Goal: Task Accomplishment & Management: Manage account settings

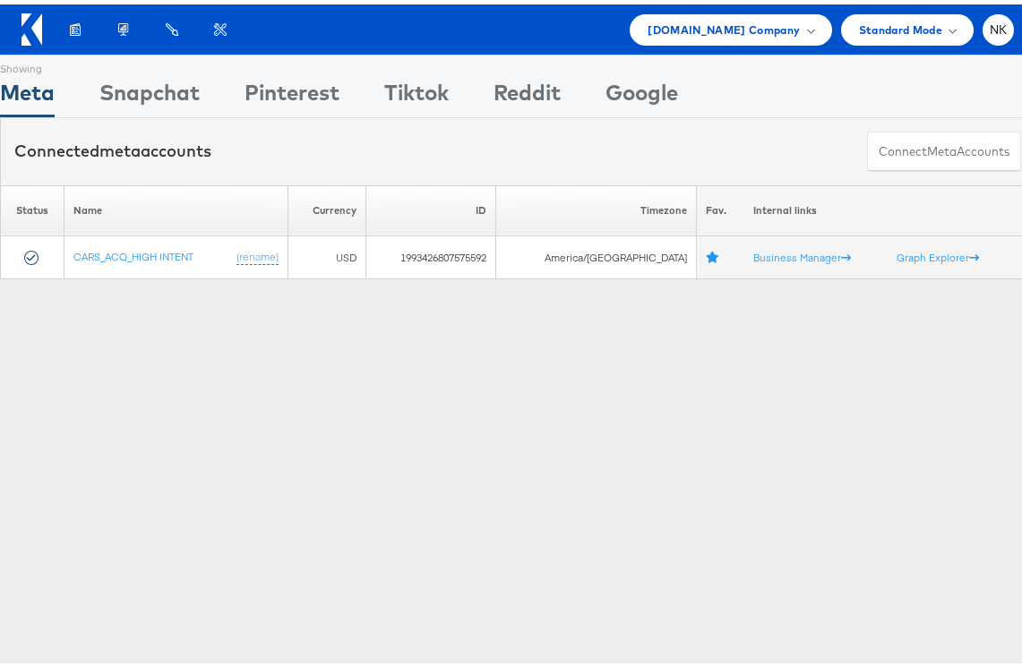
click at [751, 41] on div "Products Product Catalogs Enhance Your Product Catalog, Map Them to Publishers,…" at bounding box center [518, 25] width 1036 height 50
click at [753, 34] on div "Cars.com Company" at bounding box center [731, 25] width 202 height 31
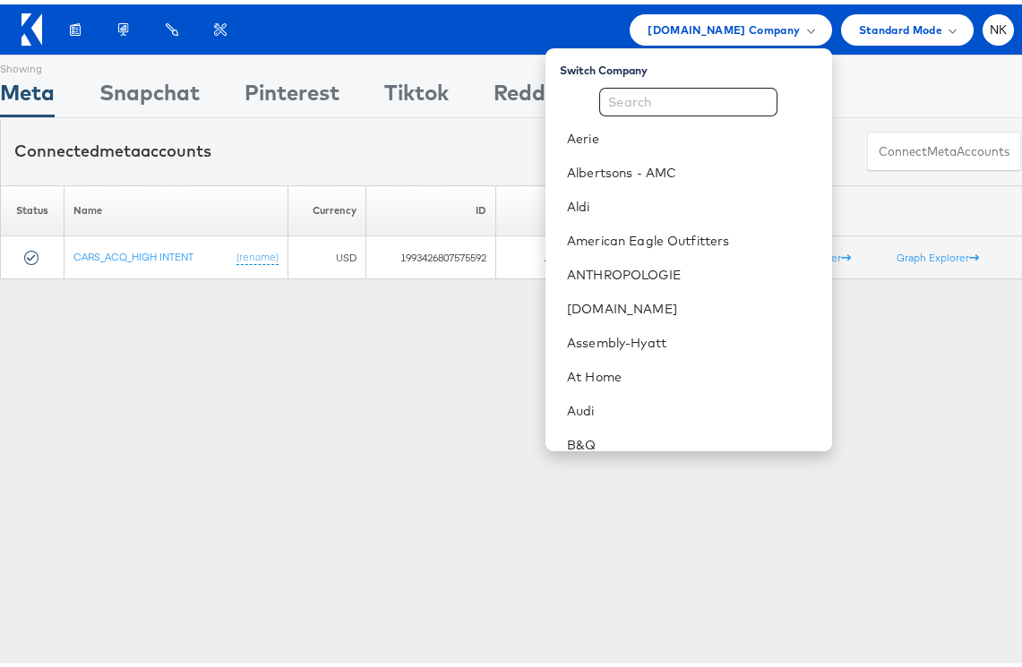
click at [414, 303] on div "Showing Meta Showing Snapchat Showing Pinterest Showing Tiktok Showing Reddit S…" at bounding box center [518, 498] width 1036 height 896
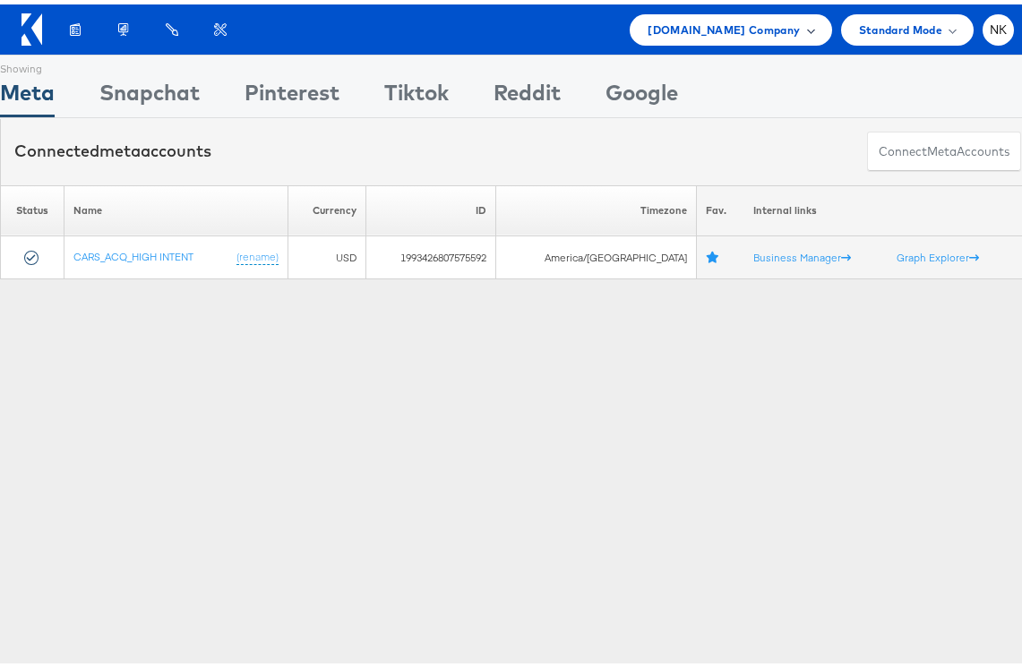
click at [670, 34] on div "Cars.com Company" at bounding box center [731, 25] width 202 height 31
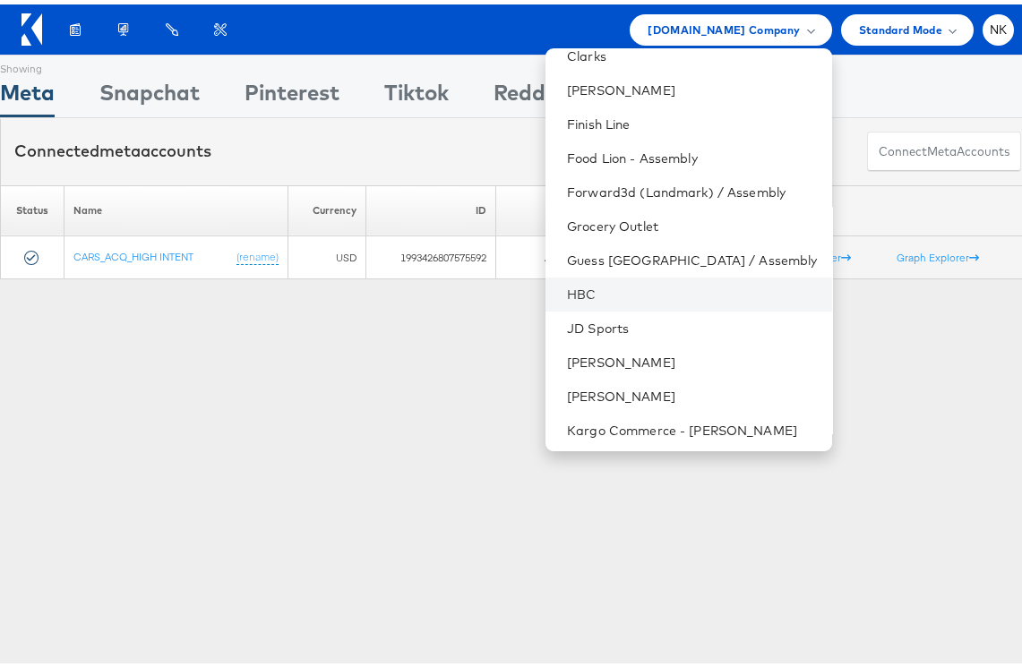
scroll to position [687, 0]
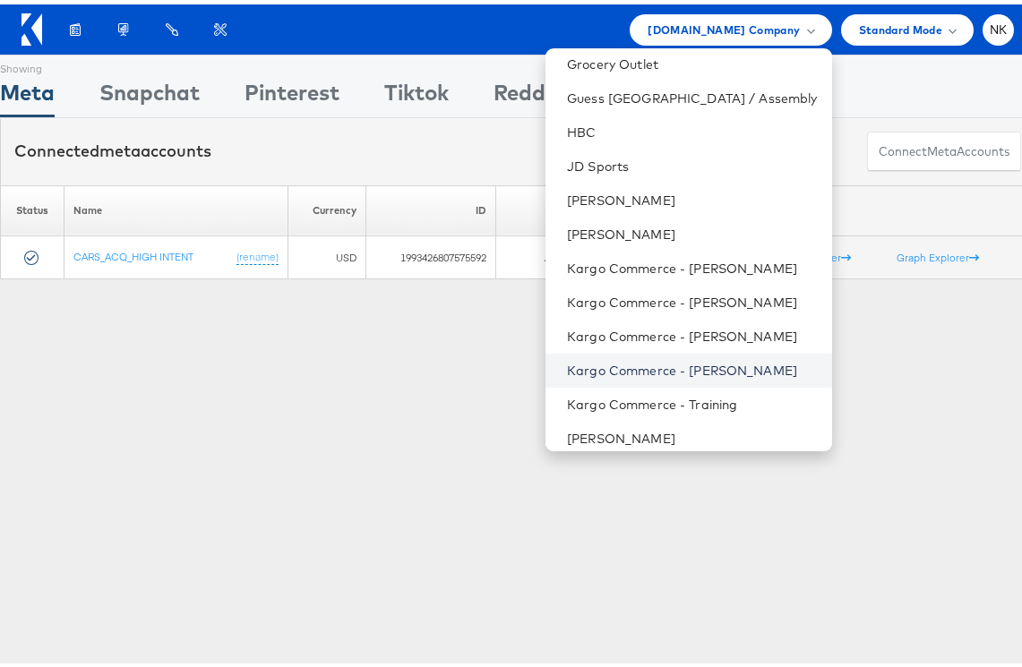
click at [632, 370] on link "Kargo Commerce - Namit Kumar" at bounding box center [692, 366] width 250 height 18
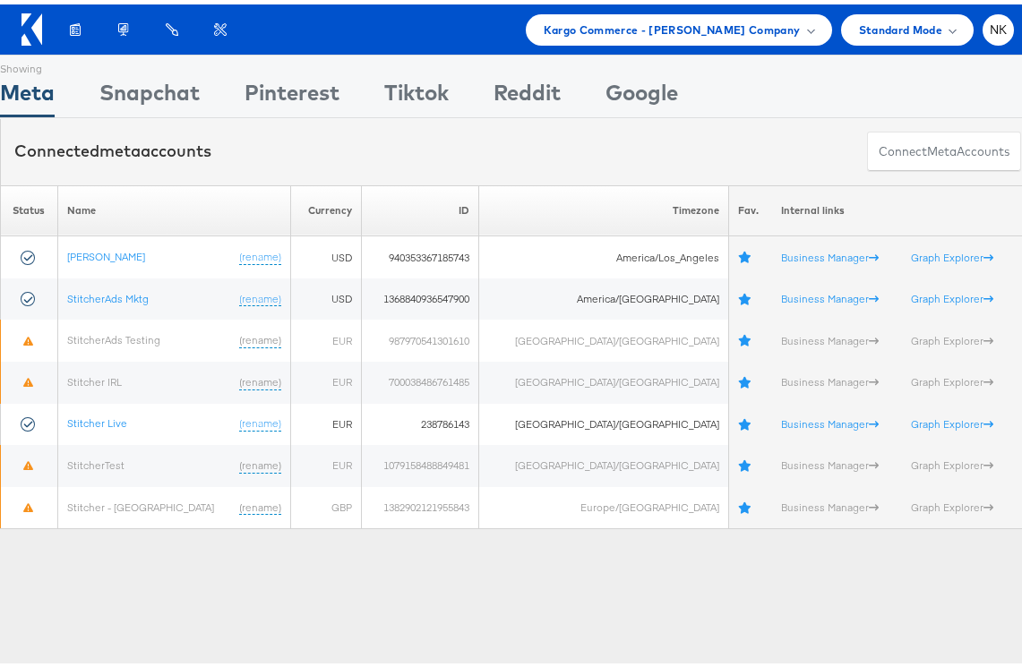
click at [97, 85] on div "Showing Meta Showing [GEOGRAPHIC_DATA] Showing Pinterest Showing Tiktok Showing…" at bounding box center [518, 82] width 1036 height 62
click at [102, 90] on div "Snapchat" at bounding box center [149, 93] width 100 height 40
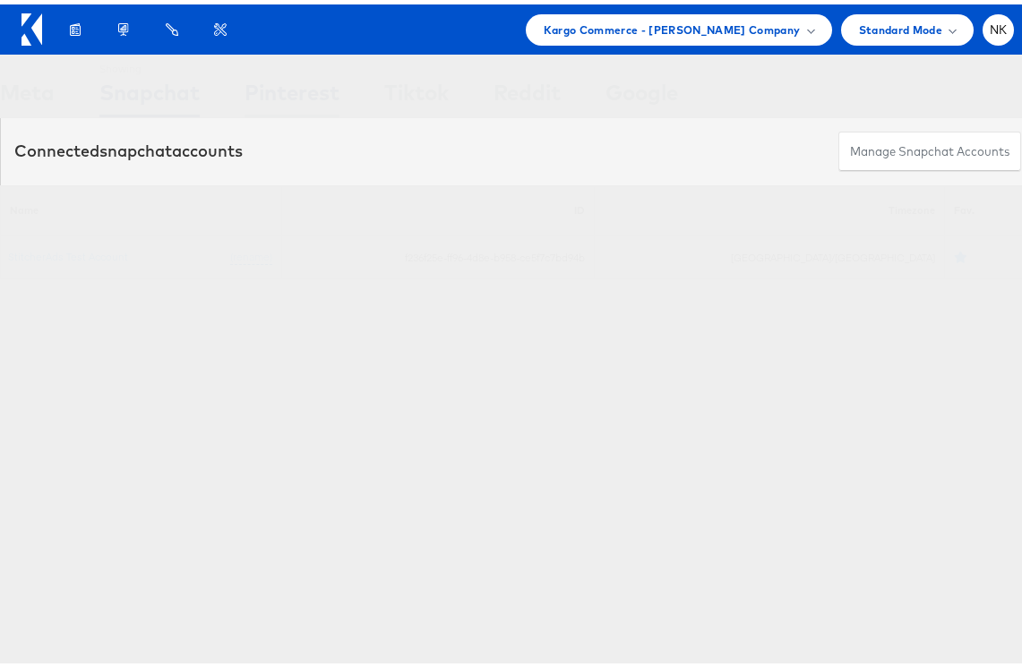
click at [282, 91] on div "Pinterest" at bounding box center [292, 93] width 95 height 40
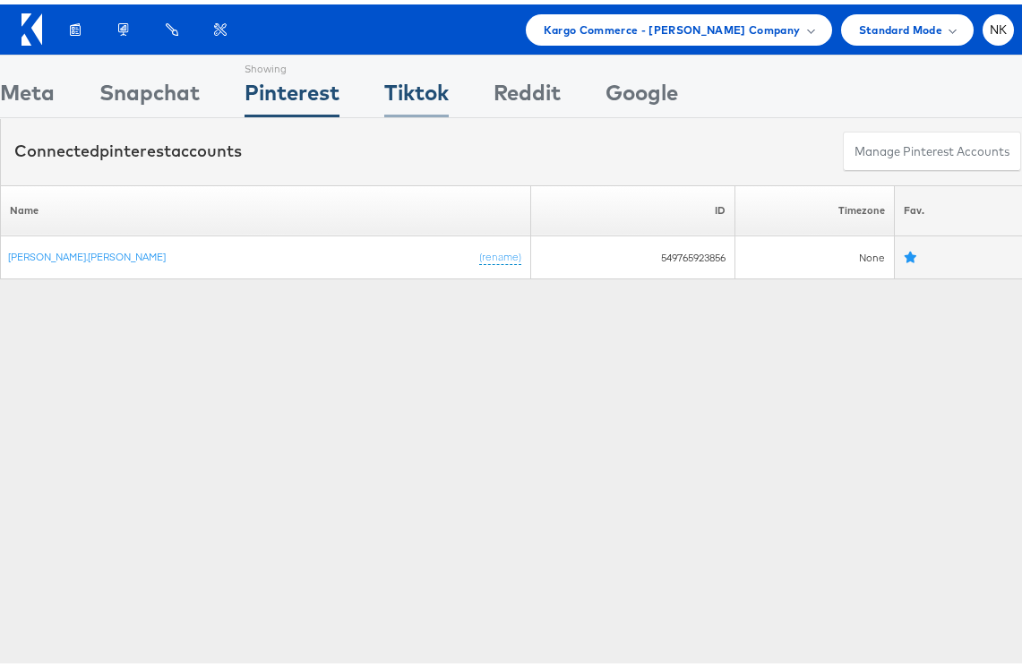
click at [394, 84] on div "Tiktok" at bounding box center [416, 93] width 65 height 40
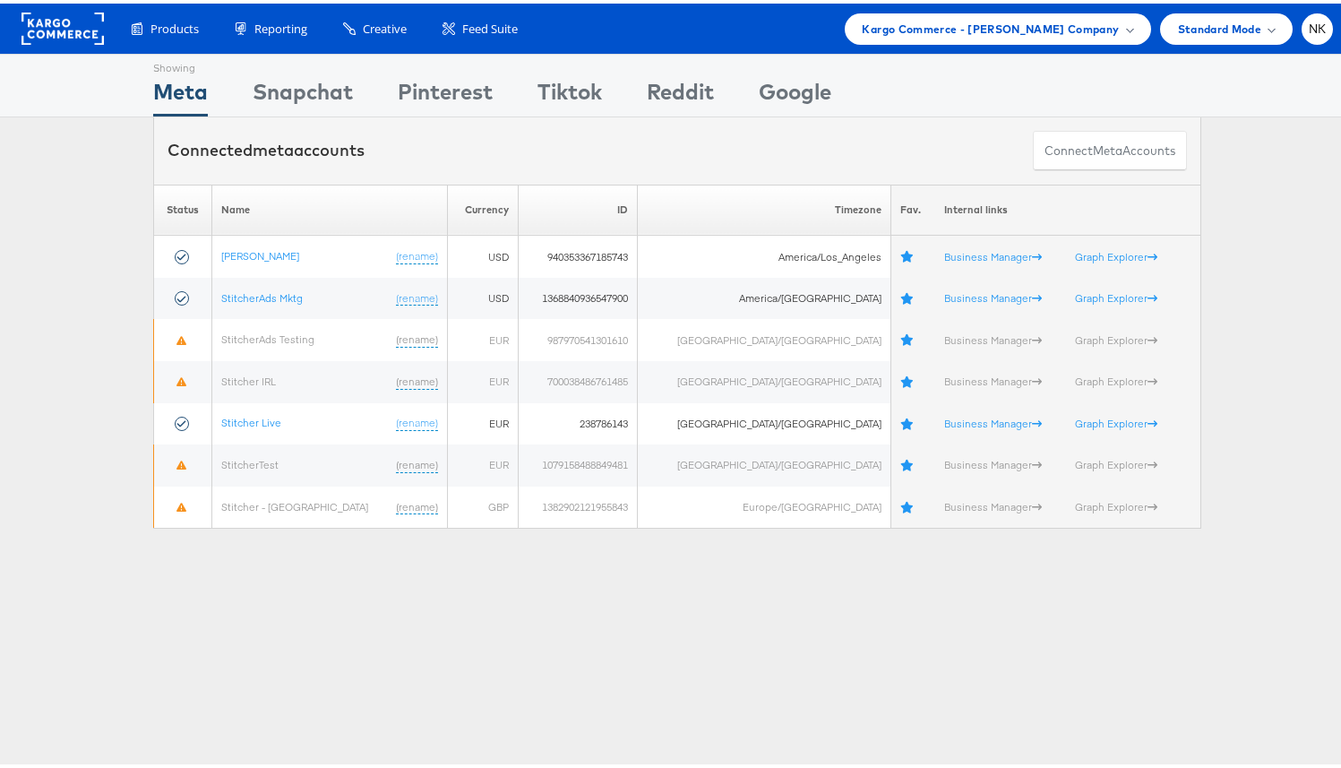
click at [82, 20] on rect at bounding box center [63, 25] width 82 height 32
click at [1045, 21] on span "Kargo Commerce - [PERSON_NAME] Company" at bounding box center [991, 25] width 257 height 19
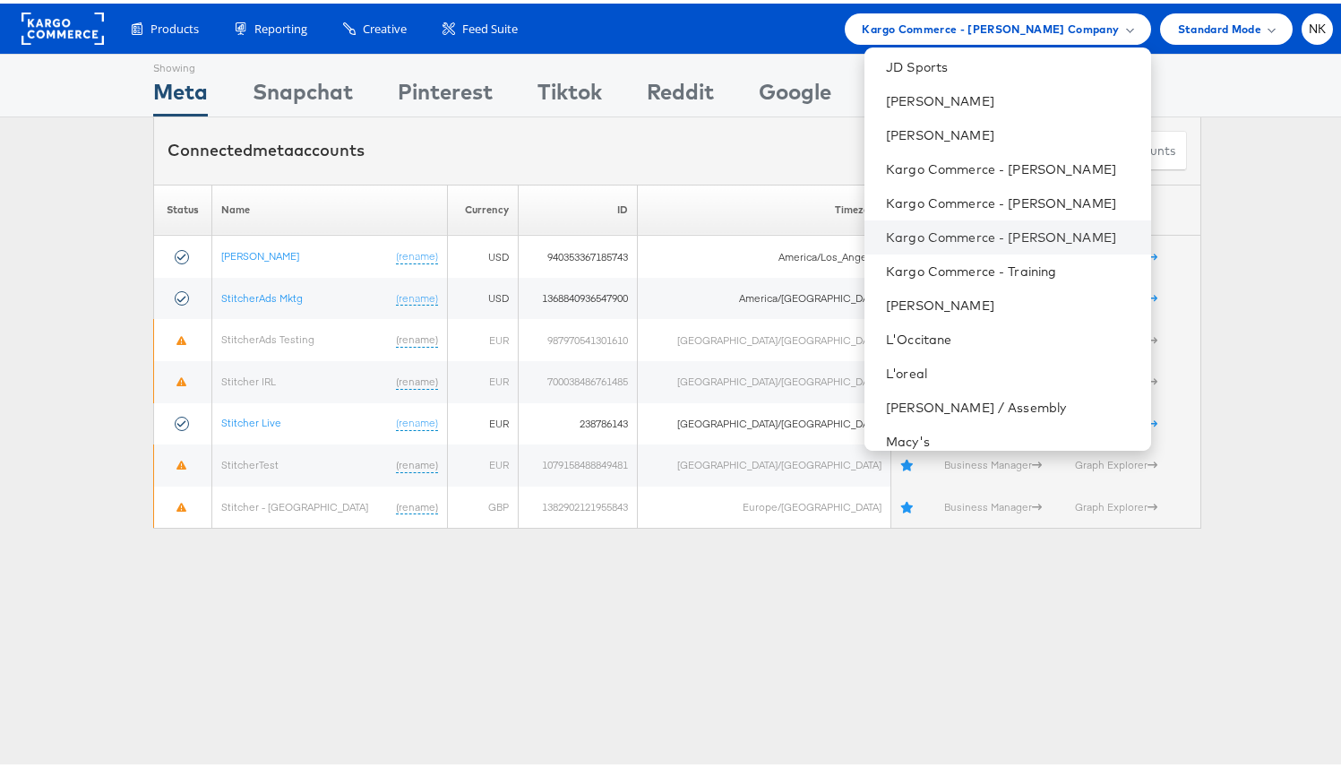
scroll to position [809, 0]
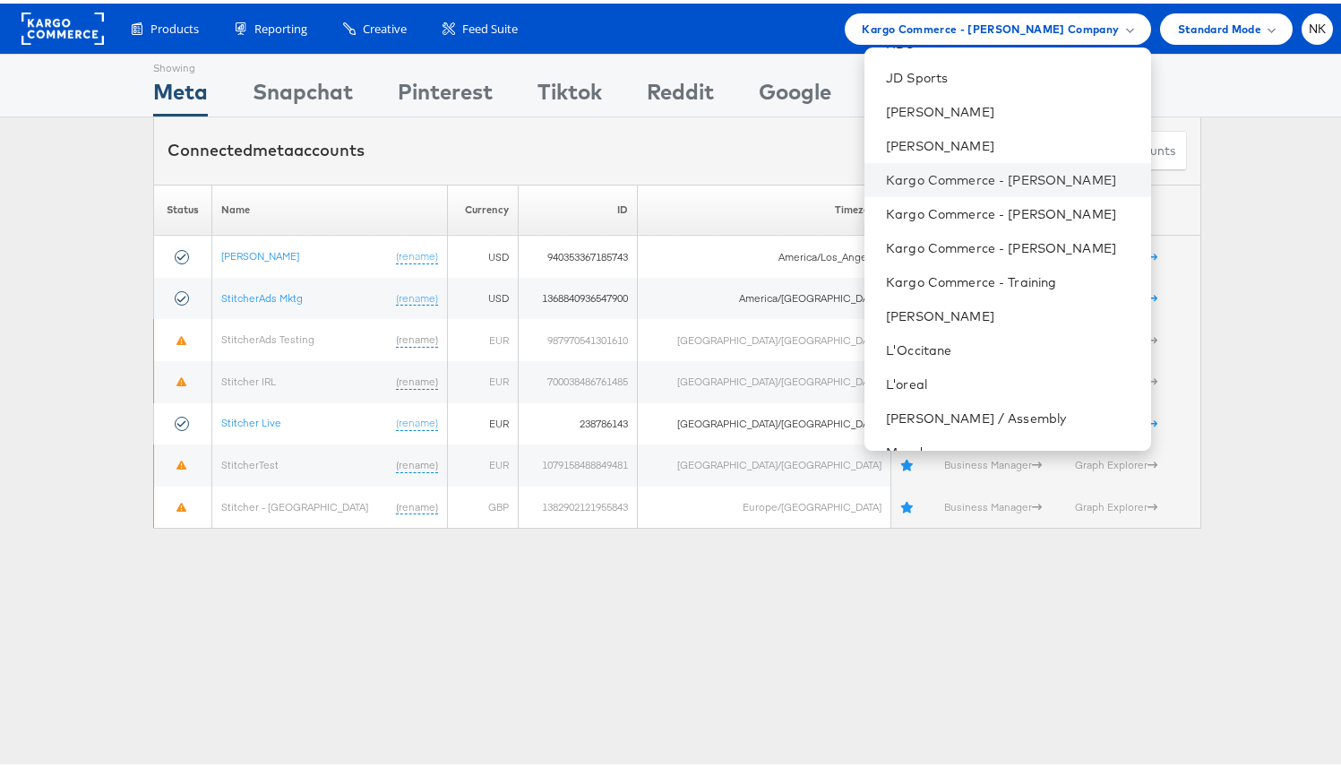
click at [1006, 187] on li "Kargo Commerce - [PERSON_NAME]" at bounding box center [1008, 176] width 286 height 34
click at [973, 180] on link "Kargo Commerce - Alex J" at bounding box center [1011, 177] width 250 height 18
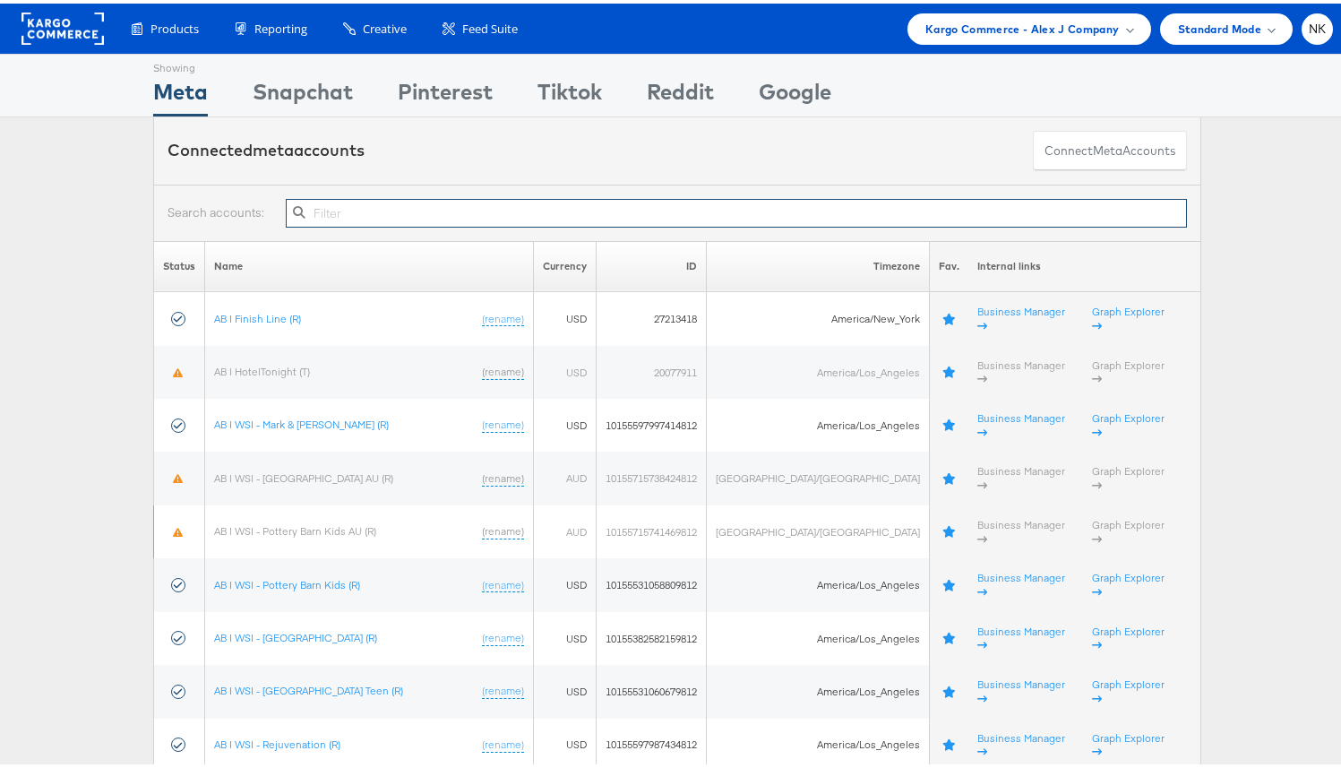
click at [510, 217] on input "text" at bounding box center [736, 209] width 901 height 29
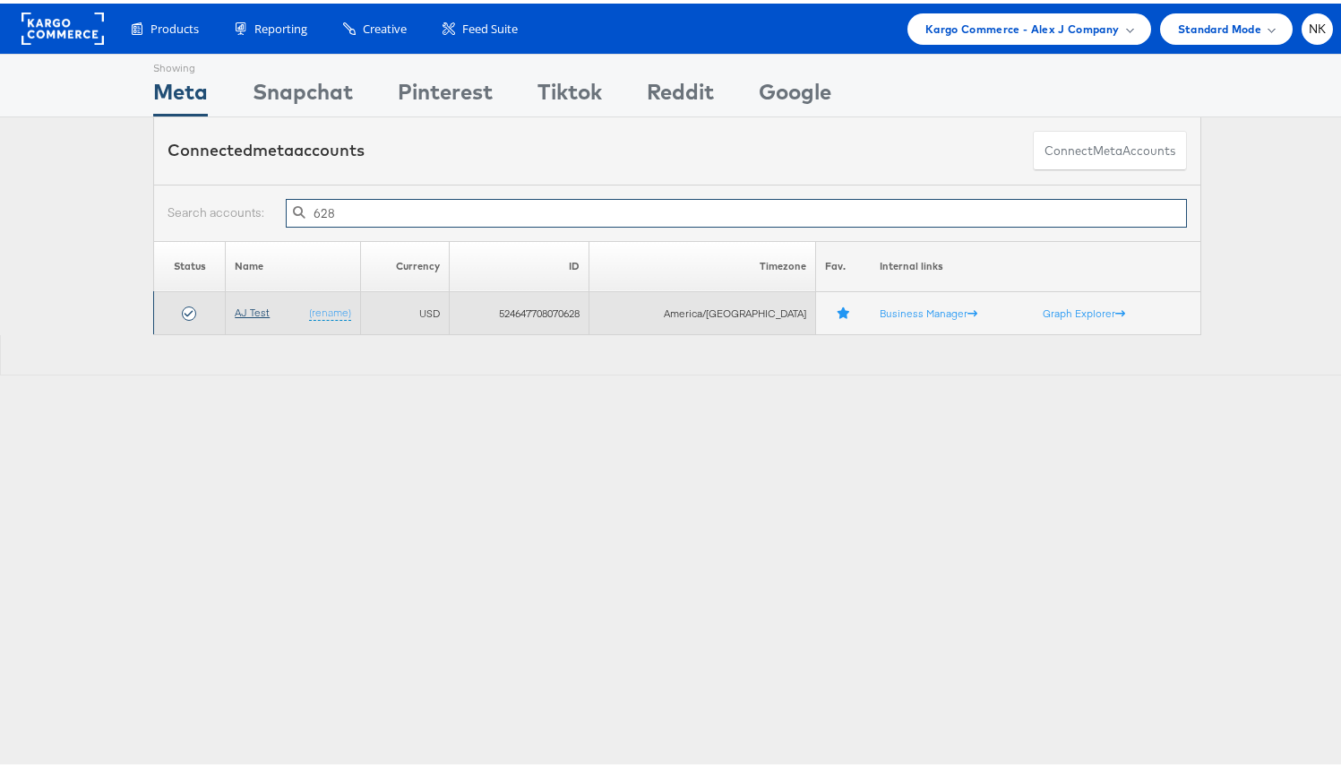
type input "628"
click at [266, 308] on link "AJ Test" at bounding box center [252, 308] width 35 height 13
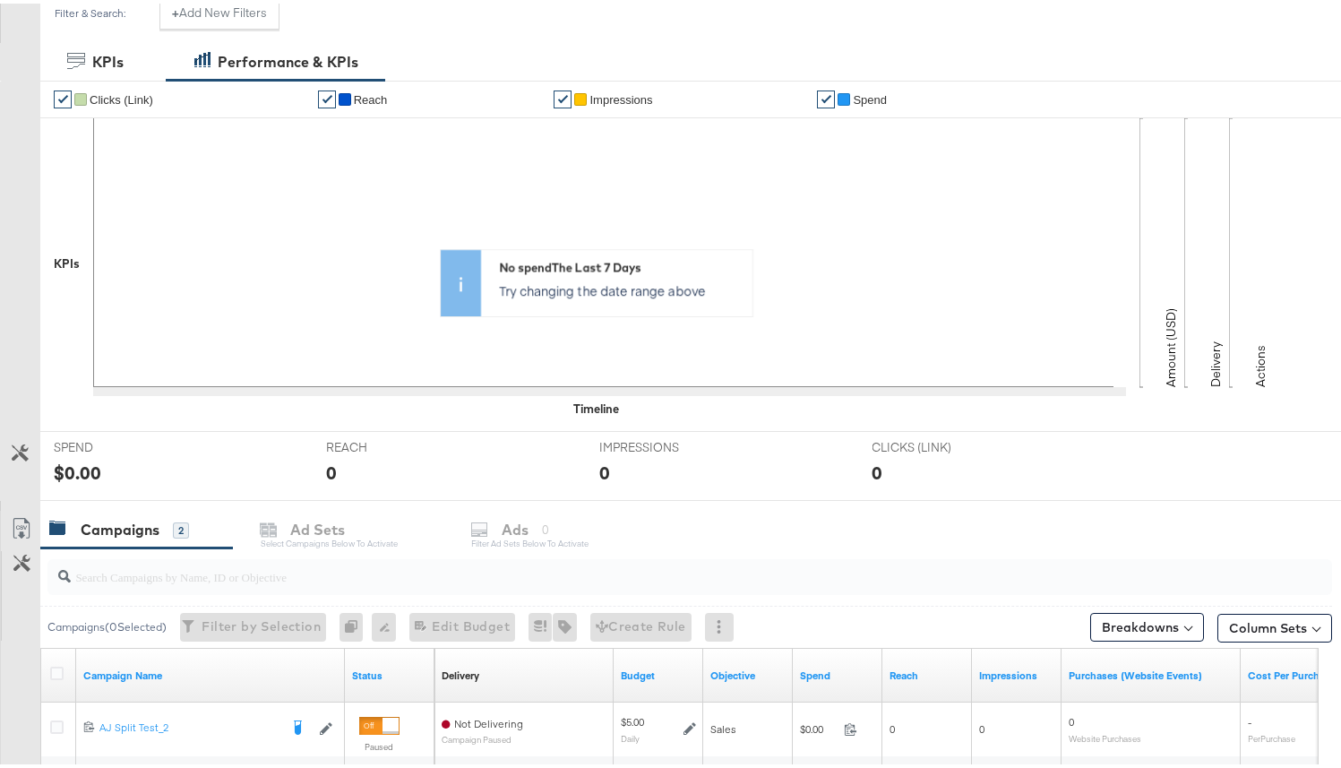
scroll to position [538, 0]
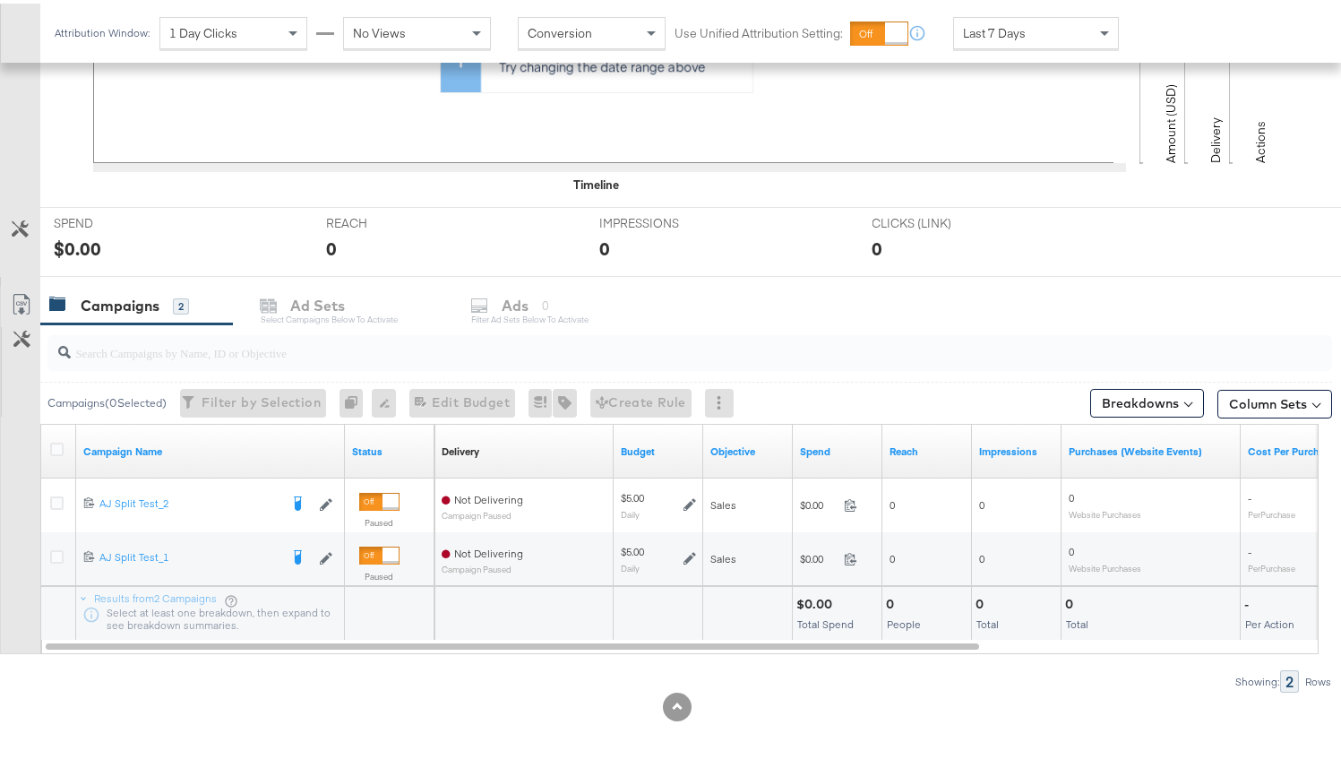
click at [316, 360] on div at bounding box center [689, 349] width 1285 height 36
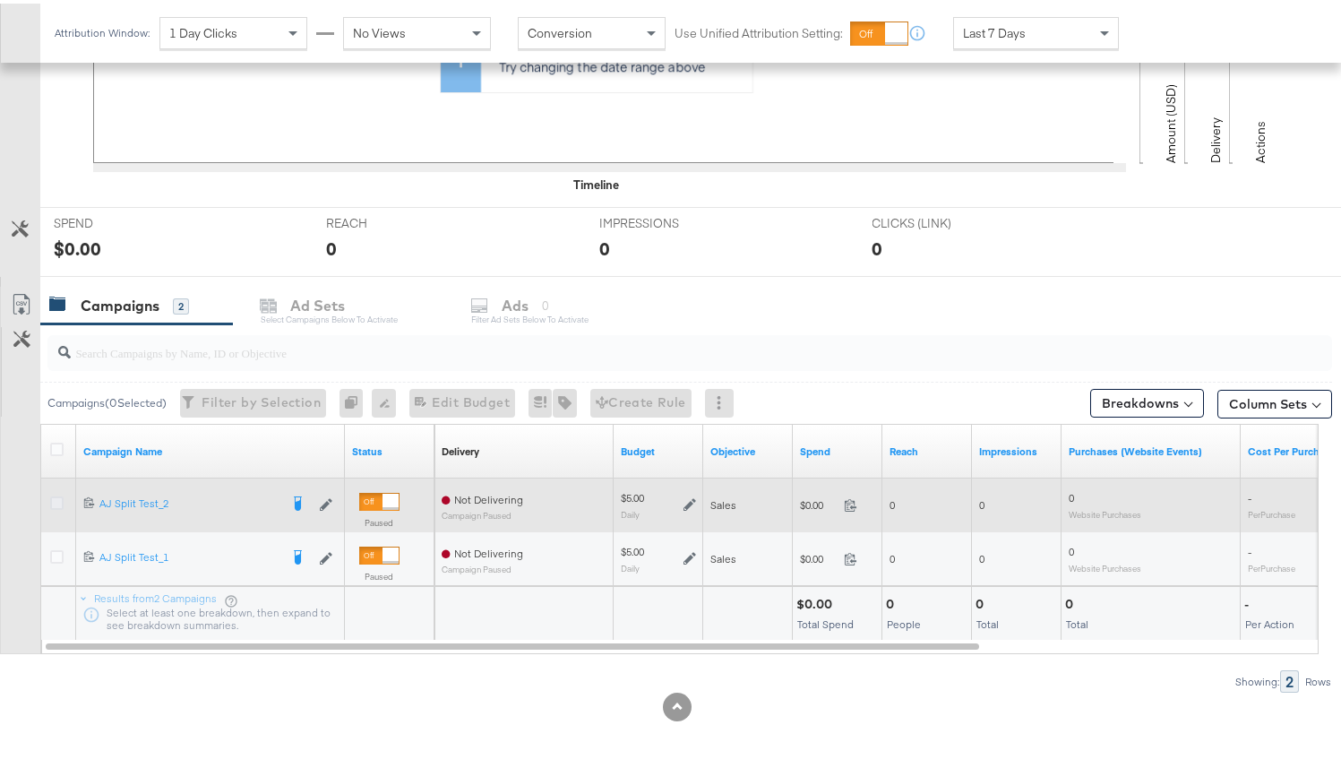
click at [57, 498] on icon at bounding box center [56, 499] width 13 height 13
click at [0, 0] on input "checkbox" at bounding box center [0, 0] width 0 height 0
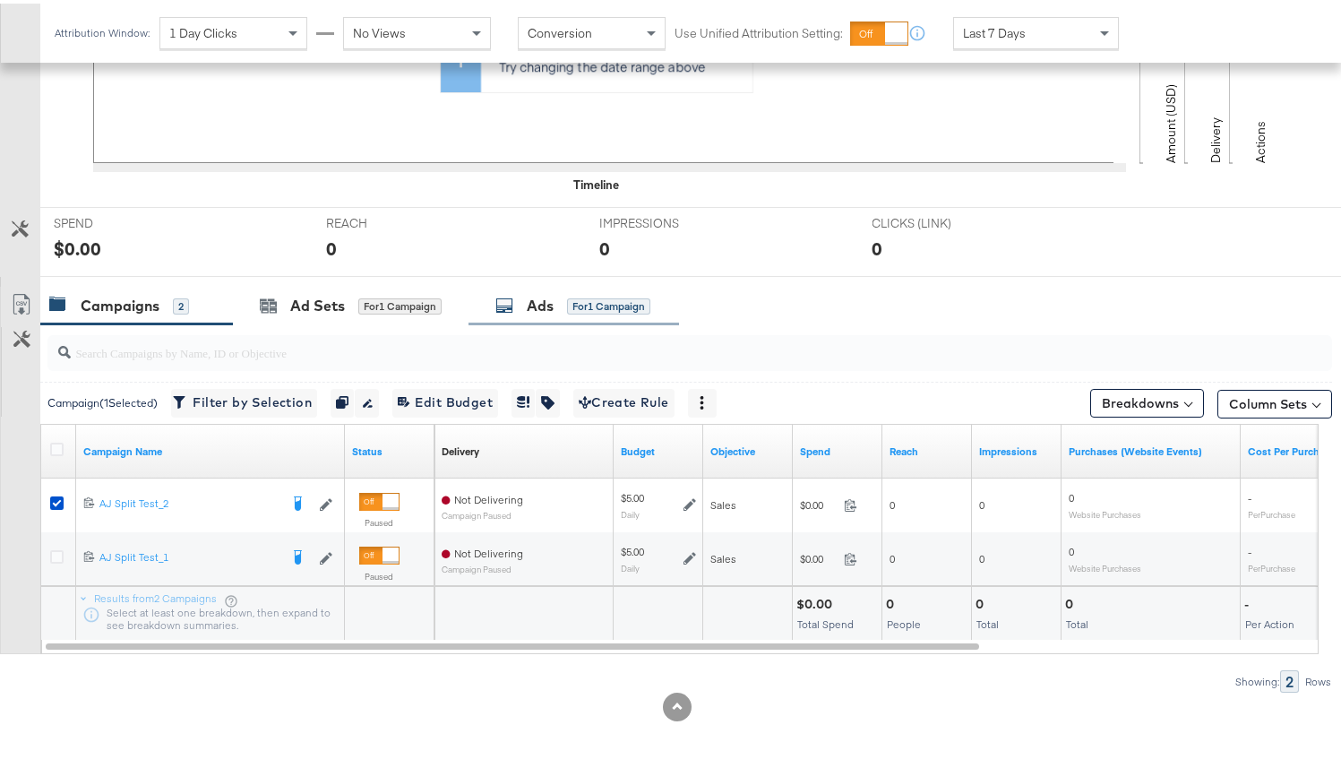
click at [541, 297] on div "Ads" at bounding box center [540, 302] width 27 height 21
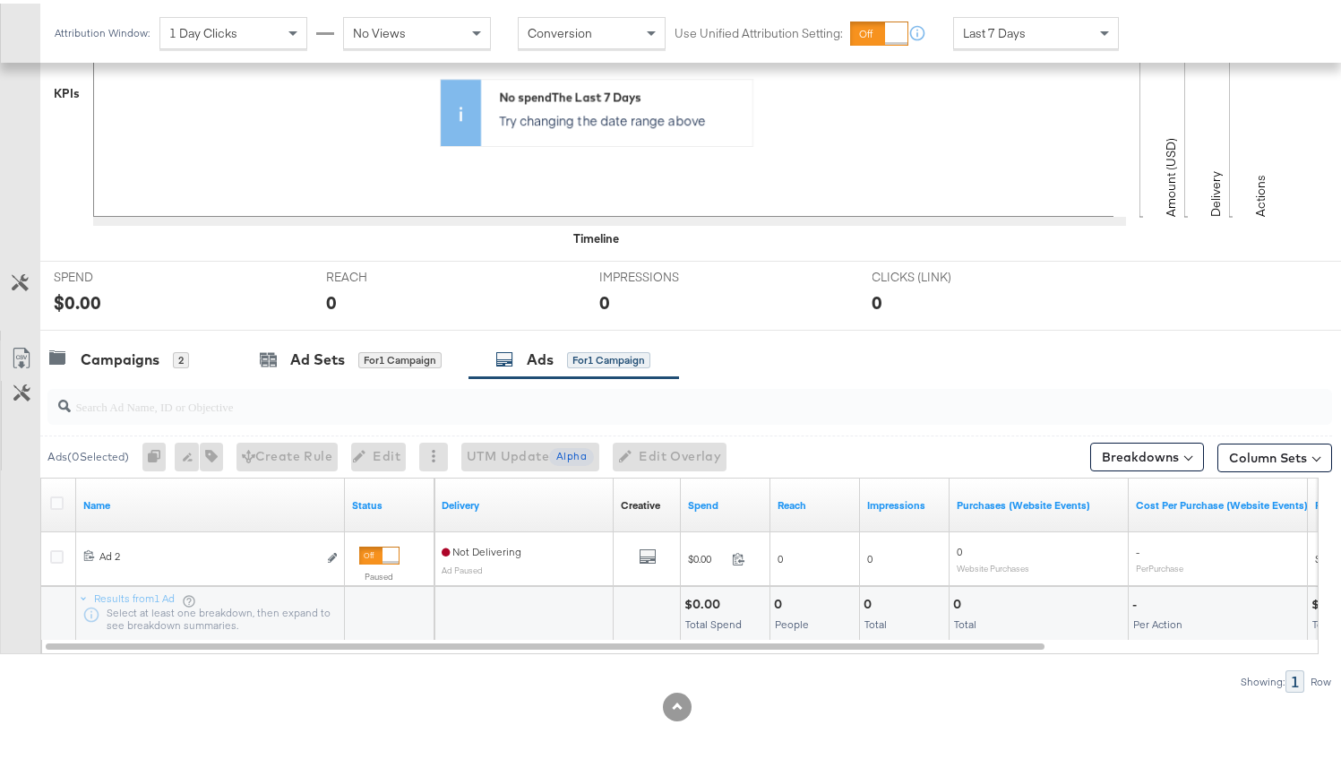
scroll to position [484, 0]
click at [145, 364] on div "Campaigns" at bounding box center [120, 356] width 79 height 21
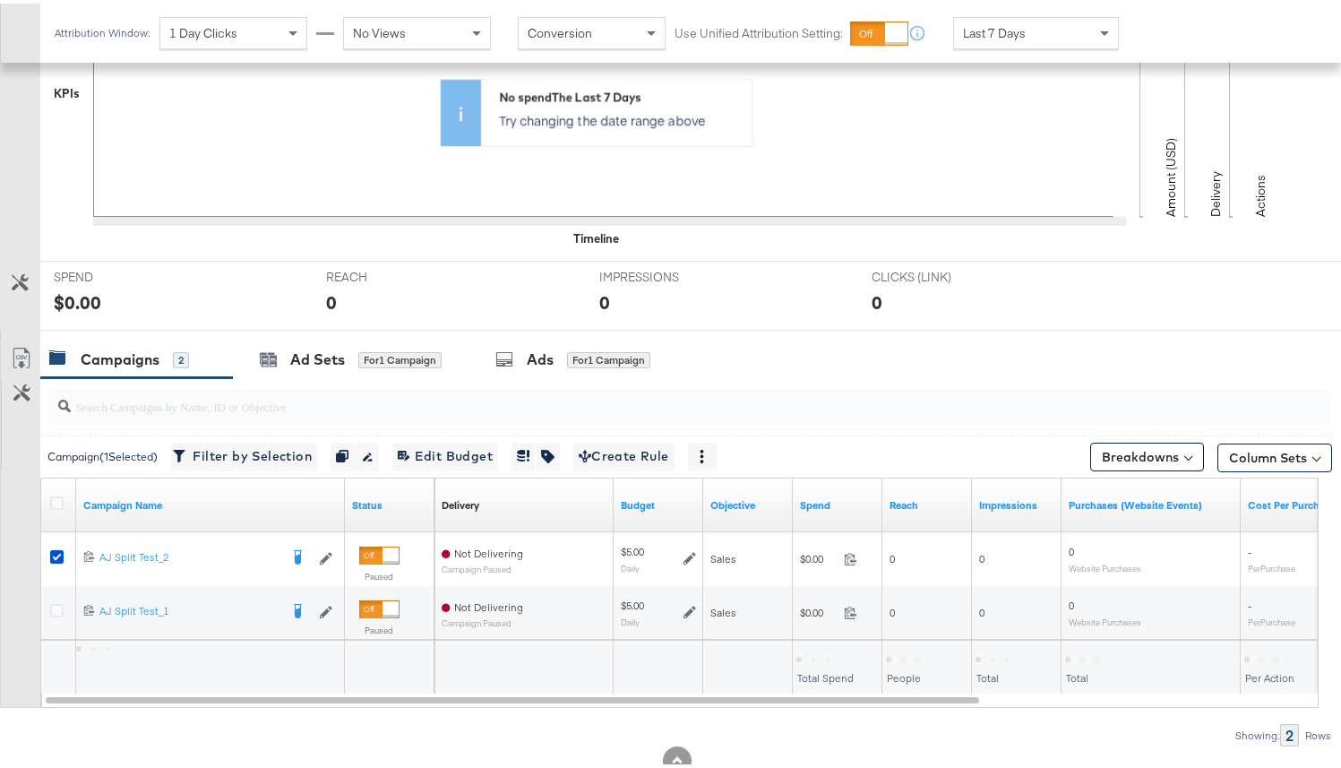
scroll to position [538, 0]
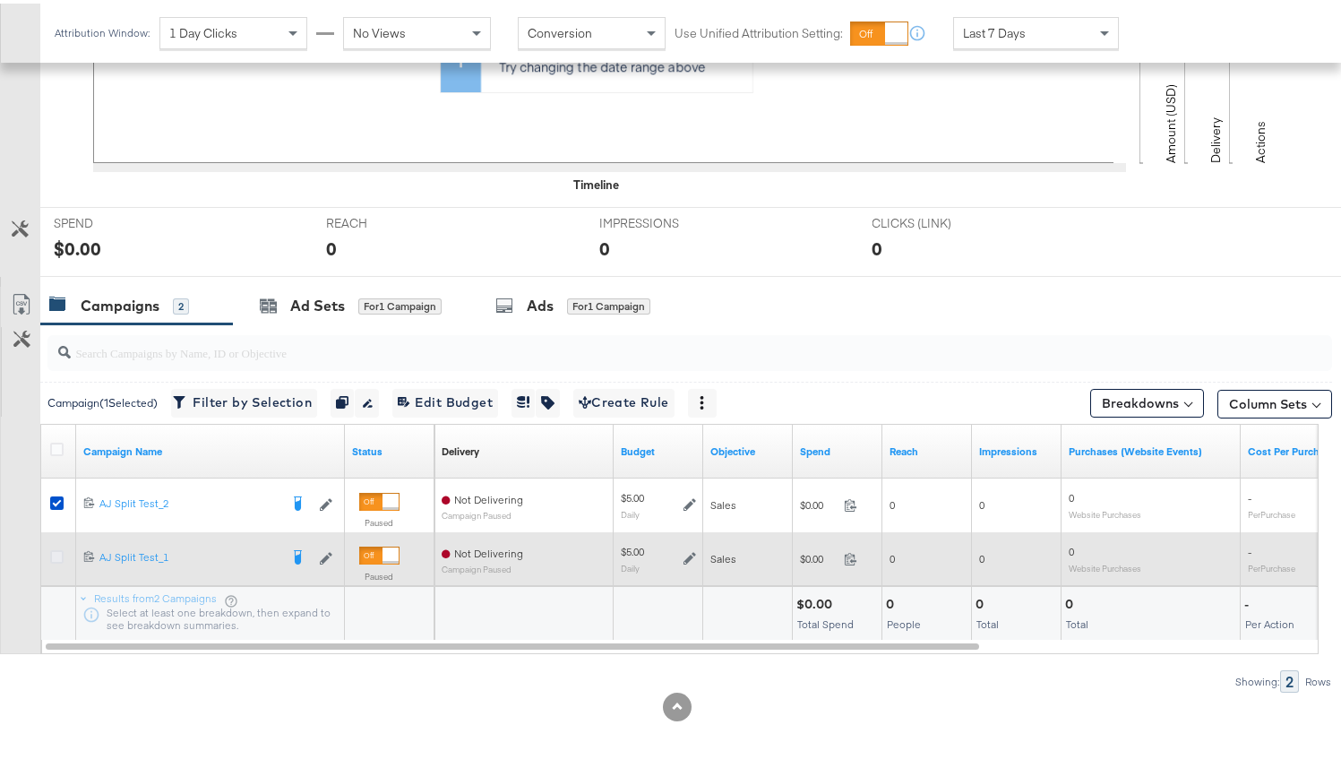
click at [58, 554] on icon at bounding box center [56, 552] width 13 height 13
click at [0, 0] on input "checkbox" at bounding box center [0, 0] width 0 height 0
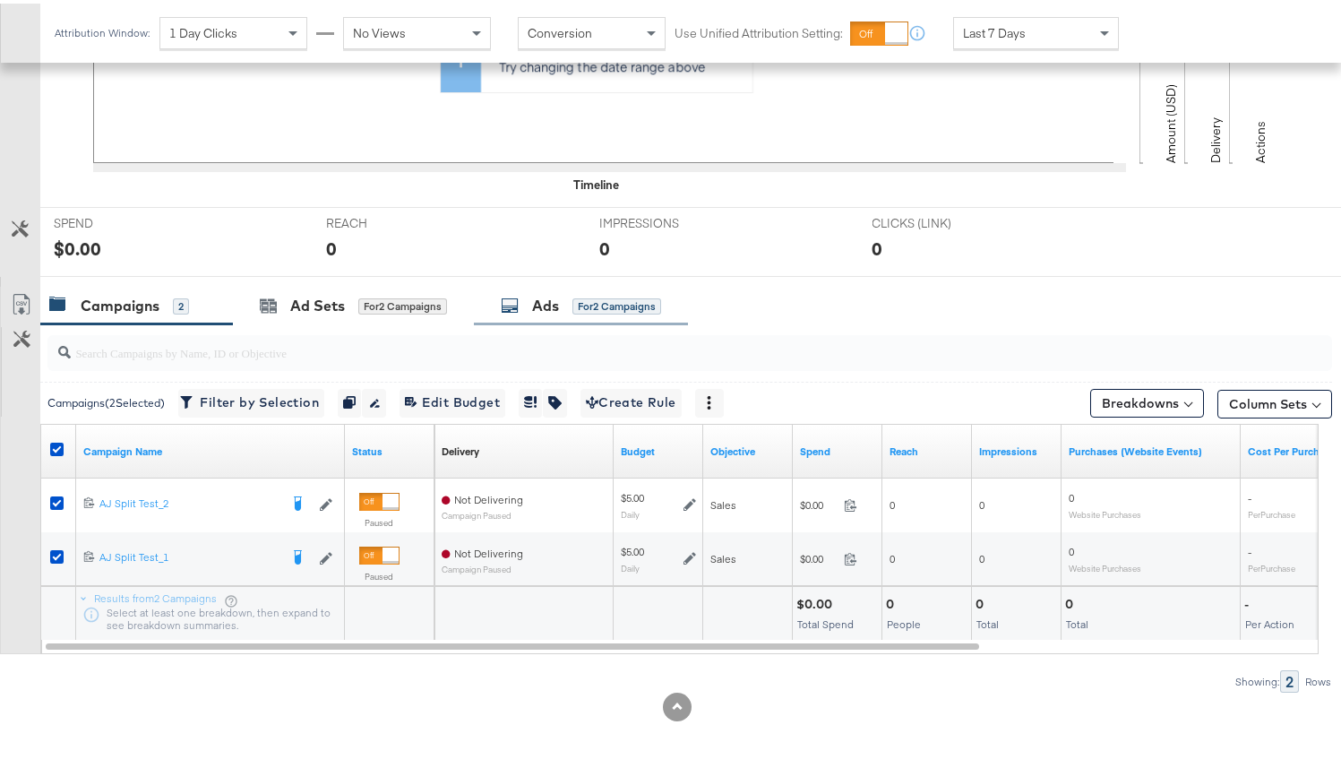
click at [536, 316] on div "Ads for 2 Campaigns" at bounding box center [581, 302] width 214 height 39
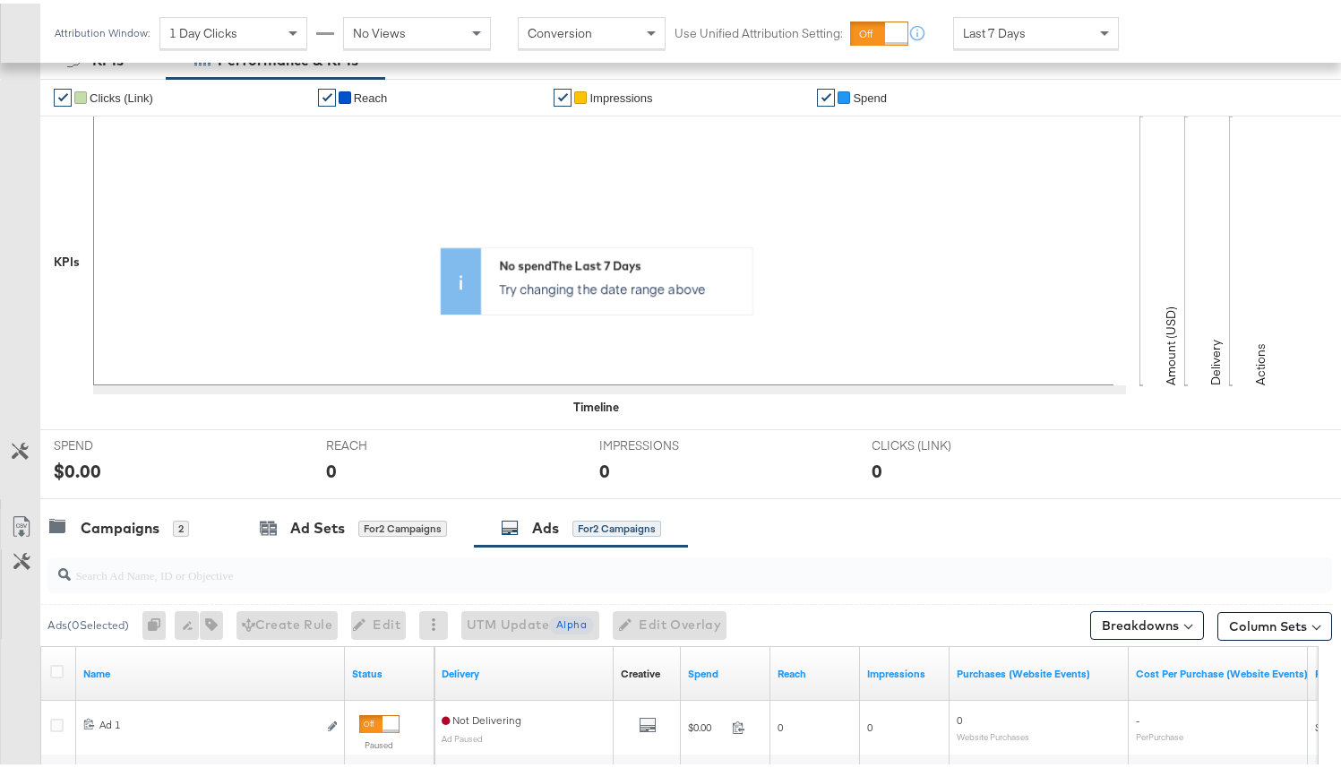
scroll to position [0, 0]
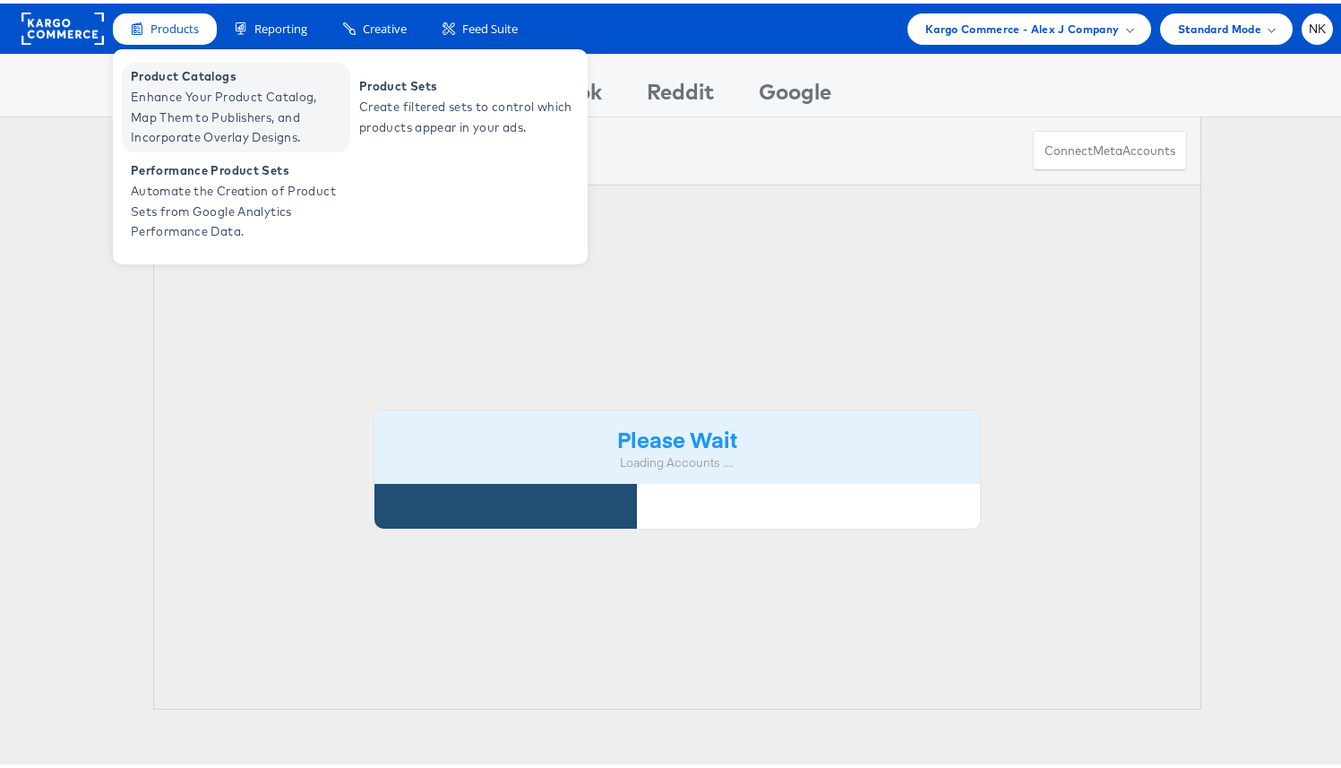
click at [169, 86] on span "Enhance Your Product Catalog, Map Them to Publishers, and Incorporate Overlay D…" at bounding box center [238, 113] width 215 height 61
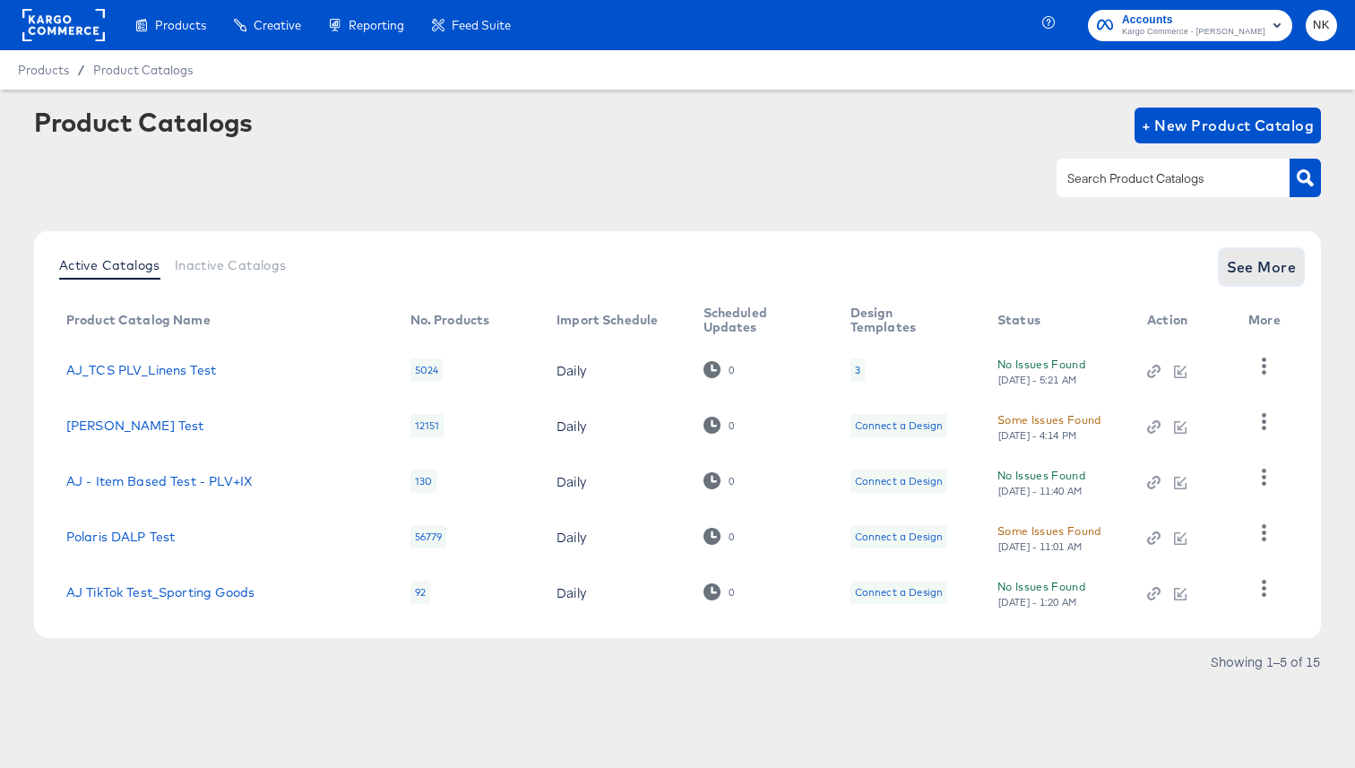
click at [1281, 277] on span "See More" at bounding box center [1261, 266] width 70 height 25
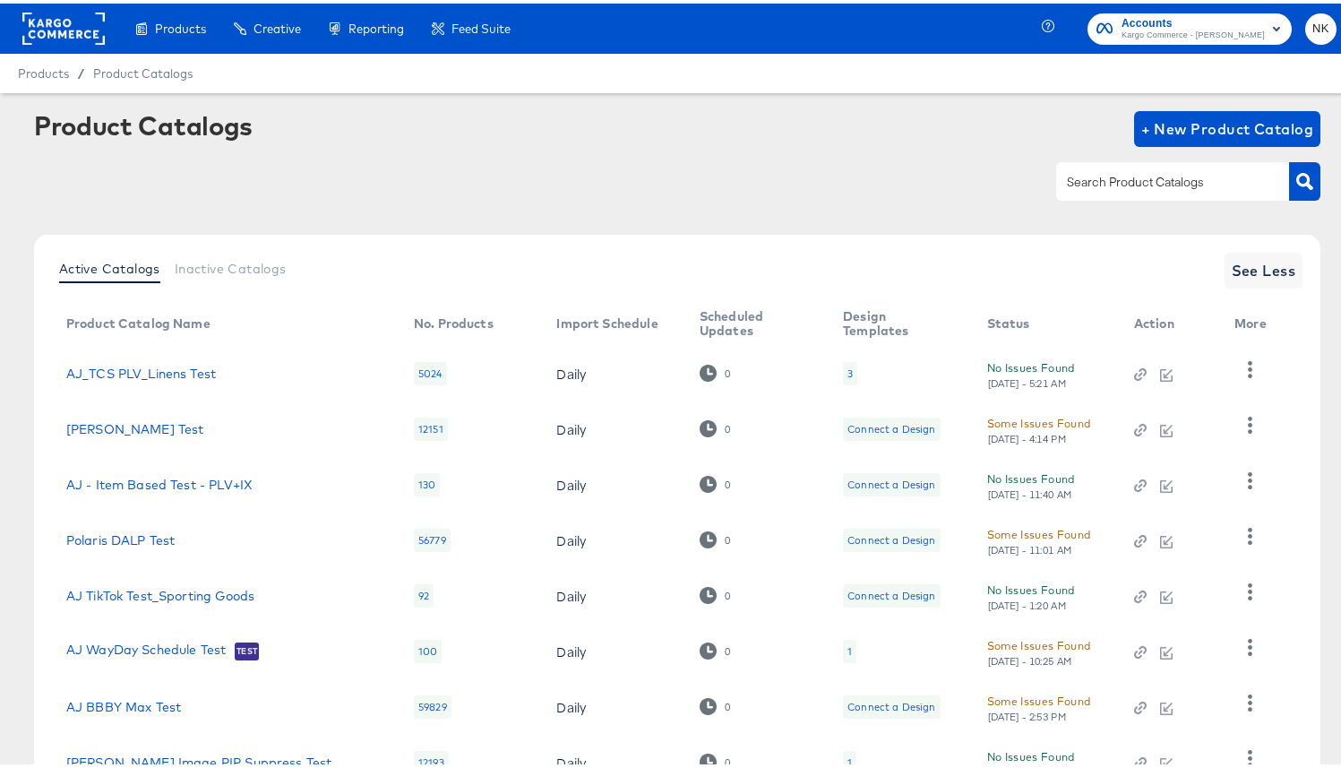
scroll to position [248, 0]
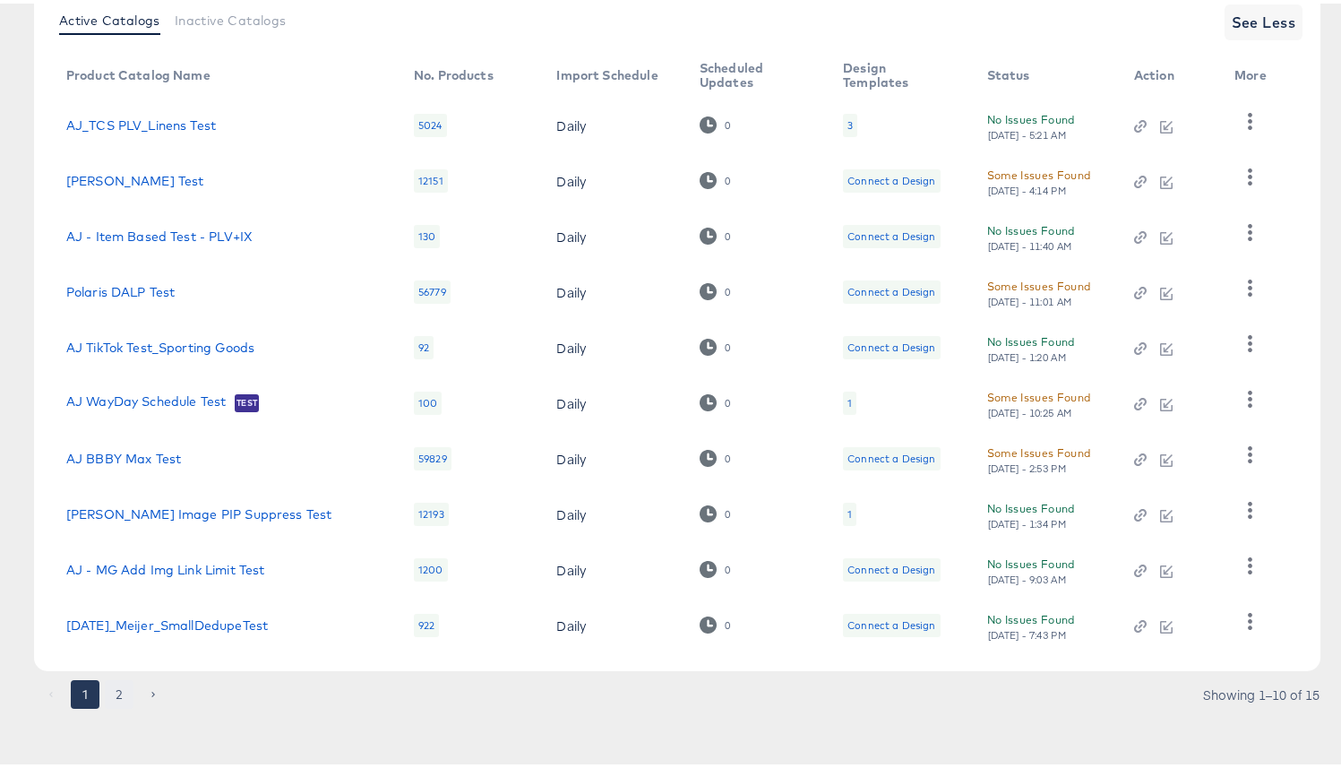
click at [120, 695] on button "2" at bounding box center [119, 690] width 29 height 29
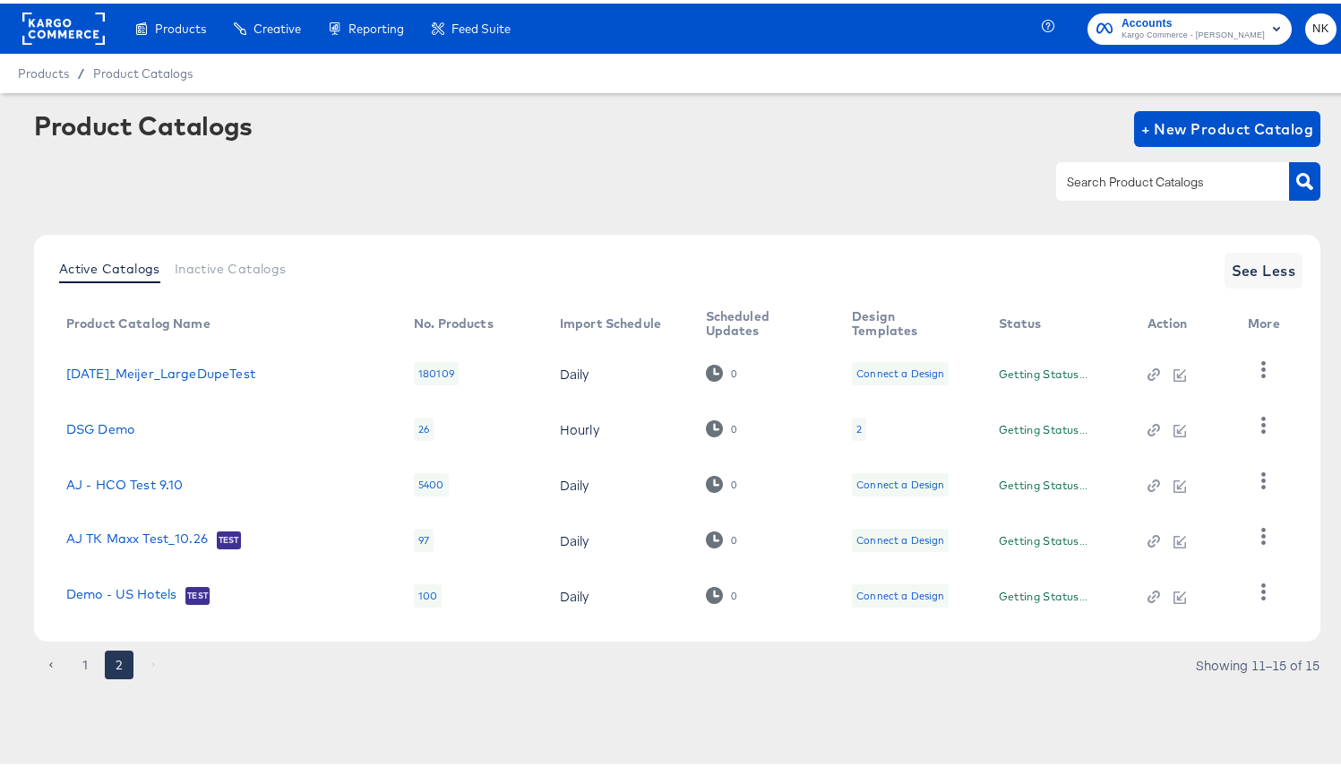
scroll to position [0, 0]
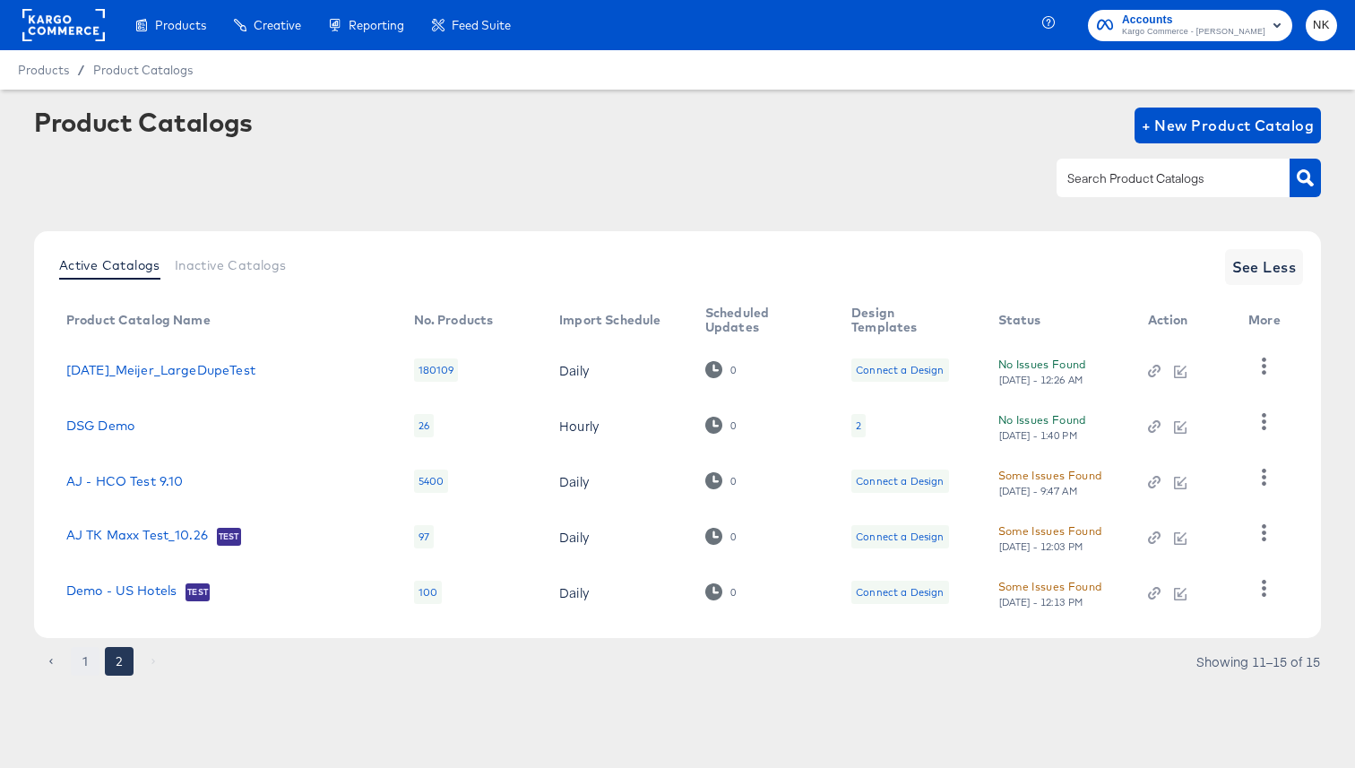
click at [91, 661] on button "1" at bounding box center [85, 661] width 29 height 29
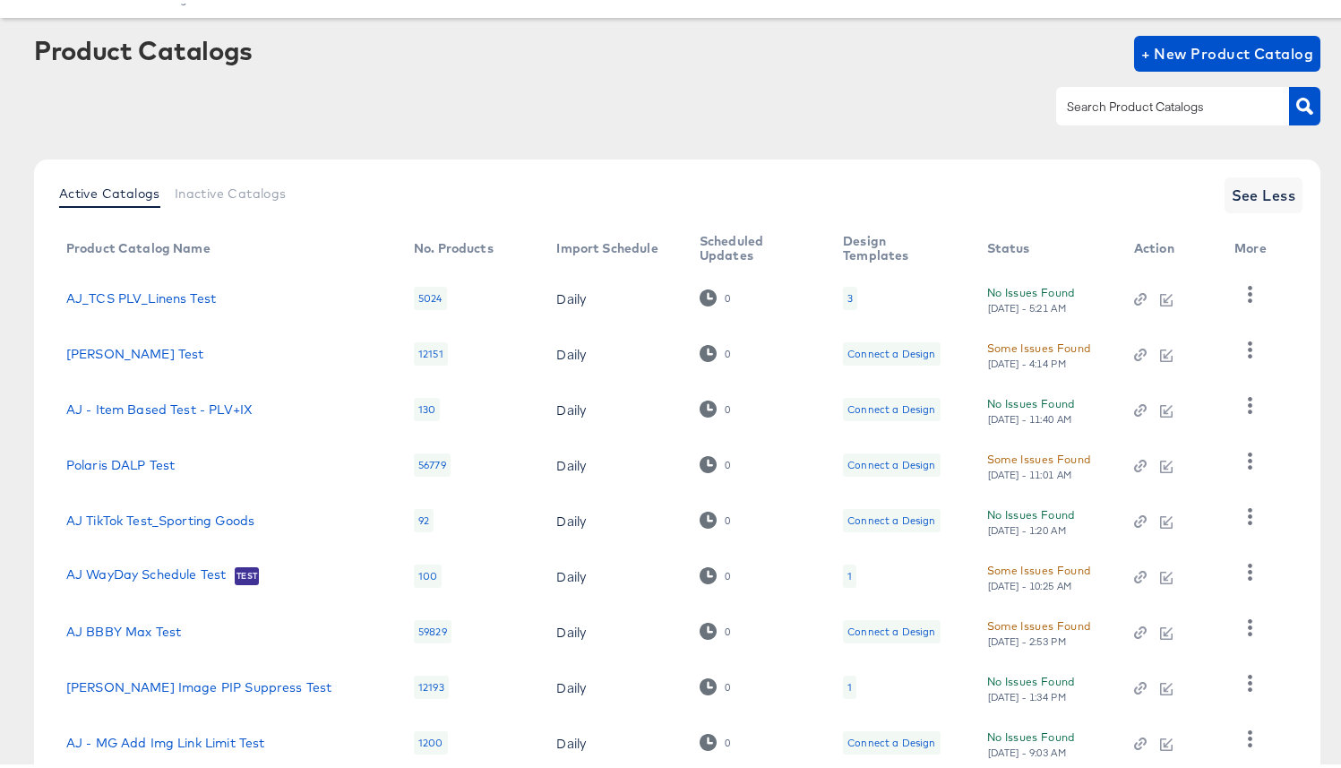
scroll to position [248, 0]
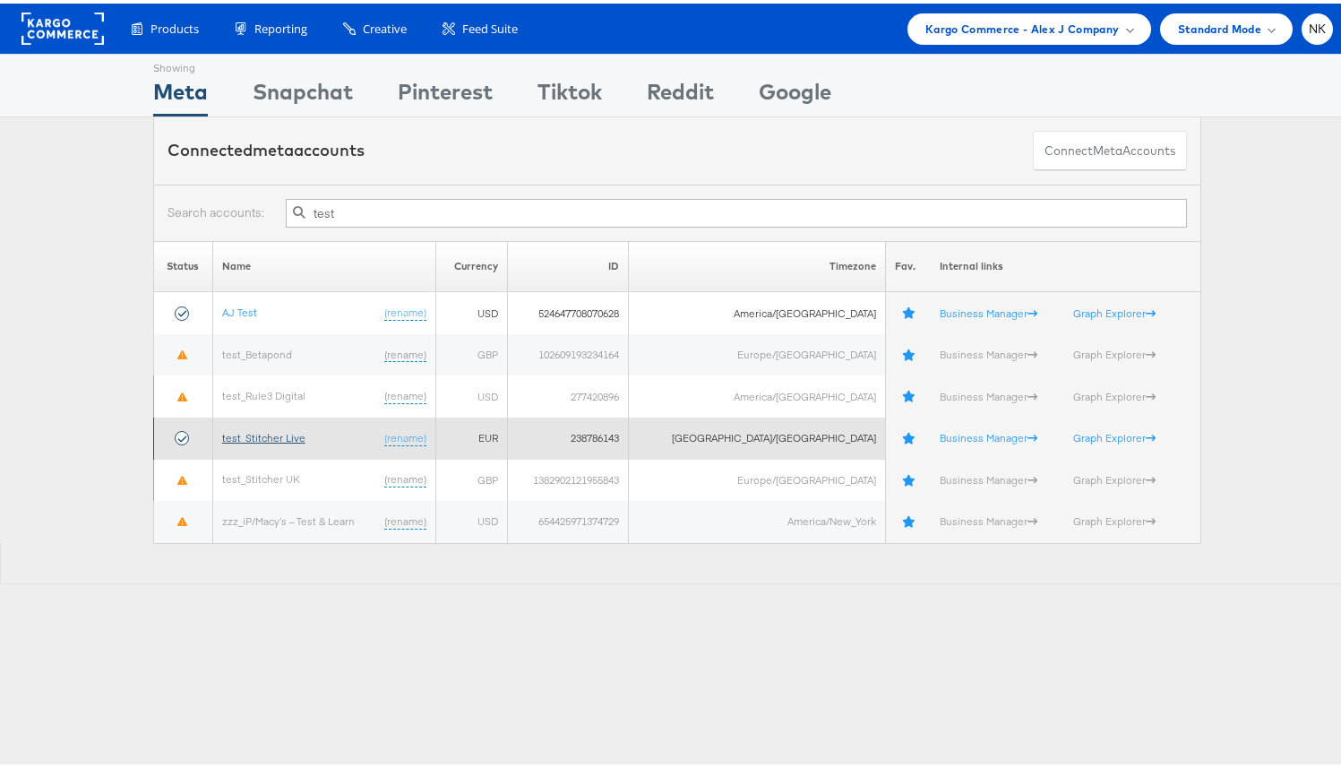
type input "test"
click at [231, 430] on link "test_Stitcher Live" at bounding box center [263, 433] width 83 height 13
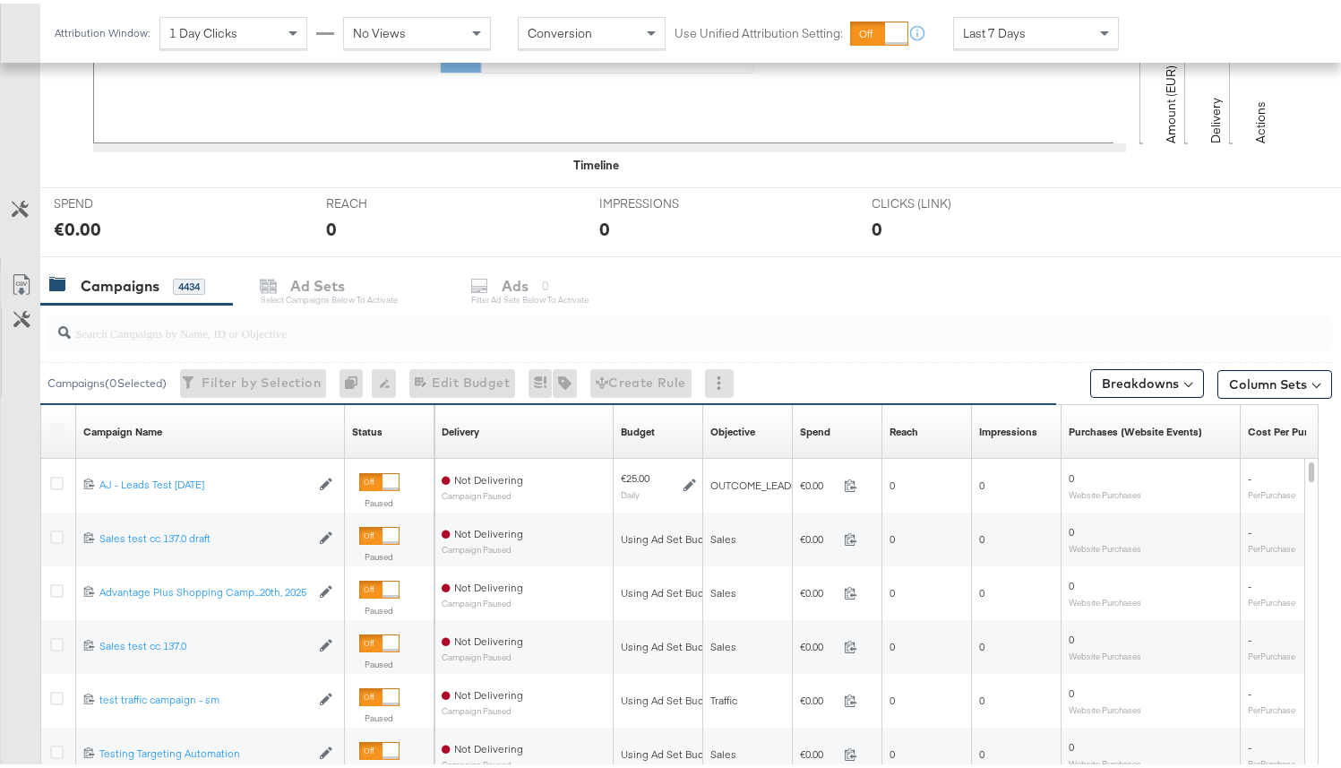
scroll to position [573, 0]
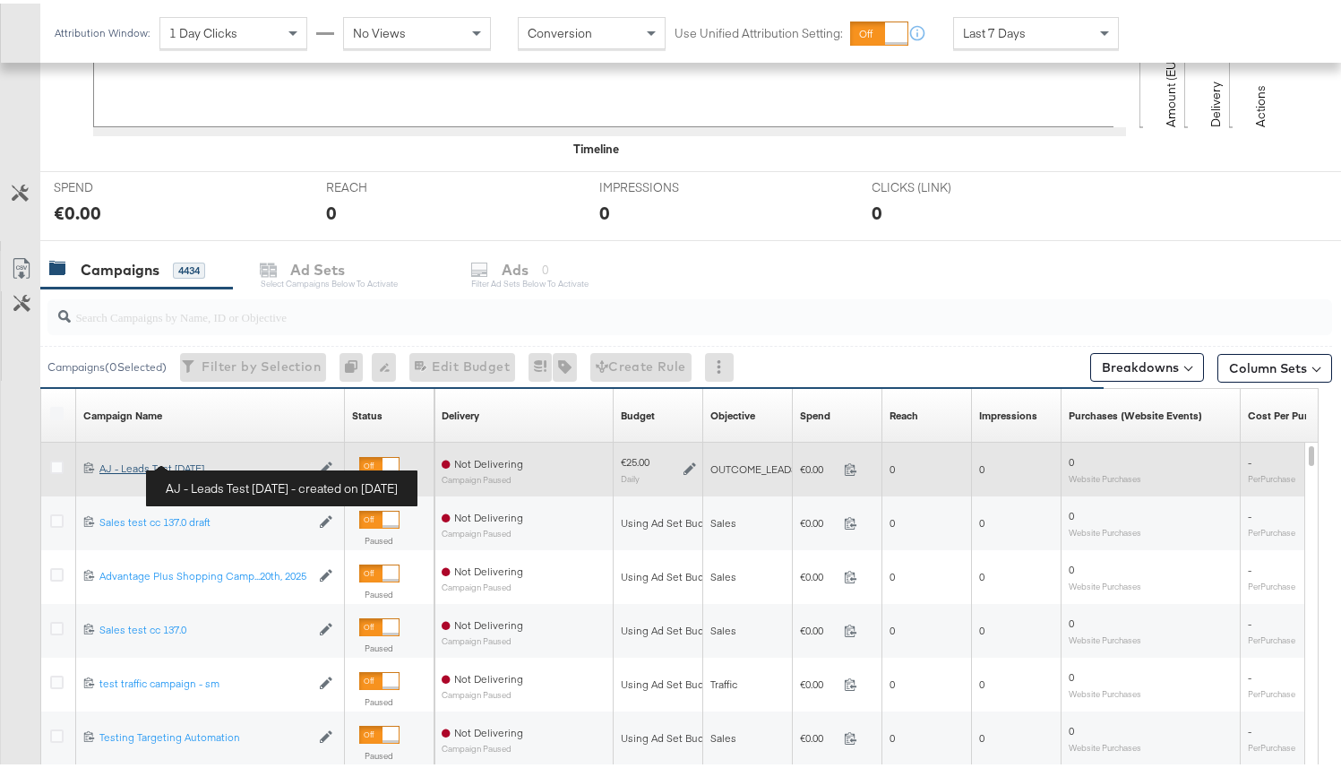
click at [195, 466] on div "AJ - Leads Test Aug 21 AJ - Leads Test Aug 21" at bounding box center [204, 465] width 211 height 14
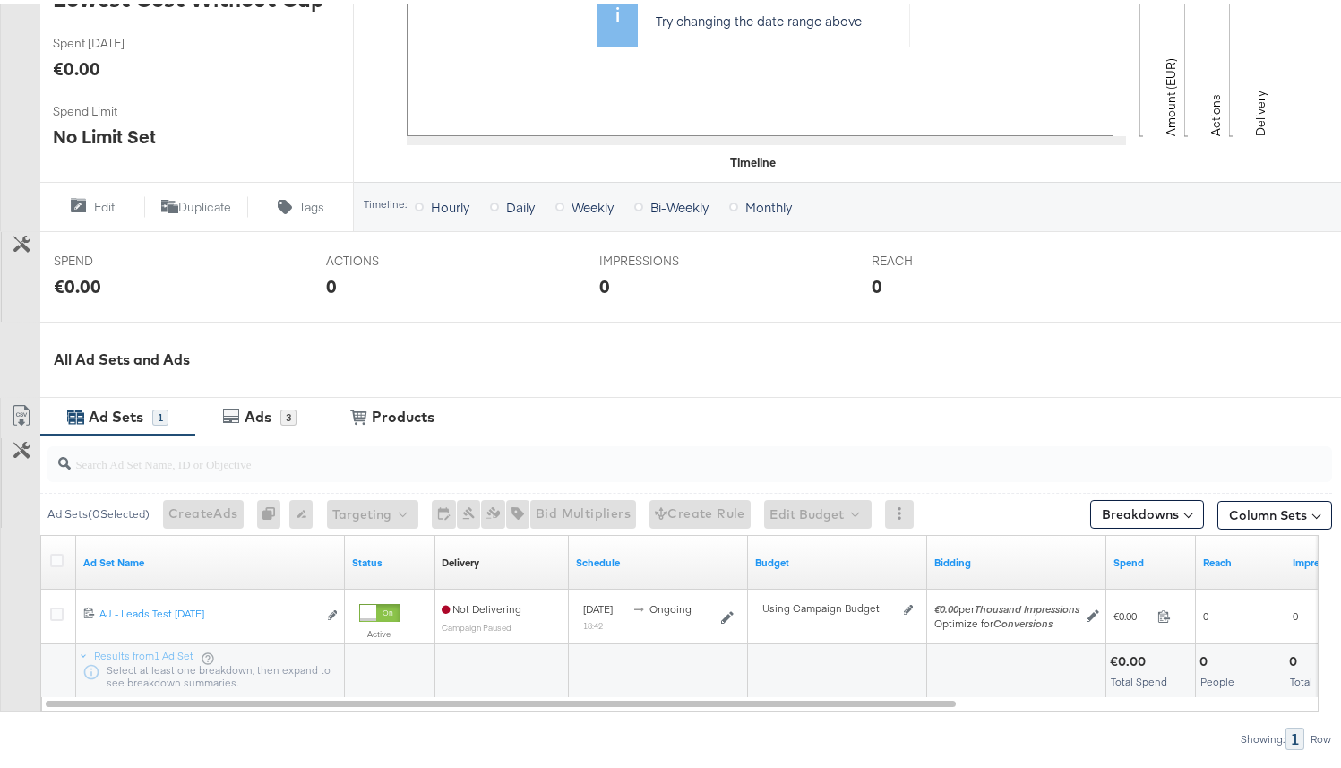
scroll to position [574, 0]
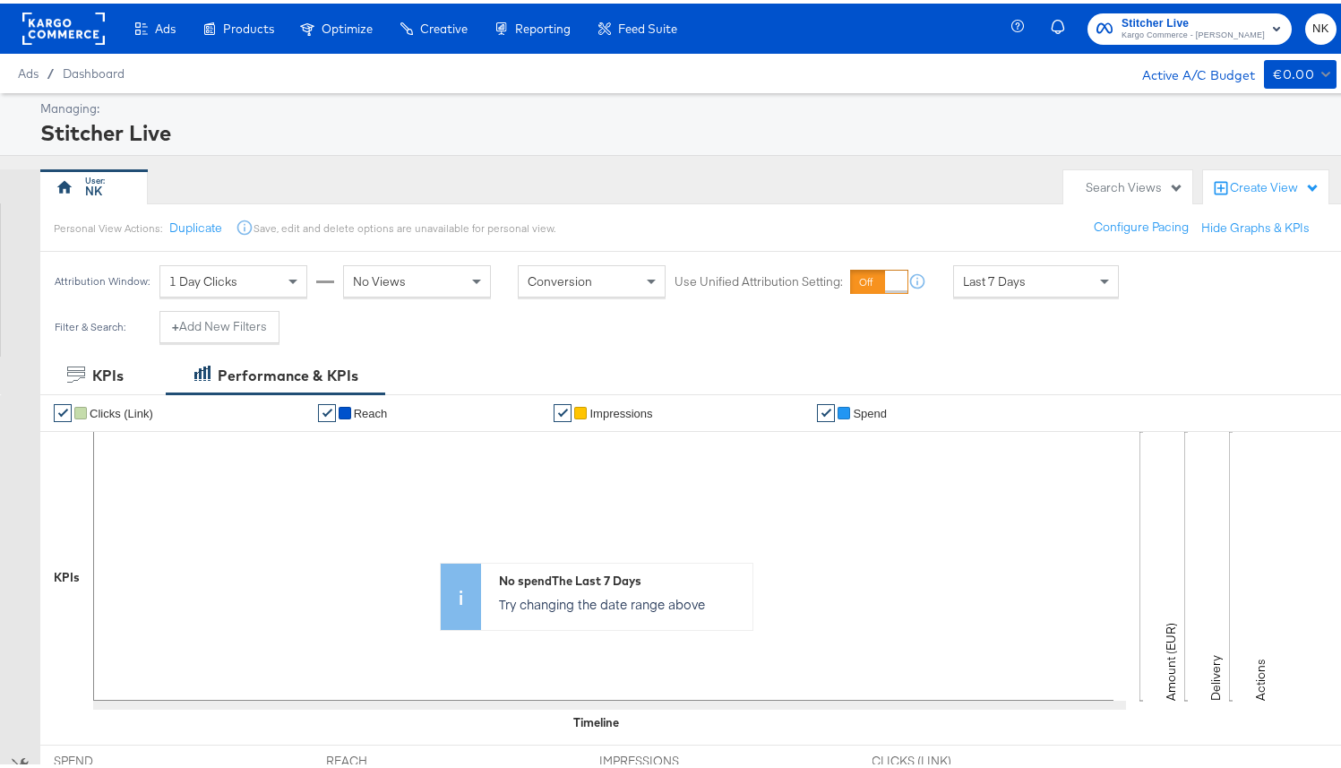
scroll to position [497, 0]
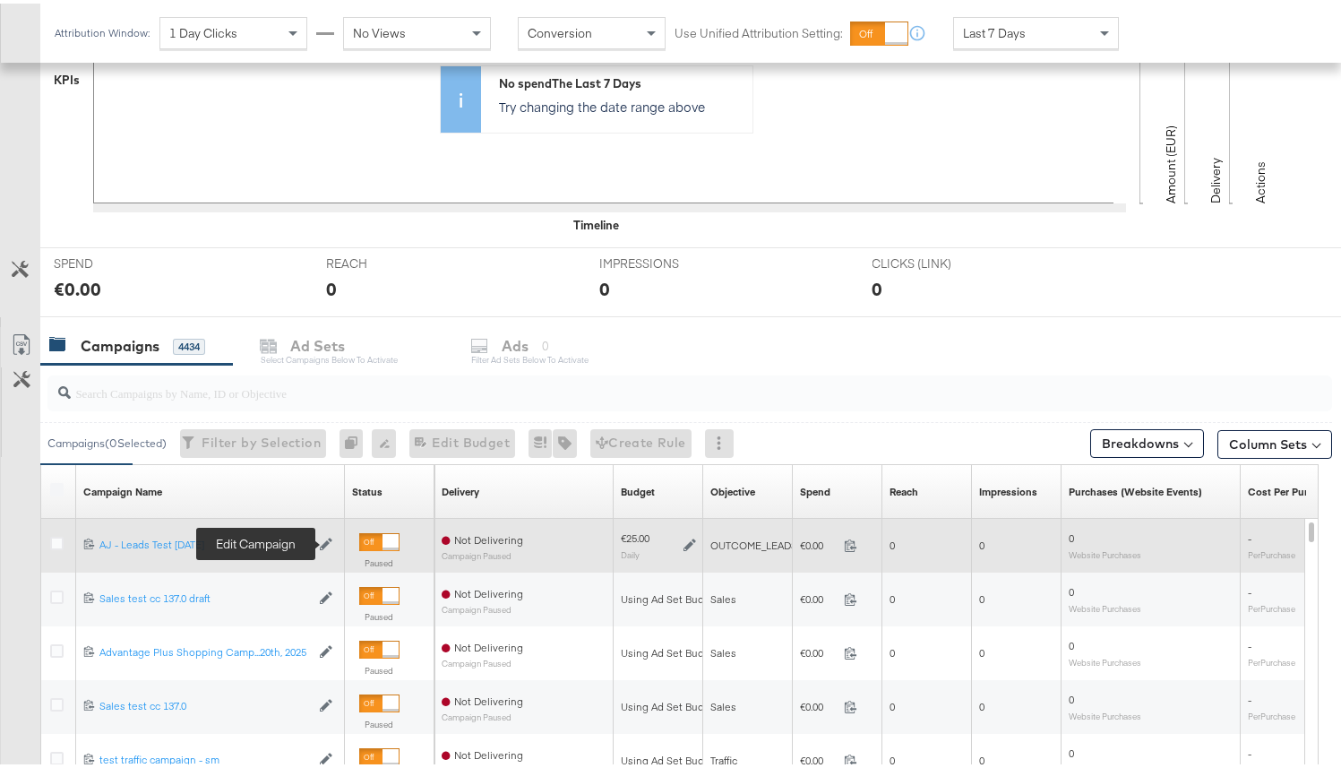
click at [322, 543] on icon at bounding box center [326, 540] width 13 height 13
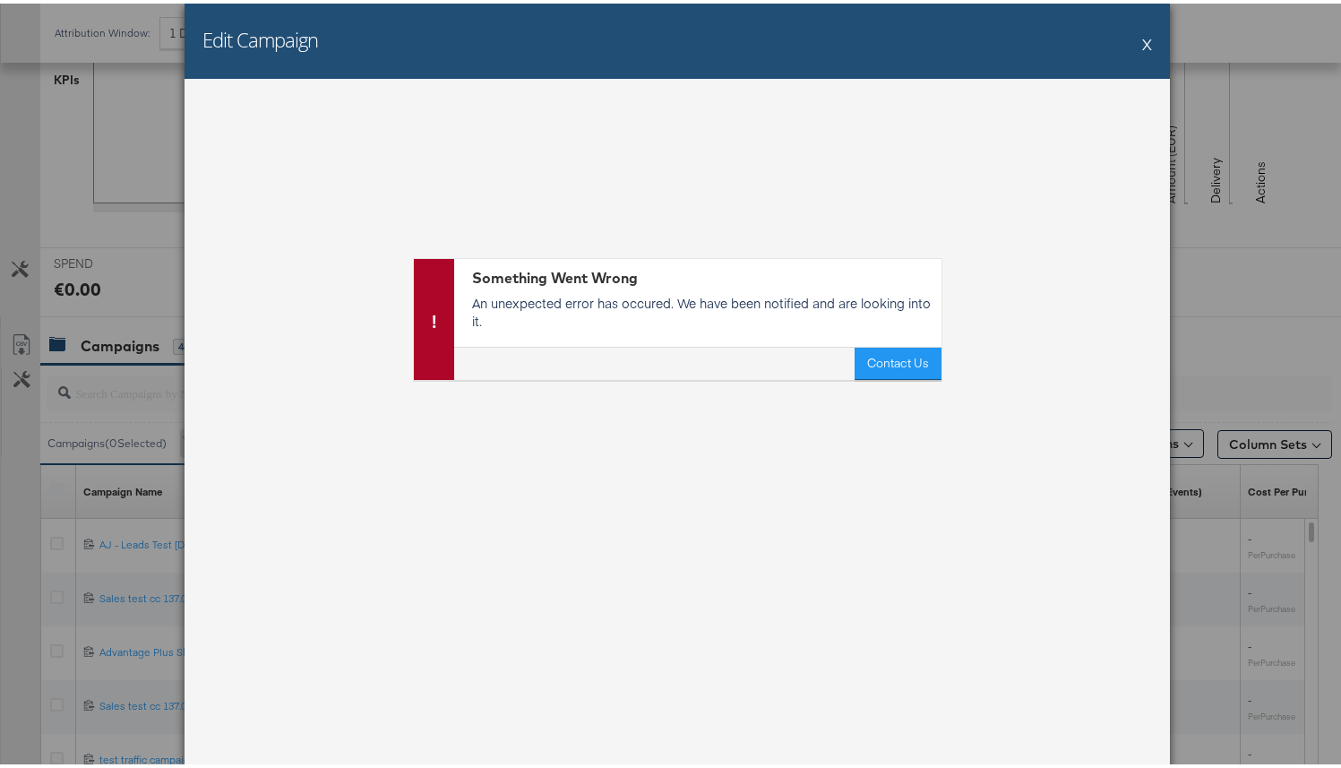
click at [1142, 43] on button "X" at bounding box center [1147, 40] width 10 height 36
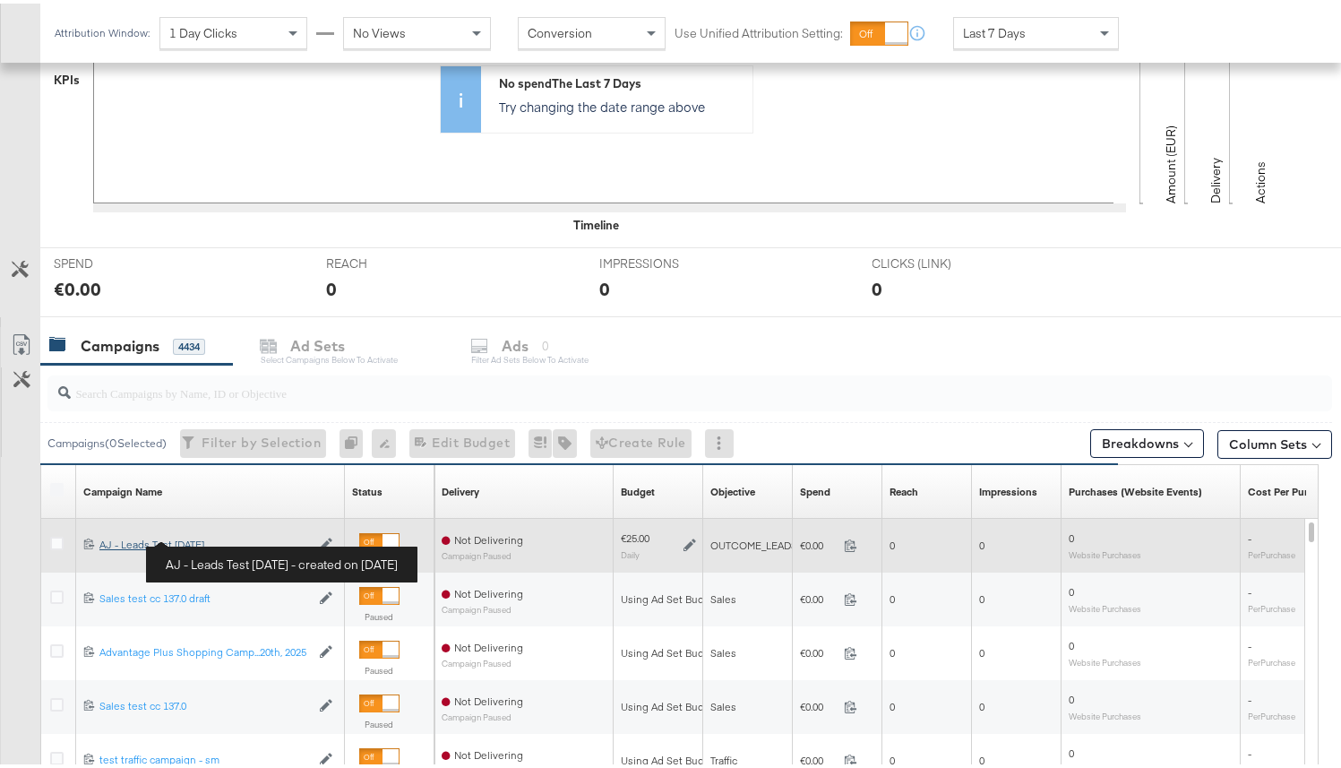
click at [202, 545] on div "AJ - Leads Test Aug 21 AJ - Leads Test Aug 21" at bounding box center [204, 541] width 211 height 14
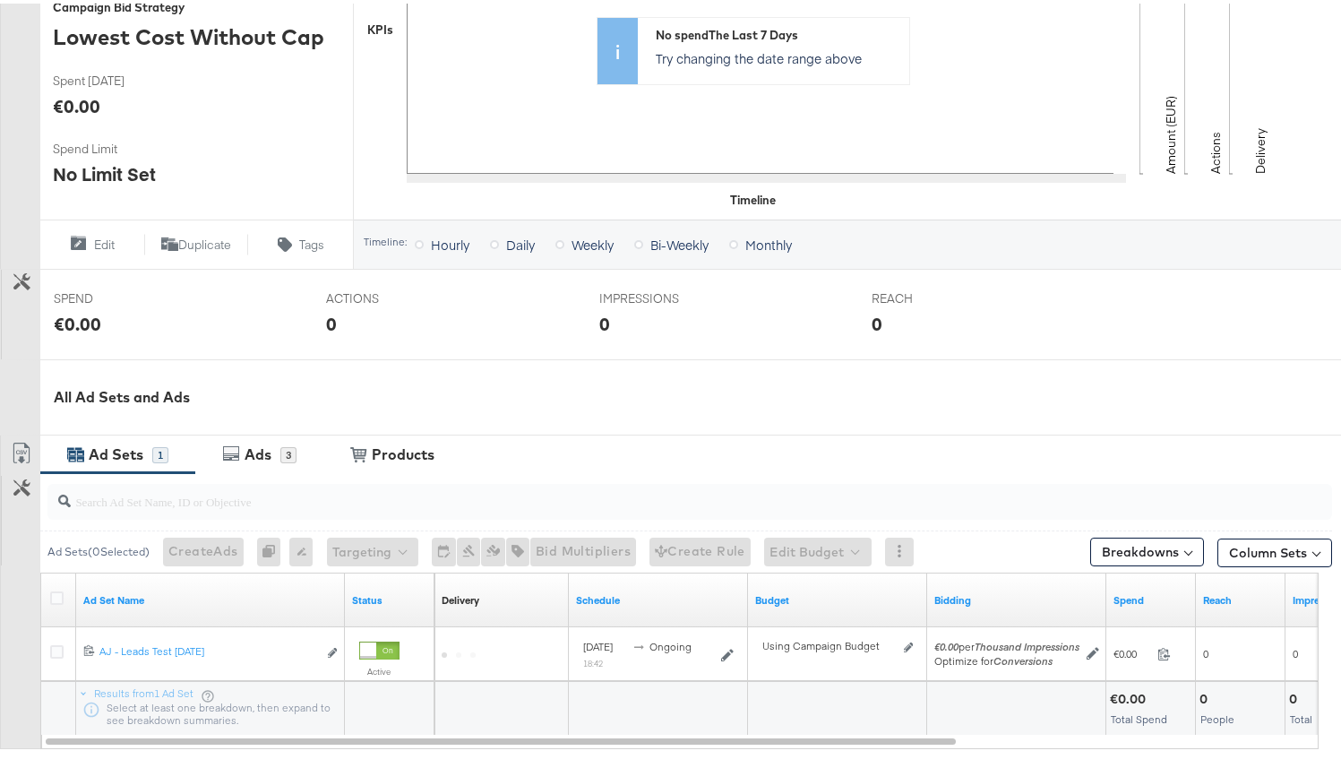
scroll to position [600, 0]
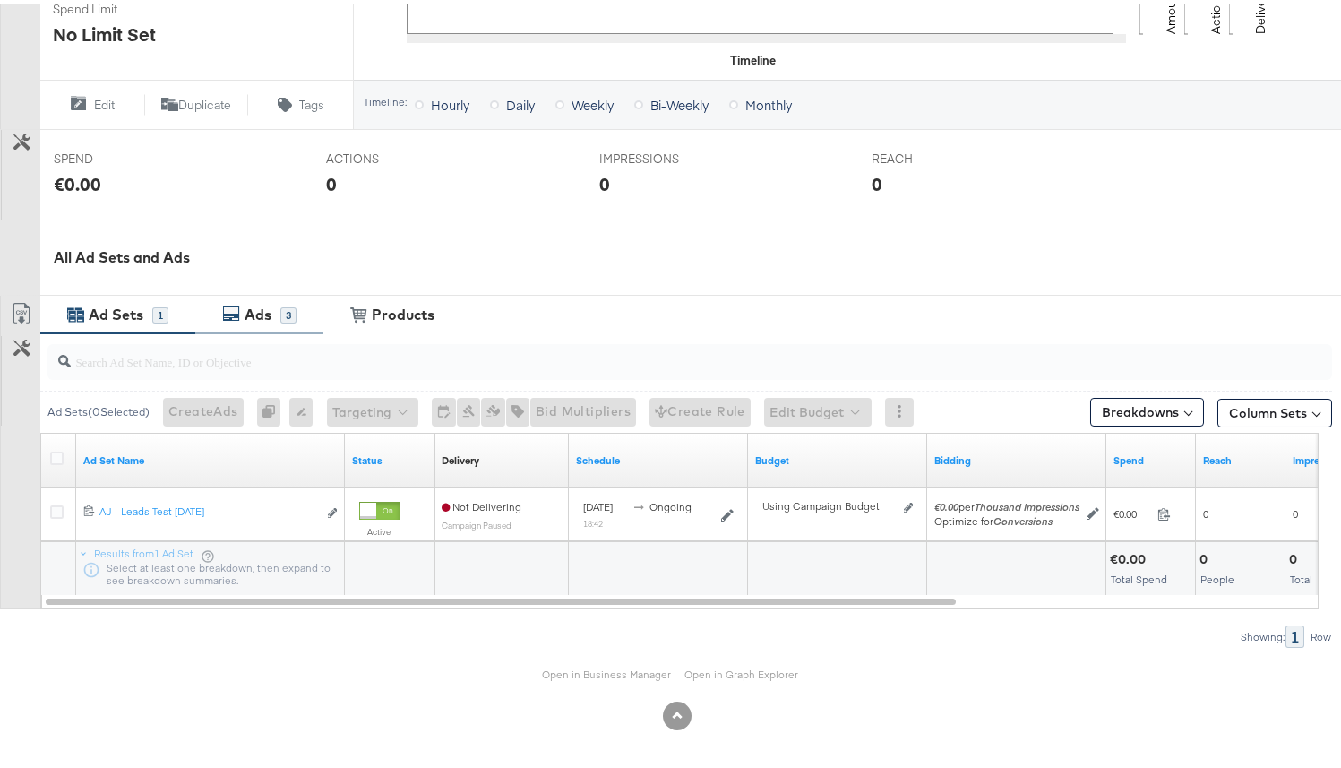
click at [280, 320] on div "Ads 3" at bounding box center [268, 311] width 56 height 21
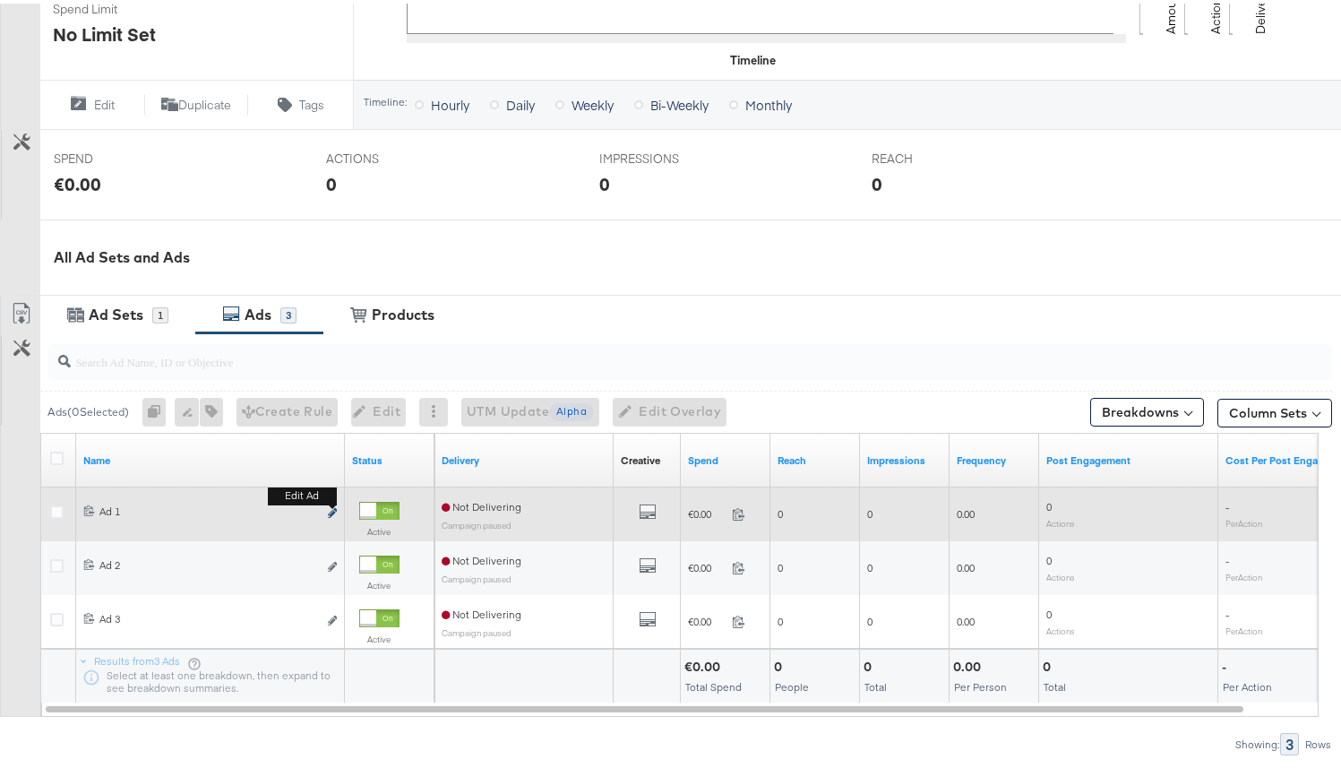
click at [336, 510] on icon "link" at bounding box center [332, 509] width 9 height 10
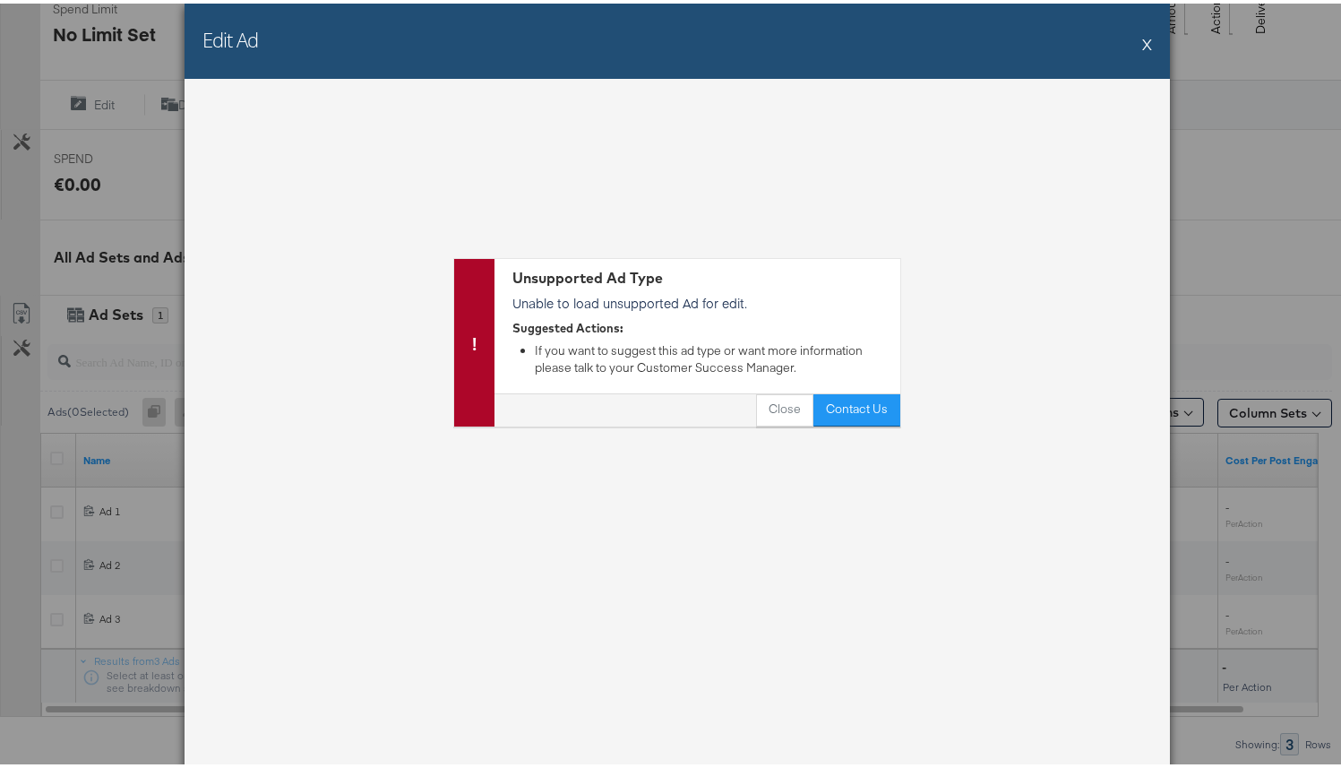
click at [1142, 48] on button "X" at bounding box center [1147, 40] width 10 height 36
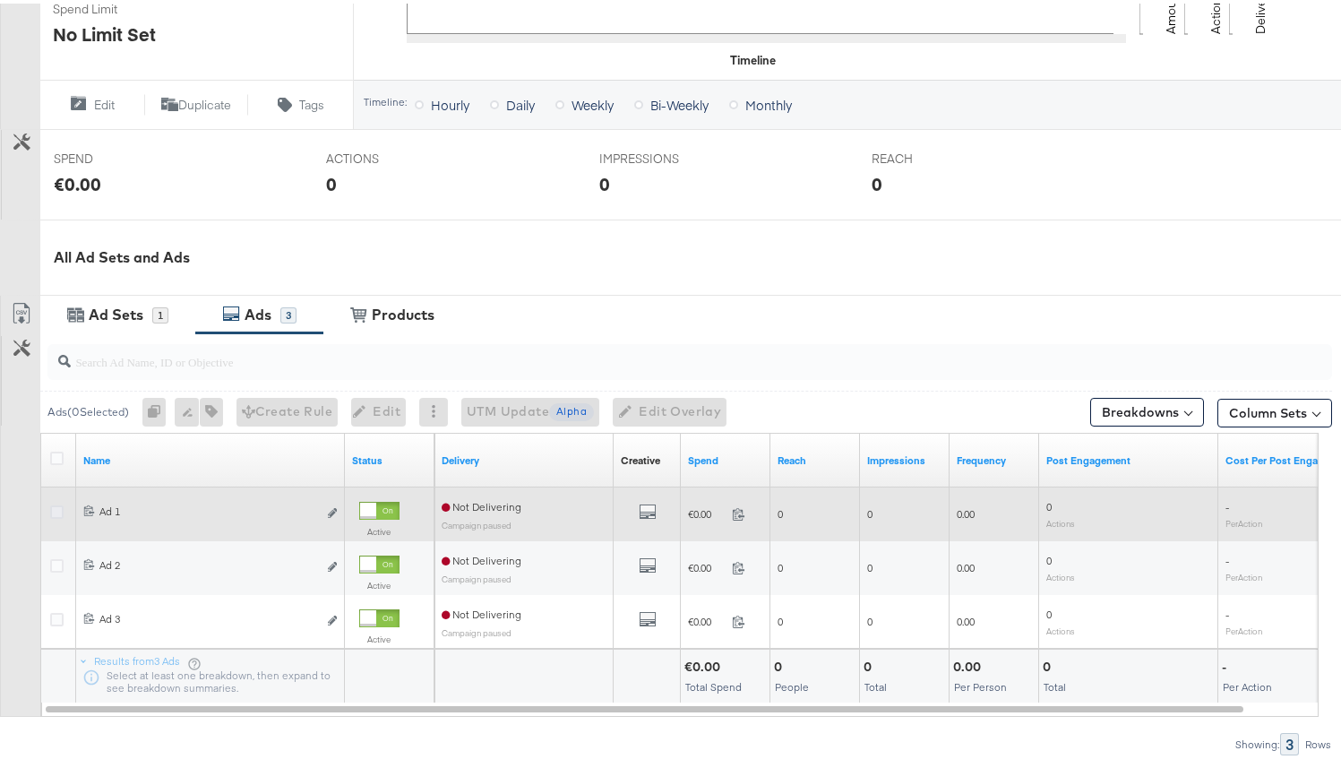
click at [57, 508] on icon at bounding box center [56, 508] width 13 height 13
click at [0, 0] on input "checkbox" at bounding box center [0, 0] width 0 height 0
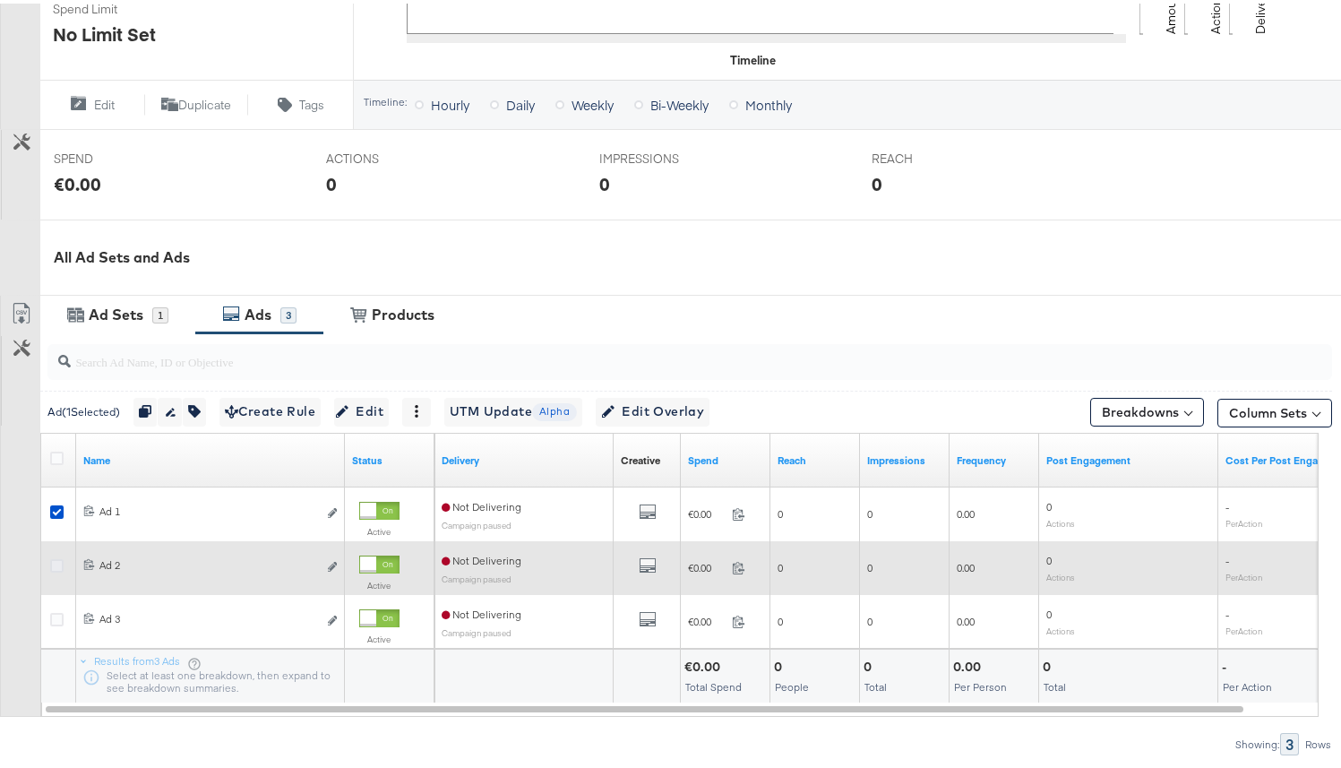
click at [57, 559] on icon at bounding box center [56, 561] width 13 height 13
click at [0, 0] on input "checkbox" at bounding box center [0, 0] width 0 height 0
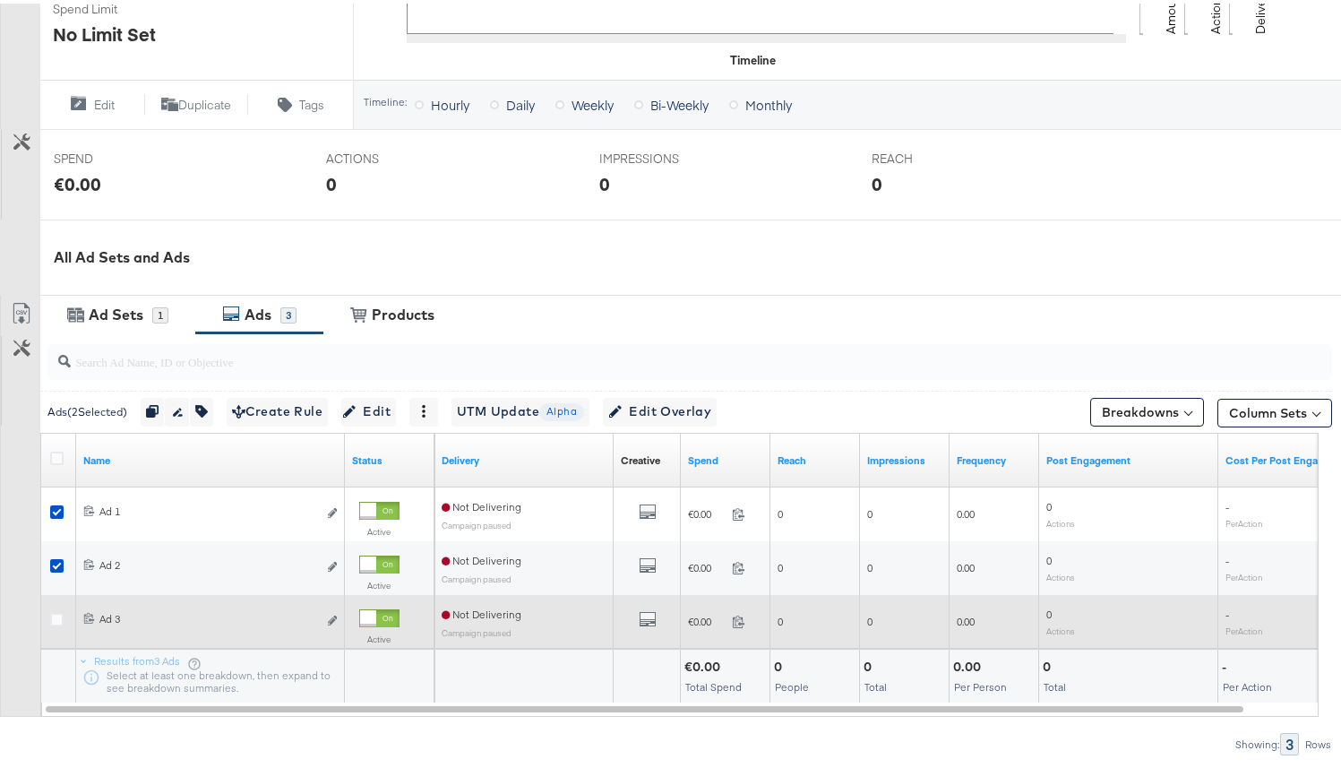
click at [57, 607] on div at bounding box center [59, 618] width 33 height 32
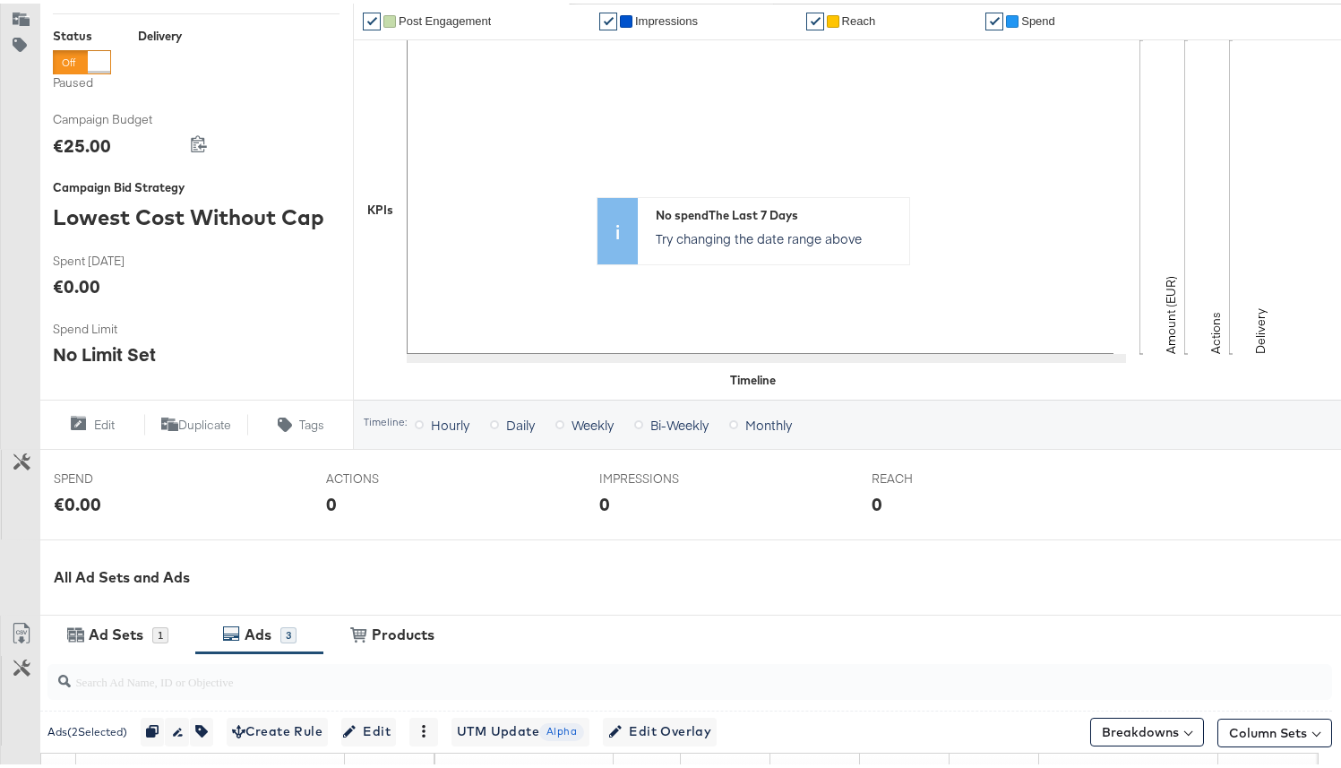
scroll to position [390, 0]
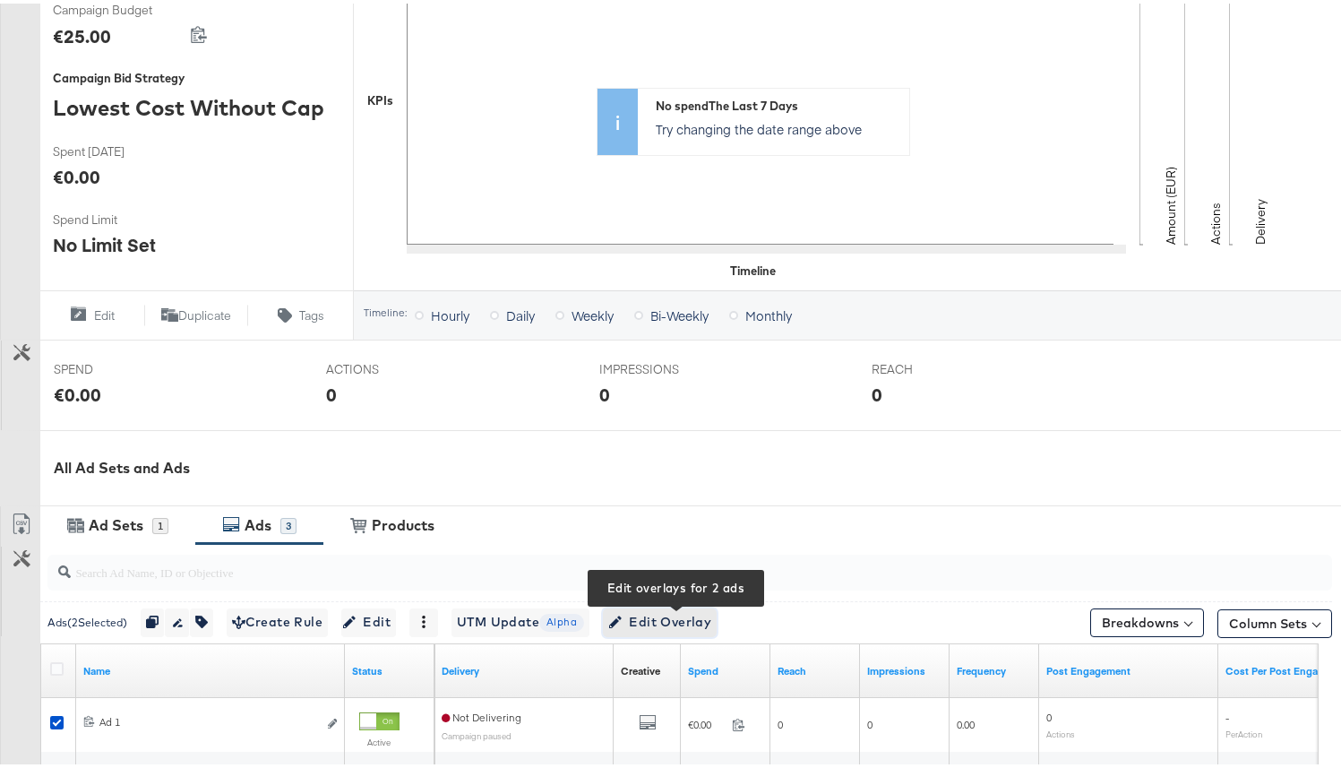
click at [622, 619] on icon "button" at bounding box center [615, 618] width 13 height 13
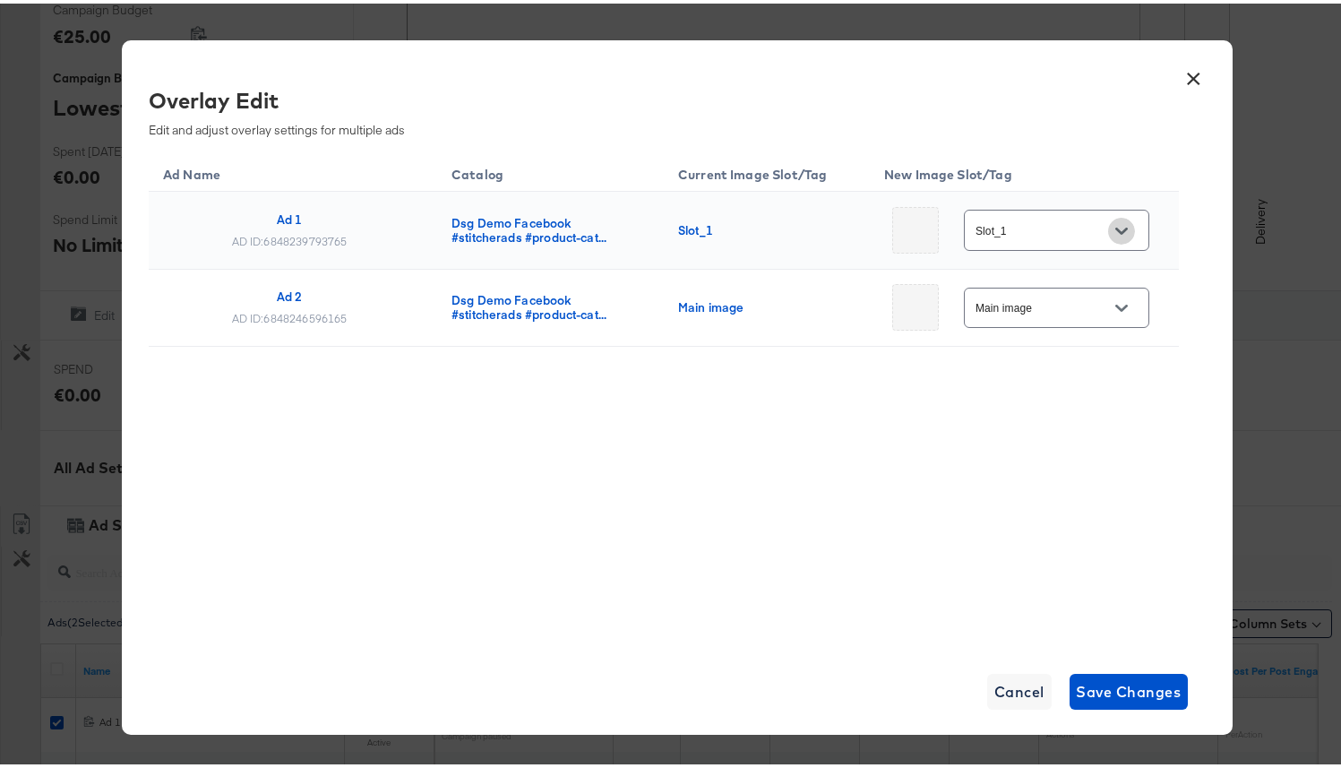
click at [1115, 224] on icon "Open" at bounding box center [1121, 227] width 13 height 13
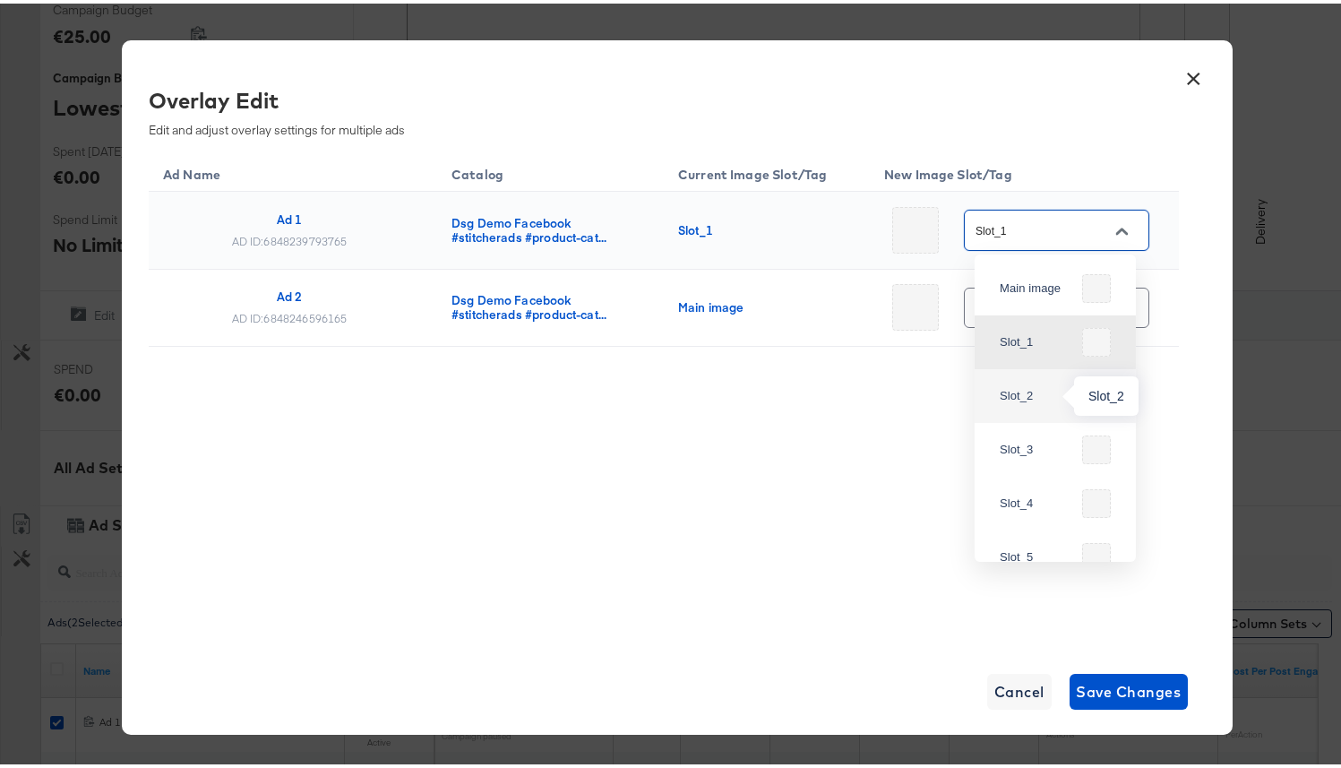
click at [1031, 384] on div "Slot_2" at bounding box center [1037, 392] width 75 height 18
type input "Slot_2"
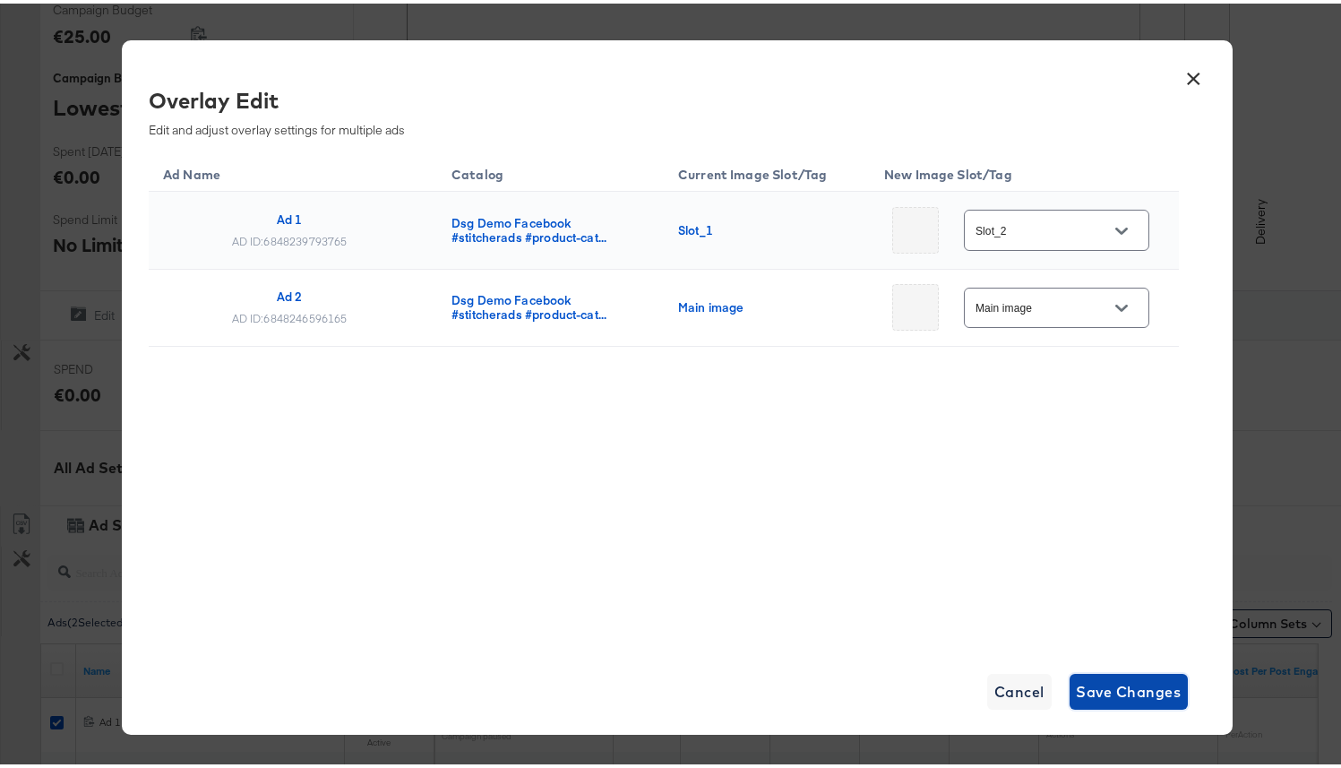
click at [1081, 671] on button "Save Changes" at bounding box center [1129, 688] width 119 height 36
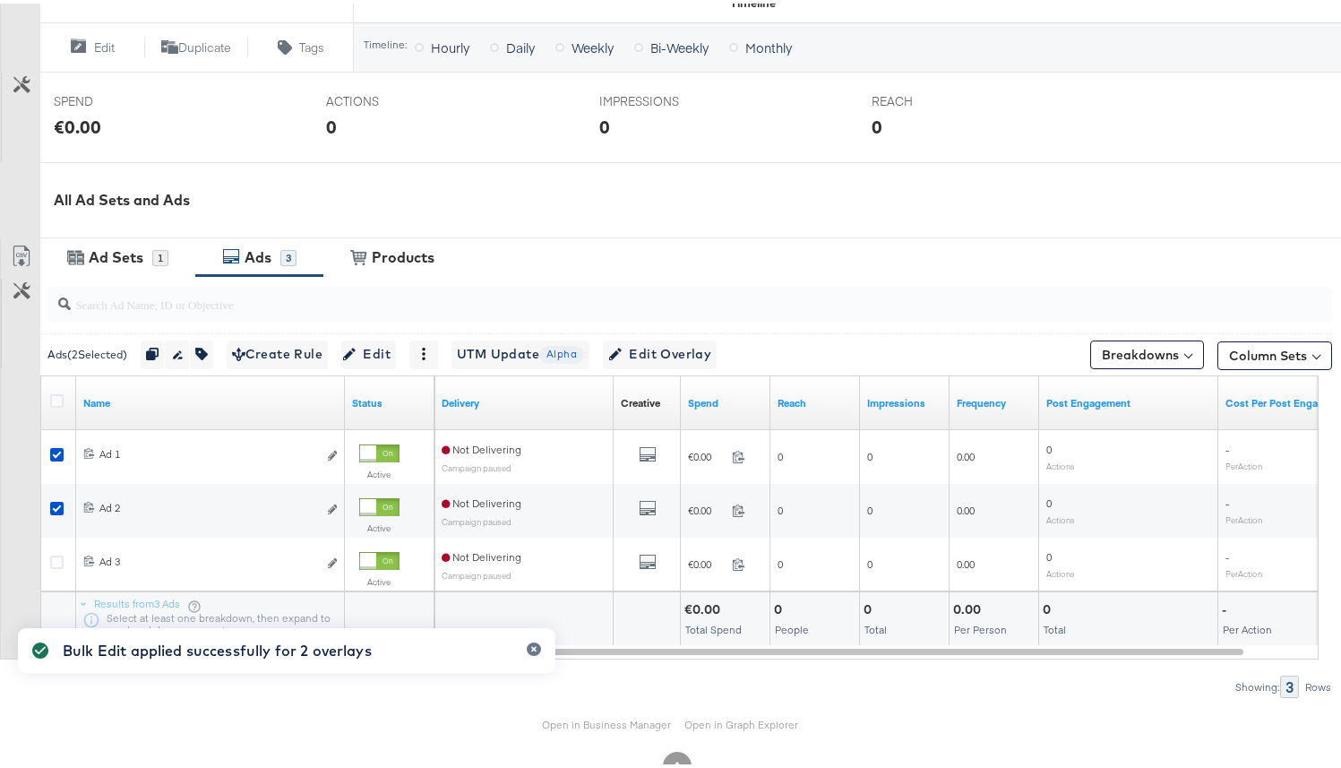
scroll to position [689, 0]
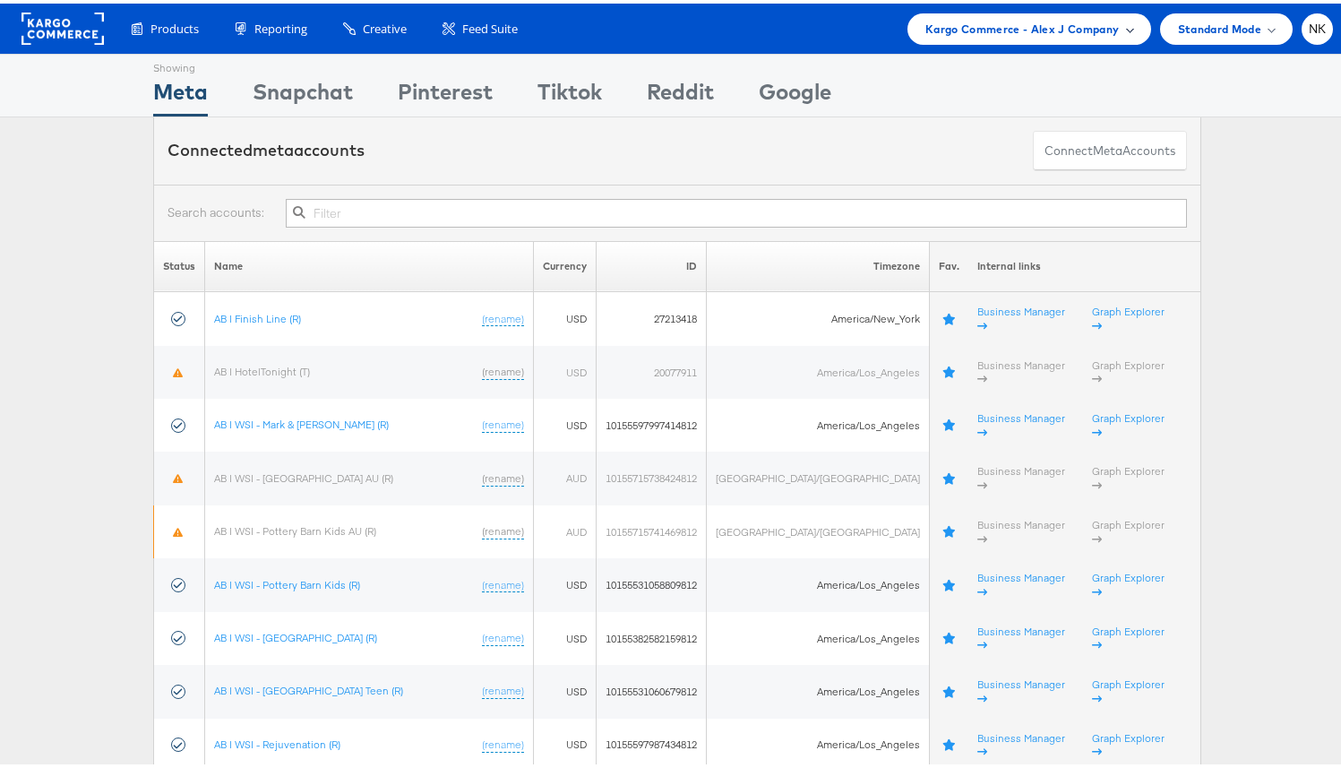
click at [925, 27] on span "Kargo Commerce - Alex J Company" at bounding box center [1022, 25] width 194 height 19
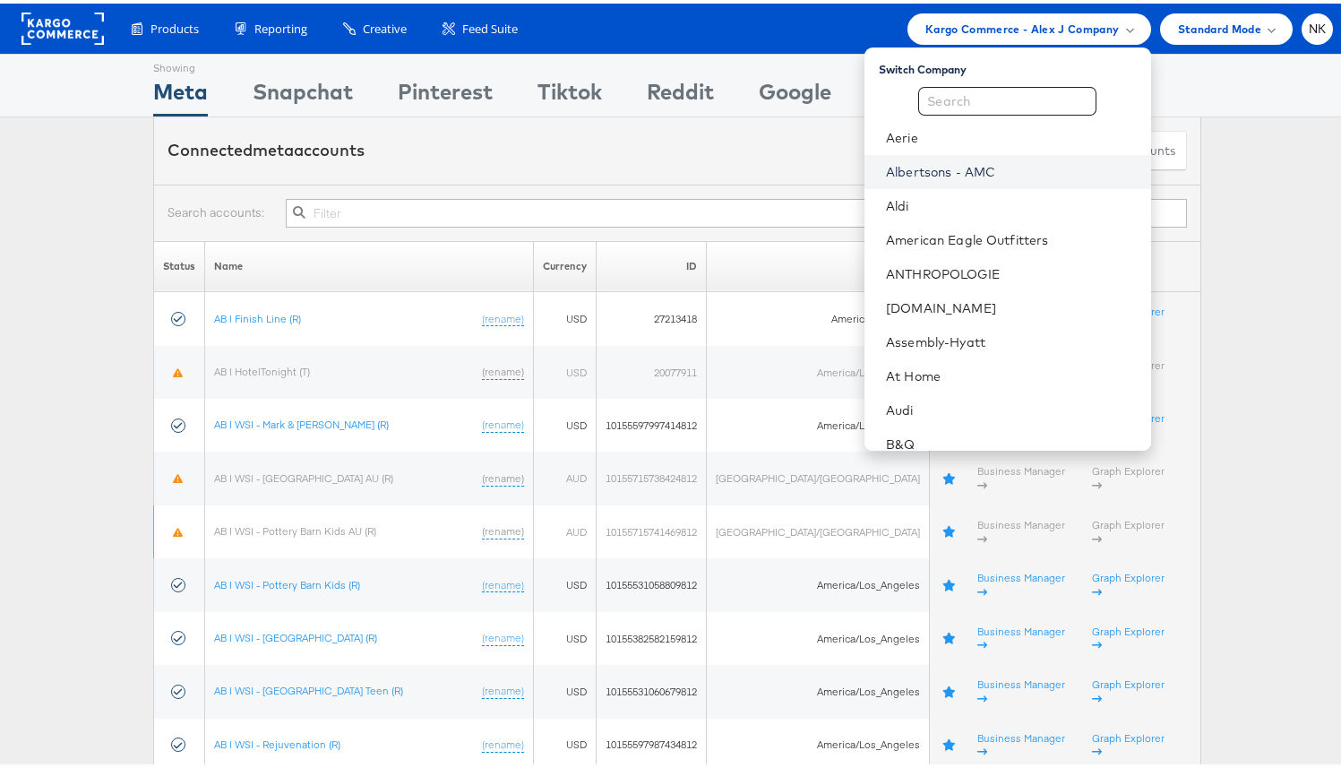
click at [937, 171] on link "Albertsons - AMC" at bounding box center [1011, 168] width 250 height 18
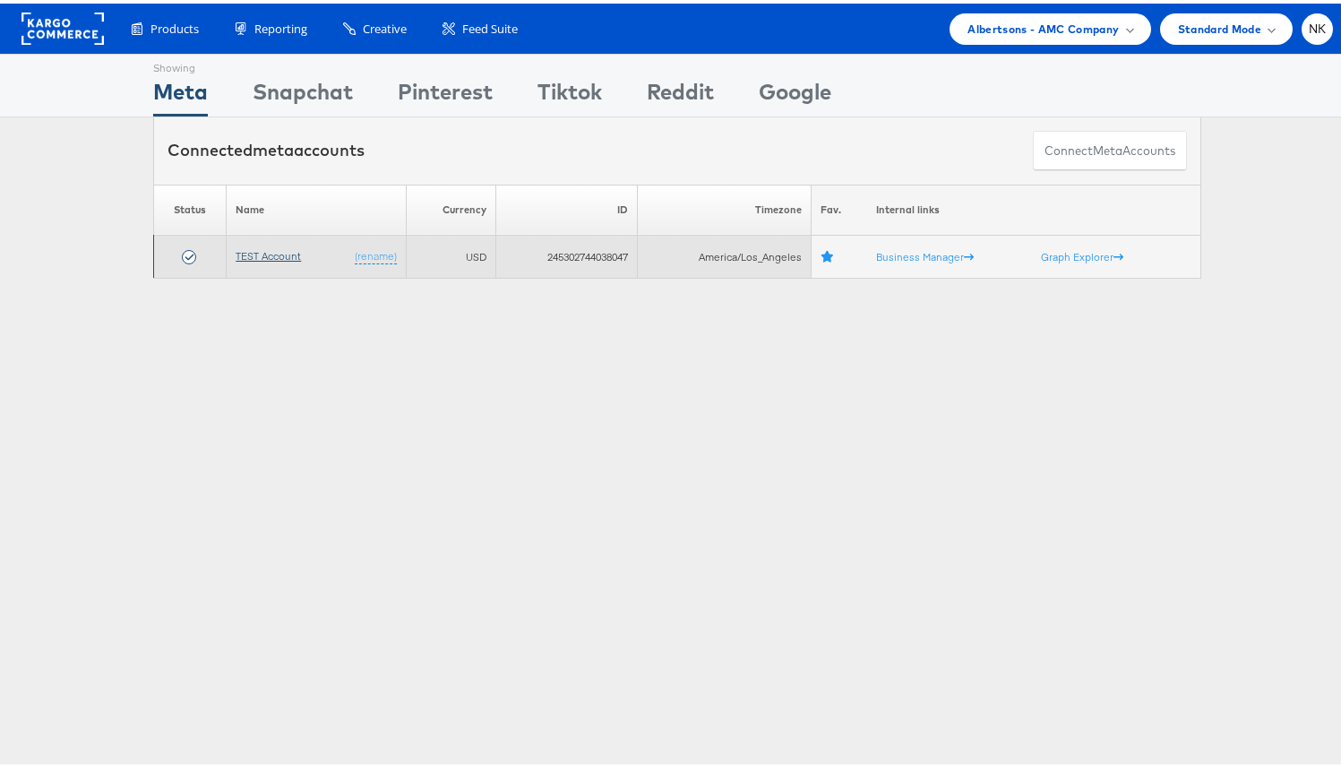
click at [261, 249] on link "TEST Account" at bounding box center [268, 251] width 65 height 13
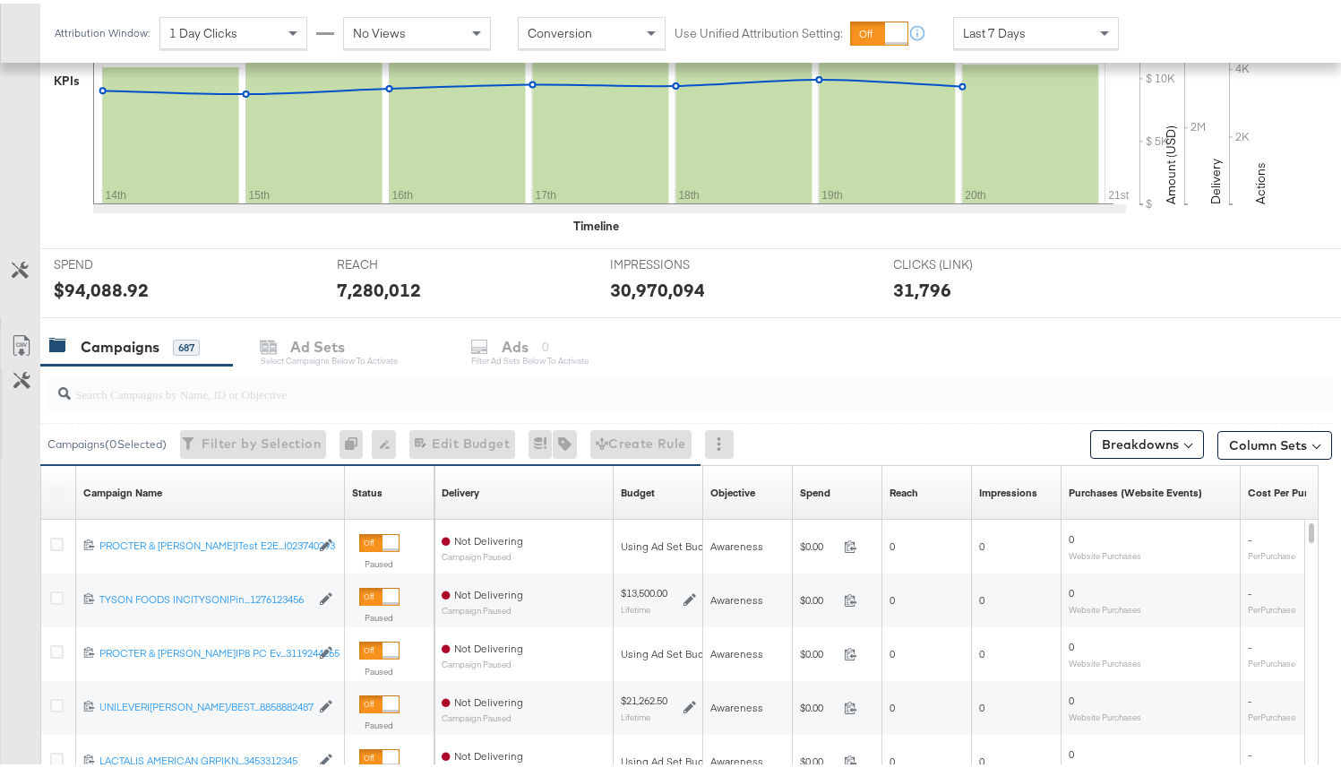
scroll to position [513, 0]
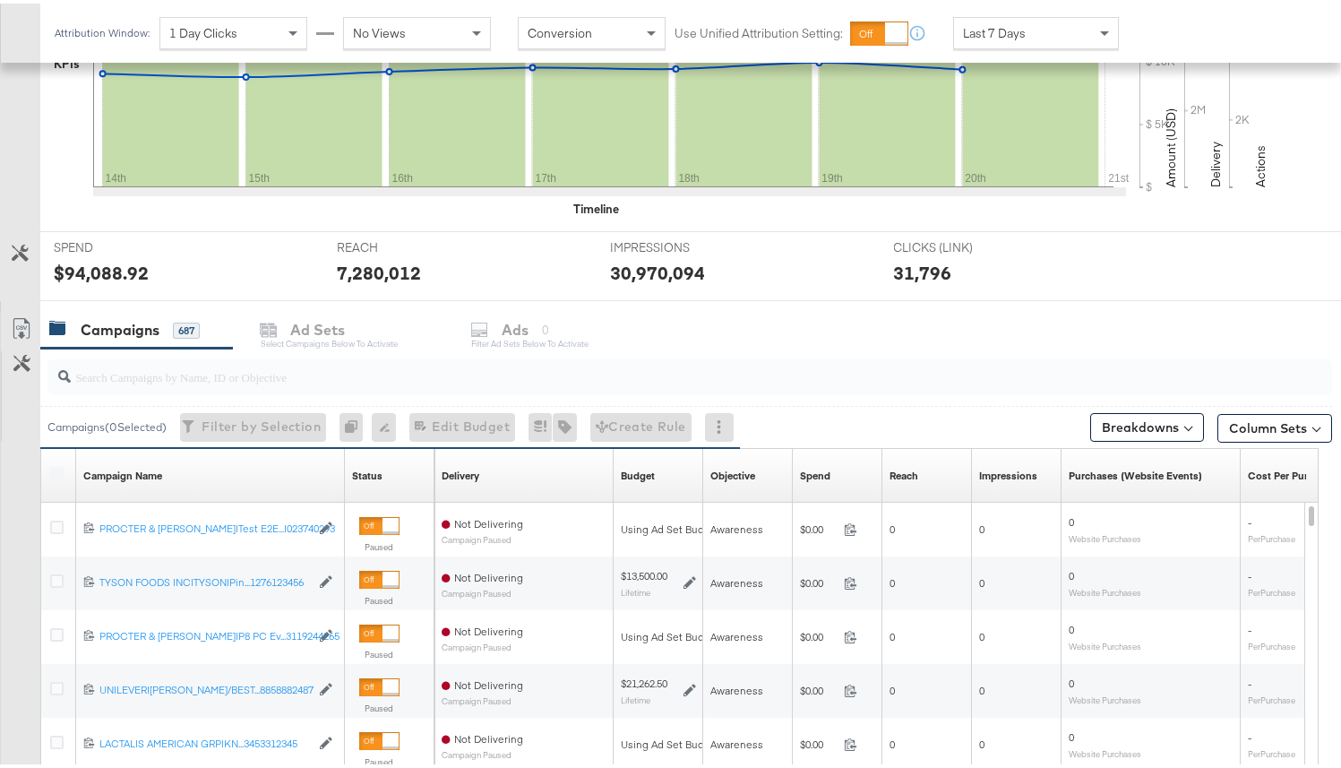
click at [62, 463] on label at bounding box center [56, 469] width 13 height 13
click at [56, 470] on label at bounding box center [56, 469] width 13 height 13
click at [53, 464] on label at bounding box center [56, 469] width 13 height 13
click at [63, 473] on label at bounding box center [56, 469] width 13 height 13
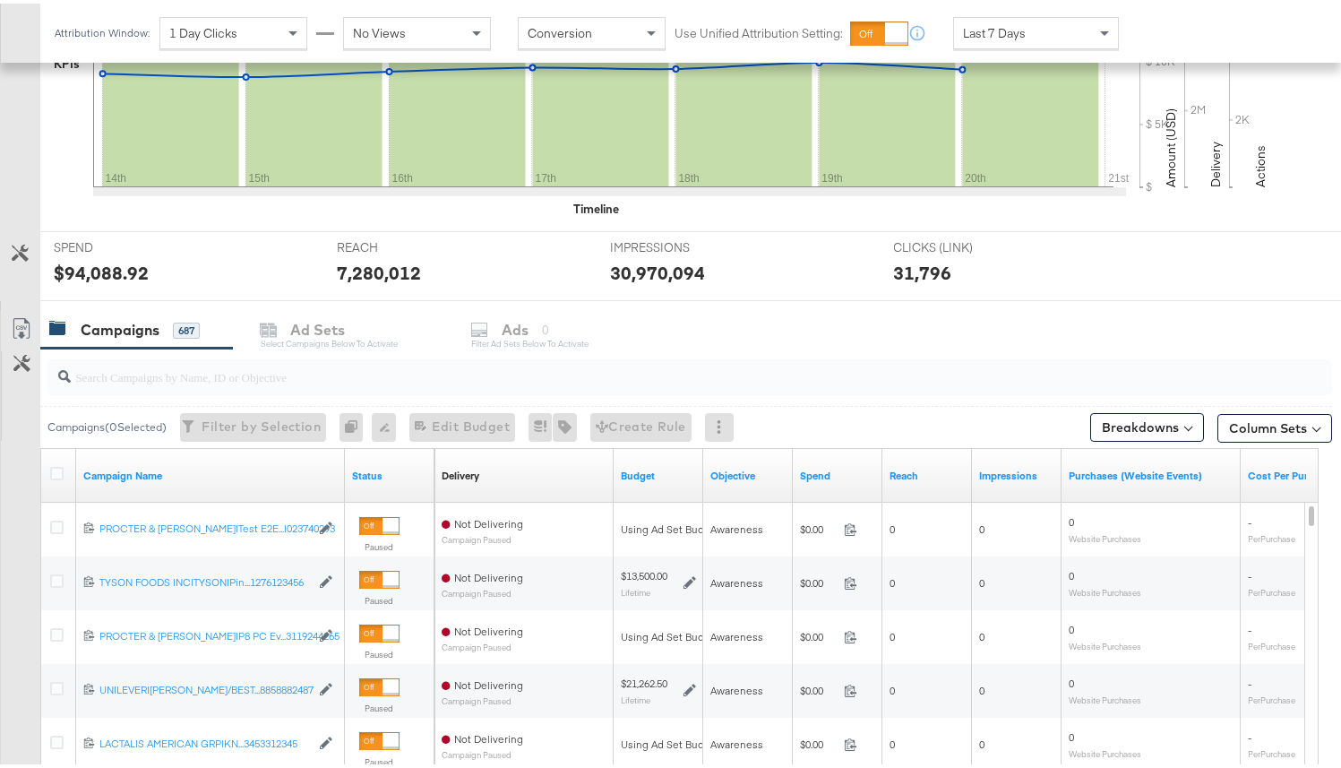
click at [57, 470] on icon at bounding box center [56, 469] width 13 height 13
click at [0, 0] on input "checkbox" at bounding box center [0, 0] width 0 height 0
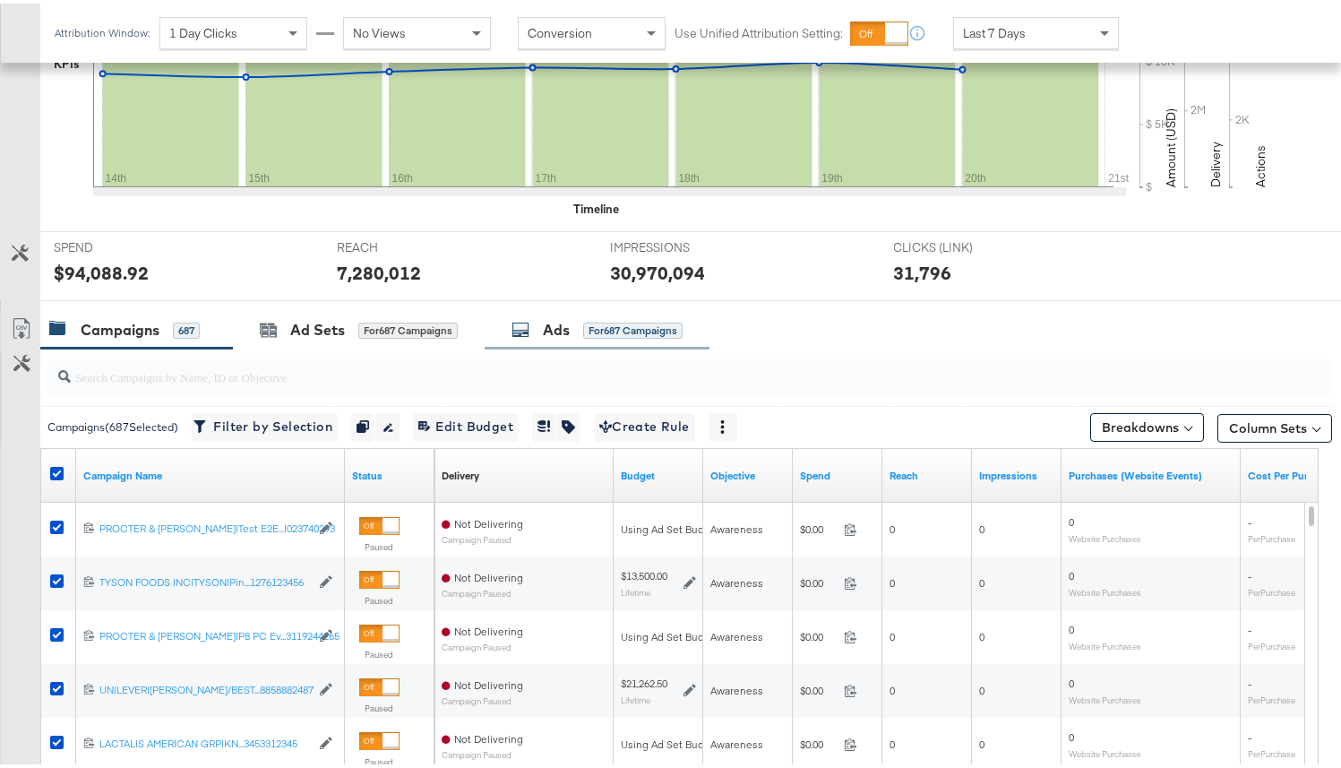
click at [533, 318] on div "Ads for 687 Campaigns" at bounding box center [597, 326] width 171 height 21
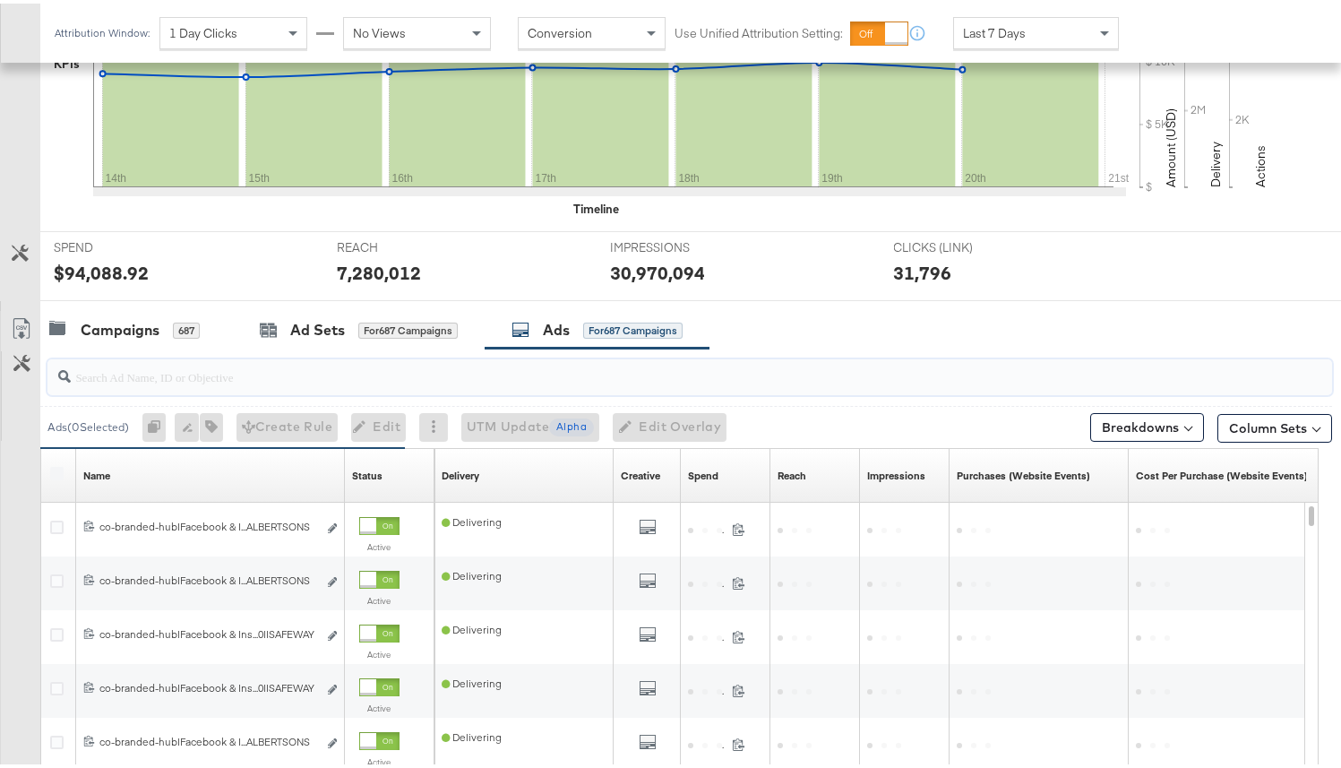
click at [365, 382] on input "search" at bounding box center [644, 365] width 1147 height 35
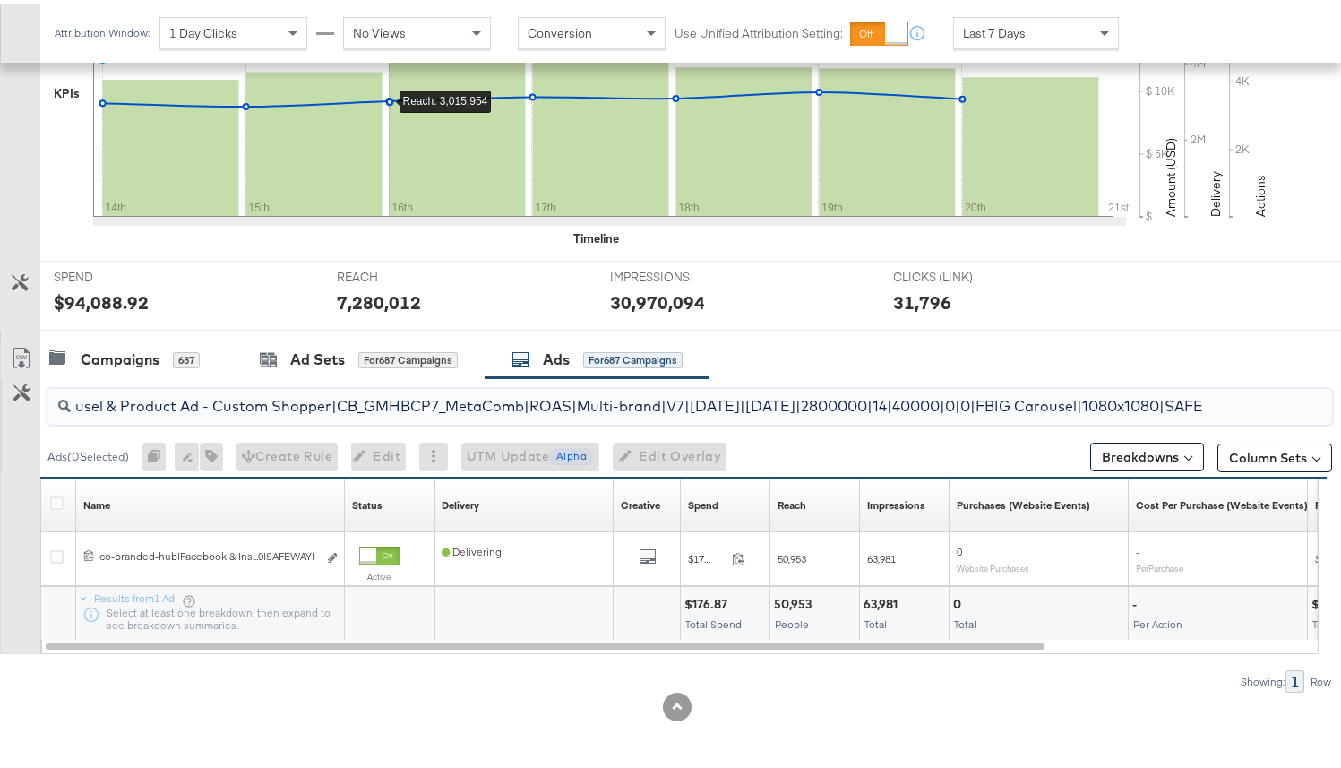
scroll to position [0, 0]
drag, startPoint x: 1204, startPoint y: 402, endPoint x: 0, endPoint y: 405, distance: 1204.1
click at [0, 405] on div "co-branded-hub|Facebook & Instagram|Social Media|FBIG - Premium Carousel & Prod…" at bounding box center [666, 531] width 1332 height 314
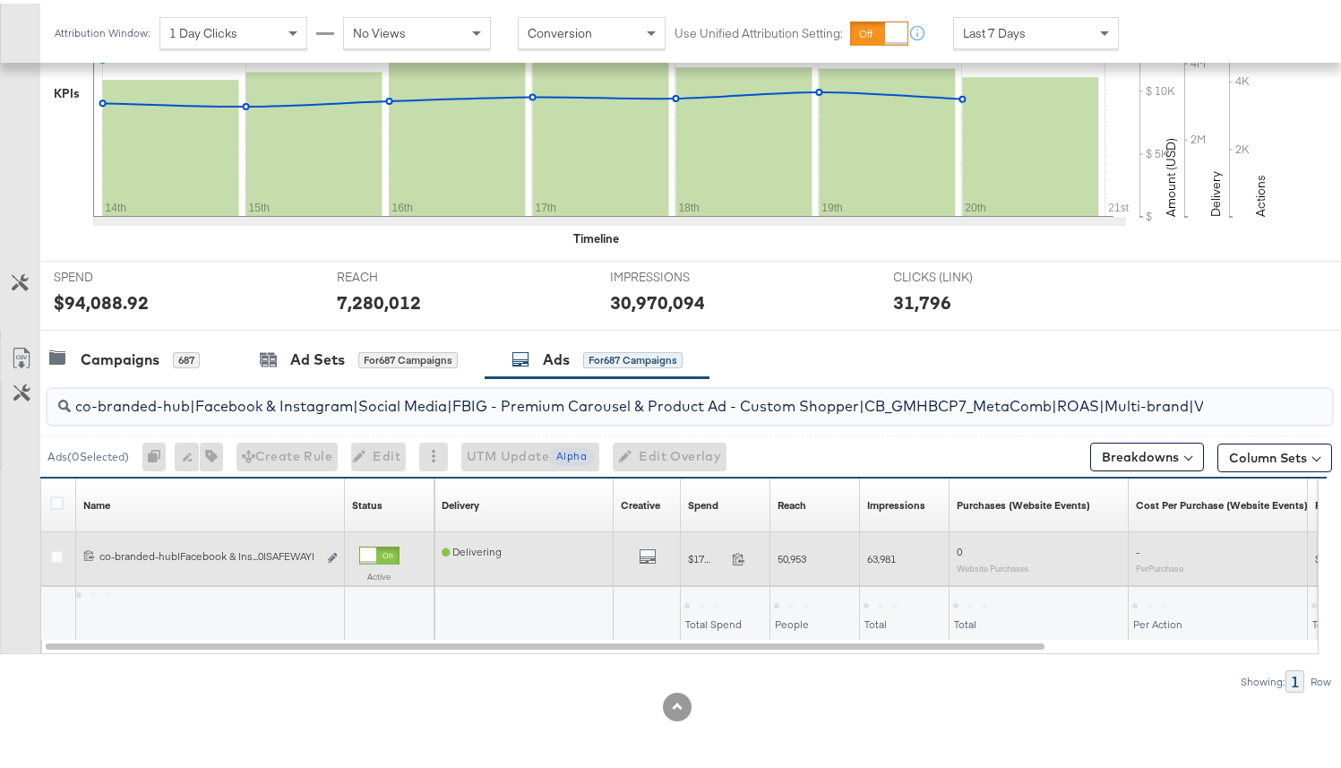
type input "co-branded-hub|Facebook & Instagram|Social Media|FBIG - Premium Carousel & Prod…"
click at [337, 552] on button "Edit ad" at bounding box center [332, 555] width 11 height 19
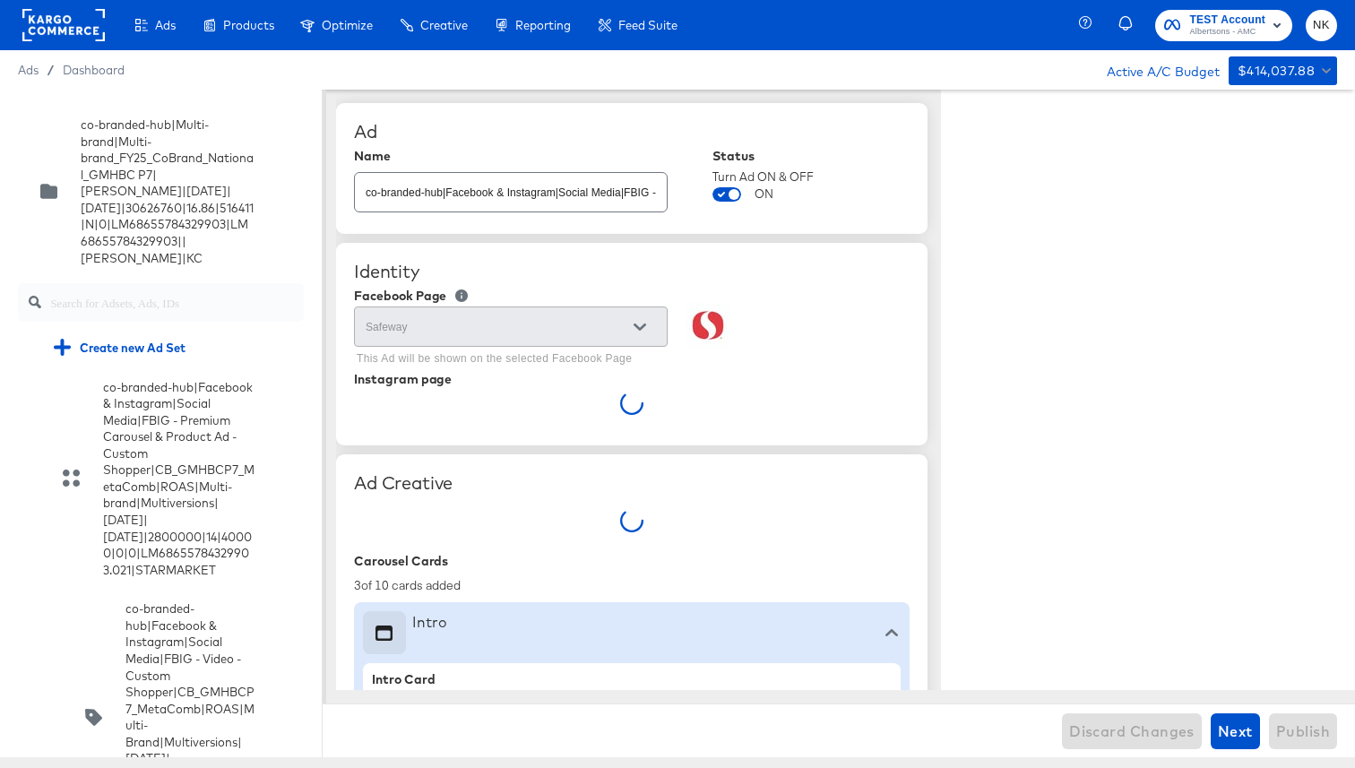
type textarea "x"
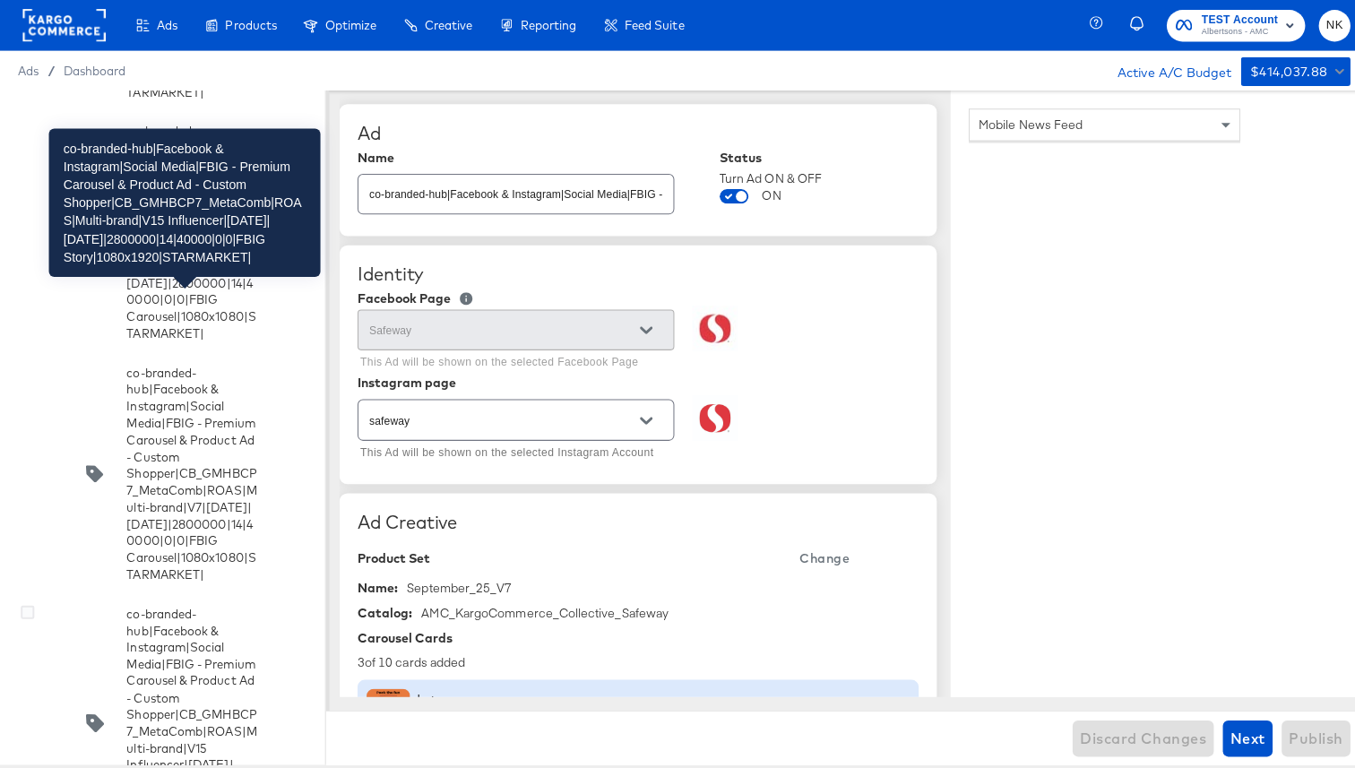
scroll to position [898, 0]
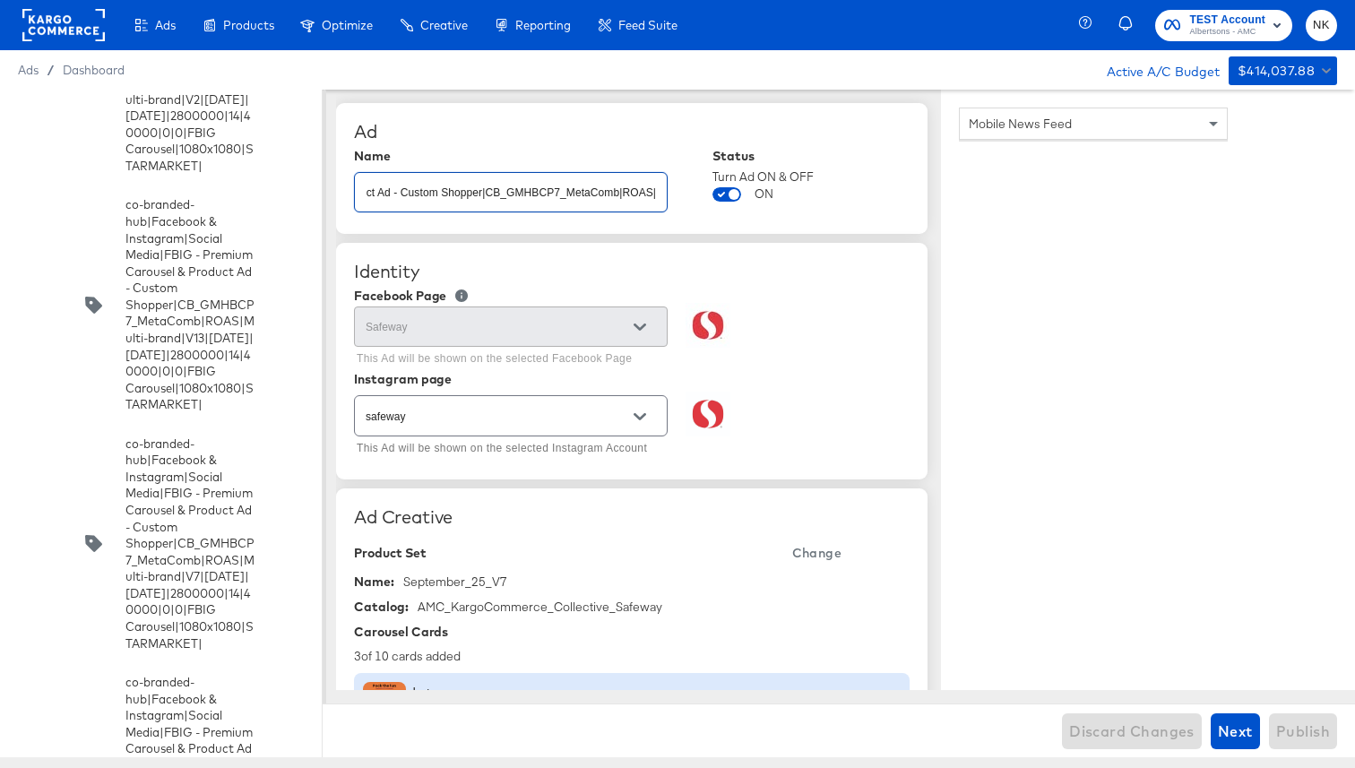
drag, startPoint x: 425, startPoint y: 199, endPoint x: 650, endPoint y: 213, distance: 225.3
click at [650, 213] on div "Name co-branded-hub|Facebook & Instagram|Social Media|FBIG - Premium Carousel &…" at bounding box center [511, 183] width 314 height 68
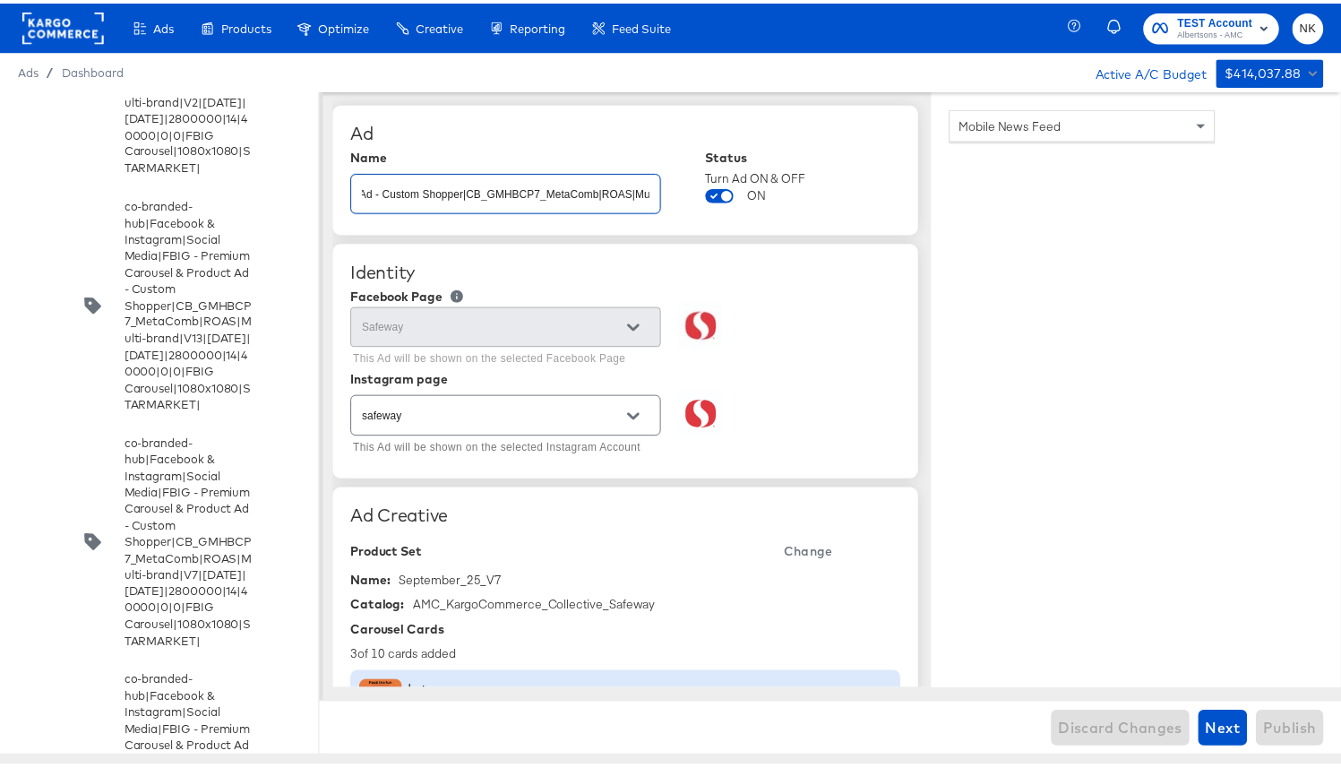
scroll to position [0, 0]
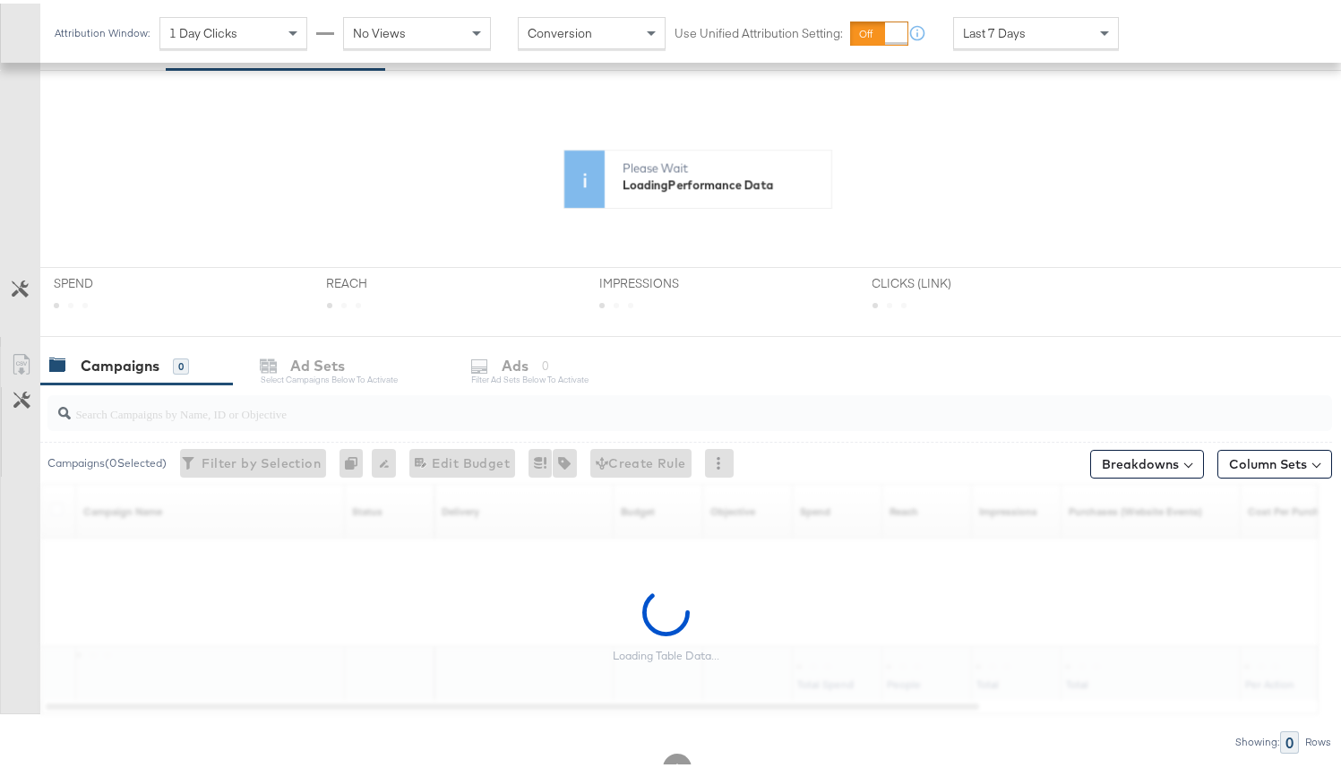
scroll to position [378, 0]
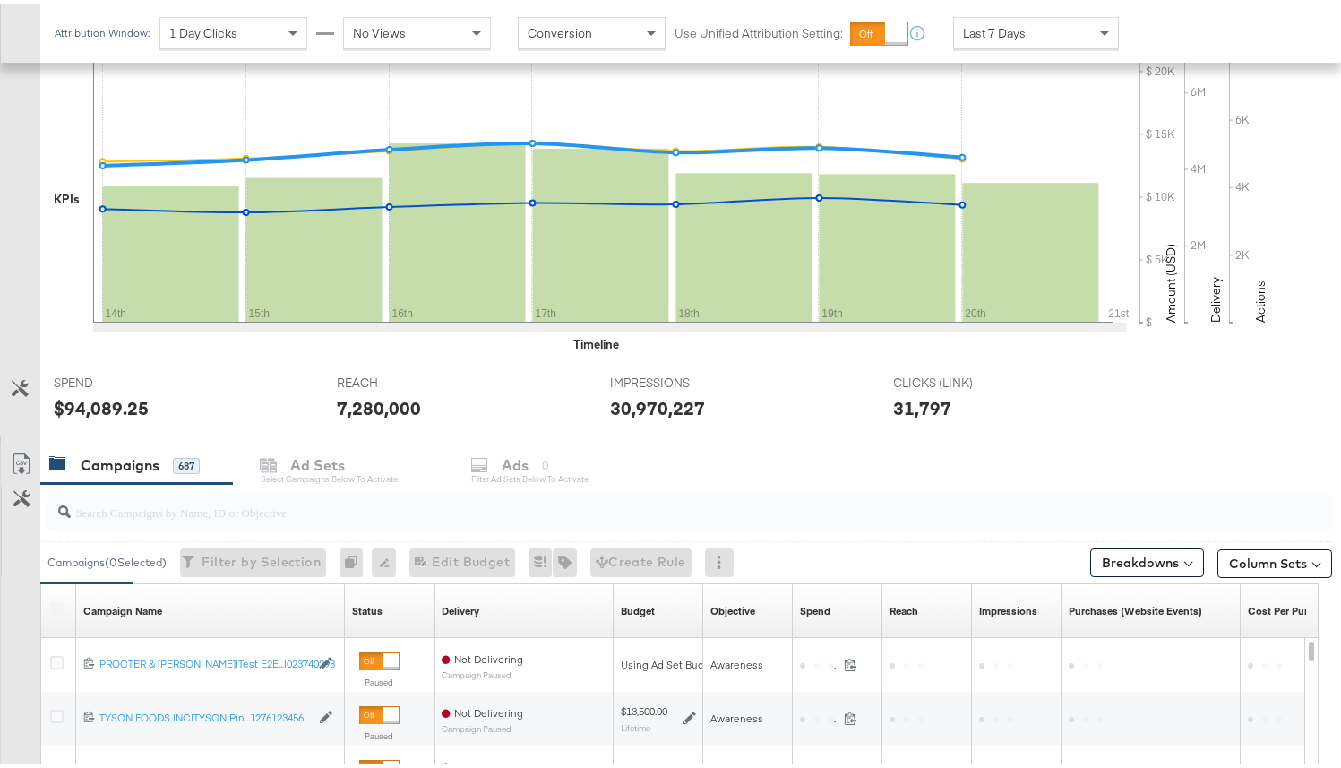
click at [198, 353] on div "✔ Clicks (Link) ✔ Reach ✔ Impressions ✔ Spend KPIs 14th 15th 16th 17th 18th 19t…" at bounding box center [697, 188] width 1314 height 350
click at [192, 516] on input "search" at bounding box center [644, 501] width 1147 height 35
click at [184, 506] on input "search" at bounding box center [644, 501] width 1147 height 35
paste input "120229509340170307"
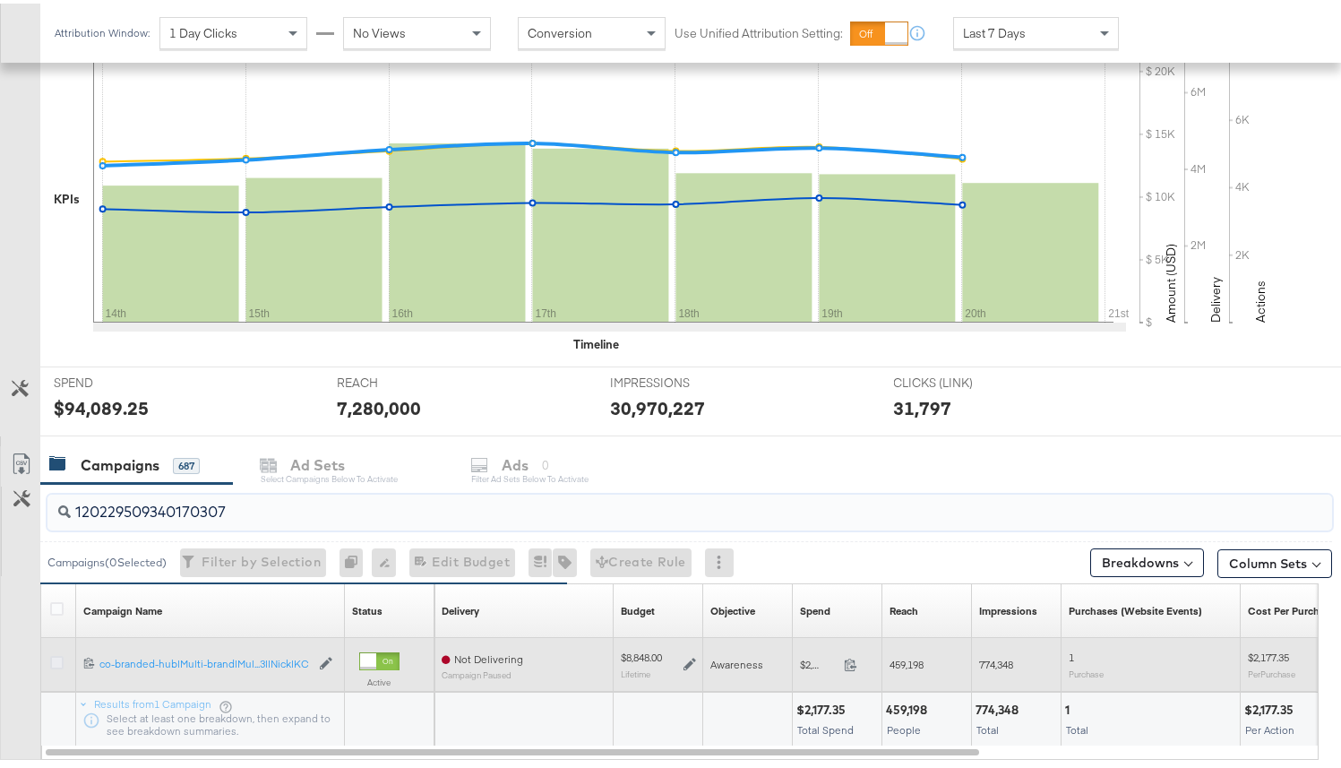
type input "120229509340170307"
click at [58, 658] on icon at bounding box center [56, 658] width 13 height 13
click at [0, 0] on input "checkbox" at bounding box center [0, 0] width 0 height 0
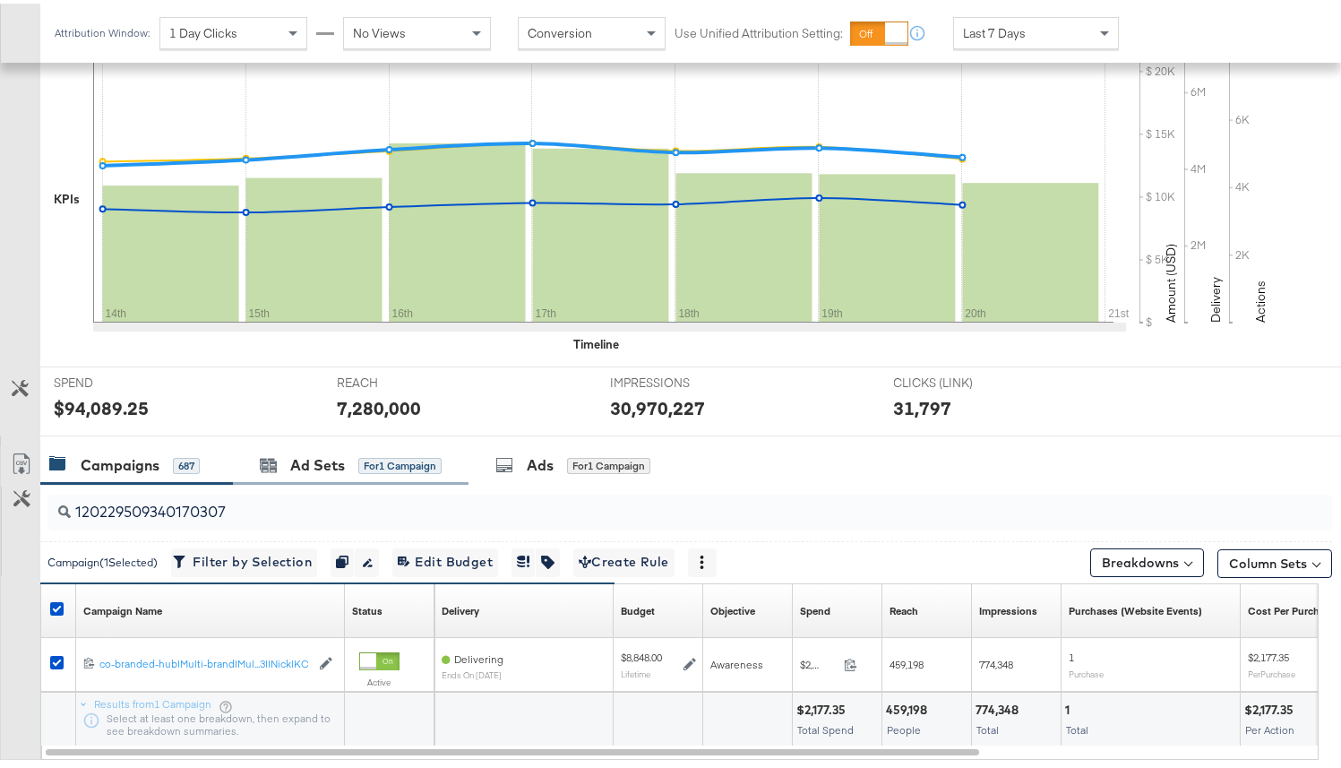
click at [350, 477] on div "Ad Sets for 1 Campaign" at bounding box center [351, 462] width 236 height 39
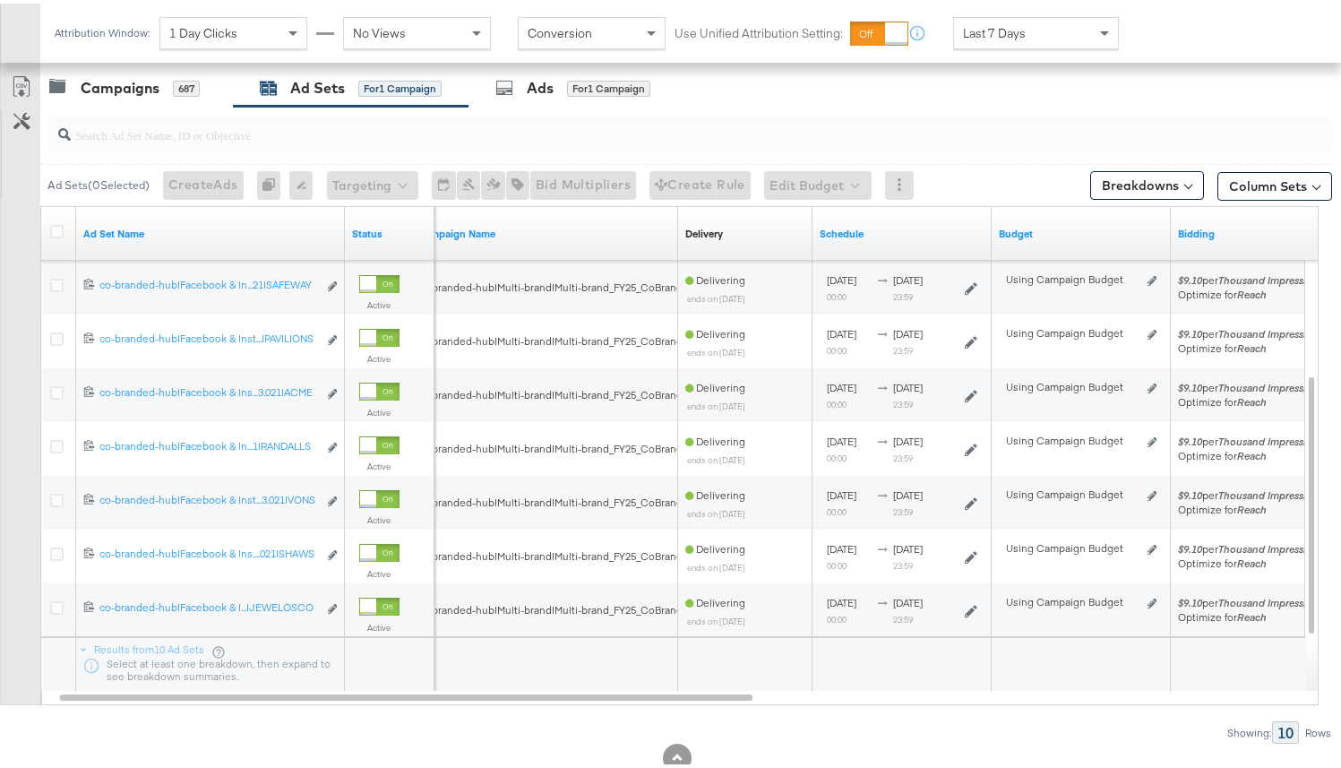
scroll to position [760, 0]
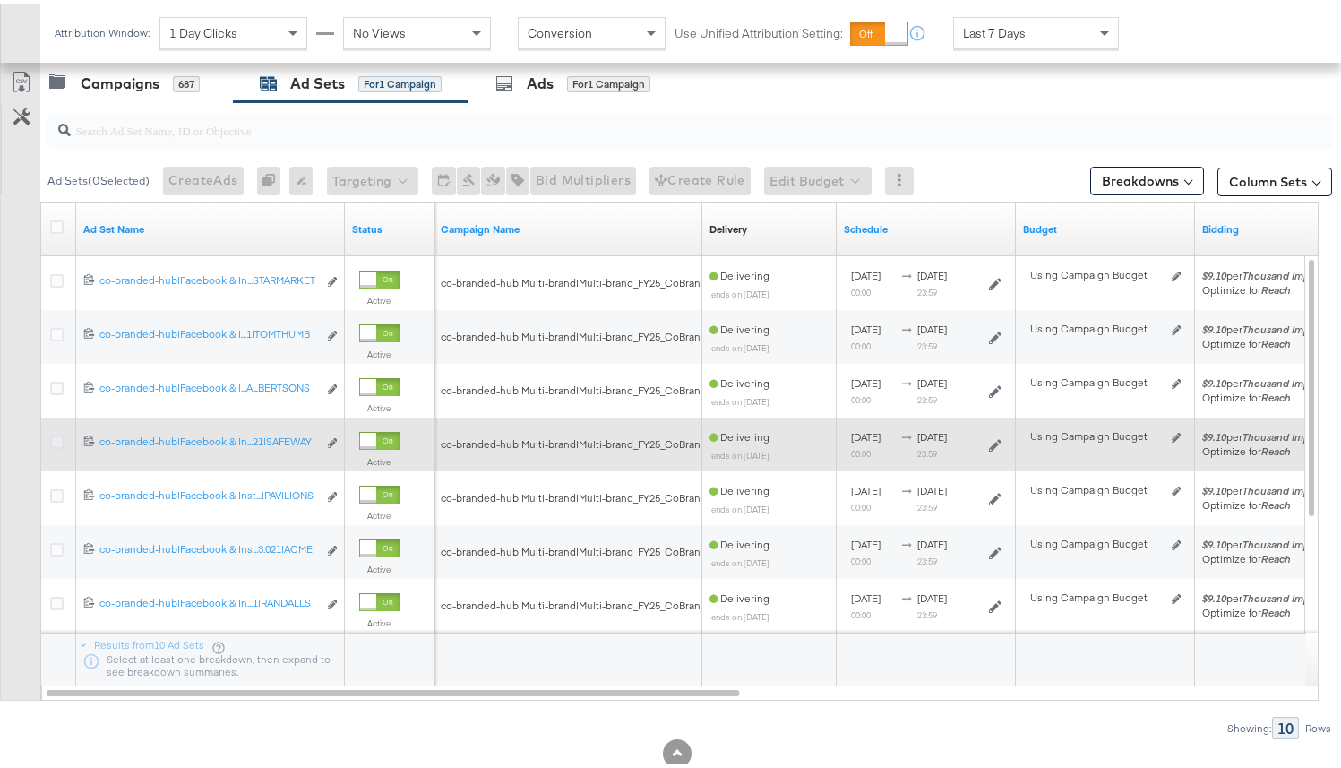
click at [59, 437] on icon at bounding box center [56, 438] width 13 height 13
click at [0, 0] on input "checkbox" at bounding box center [0, 0] width 0 height 0
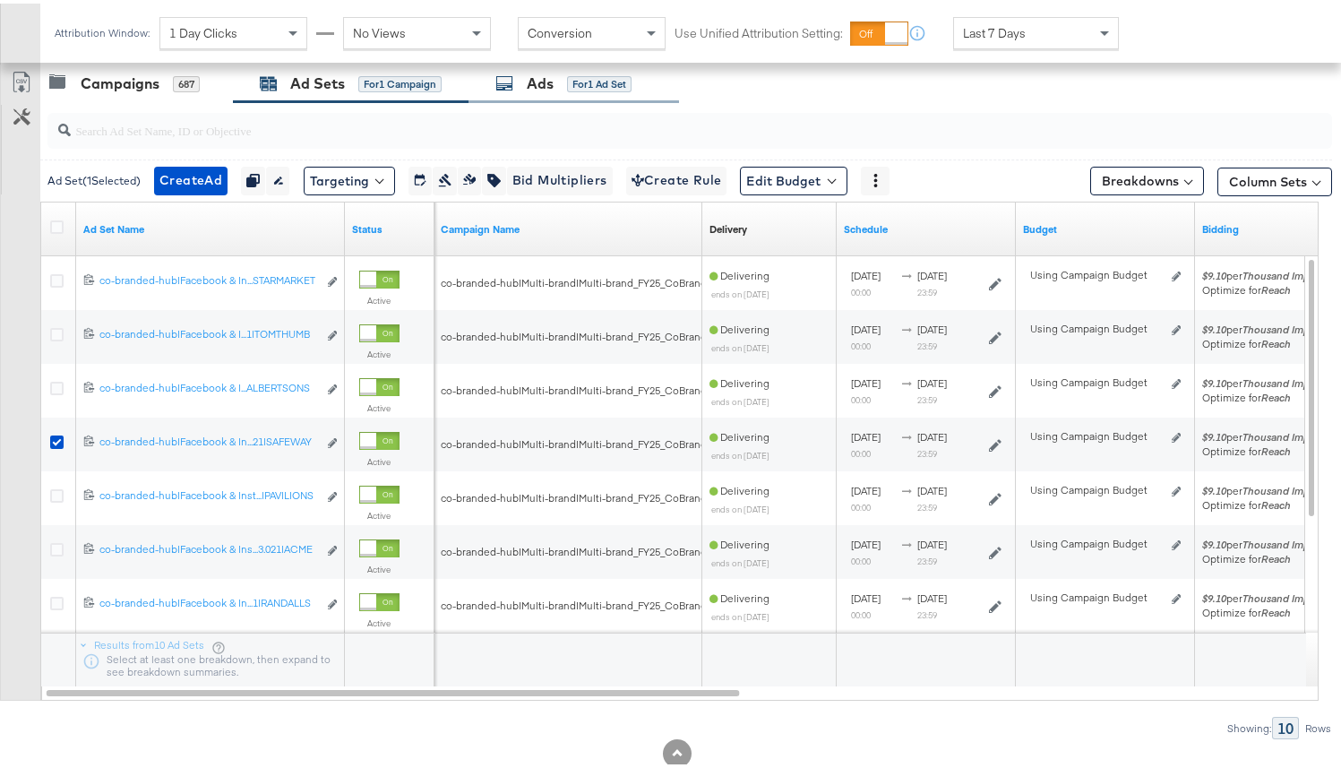
click at [528, 90] on div "Ads for 1 Ad Set" at bounding box center [563, 80] width 136 height 21
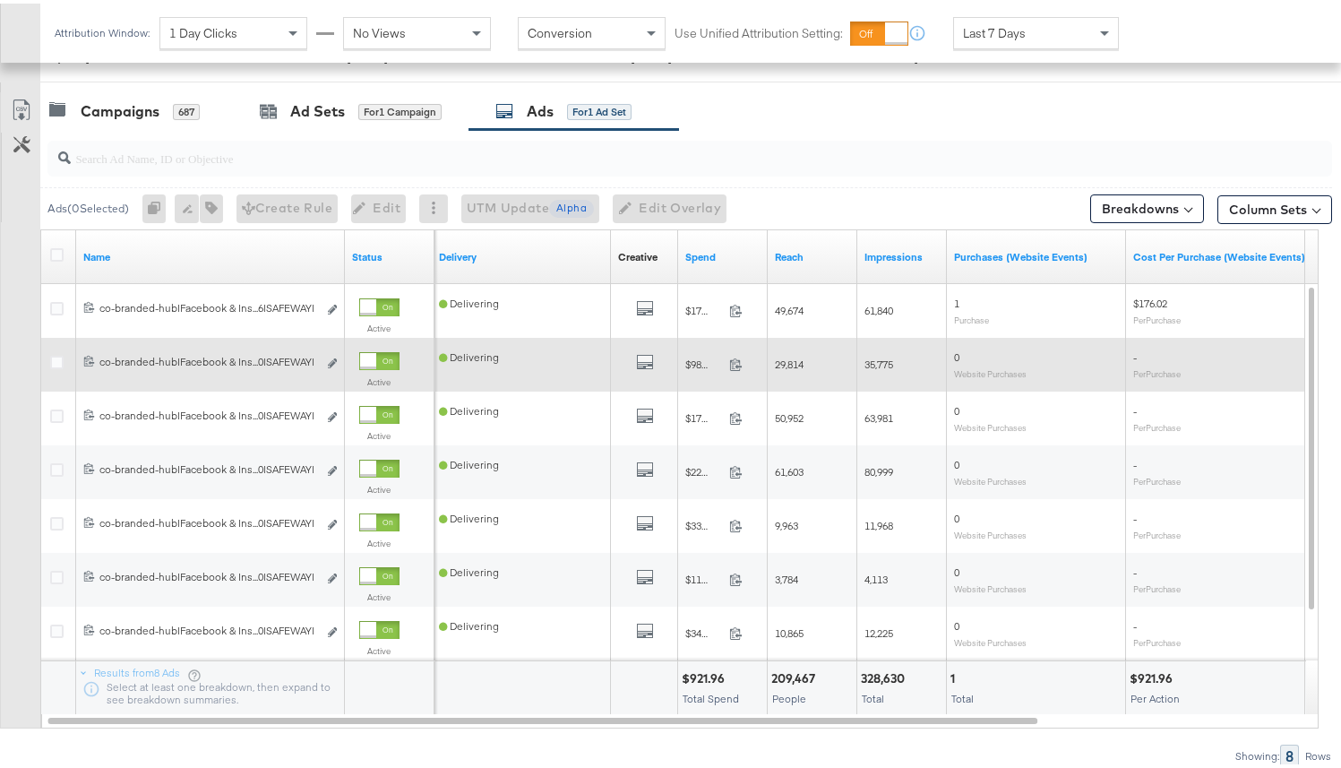
scroll to position [714, 0]
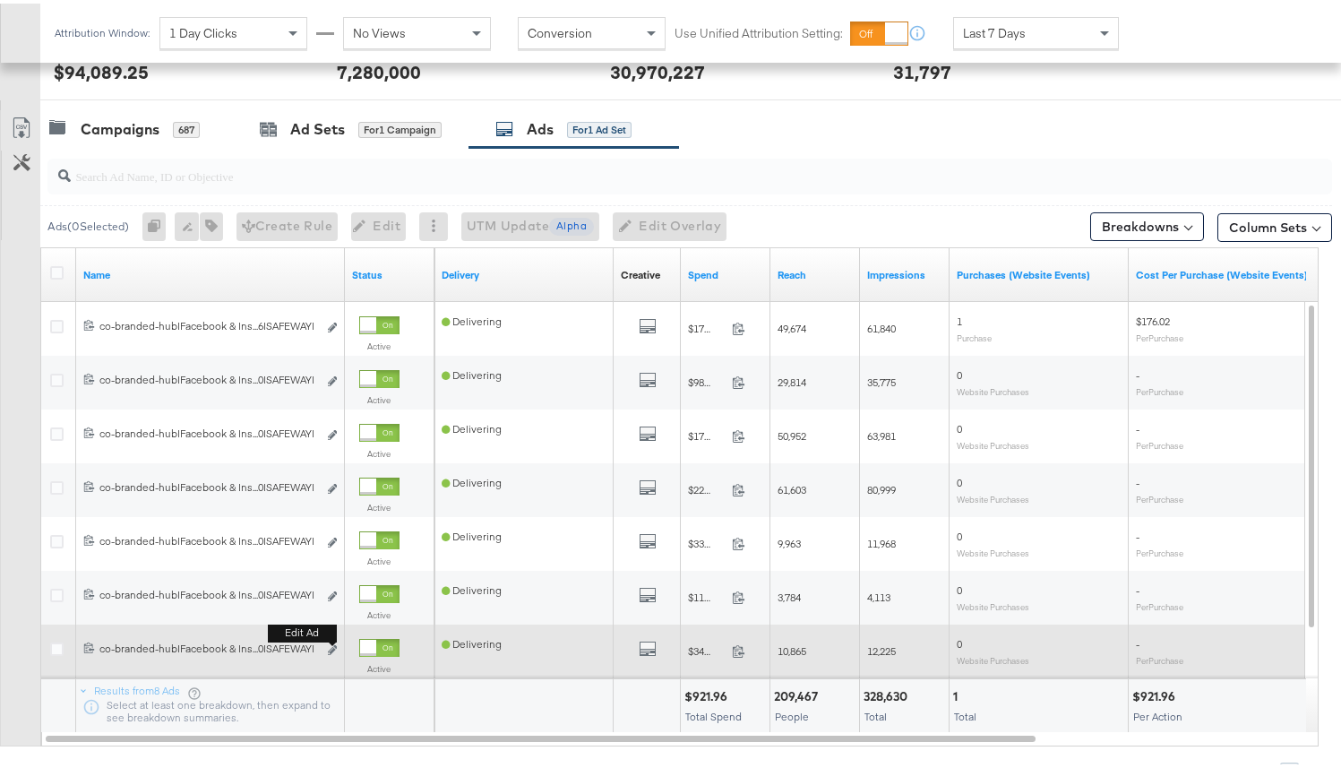
click at [326, 648] on div "Edit ad" at bounding box center [327, 647] width 21 height 19
click at [332, 649] on icon "link" at bounding box center [332, 646] width 9 height 10
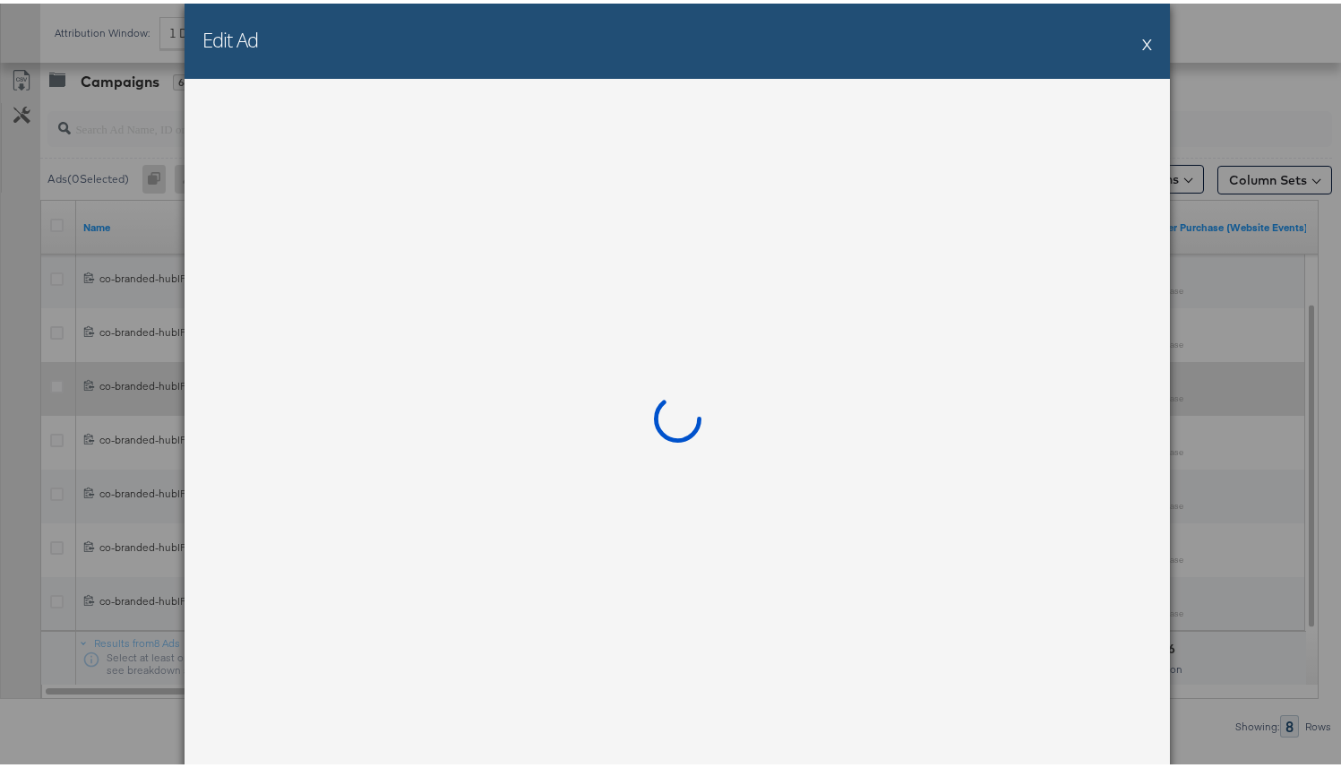
scroll to position [780, 0]
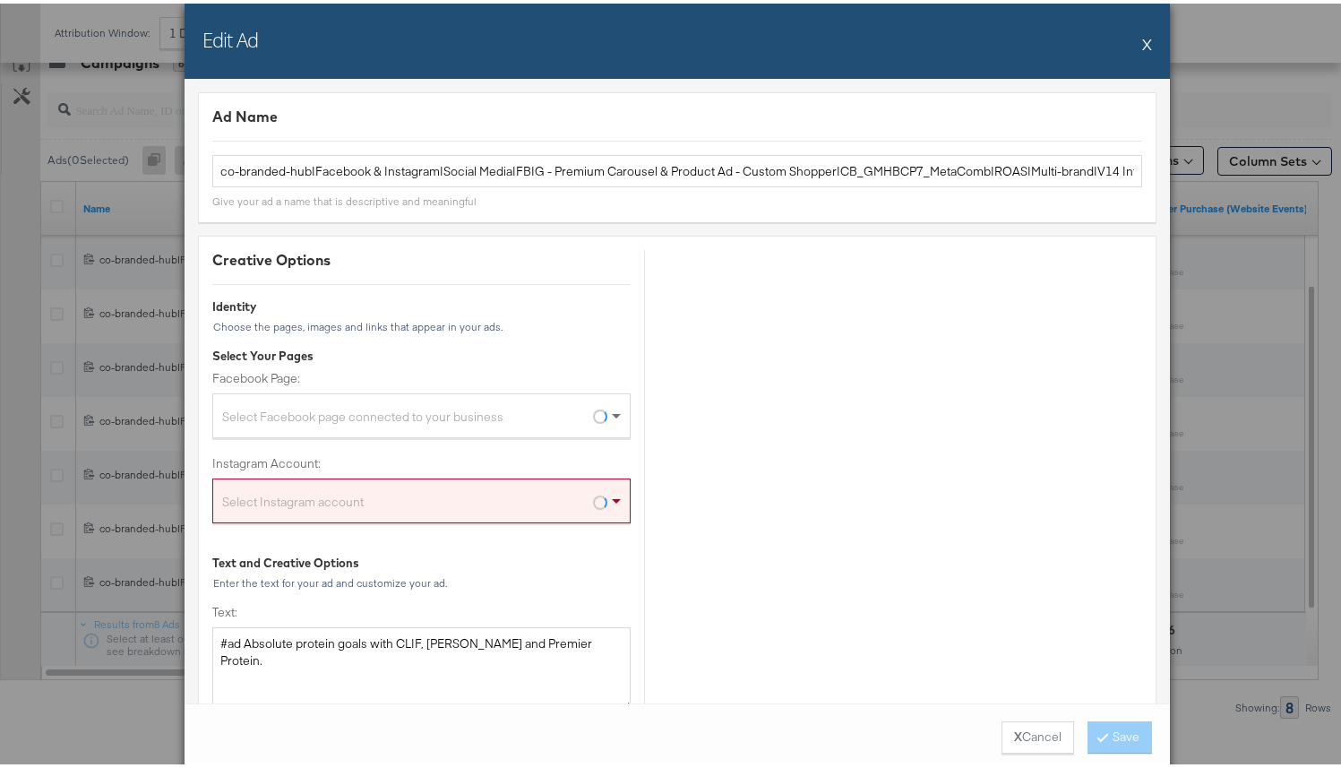
click at [1142, 48] on button "X" at bounding box center [1147, 40] width 10 height 36
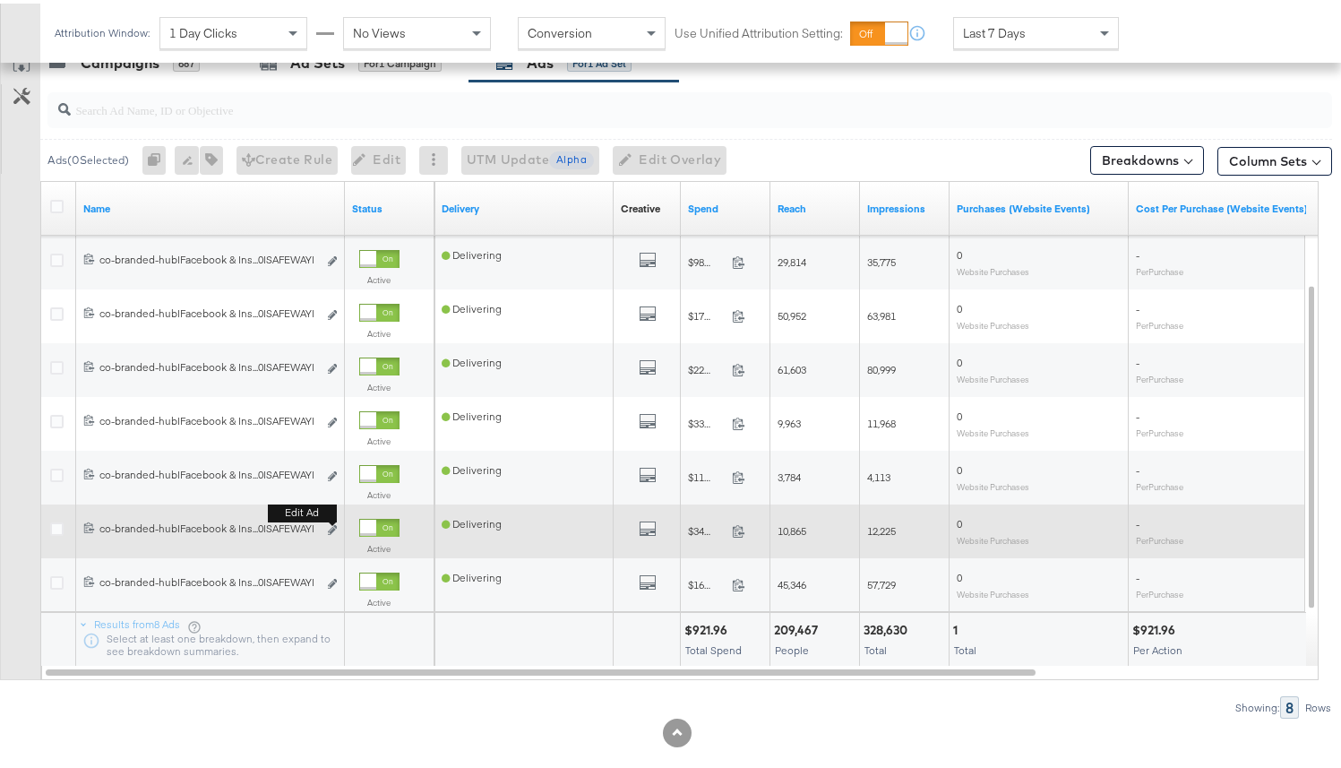
click at [332, 534] on button "Edit ad" at bounding box center [332, 527] width 11 height 19
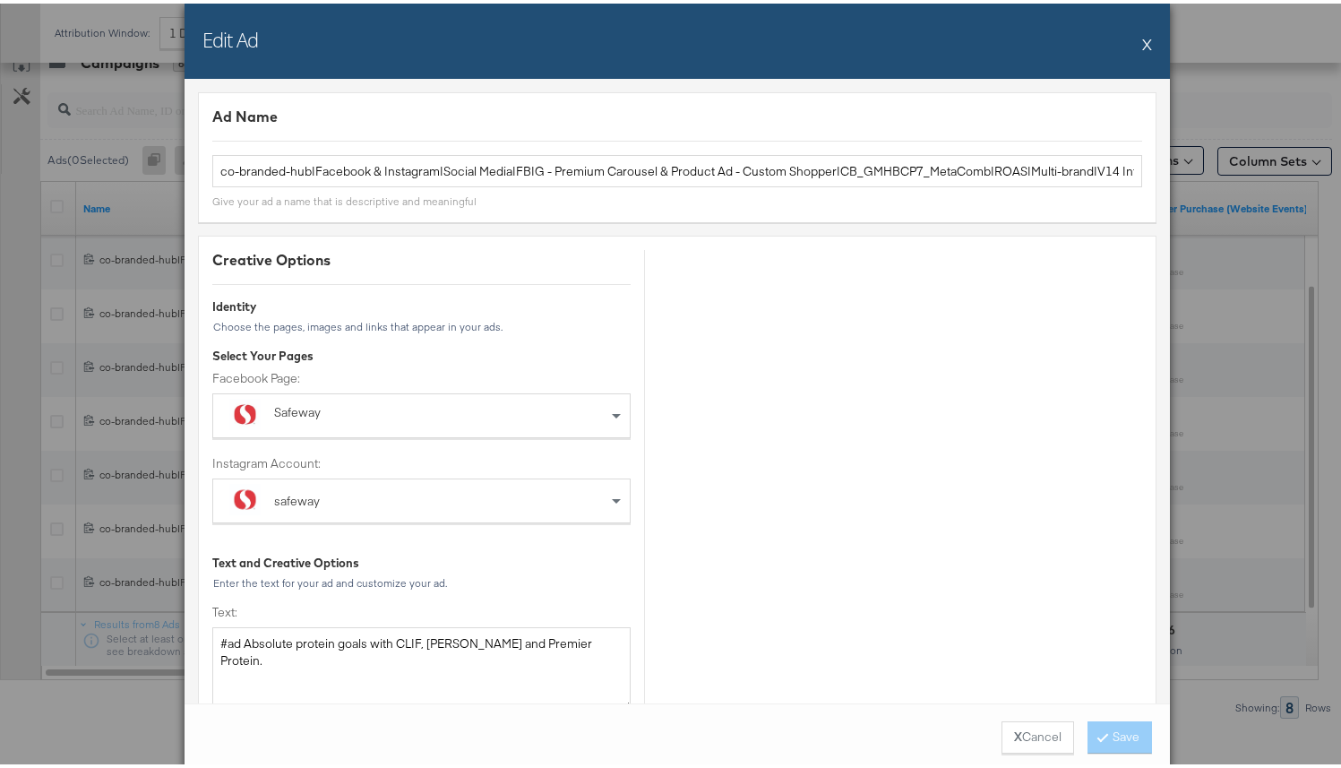
click at [1142, 36] on button "X" at bounding box center [1147, 40] width 10 height 36
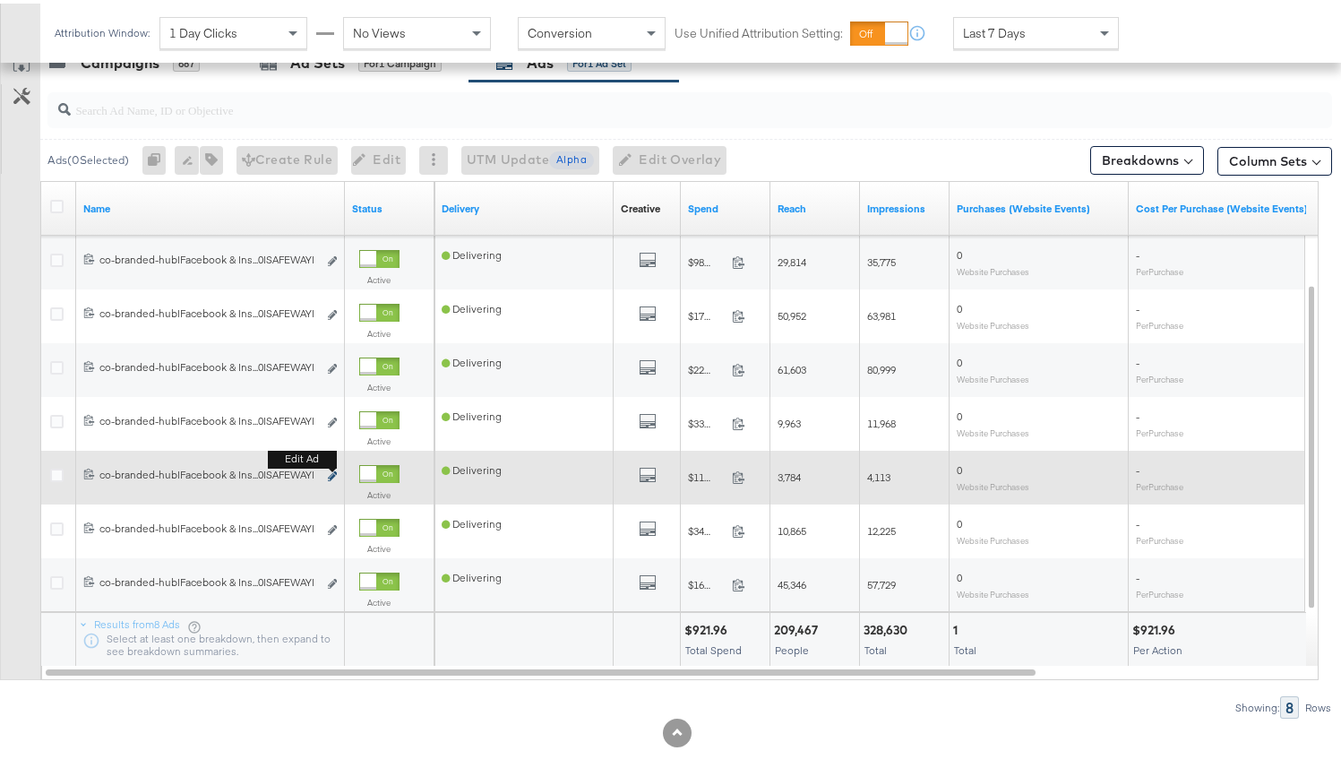
click at [332, 472] on icon "link" at bounding box center [332, 473] width 9 height 10
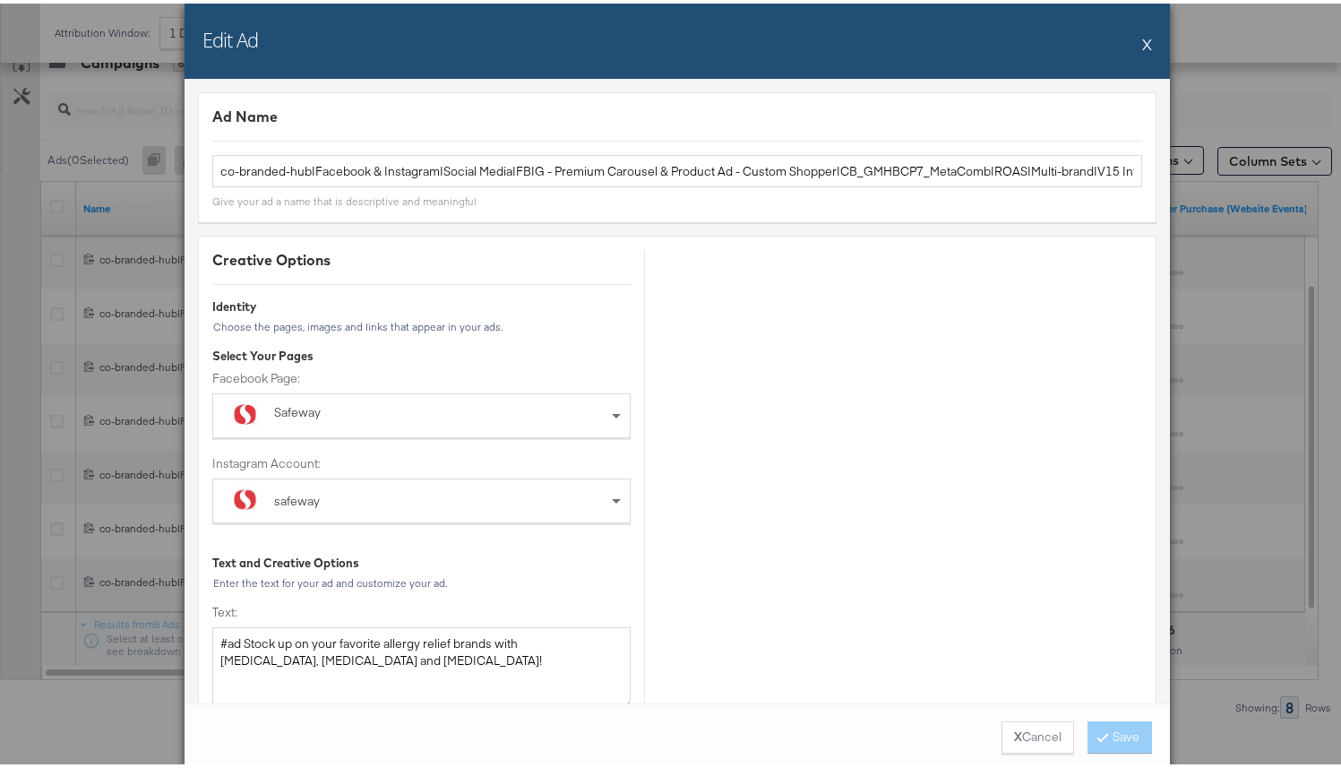
click at [1142, 32] on button "X" at bounding box center [1147, 40] width 10 height 36
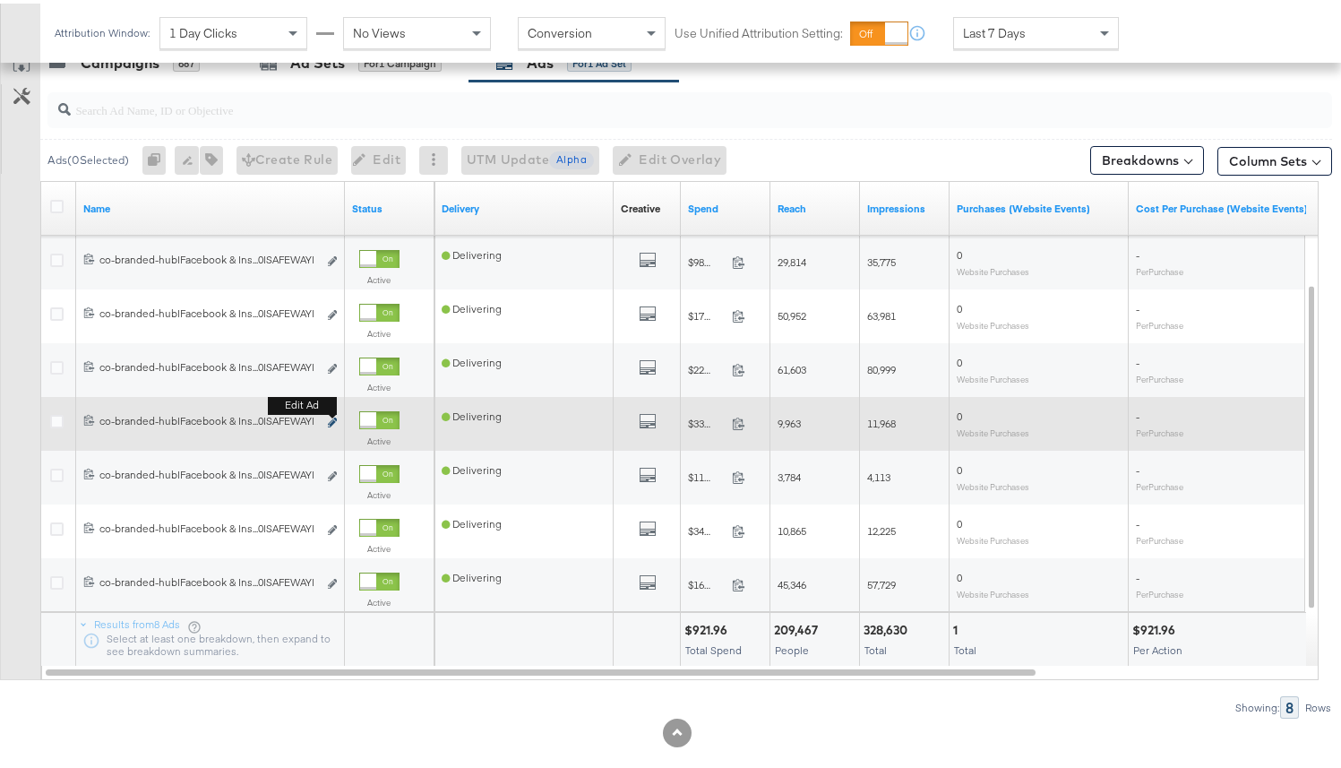
click at [333, 418] on icon "link" at bounding box center [332, 419] width 9 height 10
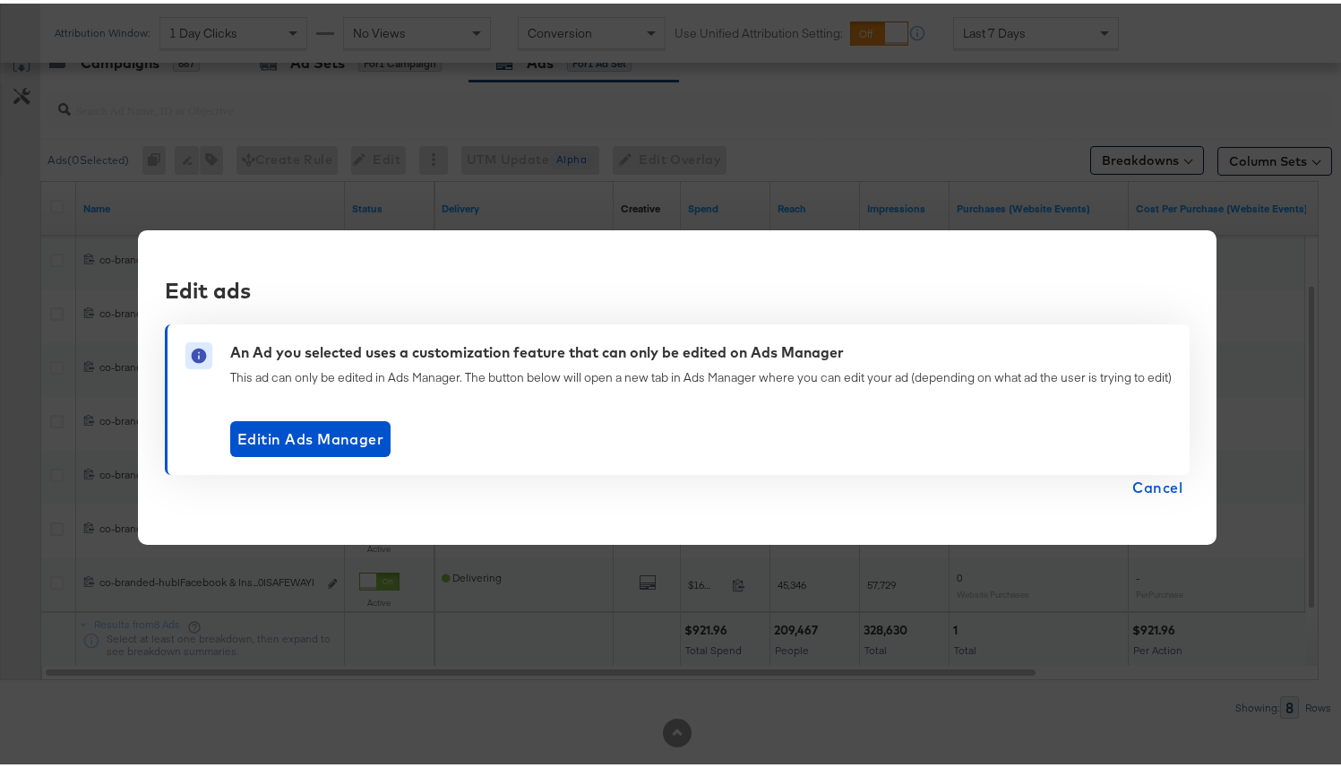
click at [1147, 483] on span "Cancel" at bounding box center [1157, 483] width 50 height 25
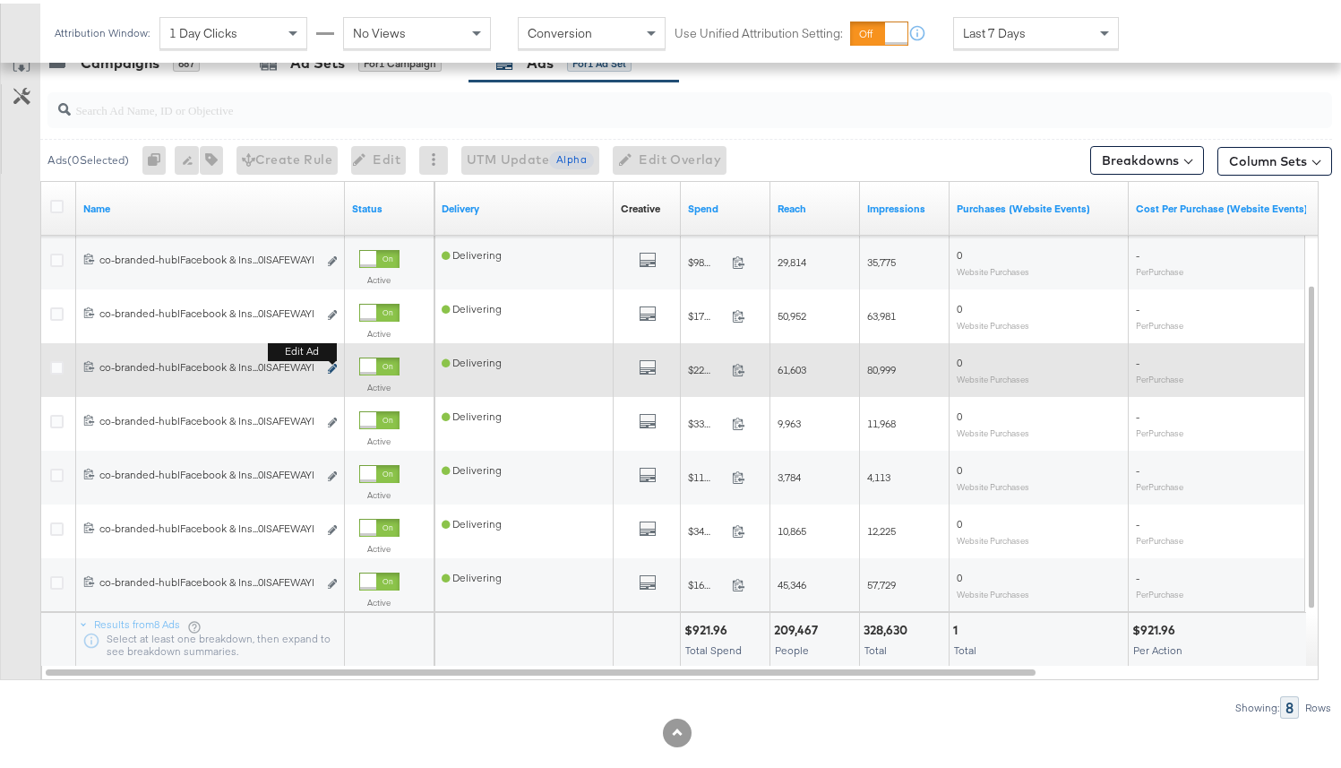
click at [332, 367] on icon "link" at bounding box center [332, 365] width 9 height 10
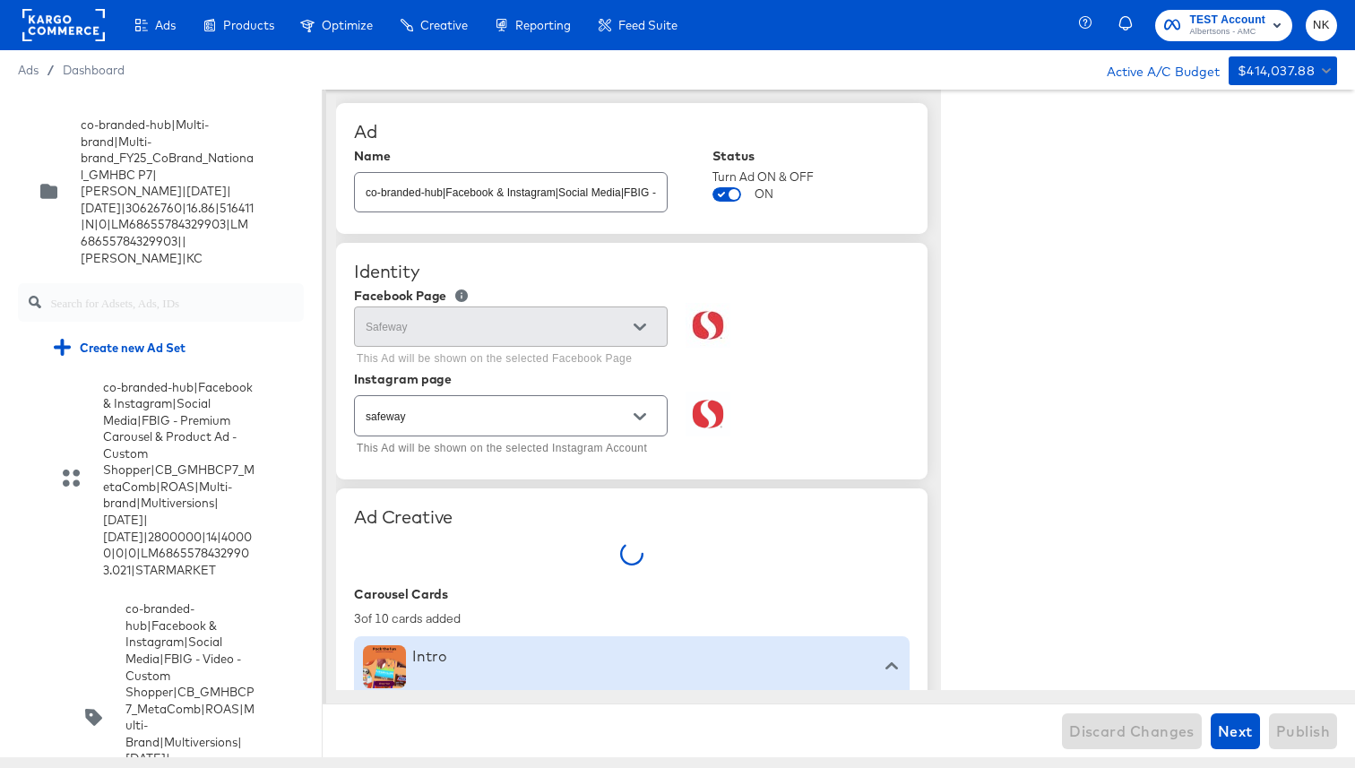
type textarea "x"
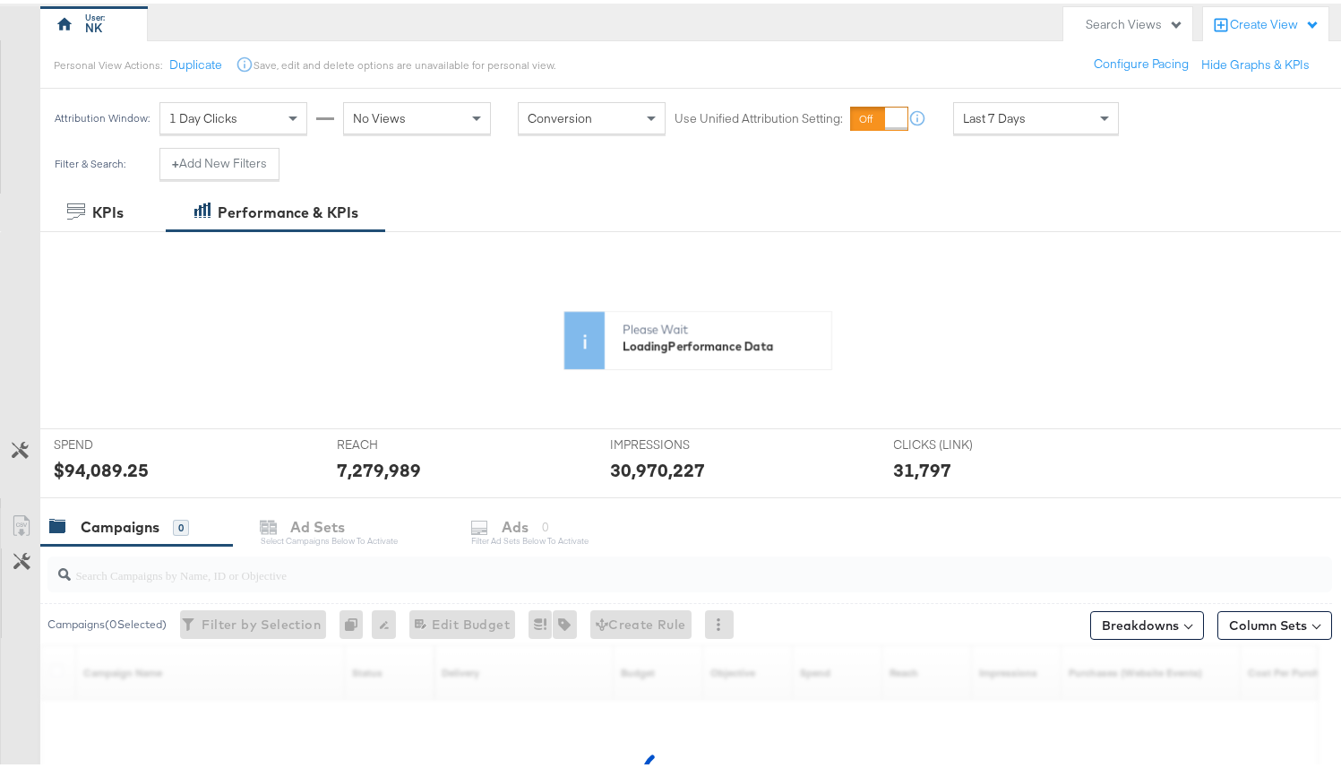
scroll to position [284, 0]
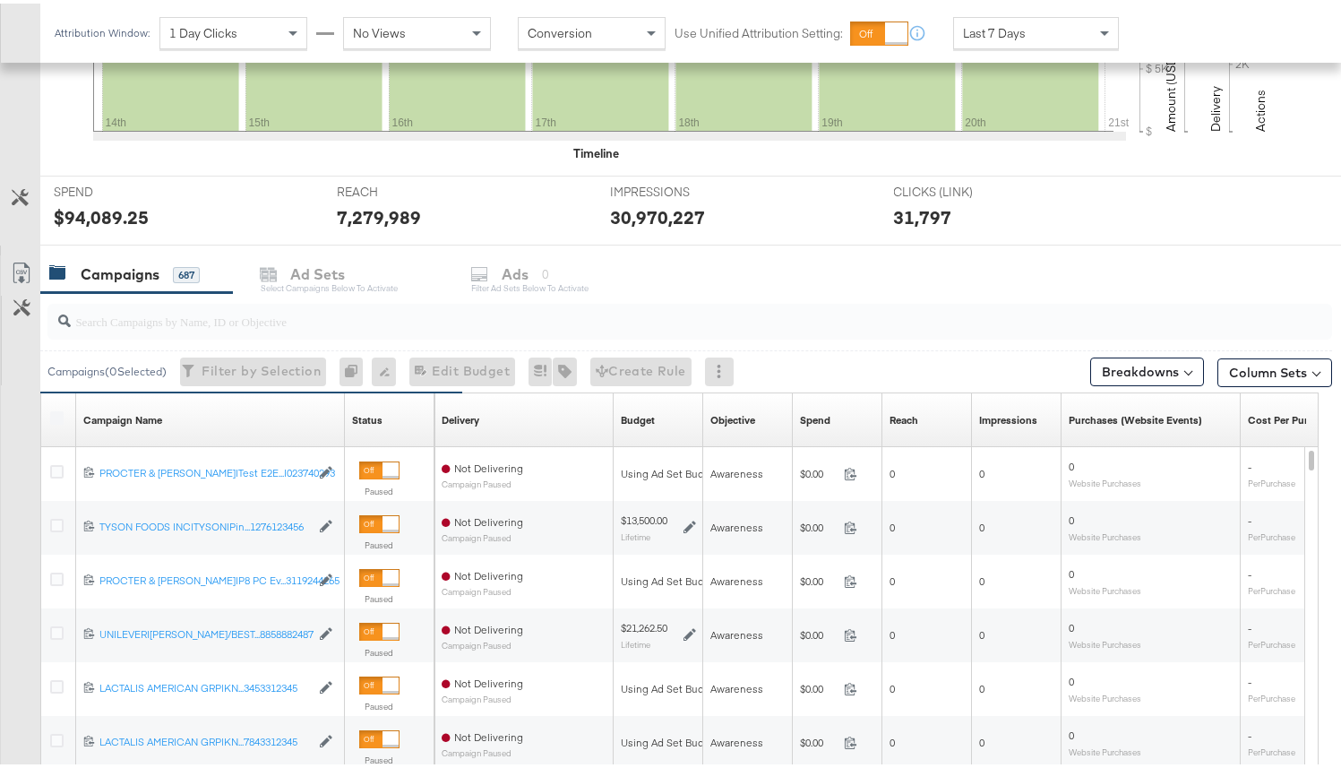
click at [375, 323] on input "search" at bounding box center [644, 310] width 1147 height 35
paste input "120229509340170307"
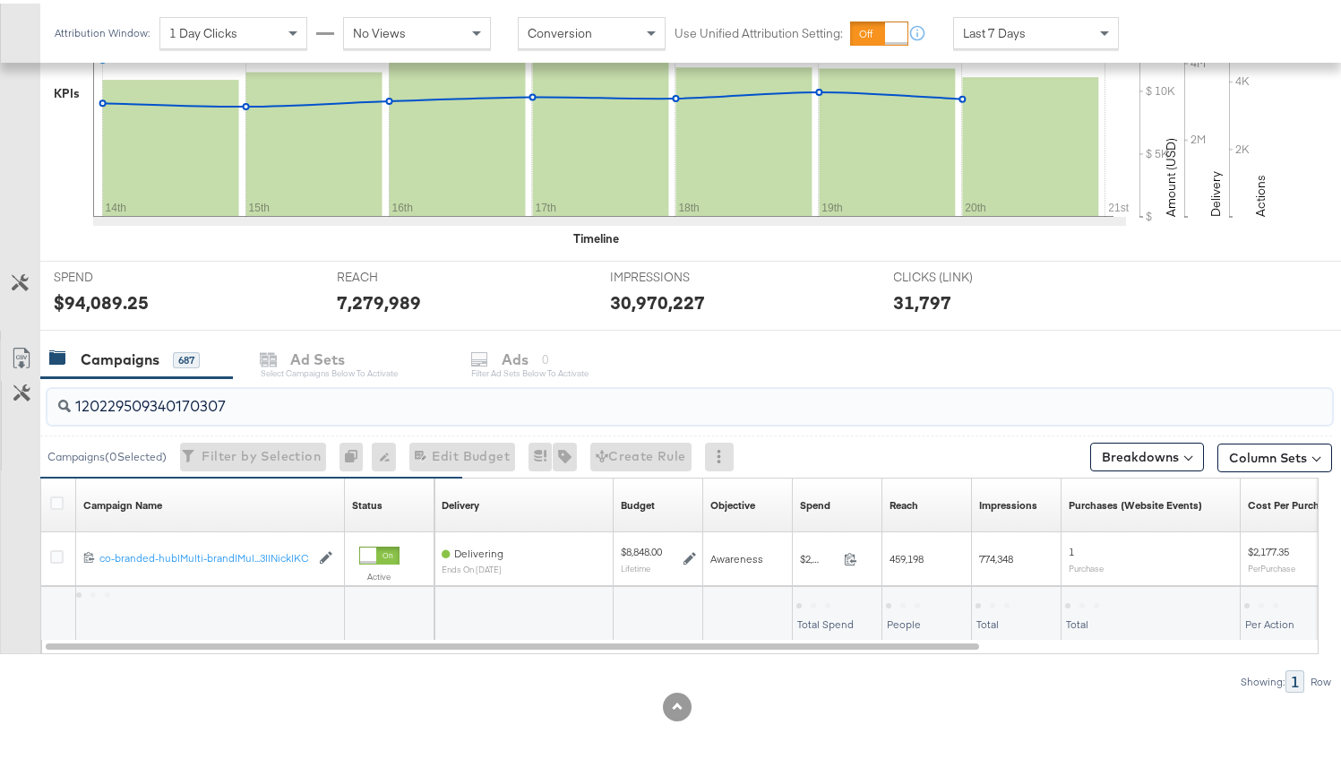
scroll to position [484, 0]
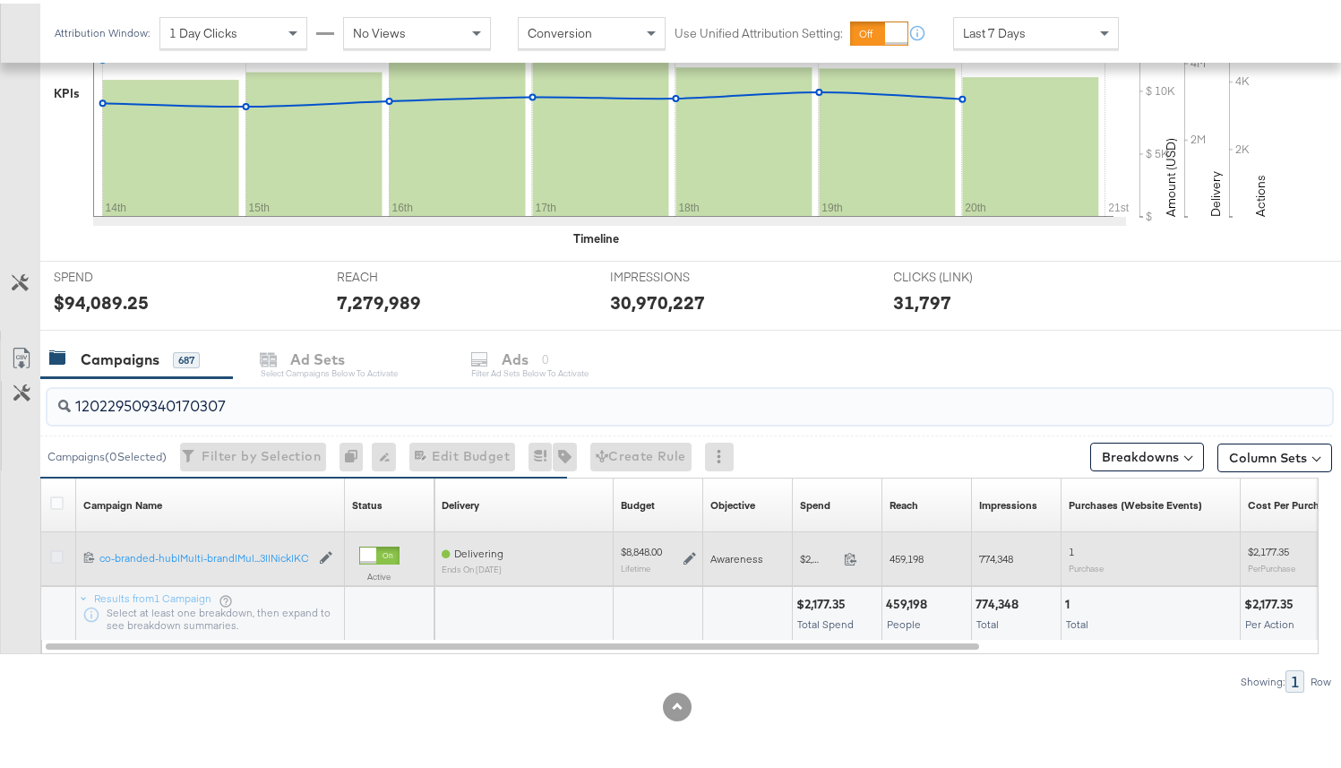
type input "120229509340170307"
click at [56, 555] on icon at bounding box center [56, 552] width 13 height 13
click at [0, 0] on input "checkbox" at bounding box center [0, 0] width 0 height 0
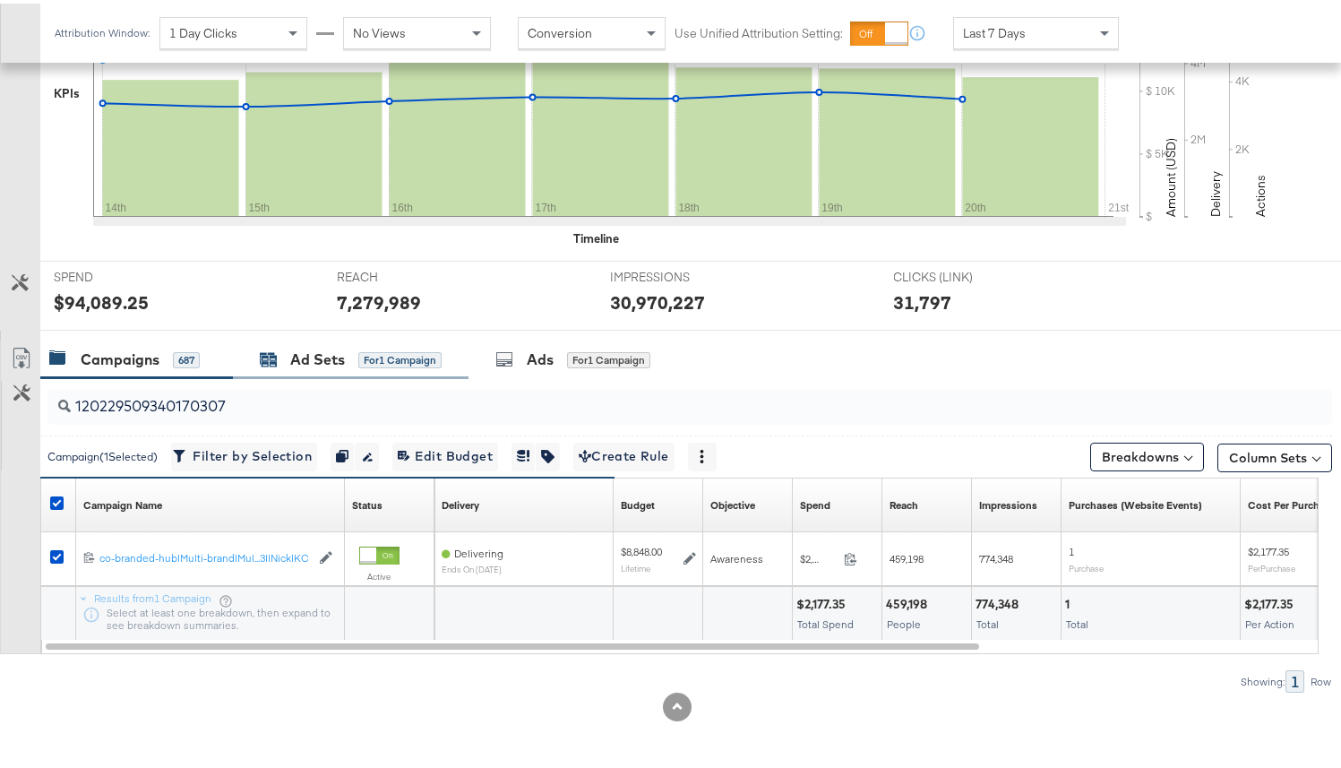
click at [348, 351] on div "Ad Sets for 1 Campaign" at bounding box center [351, 356] width 182 height 21
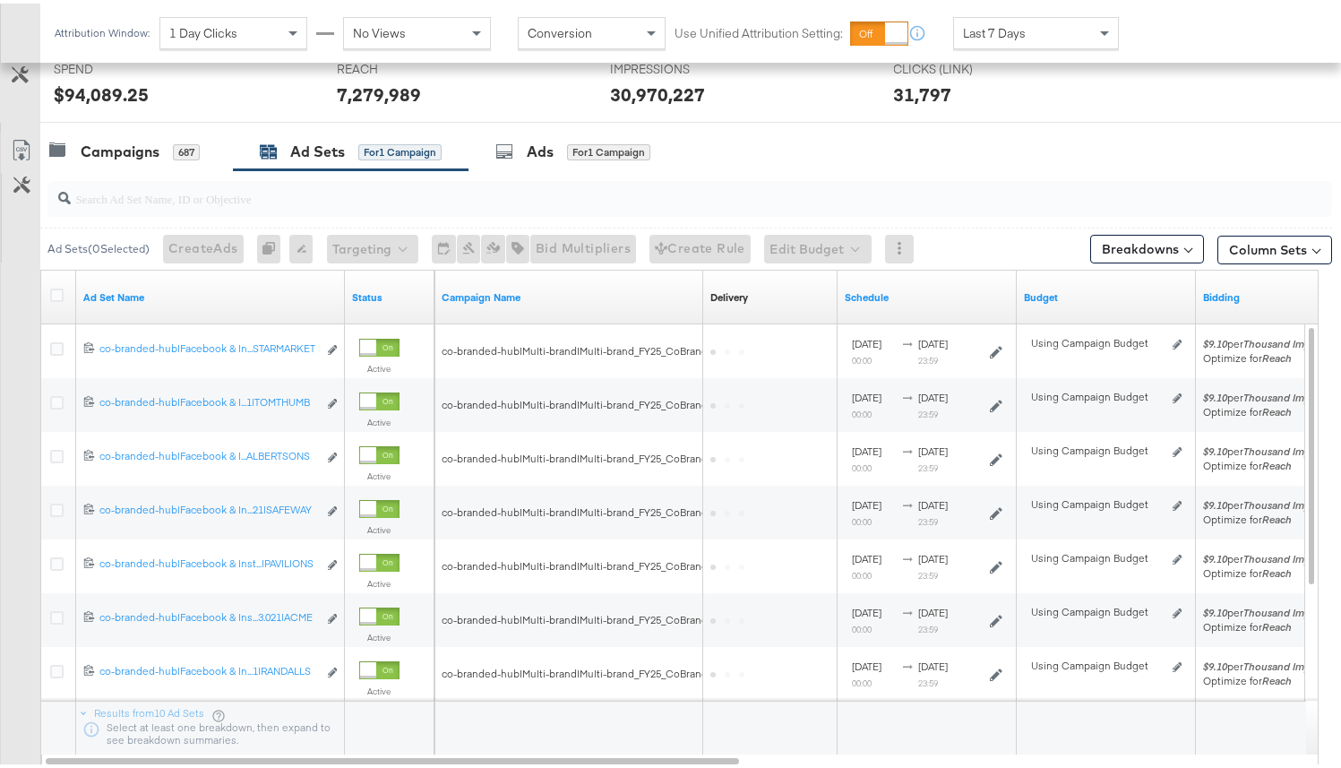
scroll to position [701, 0]
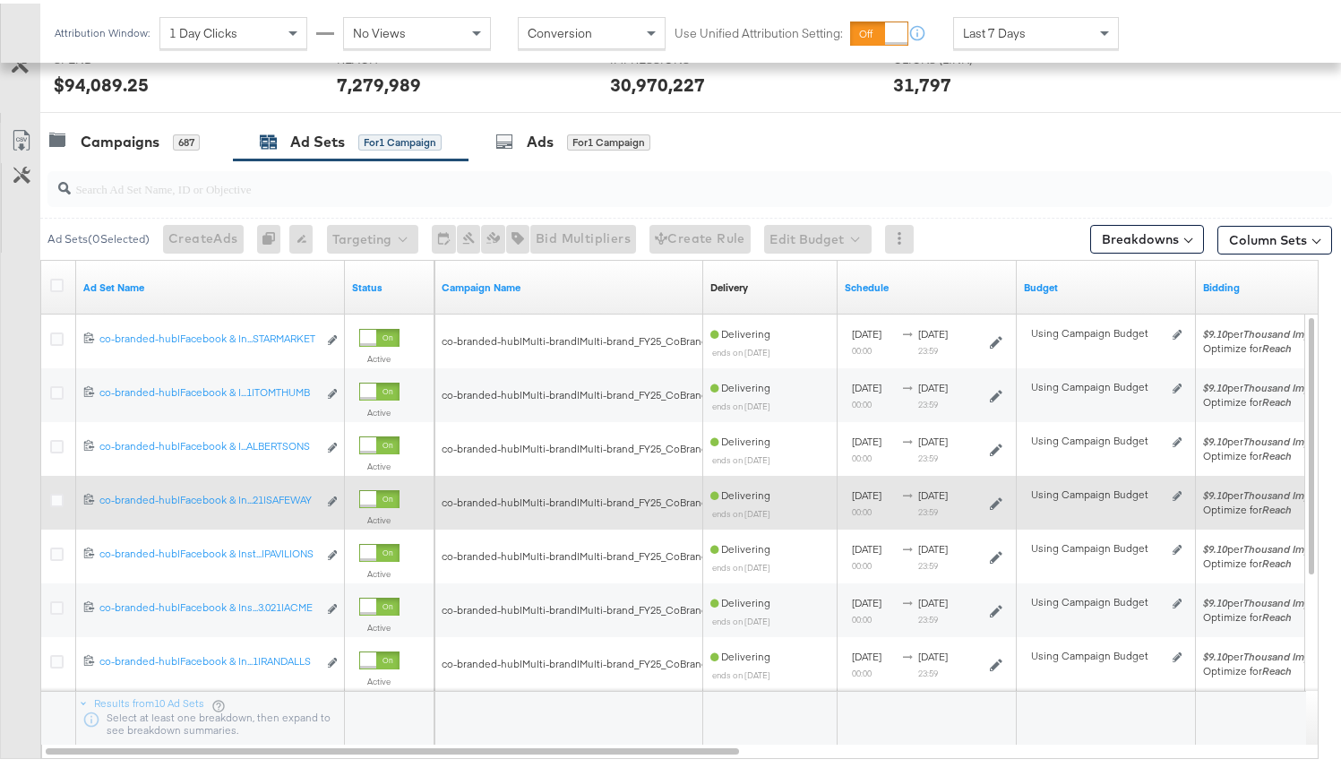
click at [64, 497] on div at bounding box center [59, 499] width 19 height 18
click at [60, 495] on icon at bounding box center [56, 496] width 13 height 13
click at [0, 0] on input "checkbox" at bounding box center [0, 0] width 0 height 0
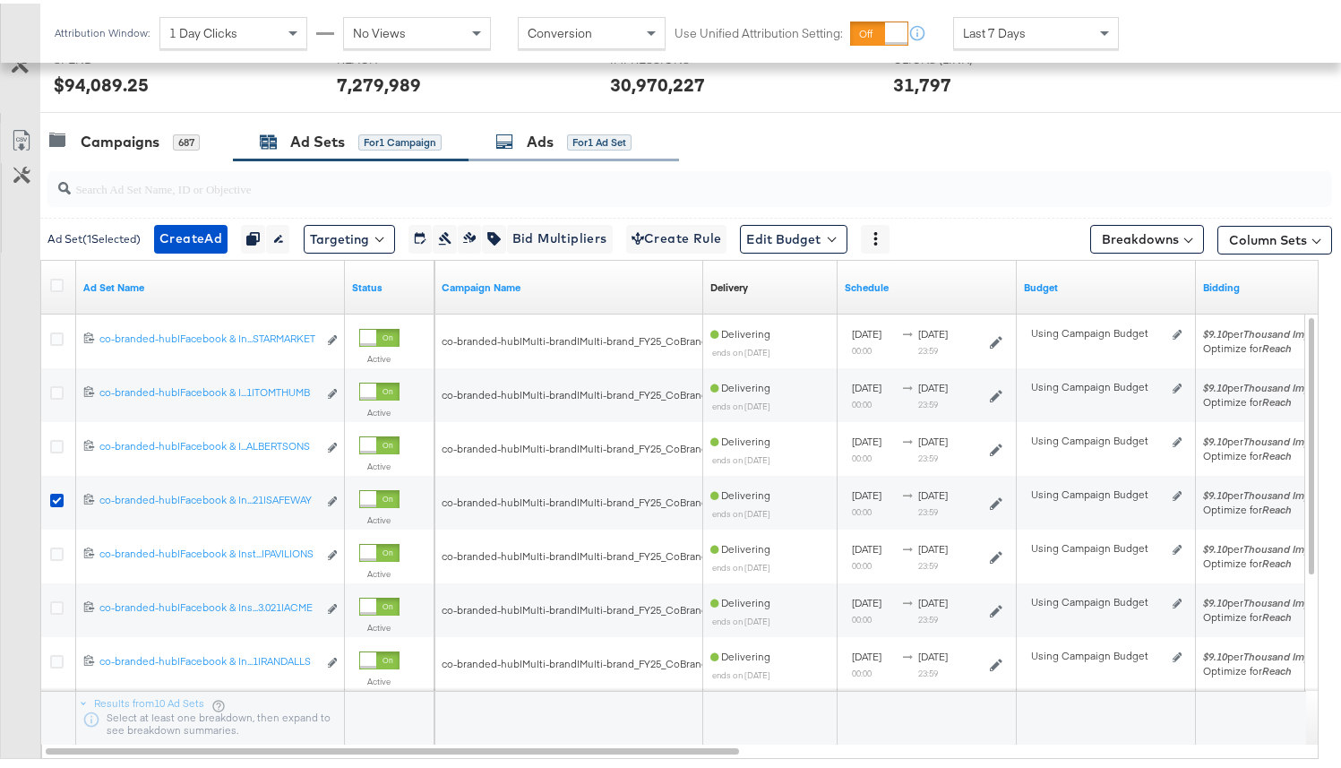
click at [546, 146] on div "Ads" at bounding box center [540, 138] width 27 height 21
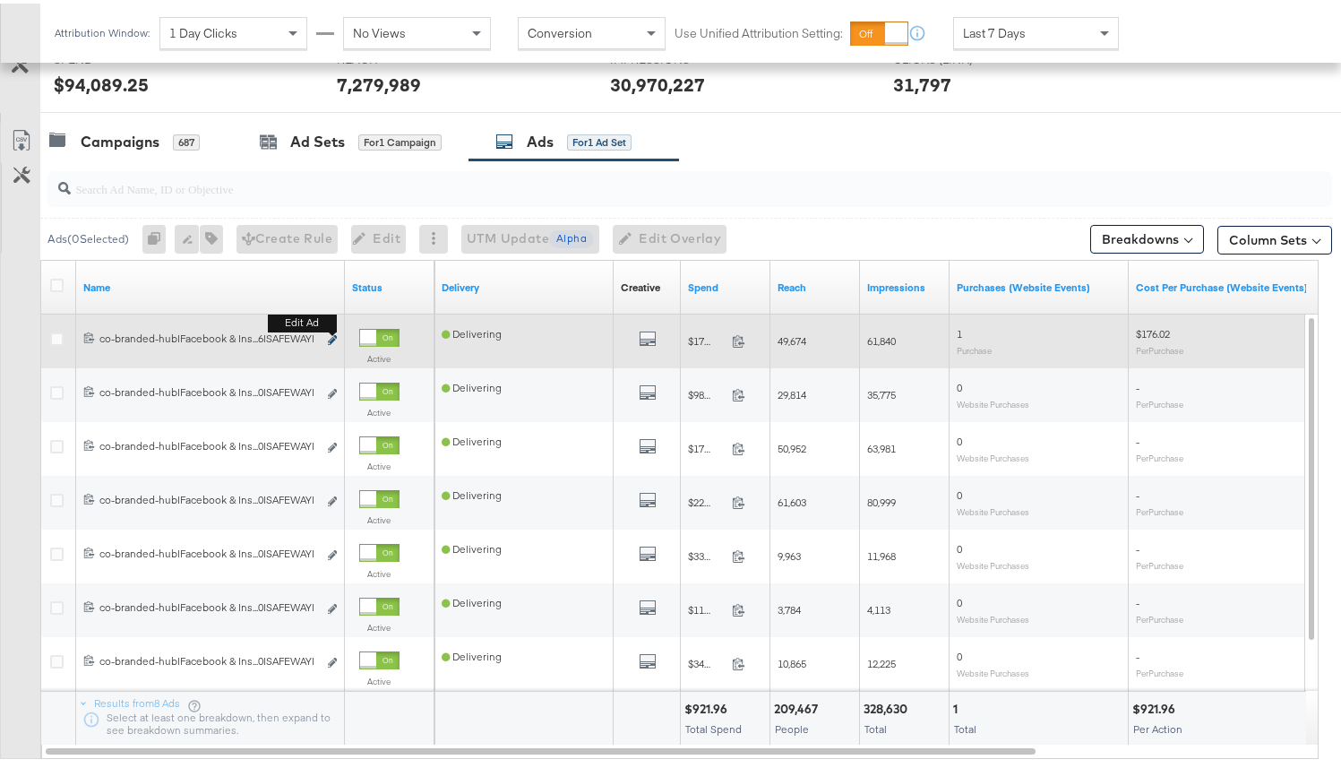
click at [334, 340] on icon "link" at bounding box center [332, 336] width 9 height 10
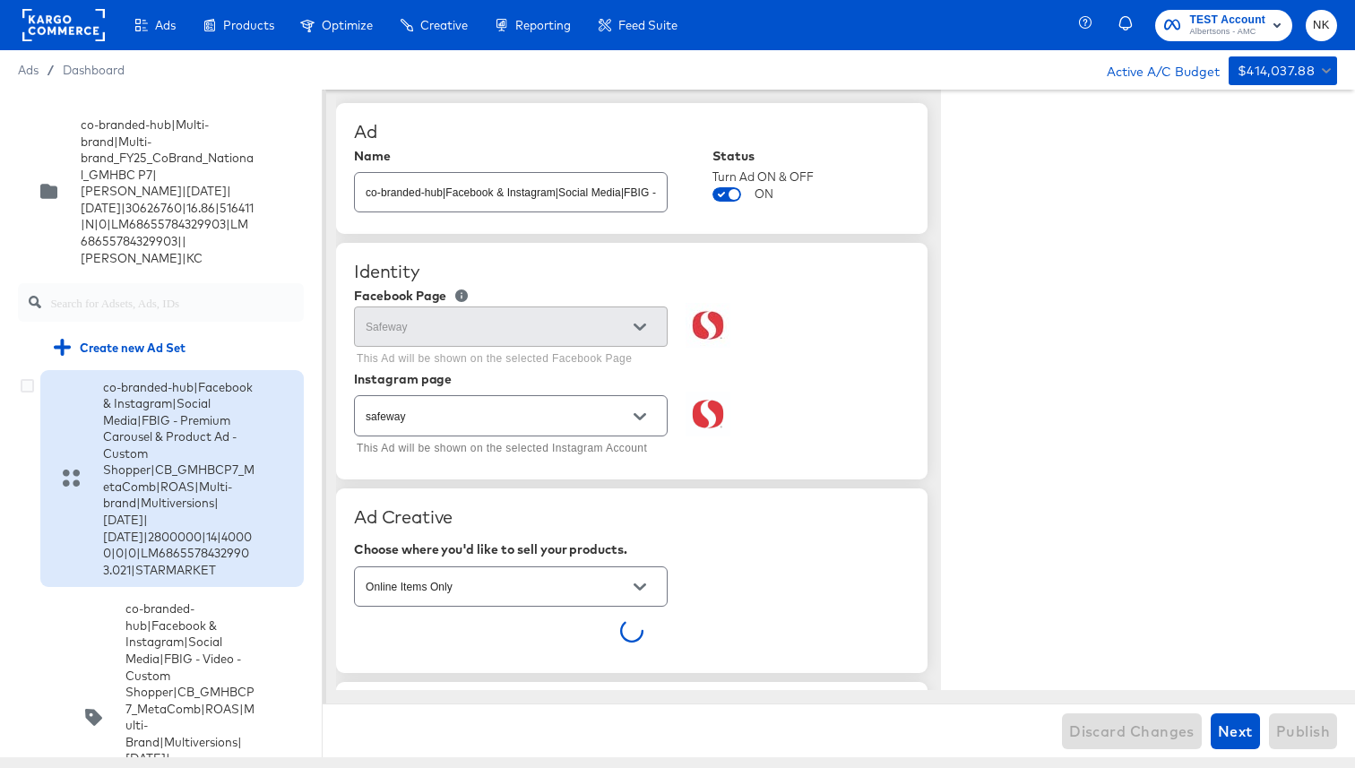
type textarea "x"
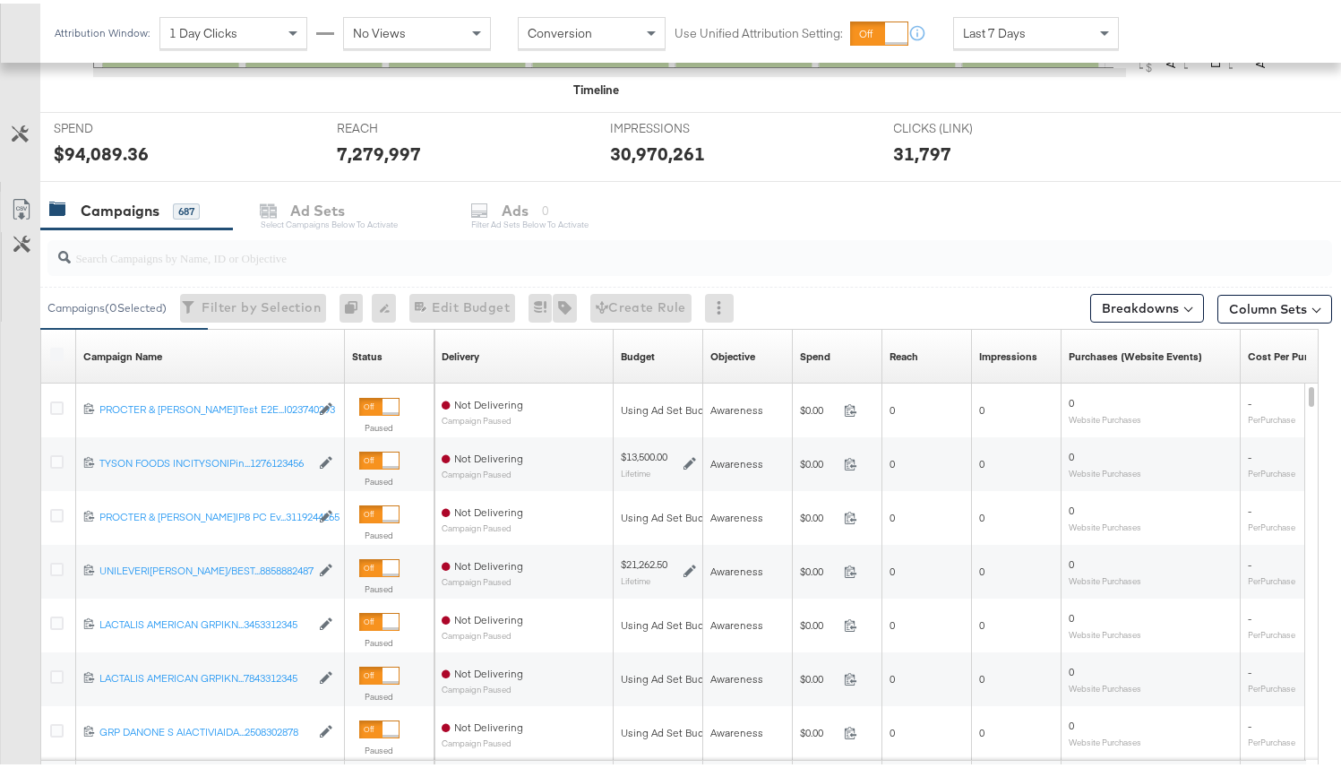
click at [276, 269] on div at bounding box center [689, 255] width 1285 height 36
paste input "120229509340170307"
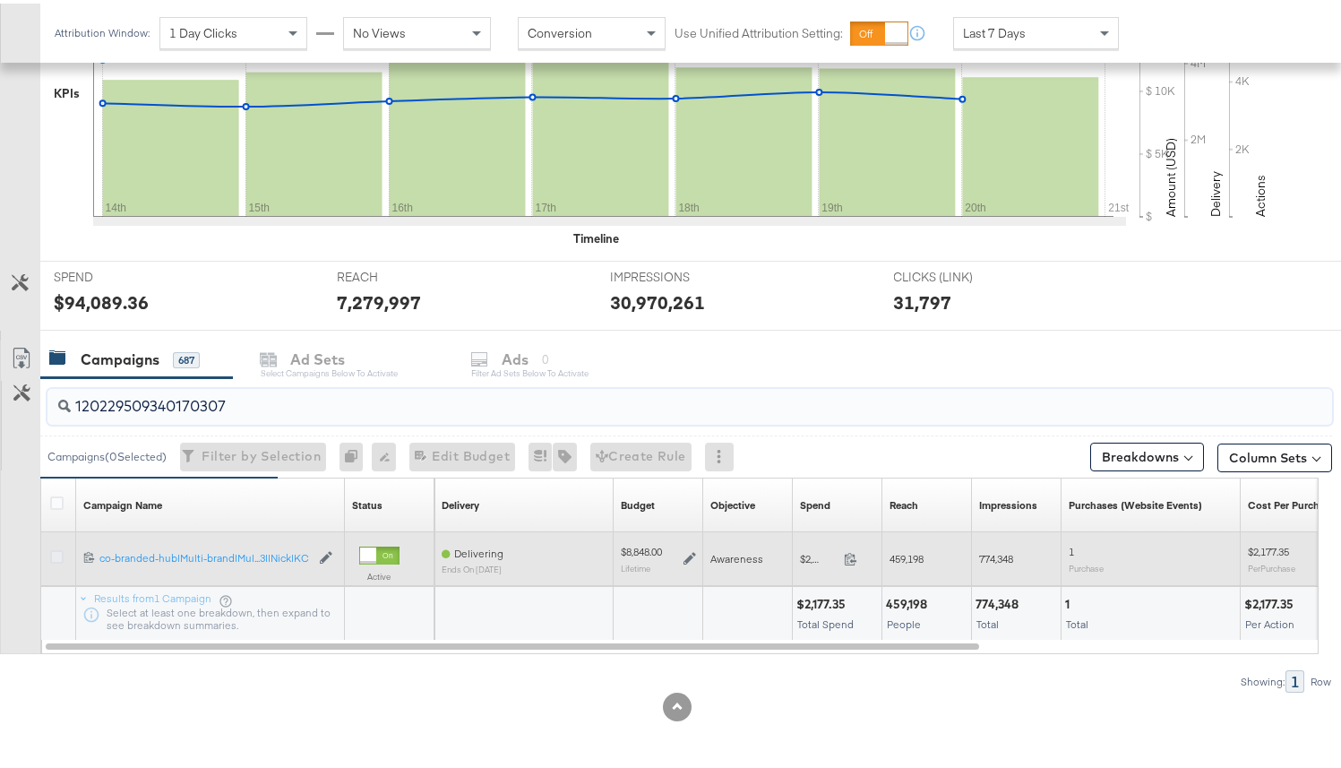
type input "120229509340170307"
click at [56, 554] on icon at bounding box center [56, 552] width 13 height 13
click at [0, 0] on input "checkbox" at bounding box center [0, 0] width 0 height 0
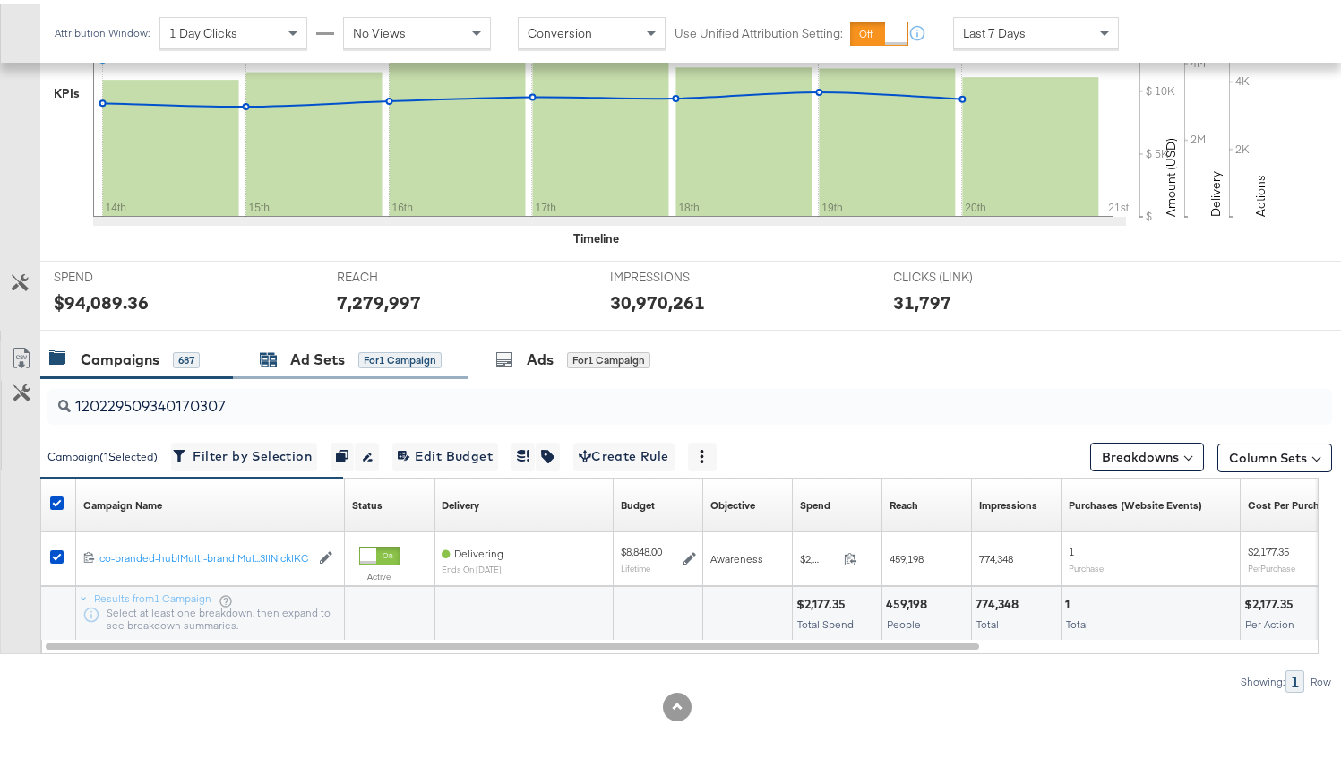
click at [381, 361] on div "for 1 Campaign" at bounding box center [399, 356] width 83 height 16
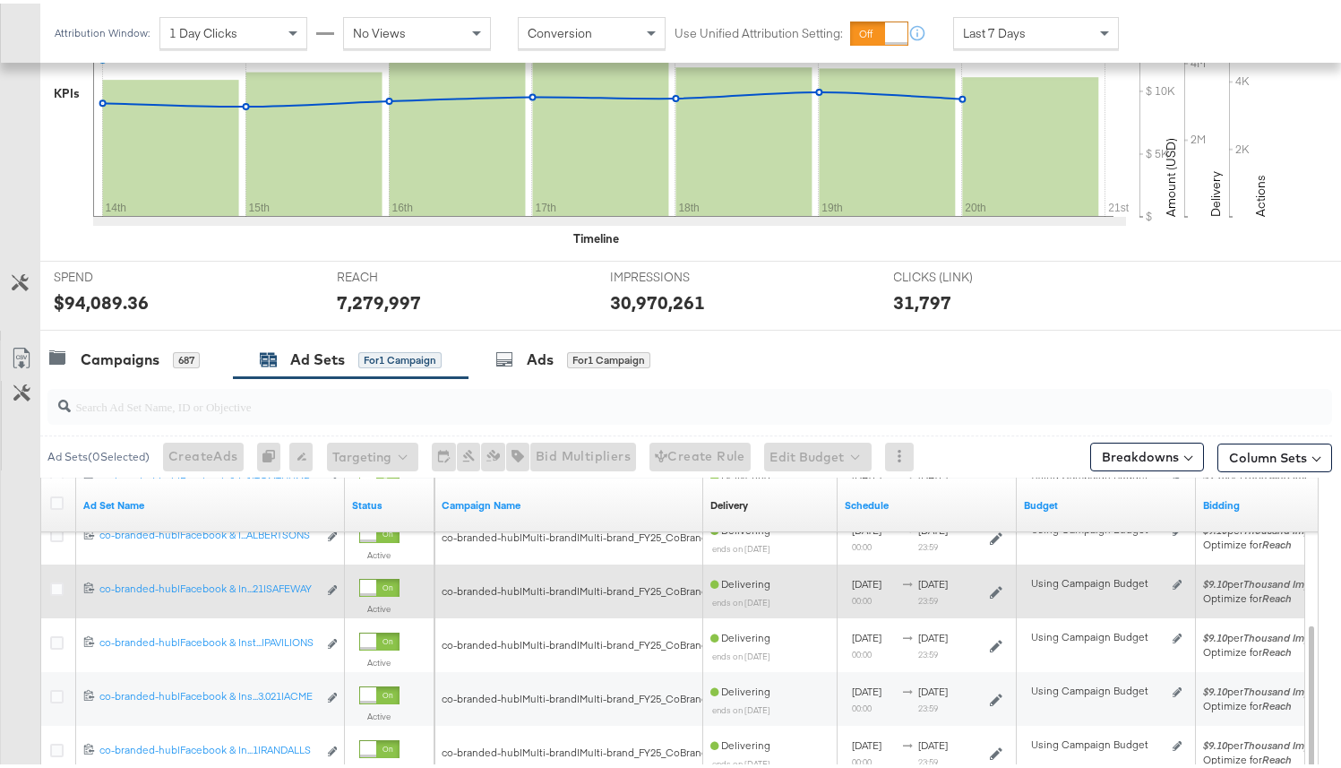
click at [47, 589] on div at bounding box center [59, 588] width 33 height 32
click at [56, 589] on icon at bounding box center [56, 585] width 13 height 13
click at [0, 0] on input "checkbox" at bounding box center [0, 0] width 0 height 0
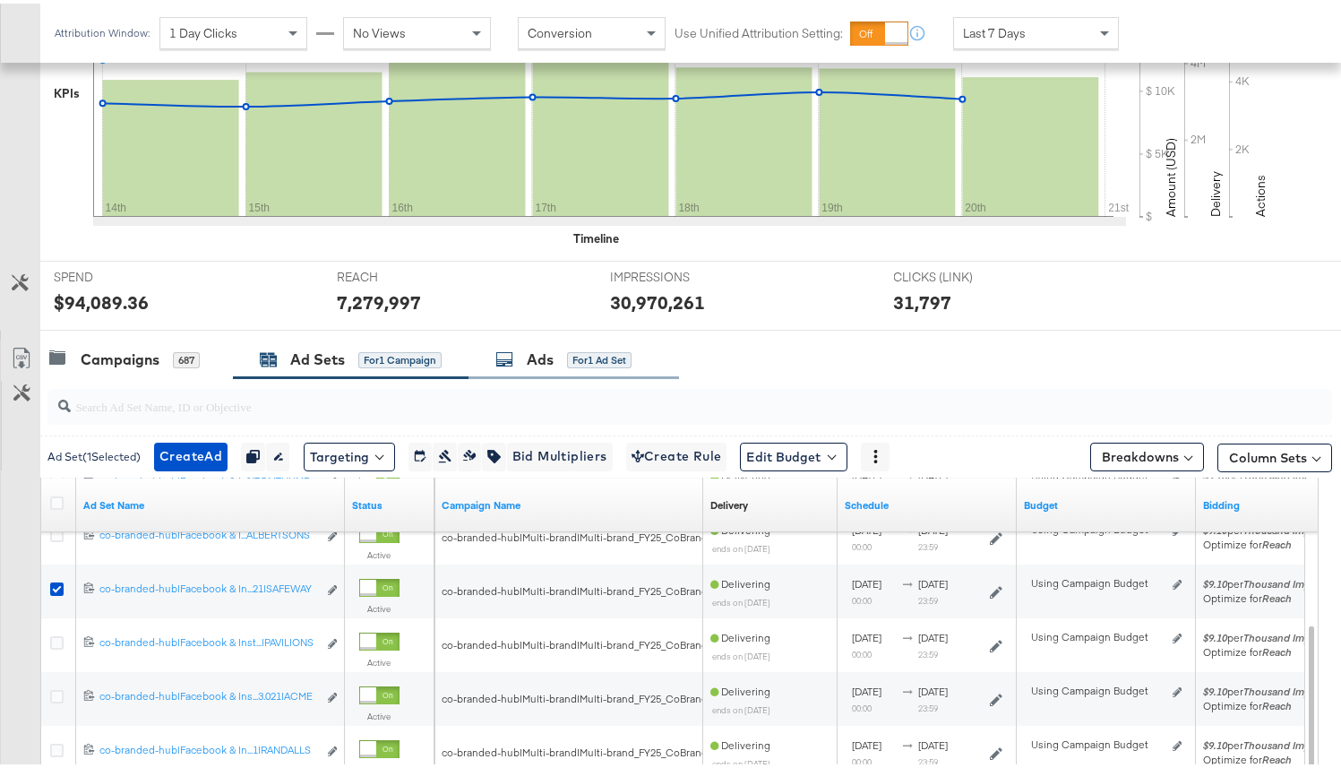
click at [516, 366] on div "Ads for 1 Ad Set" at bounding box center [574, 356] width 211 height 39
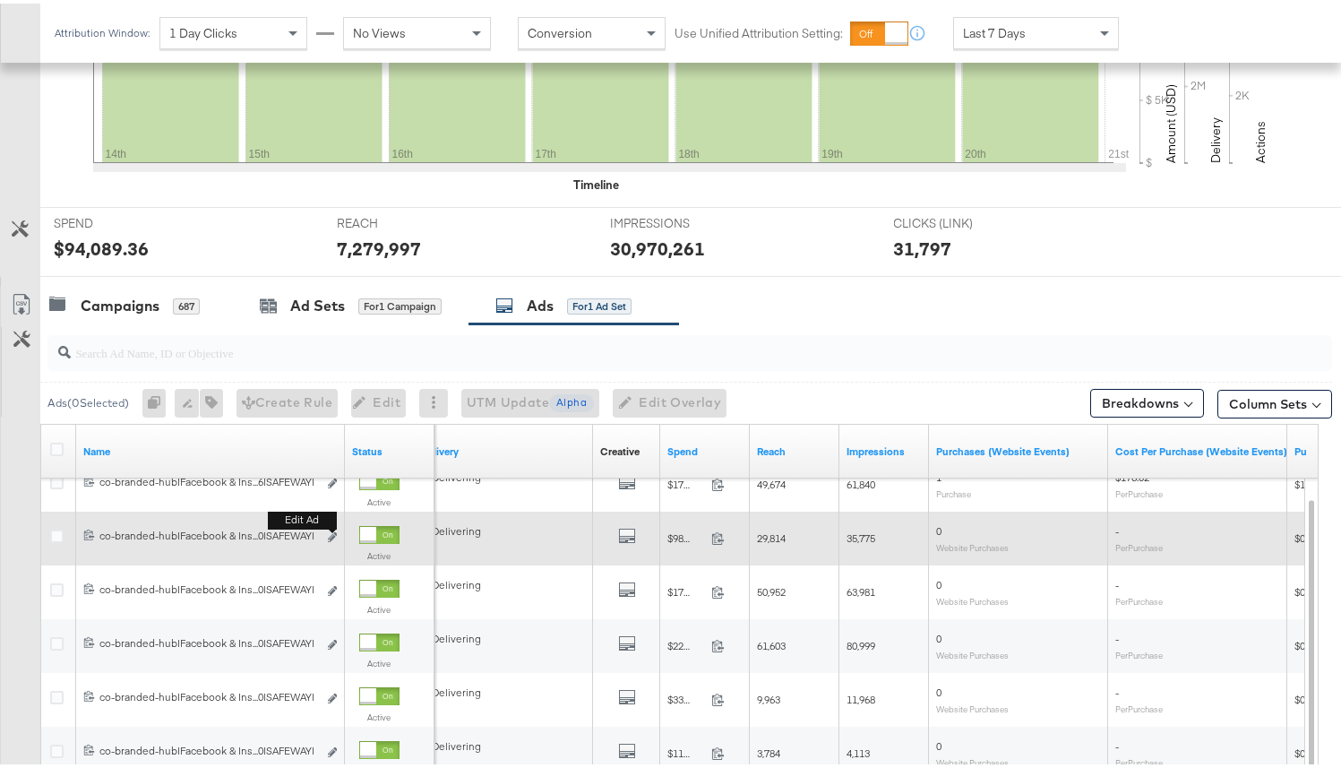
scroll to position [536, 0]
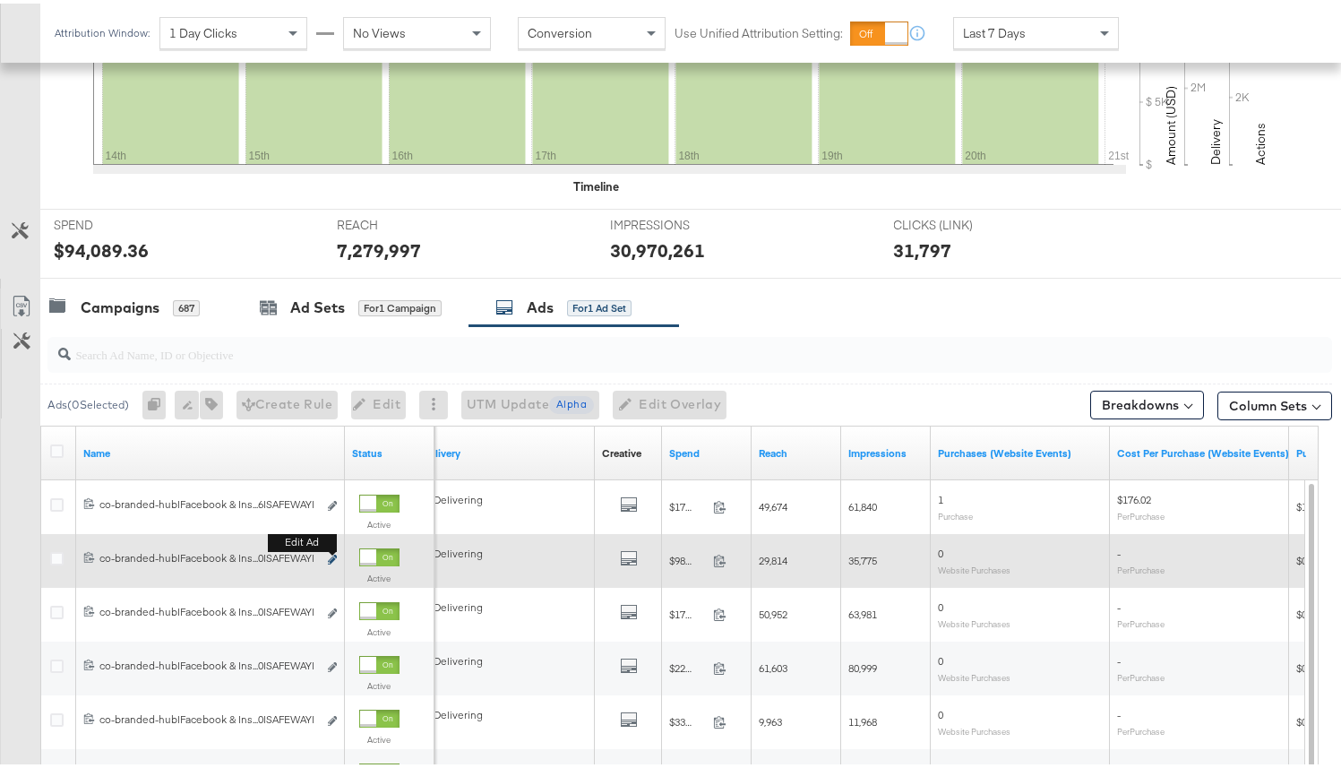
click at [332, 555] on icon "link" at bounding box center [332, 556] width 9 height 10
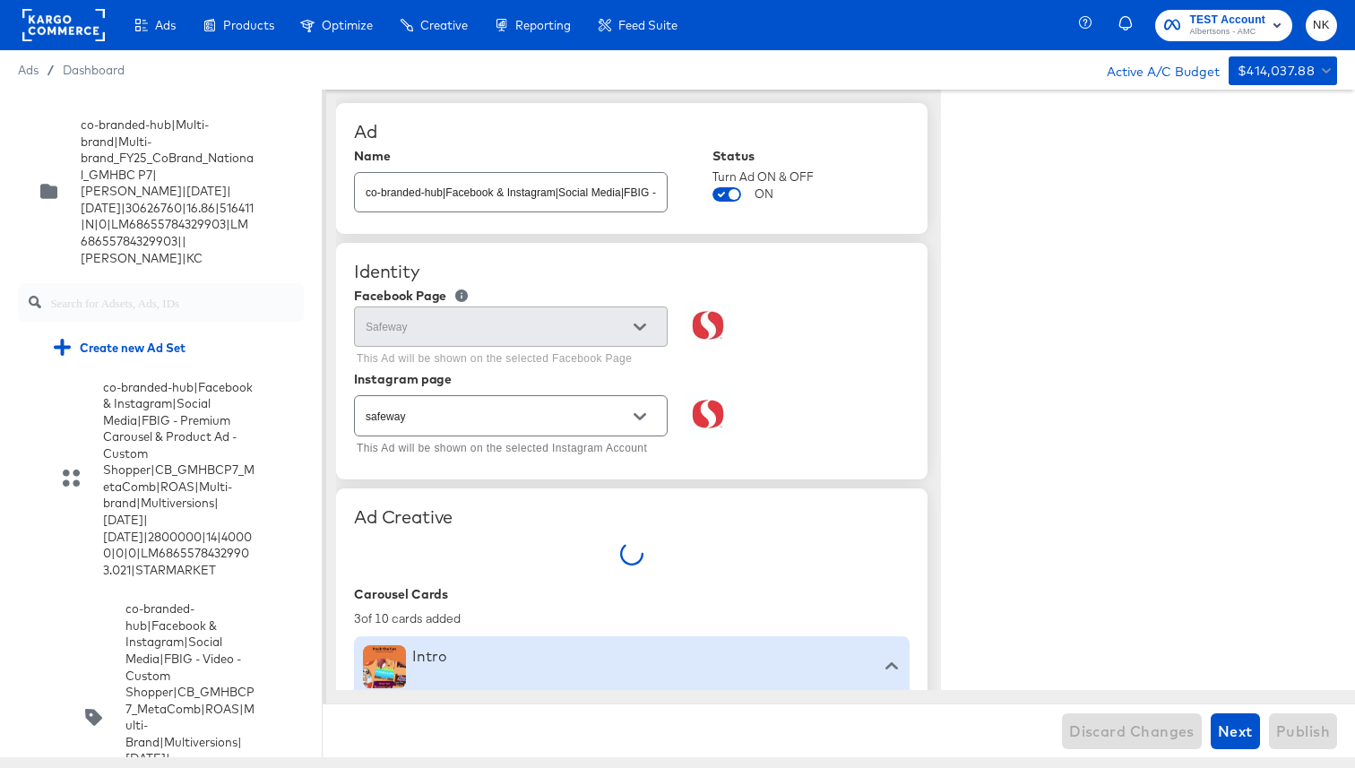
type textarea "x"
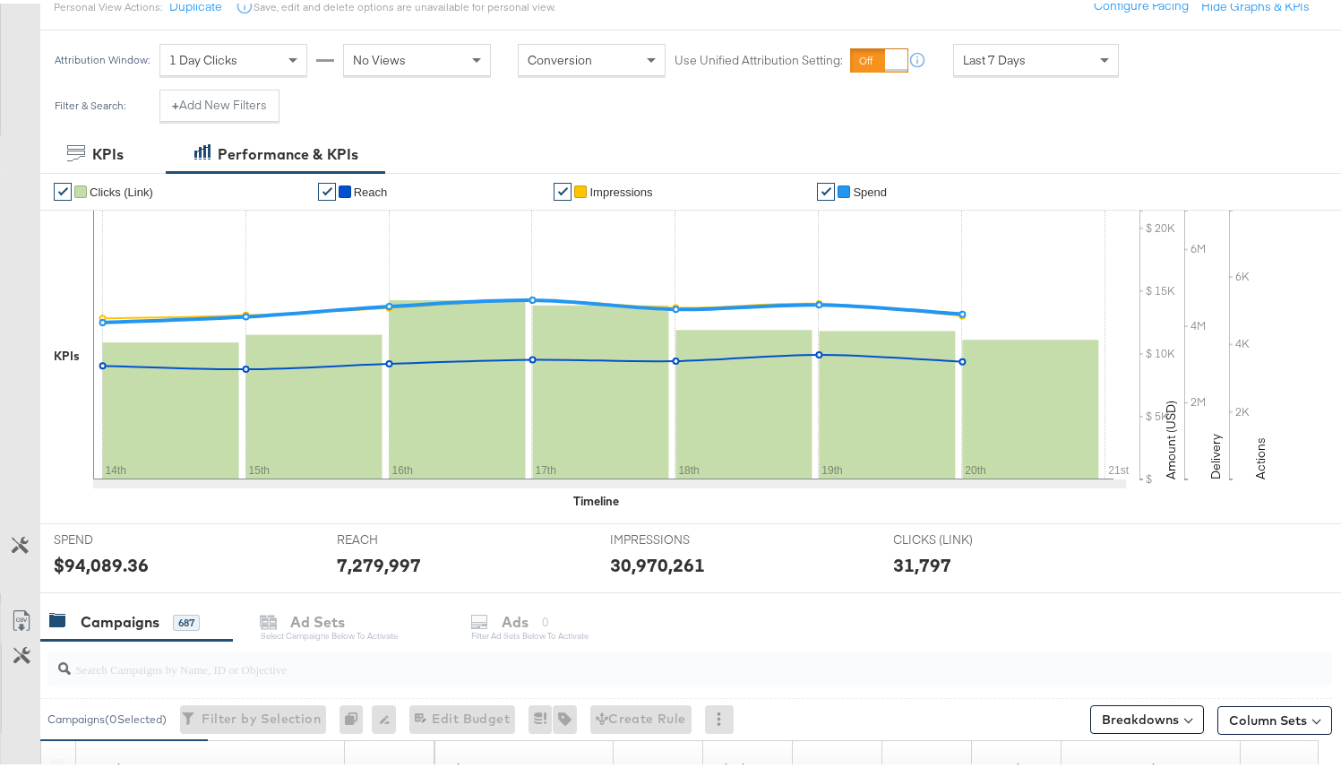
scroll to position [314, 0]
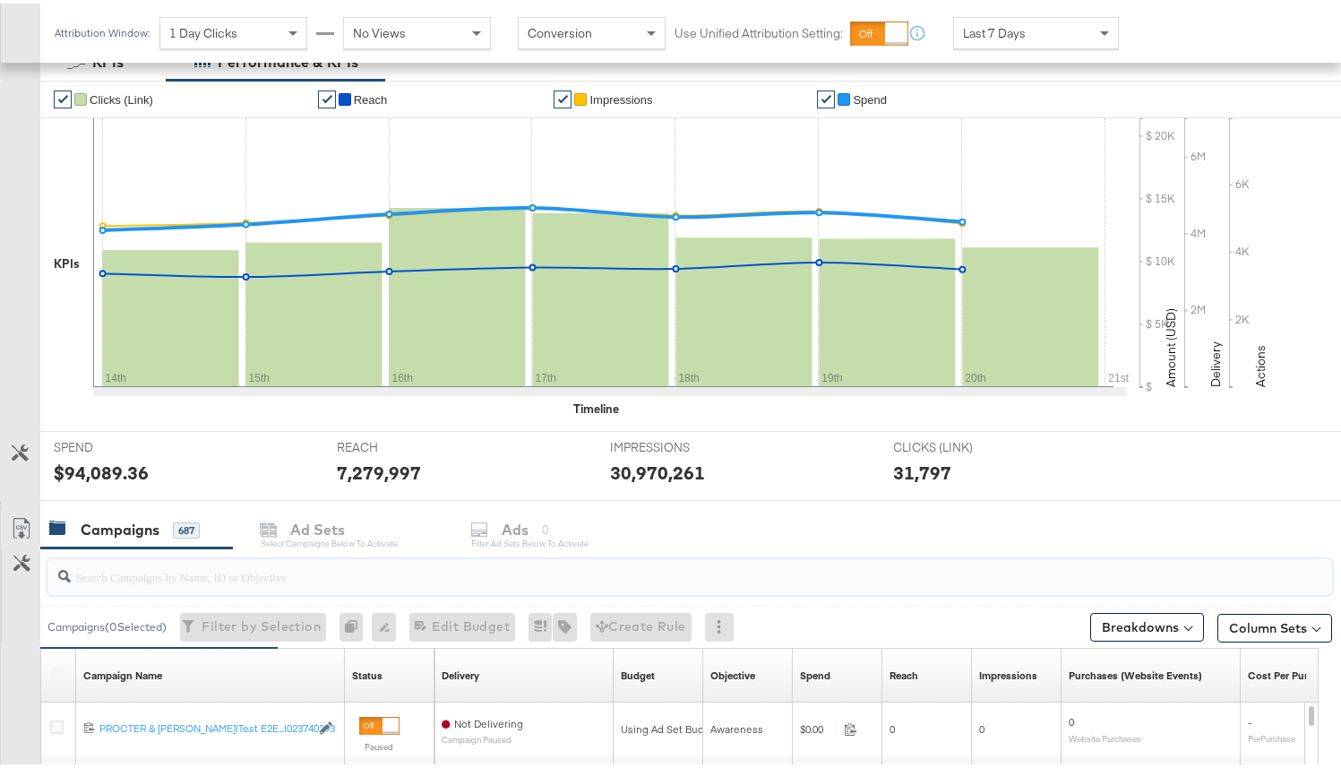
click at [178, 570] on input "search" at bounding box center [644, 565] width 1147 height 35
paste input "120229509340170307"
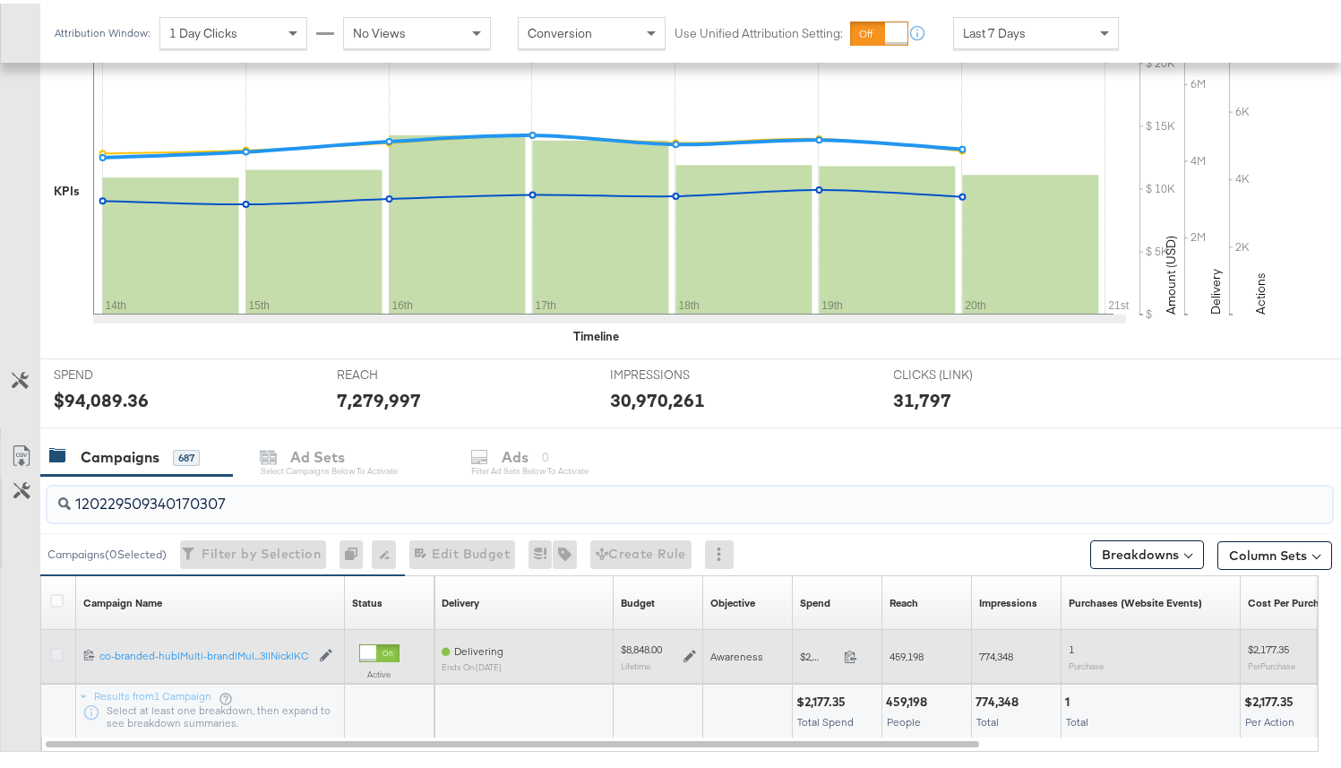
type input "120229509340170307"
click at [60, 649] on icon at bounding box center [56, 650] width 13 height 13
click at [0, 0] on input "checkbox" at bounding box center [0, 0] width 0 height 0
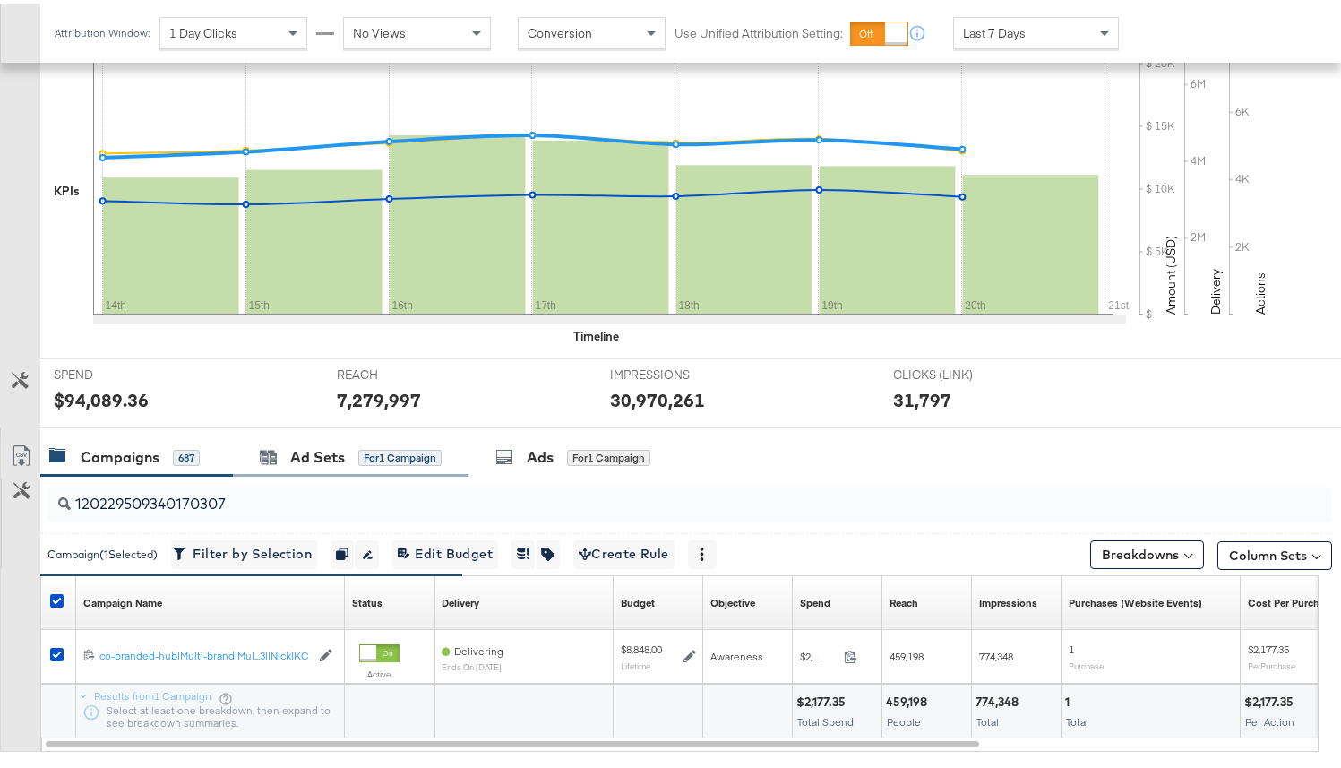
click at [292, 463] on div "Ad Sets for 1 Campaign" at bounding box center [351, 453] width 236 height 39
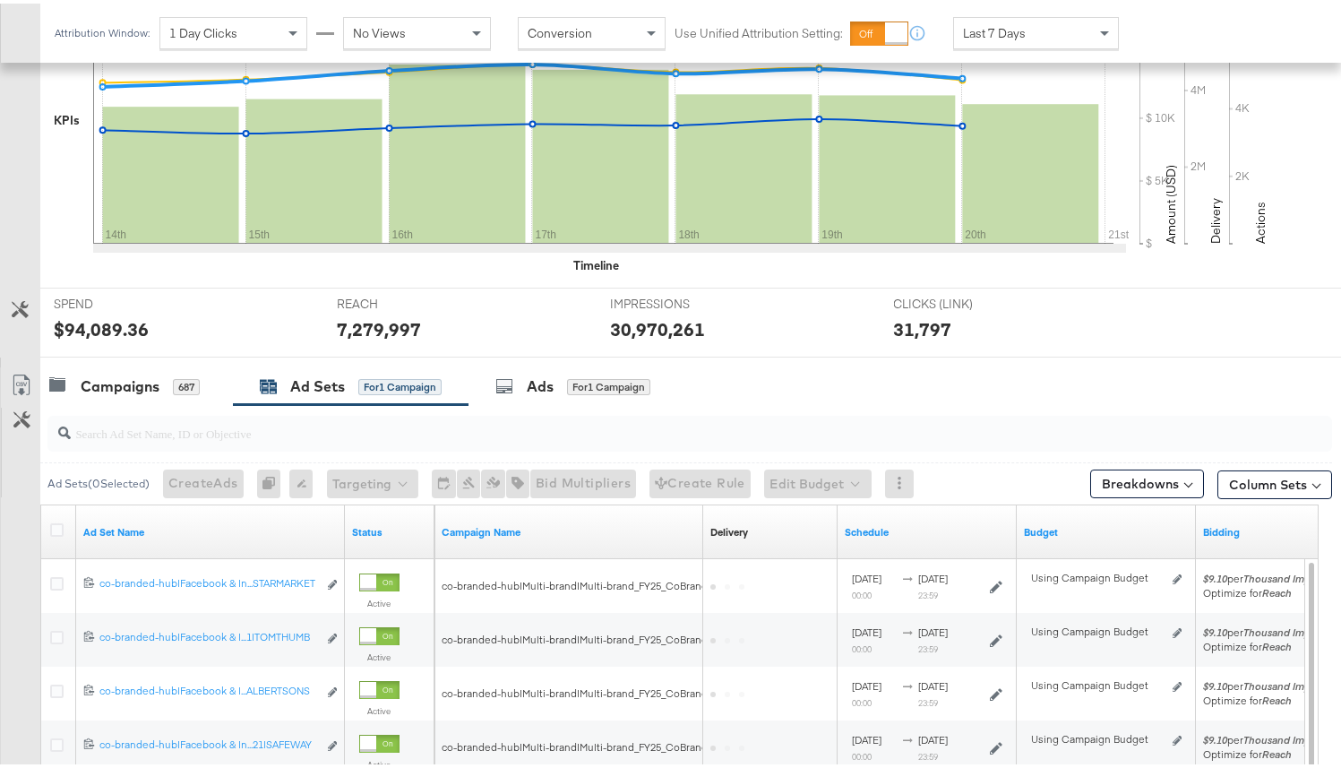
scroll to position [605, 0]
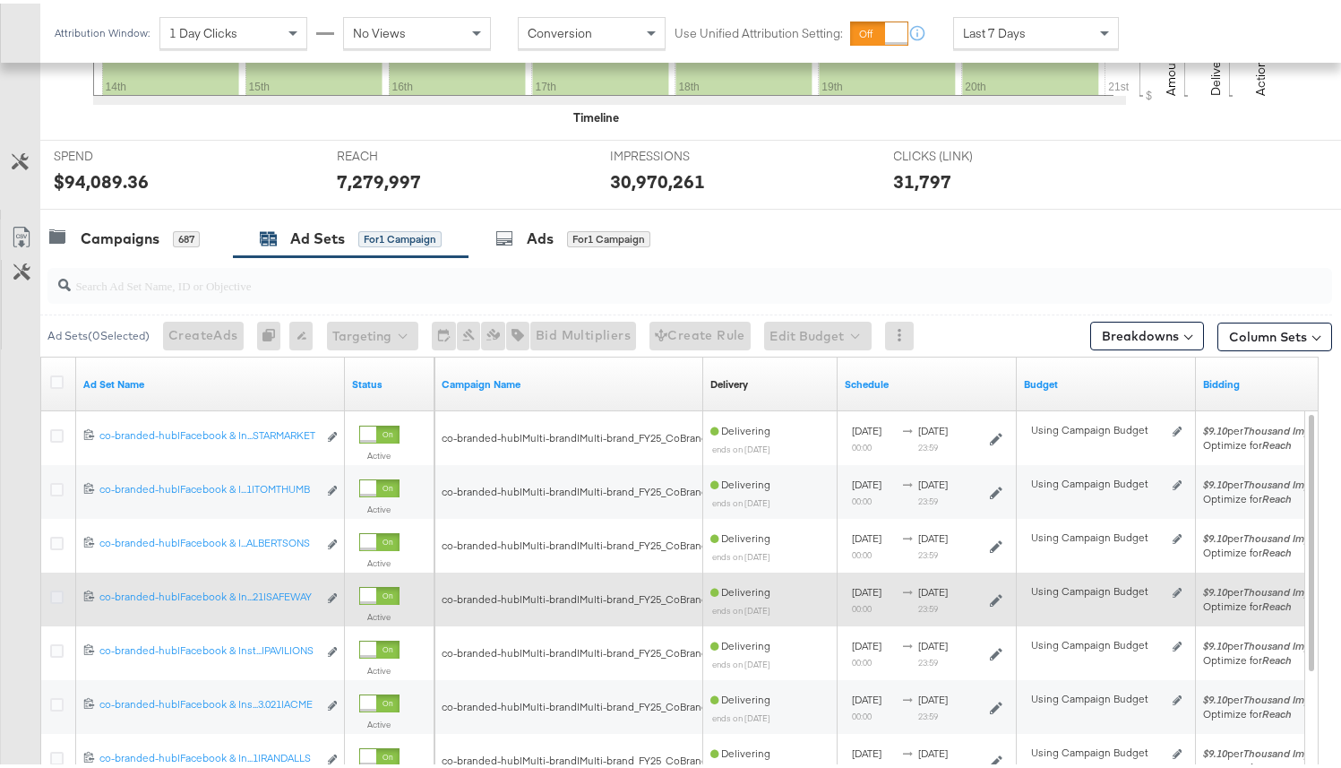
click at [52, 589] on icon at bounding box center [56, 593] width 13 height 13
click at [0, 0] on input "checkbox" at bounding box center [0, 0] width 0 height 0
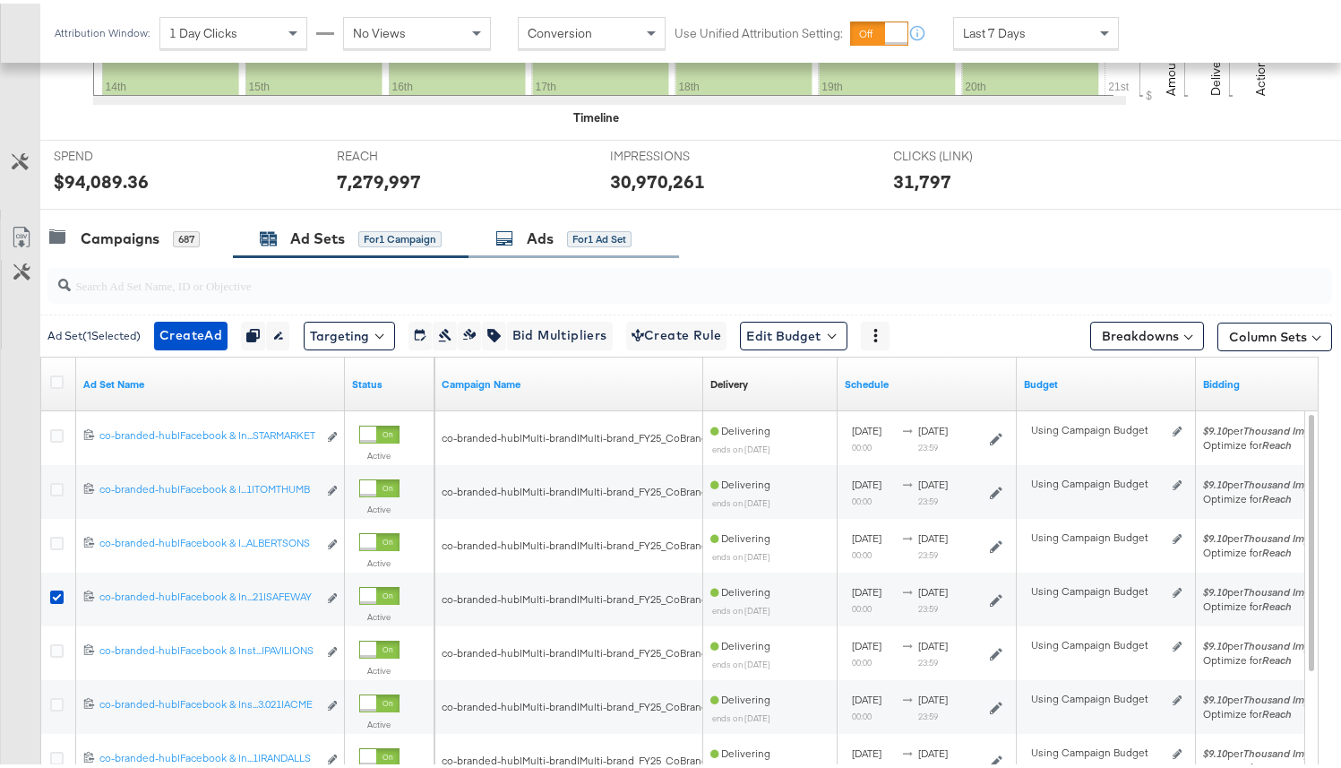
click at [535, 243] on div "Ads" at bounding box center [540, 235] width 27 height 21
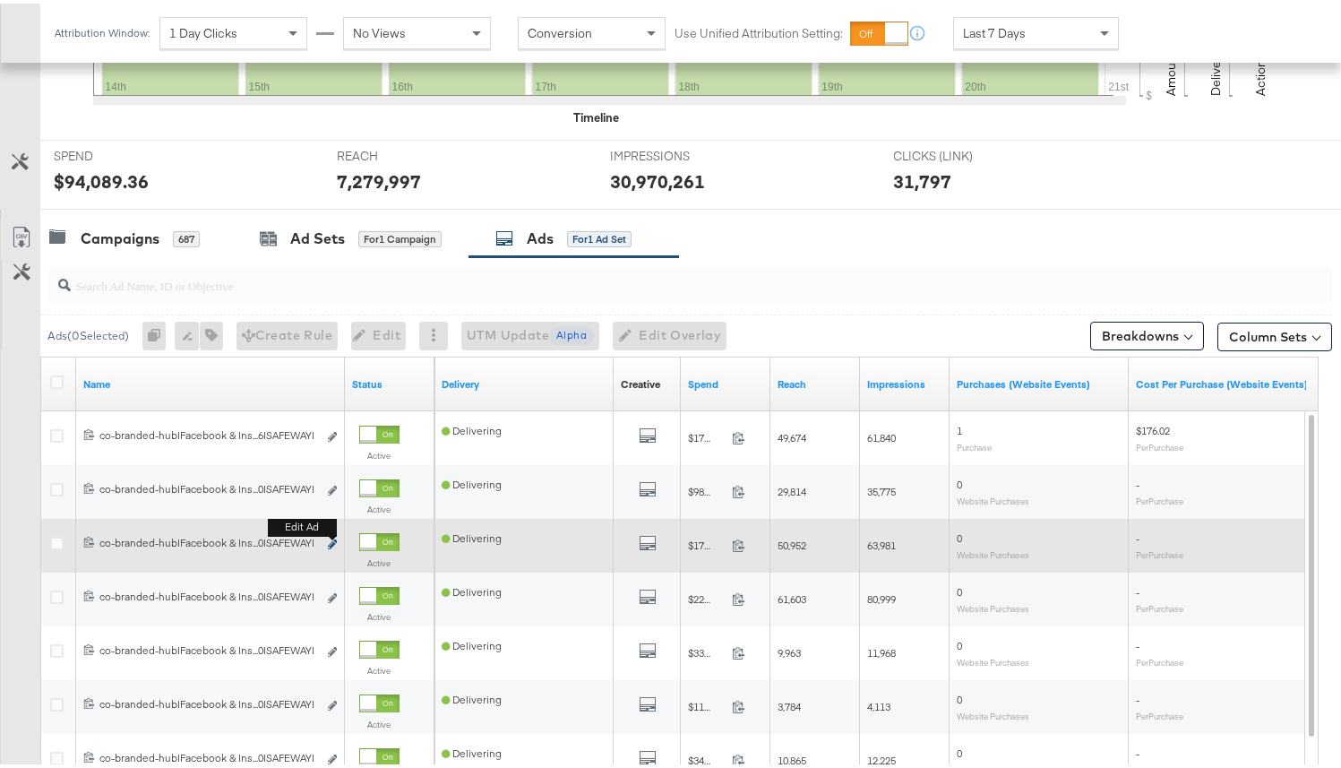
click at [332, 544] on icon "link" at bounding box center [332, 541] width 9 height 10
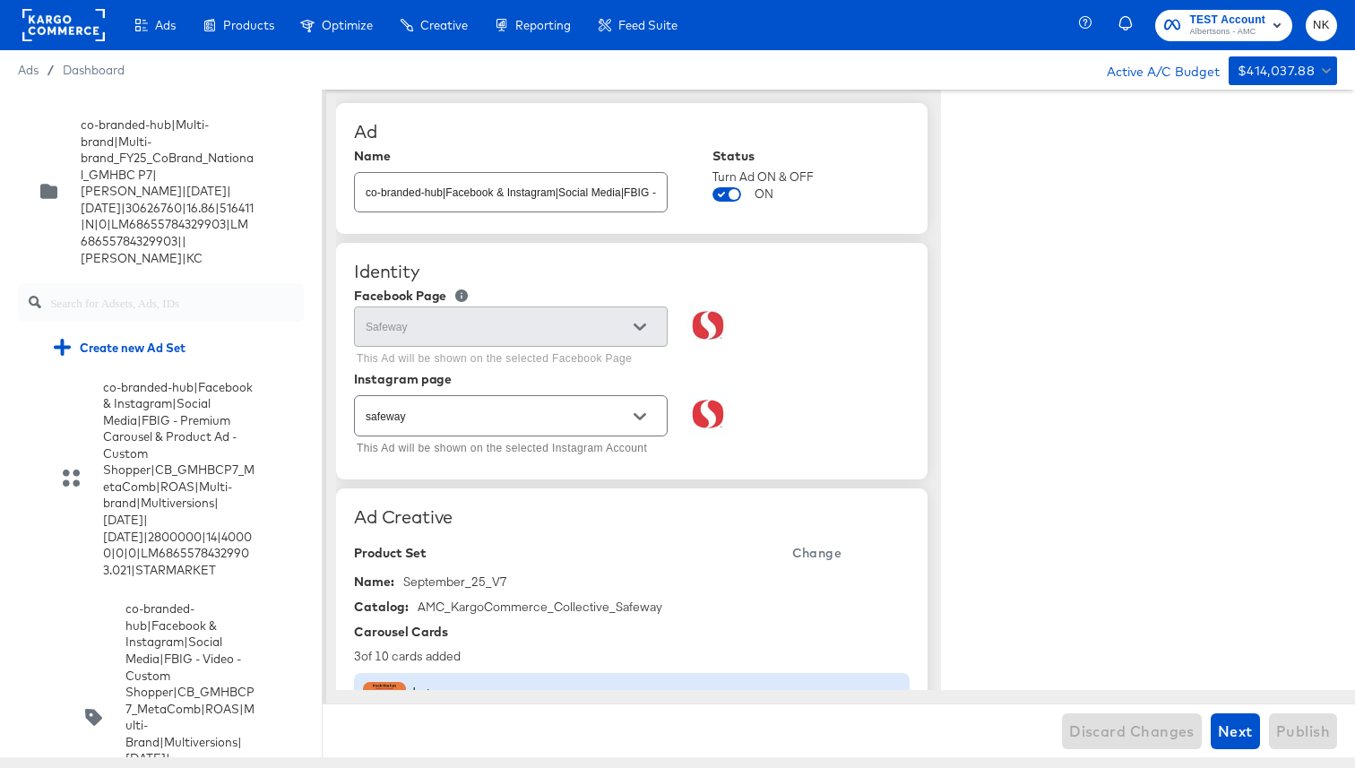
type textarea "x"
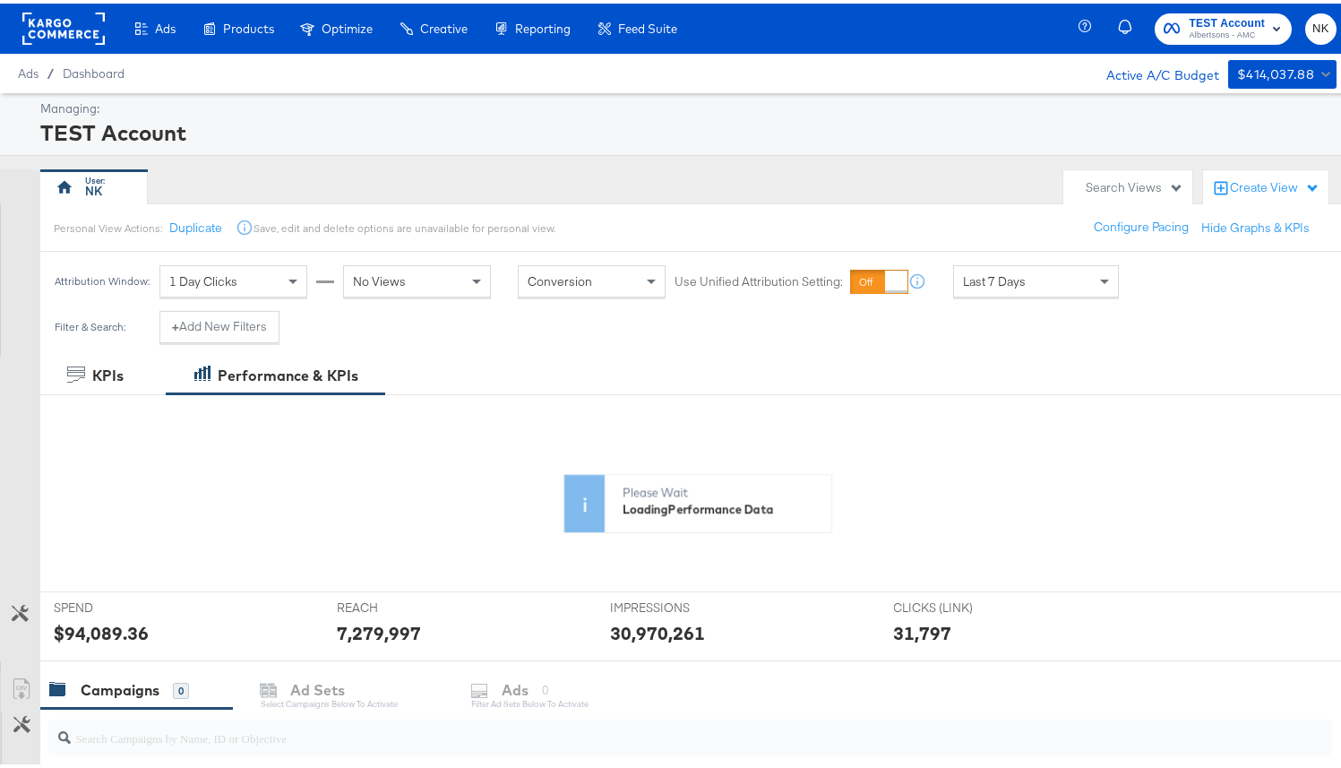
scroll to position [308, 0]
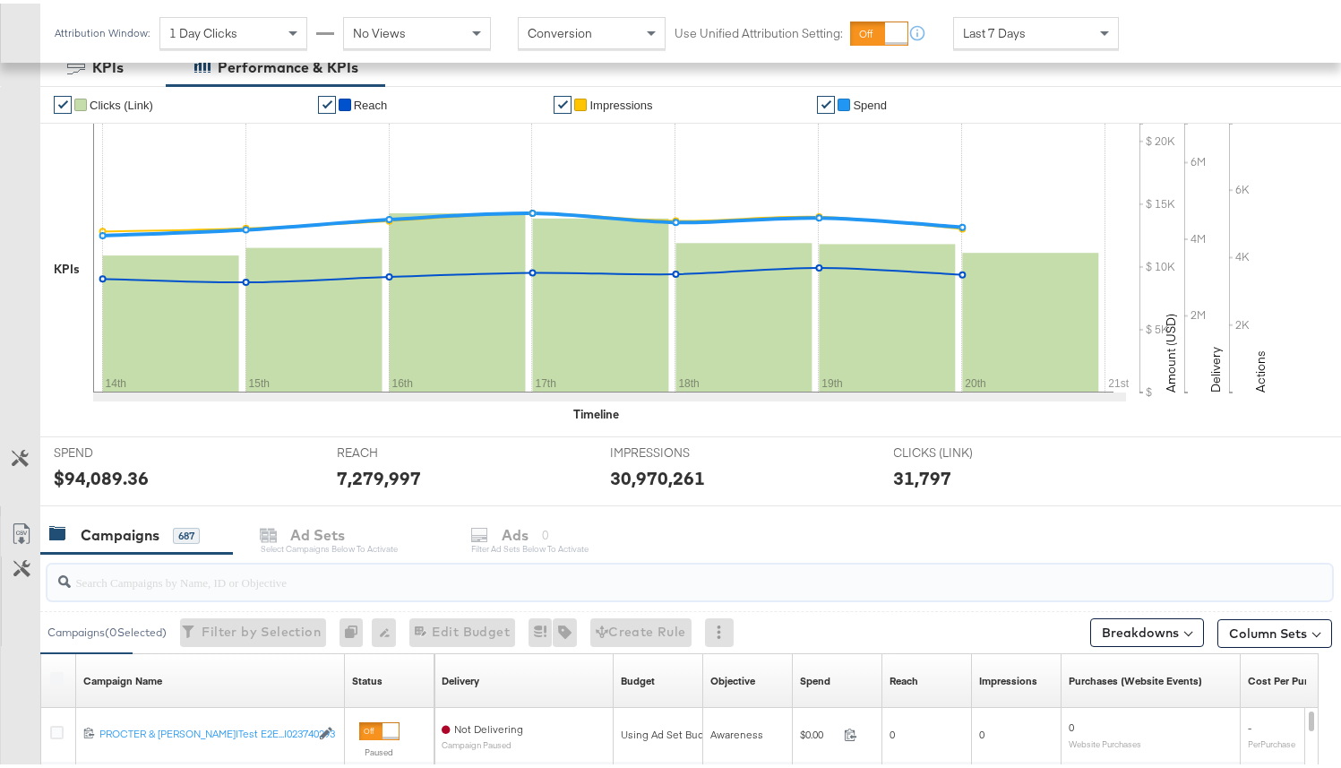
click at [180, 564] on input "search" at bounding box center [644, 571] width 1147 height 35
paste input "120229509340170307"
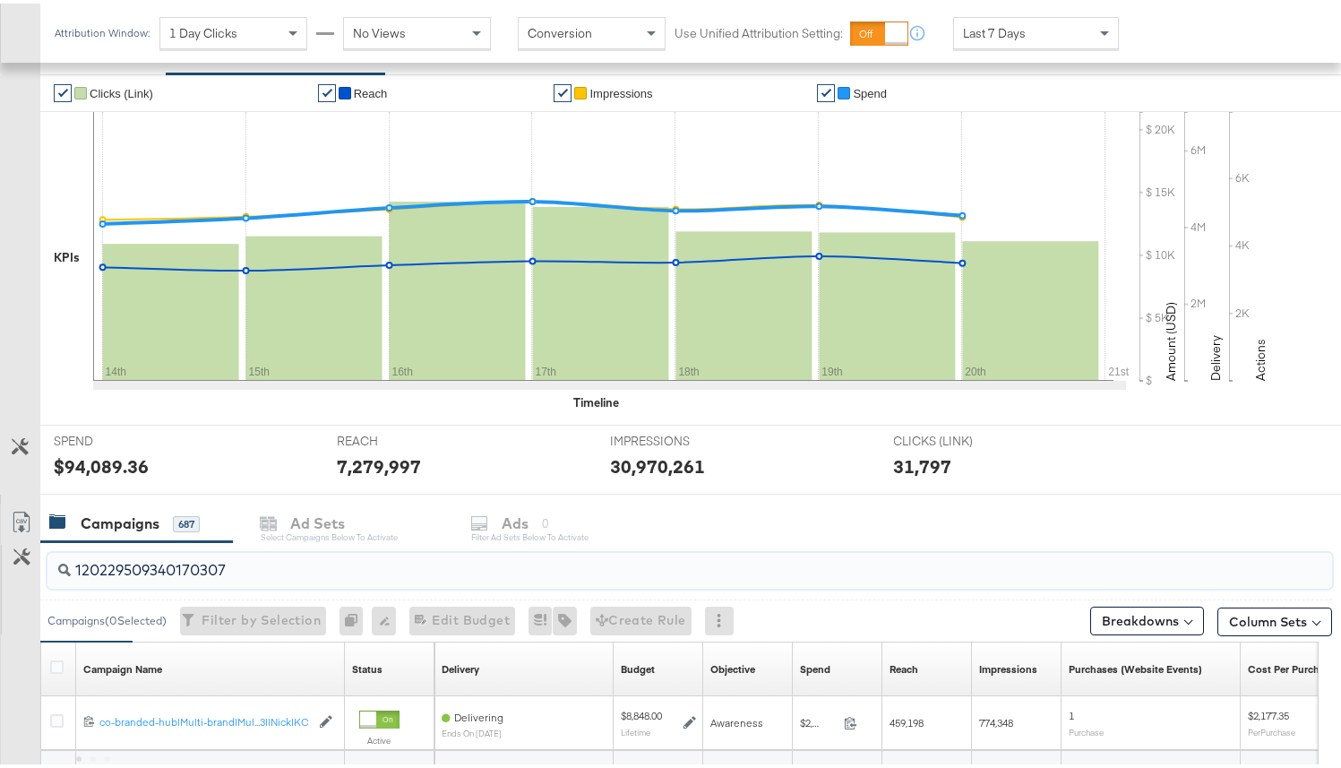
scroll to position [331, 0]
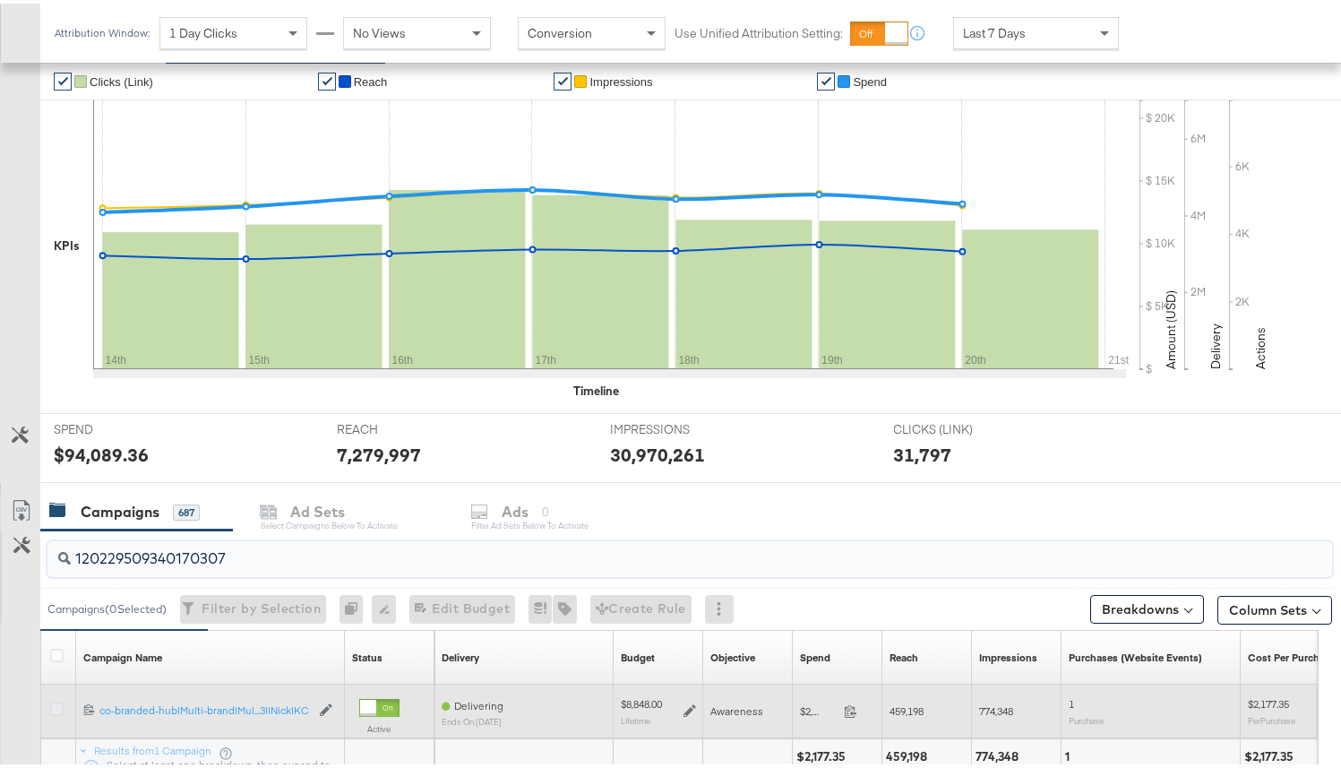
type input "120229509340170307"
click at [56, 703] on icon at bounding box center [56, 705] width 13 height 13
click at [0, 0] on input "checkbox" at bounding box center [0, 0] width 0 height 0
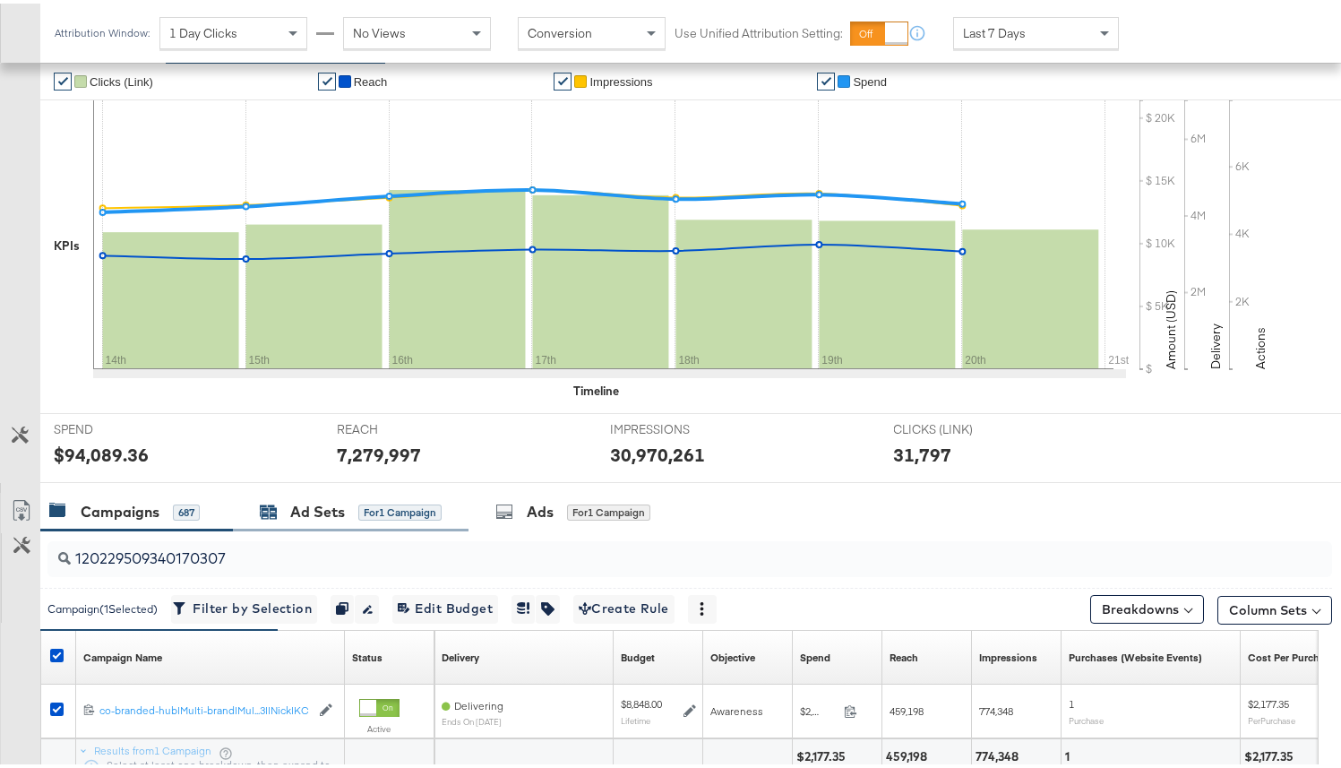
click at [333, 501] on div "Ad Sets" at bounding box center [317, 508] width 55 height 21
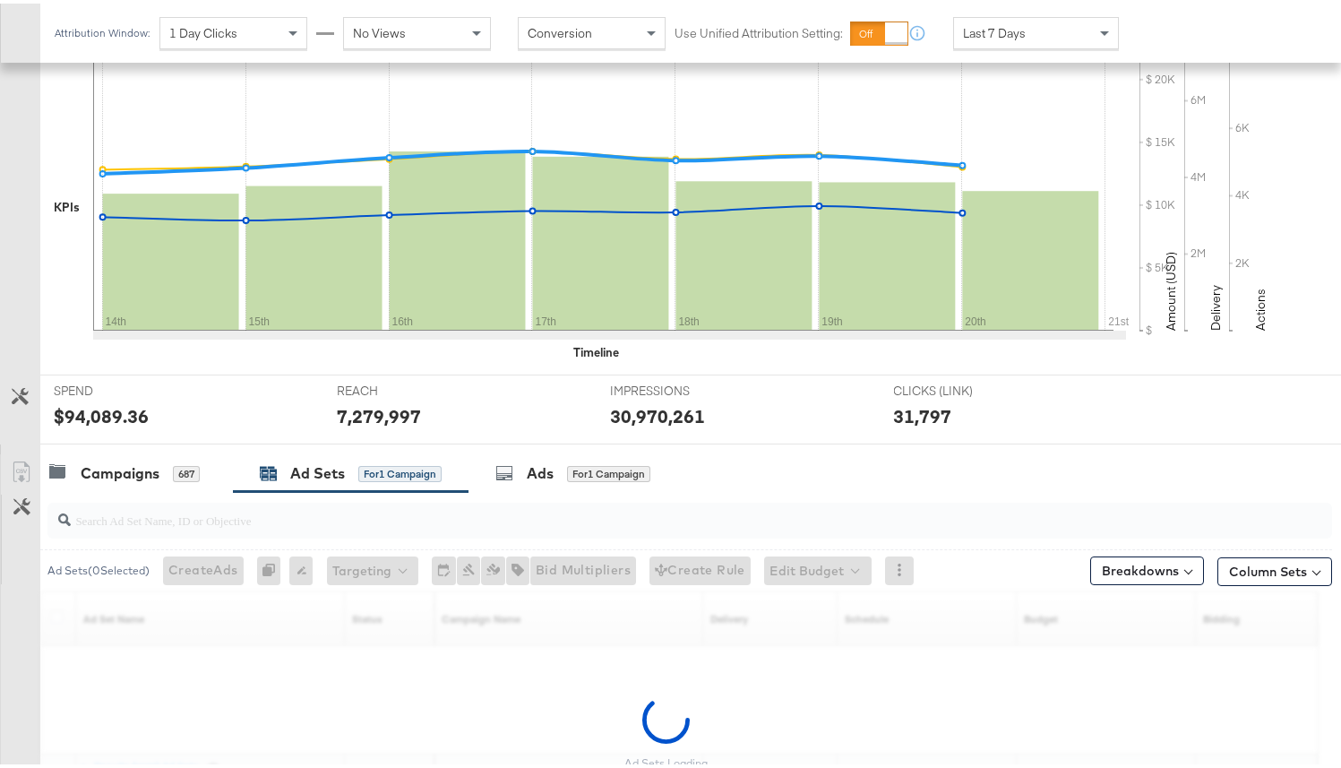
scroll to position [393, 0]
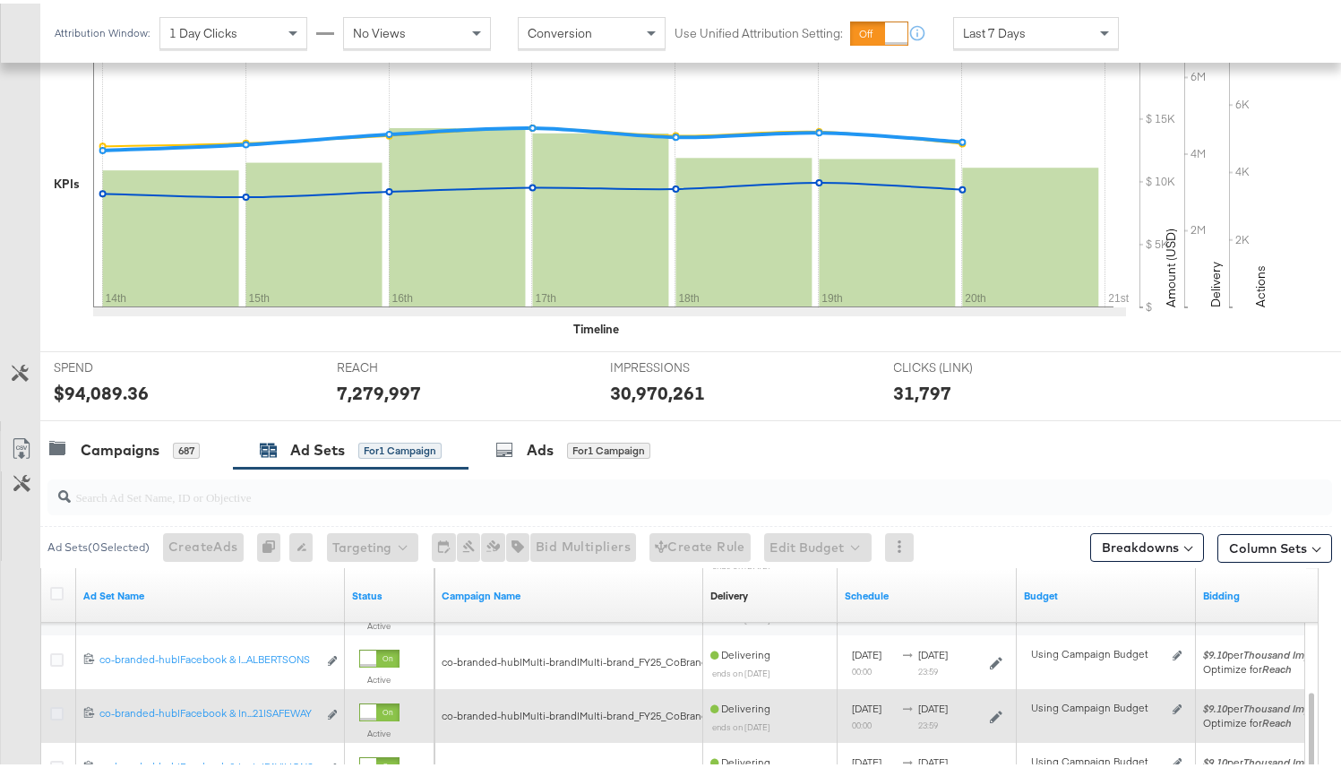
click at [52, 711] on icon at bounding box center [56, 709] width 13 height 13
click at [0, 0] on input "checkbox" at bounding box center [0, 0] width 0 height 0
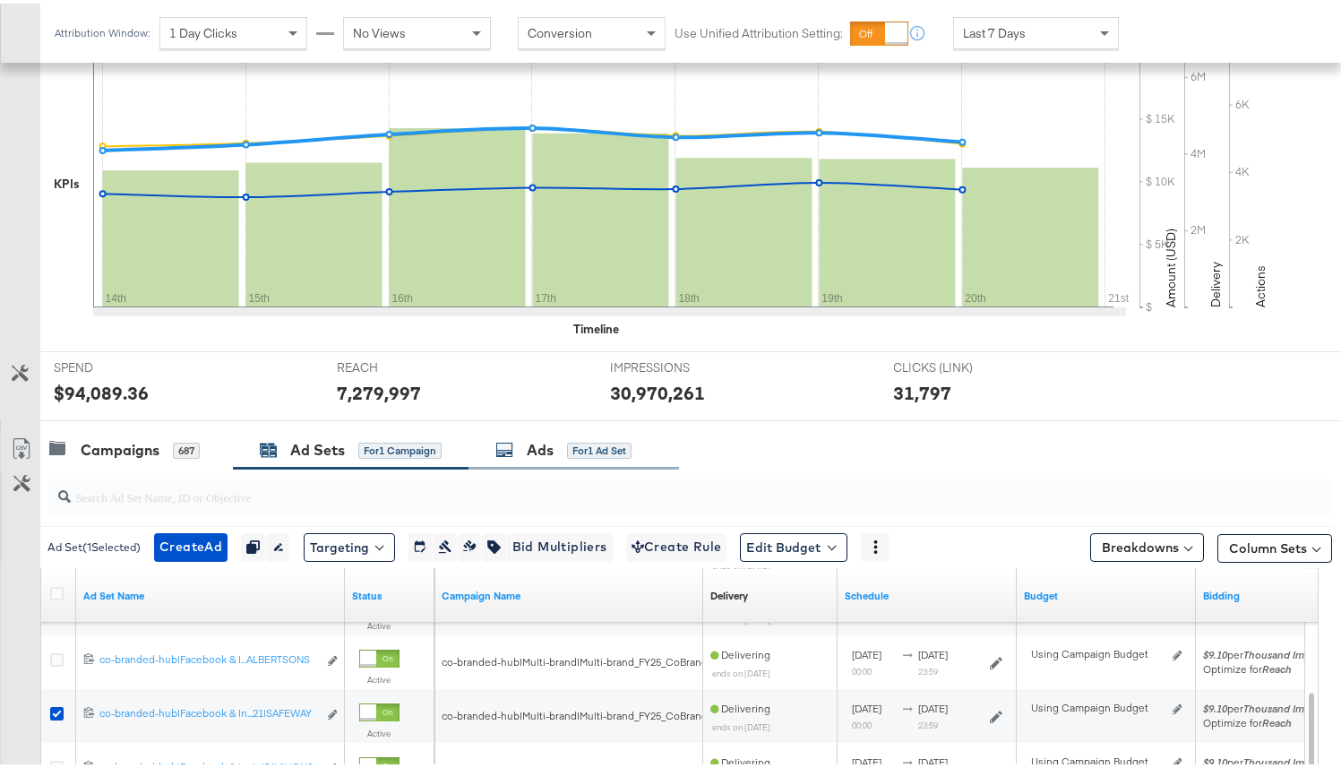
click at [527, 455] on div "Ads for 1 Ad Set" at bounding box center [563, 446] width 136 height 21
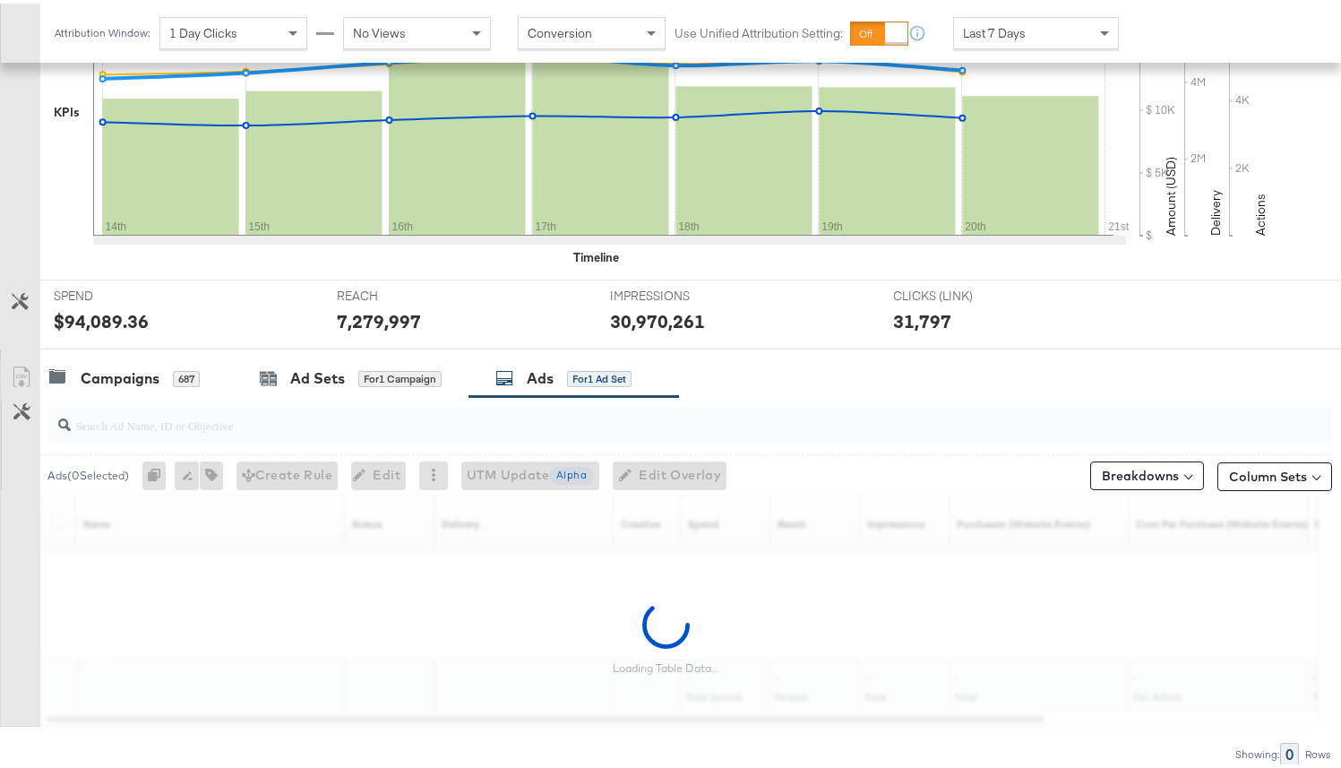
scroll to position [538, 0]
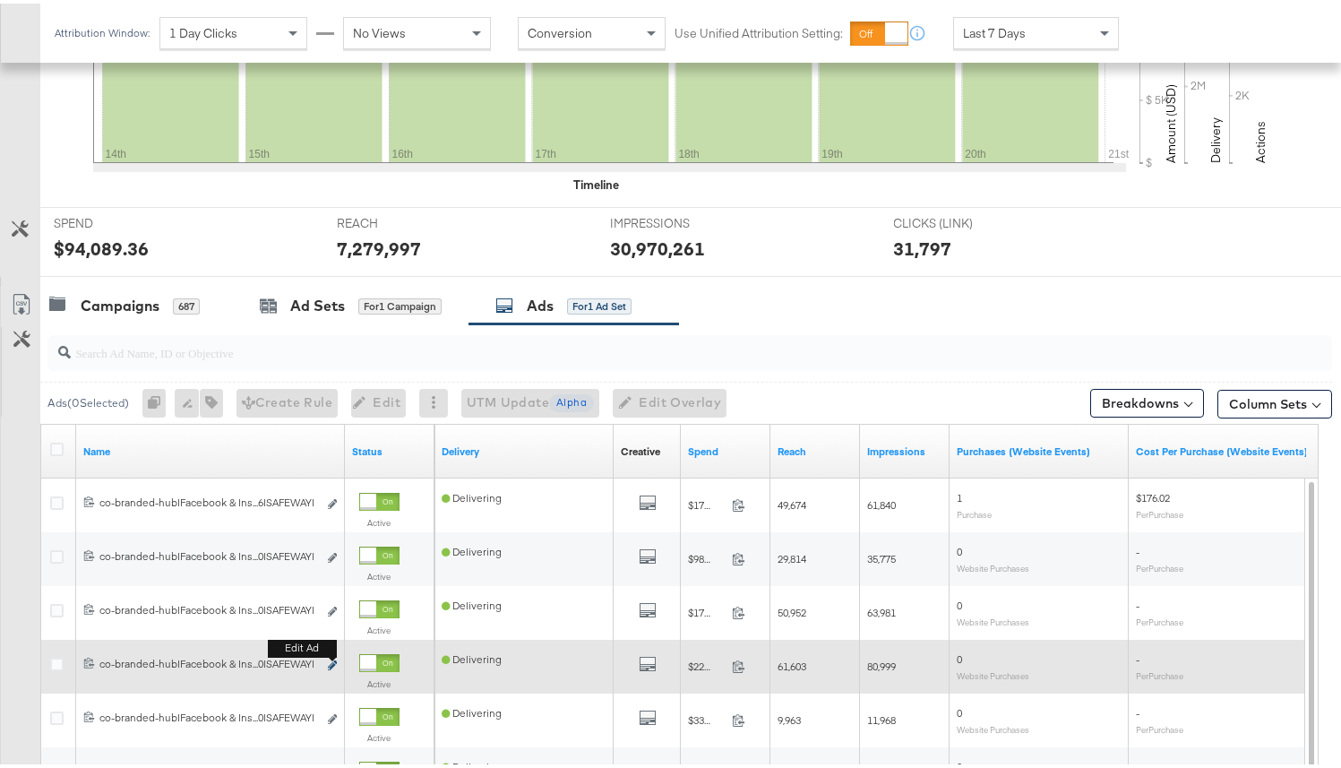
click at [331, 659] on icon "link" at bounding box center [332, 662] width 9 height 10
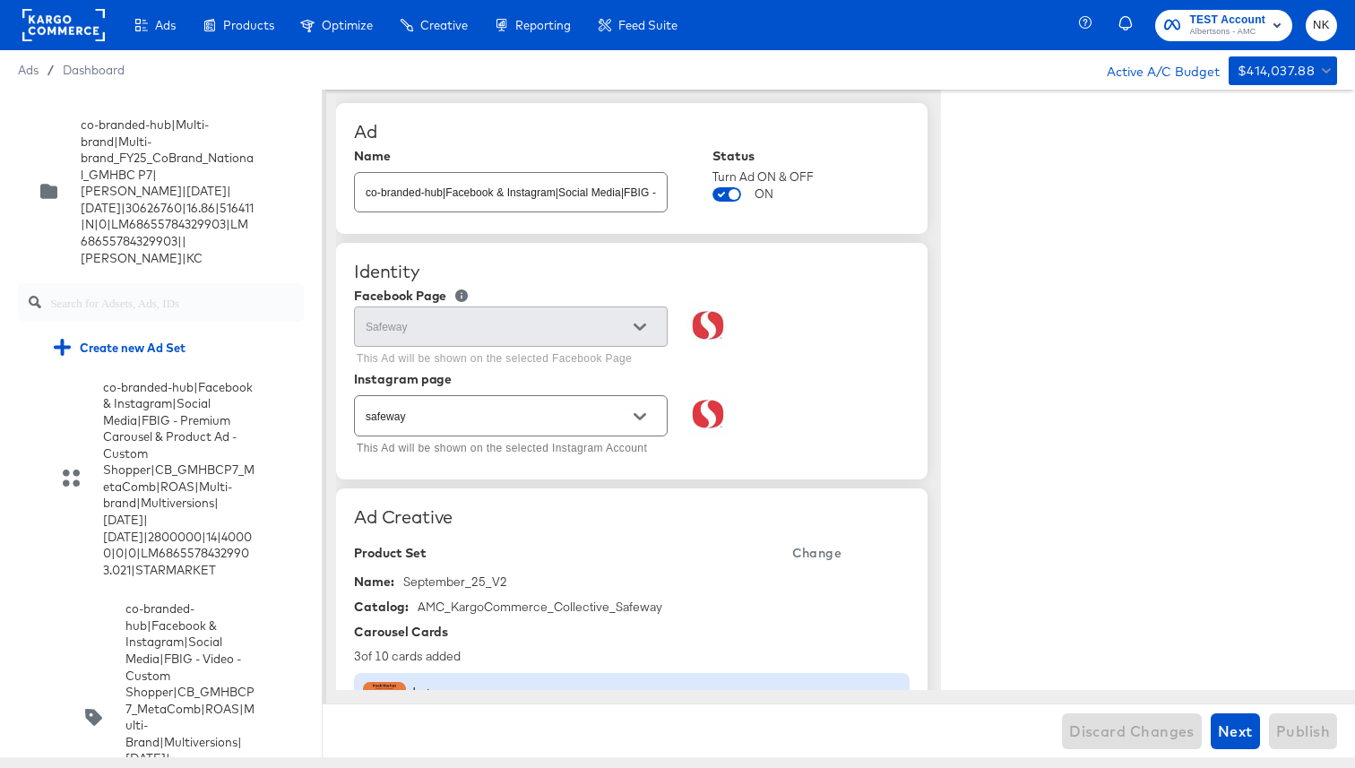
type textarea "x"
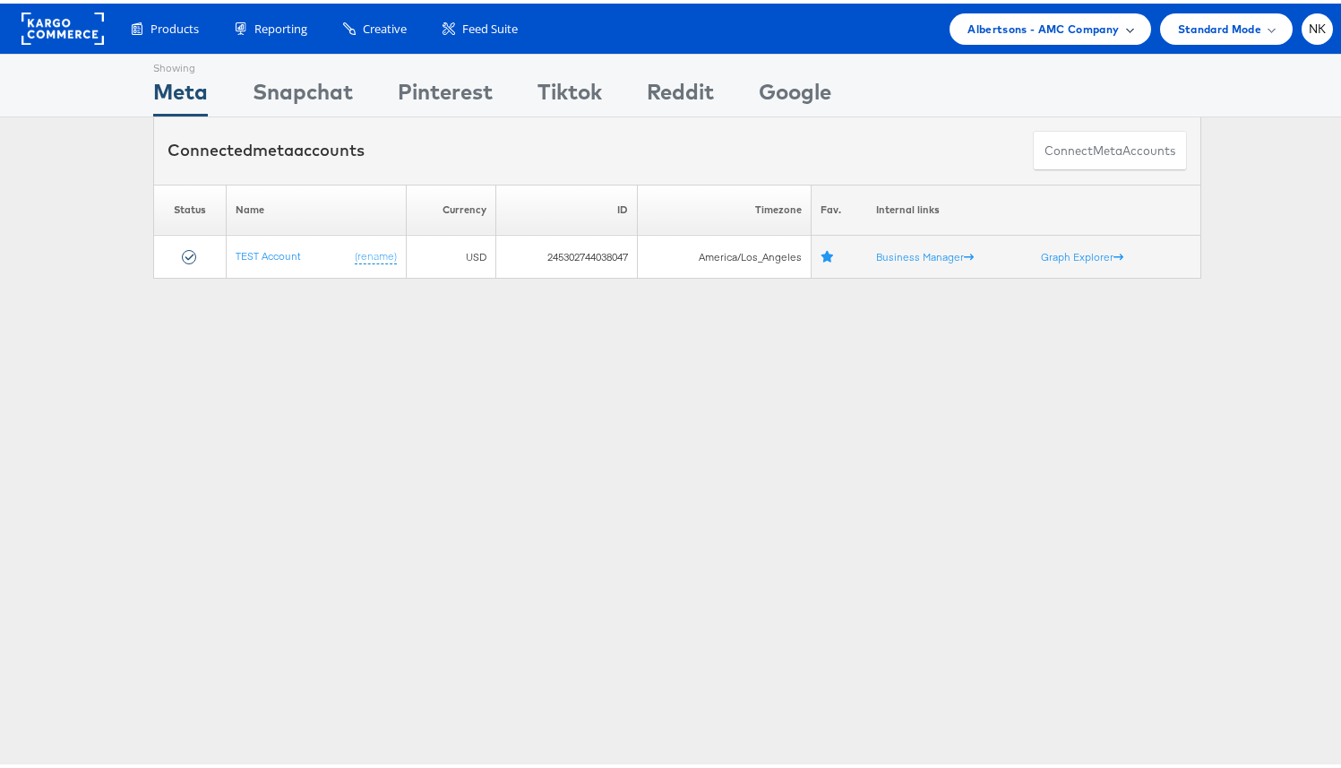
click at [968, 27] on span "Albertsons - AMC Company" at bounding box center [1043, 25] width 151 height 19
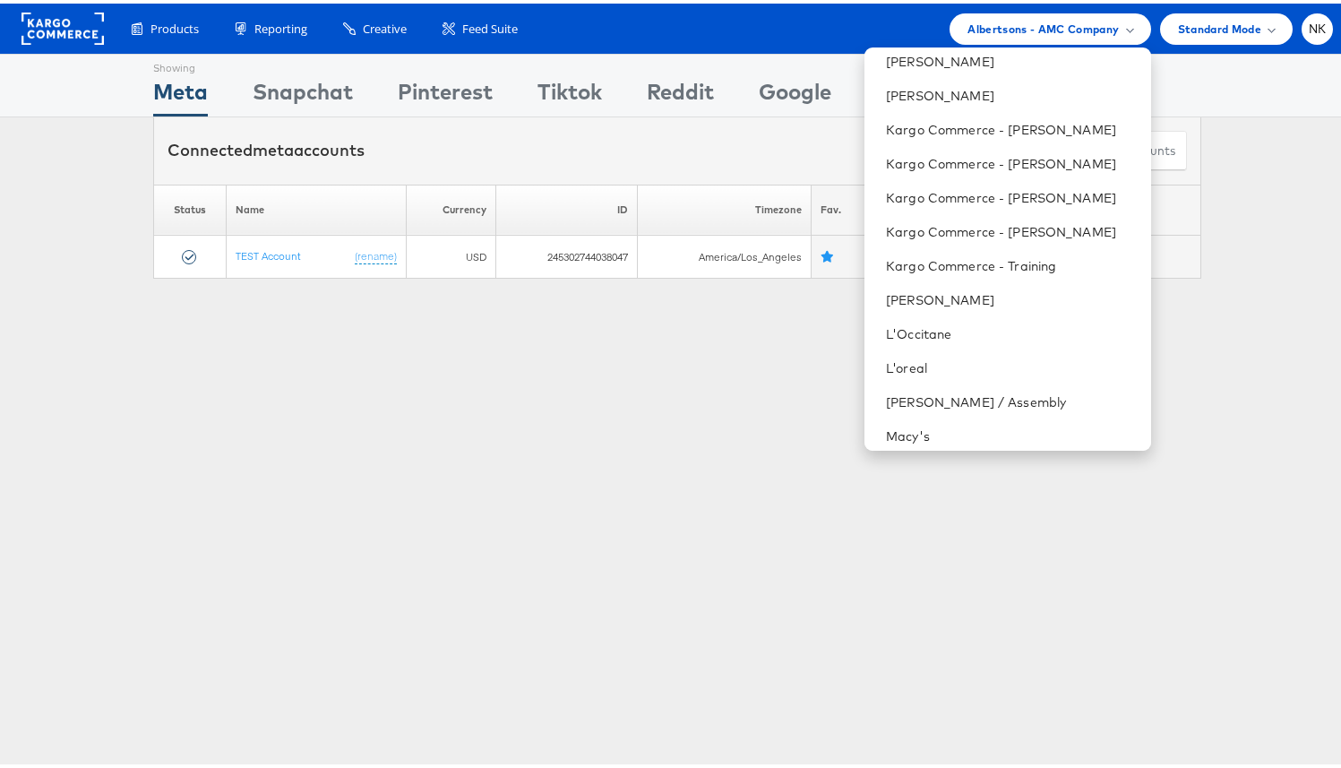
scroll to position [171, 0]
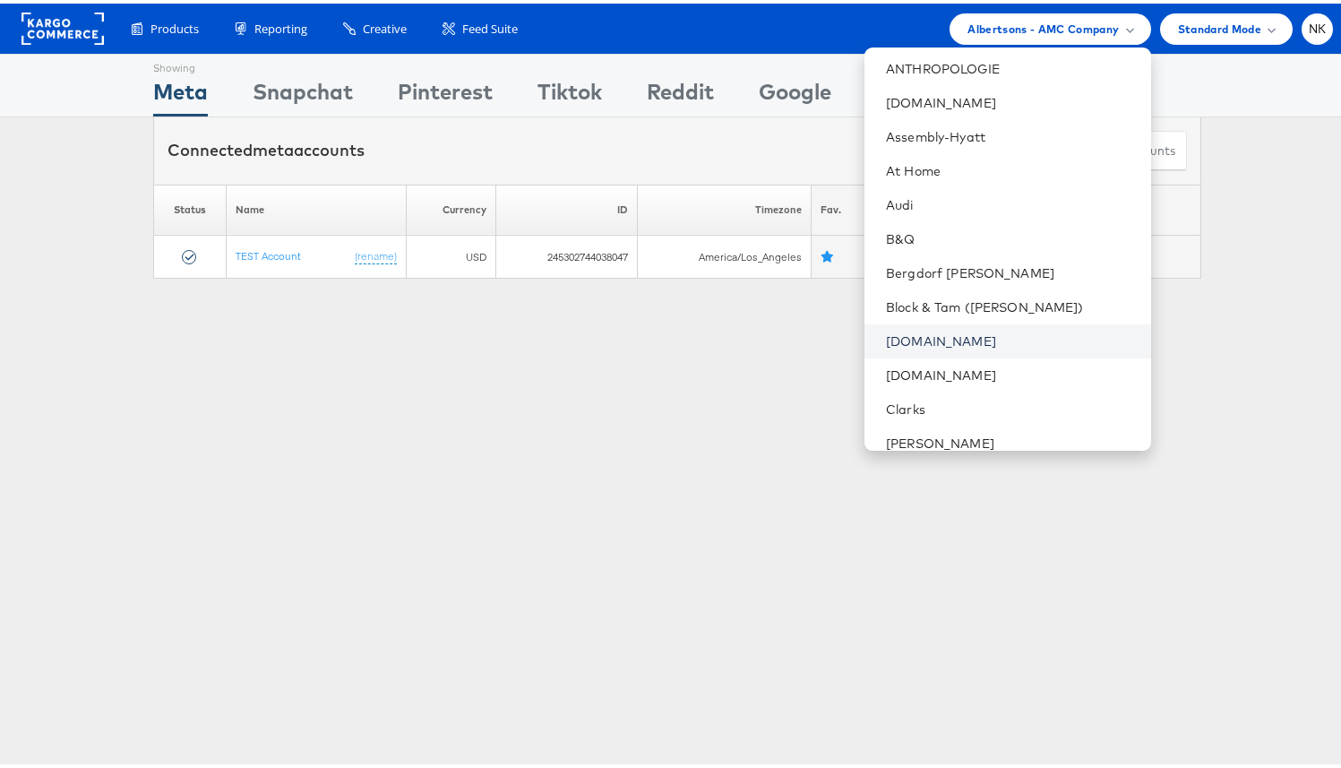
click at [950, 333] on link "Cars.com" at bounding box center [1011, 338] width 250 height 18
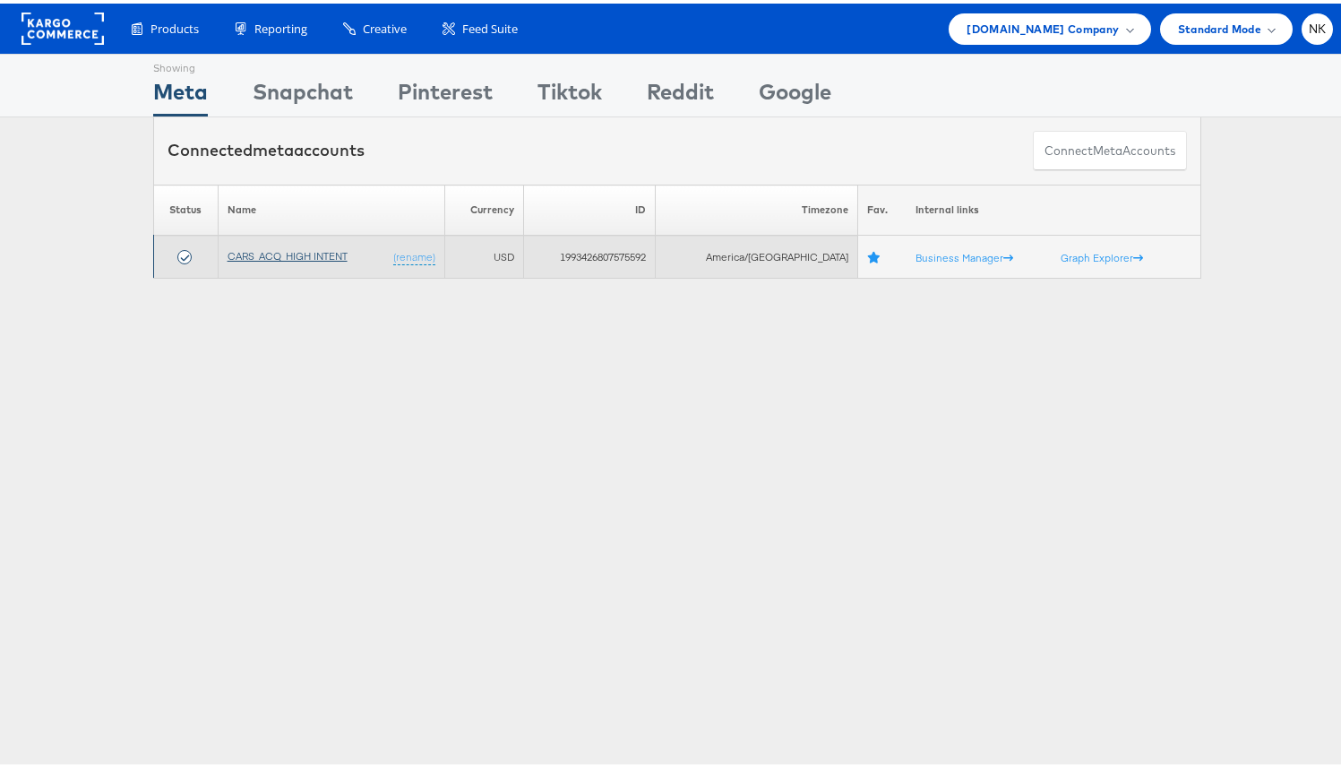
click at [275, 253] on link "CARS_ACQ_HIGH INTENT" at bounding box center [288, 251] width 120 height 13
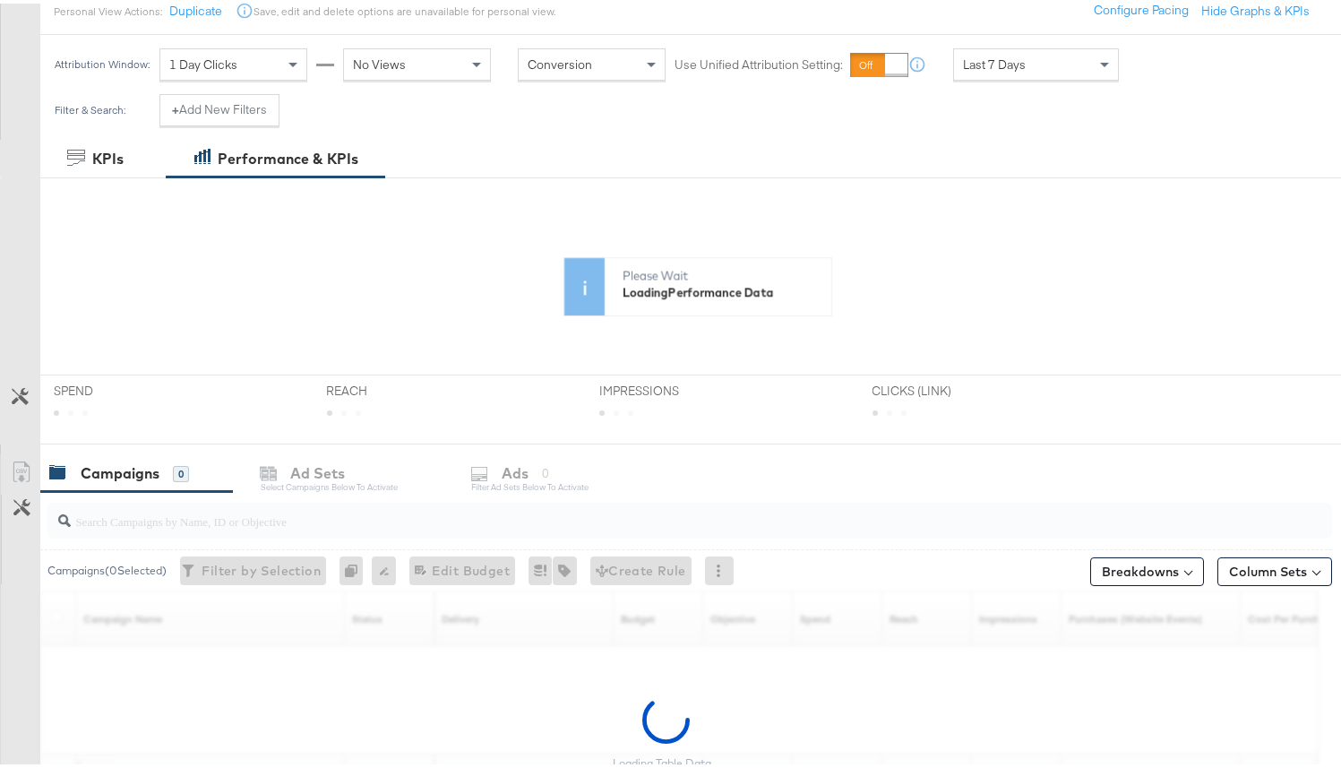
scroll to position [384, 0]
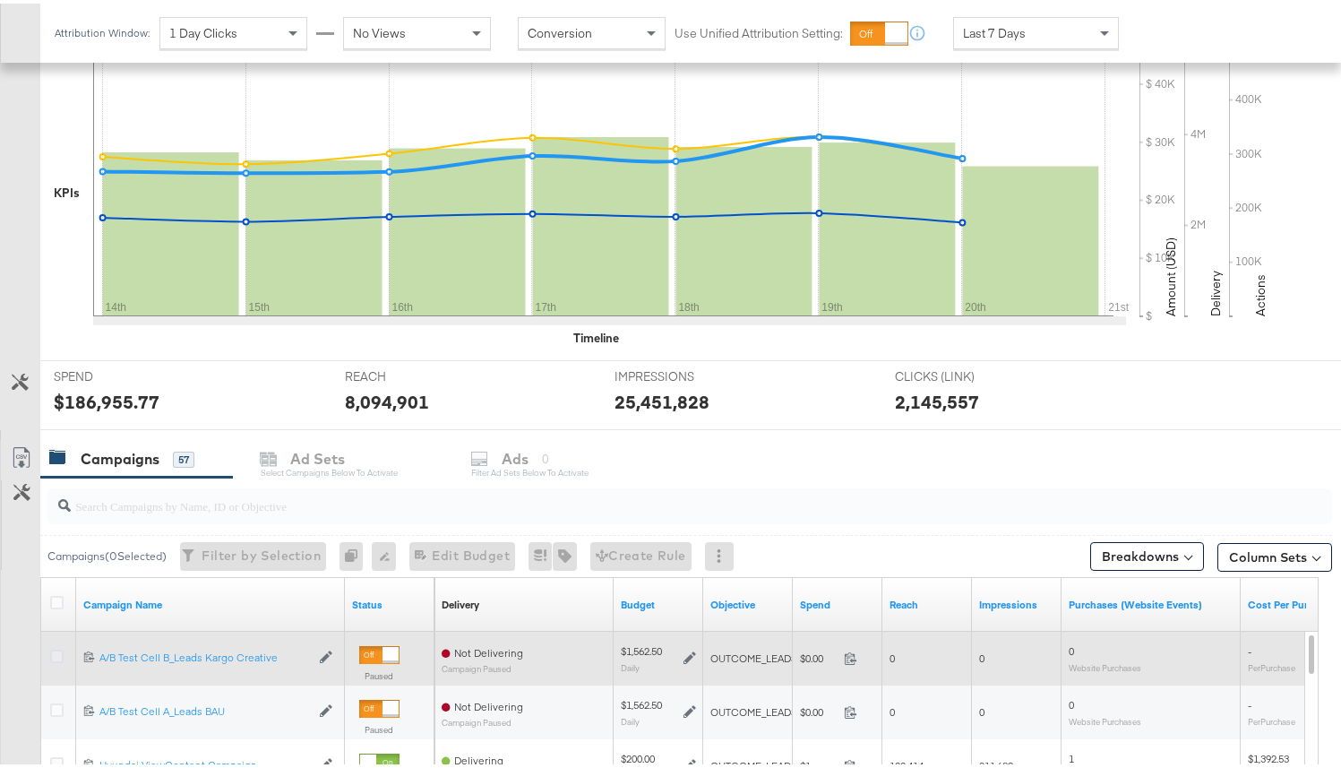
click at [53, 656] on icon at bounding box center [56, 652] width 13 height 13
click at [0, 0] on input "checkbox" at bounding box center [0, 0] width 0 height 0
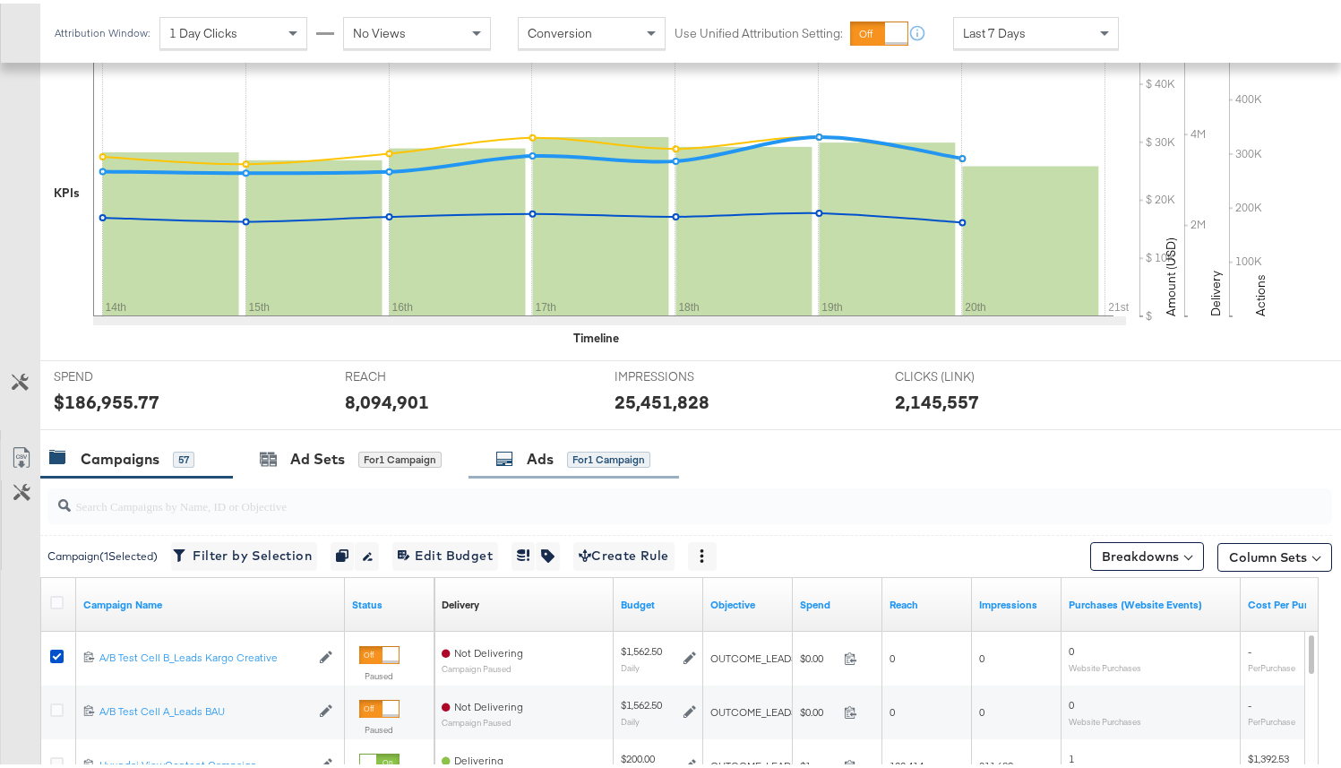
click at [563, 460] on div "Ads for 1 Campaign" at bounding box center [572, 455] width 155 height 21
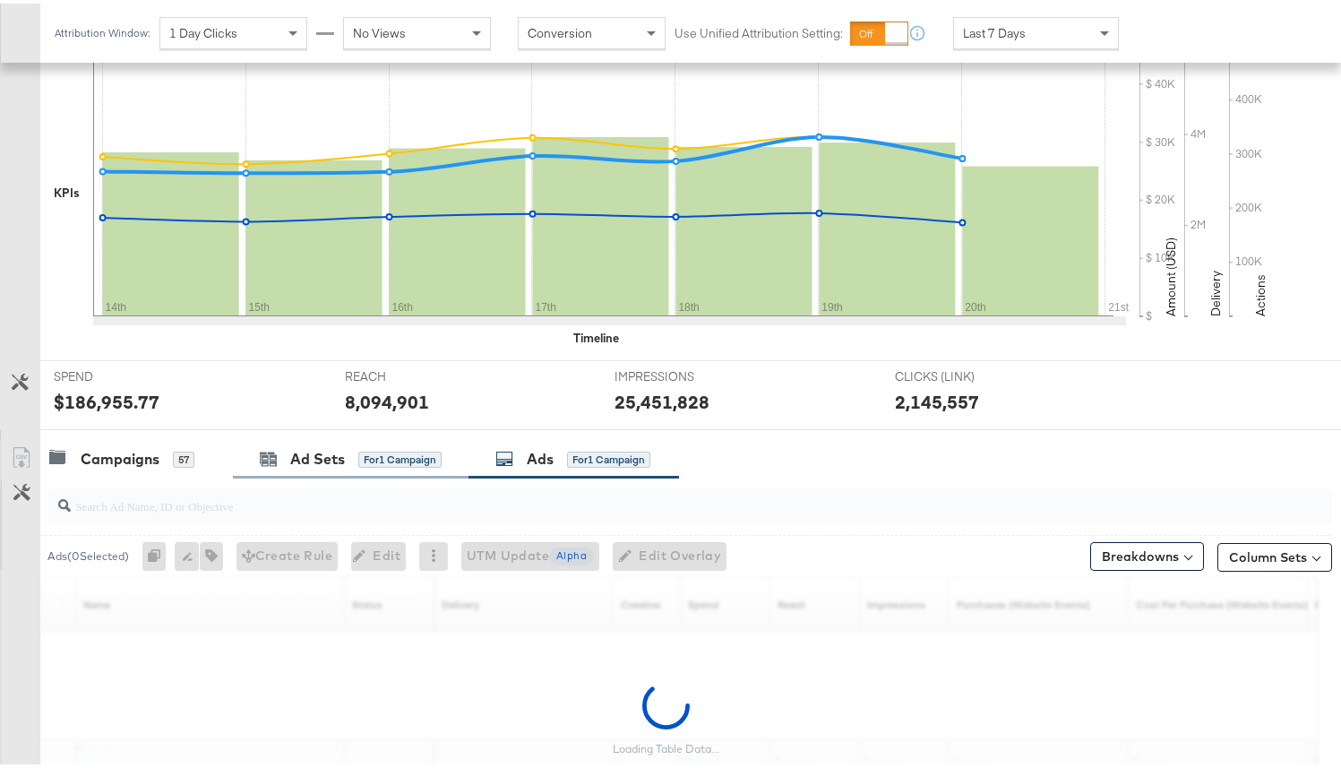
scroll to position [538, 0]
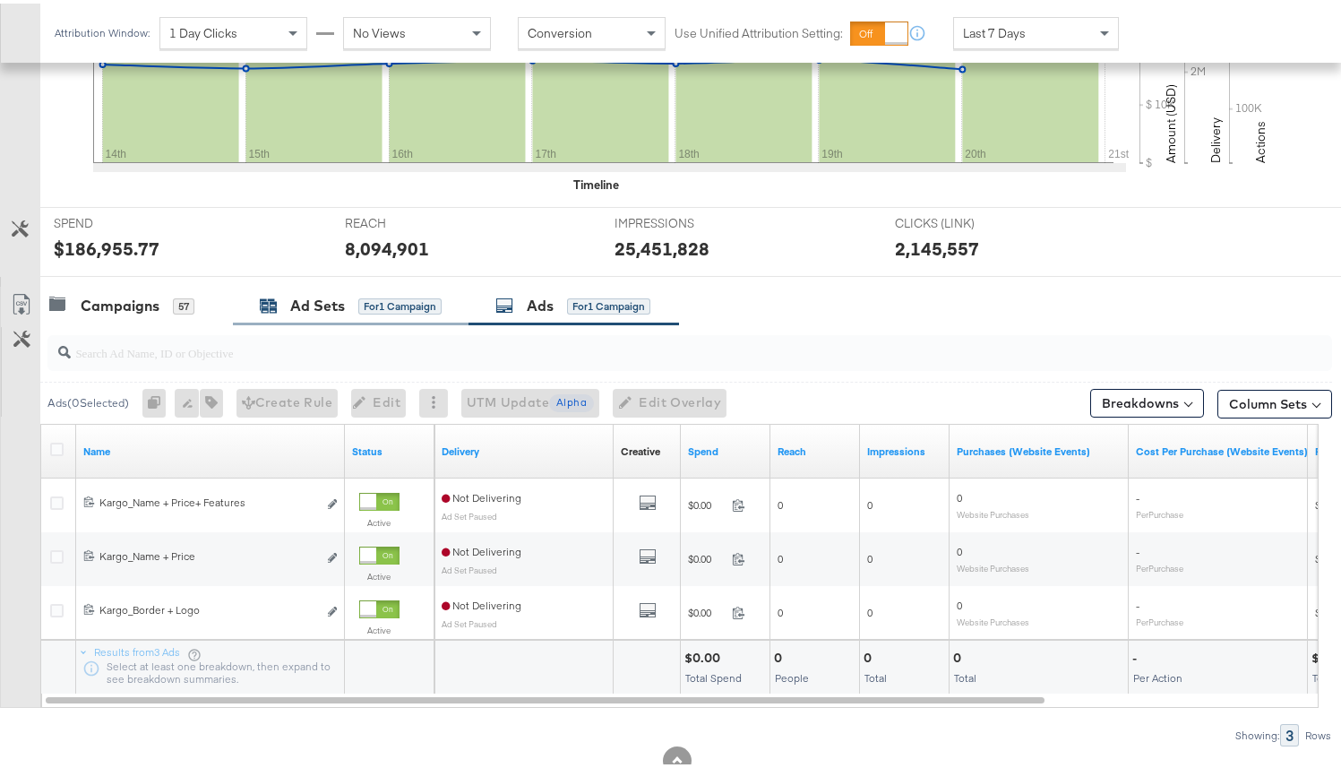
click at [333, 300] on div "Ad Sets" at bounding box center [317, 302] width 55 height 21
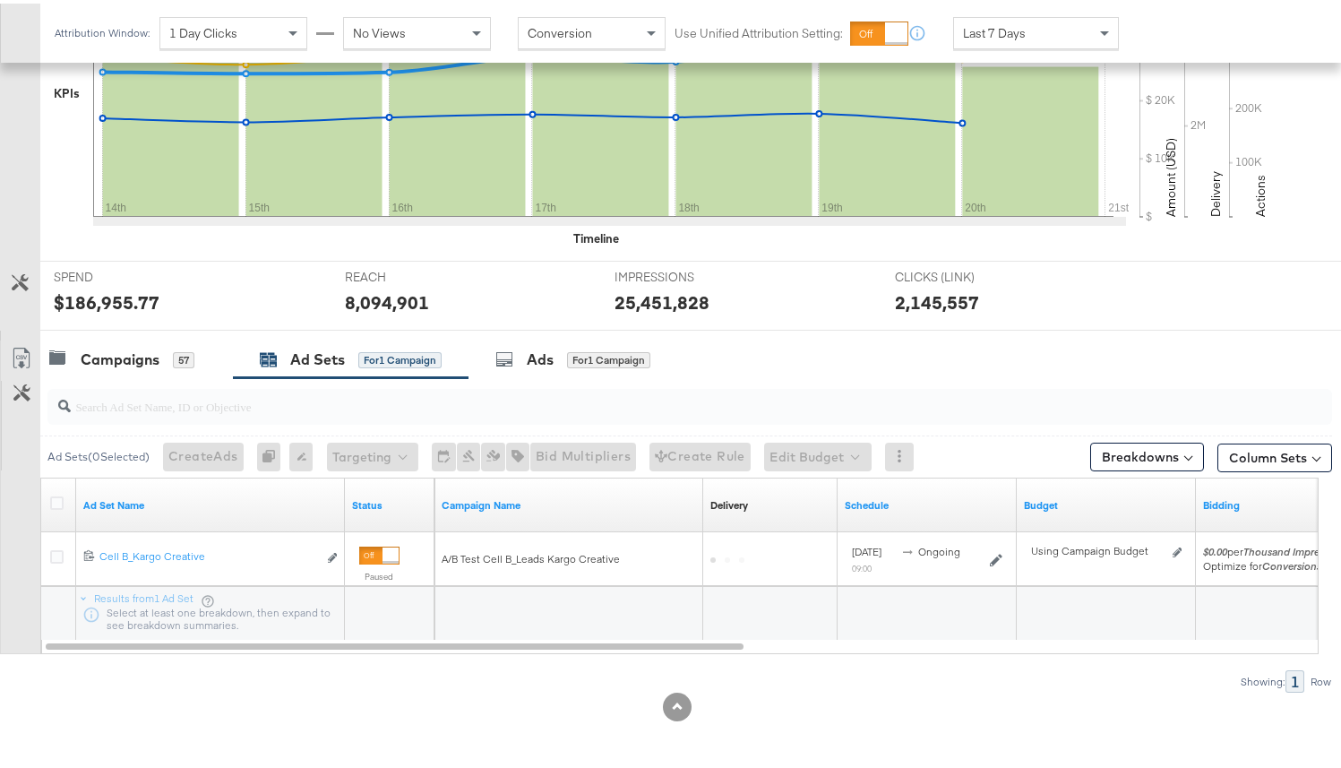
scroll to position [484, 0]
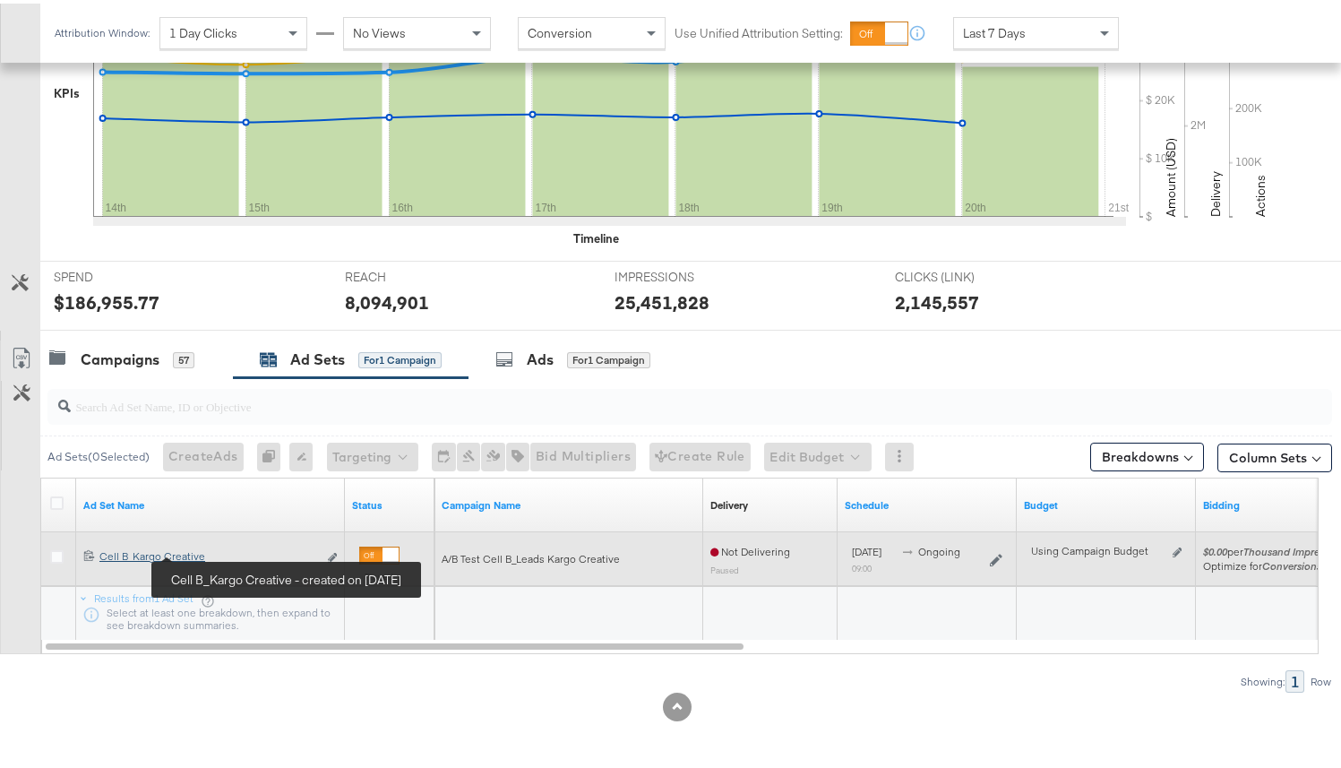
click at [139, 547] on div "Cell B_Kargo Creative Cell B_Kargo Creative" at bounding box center [208, 553] width 218 height 14
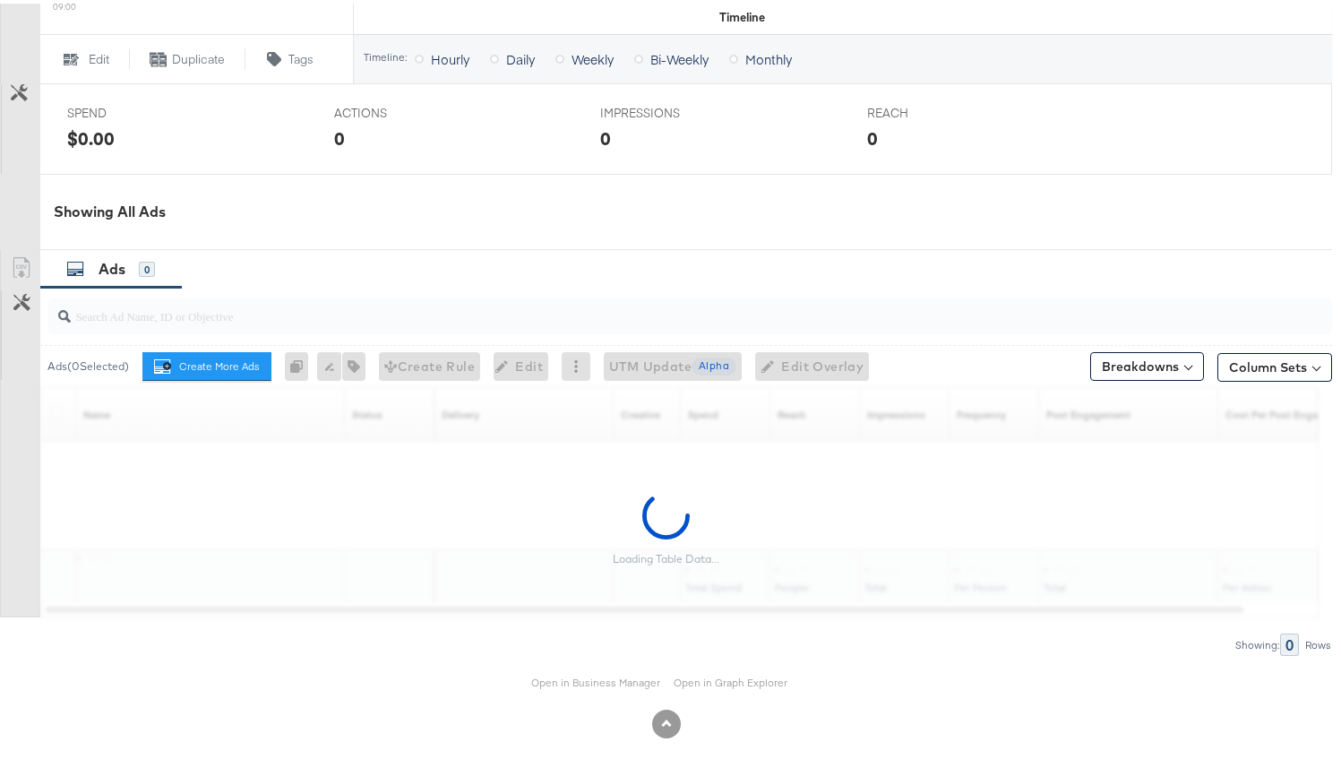
scroll to position [722, 0]
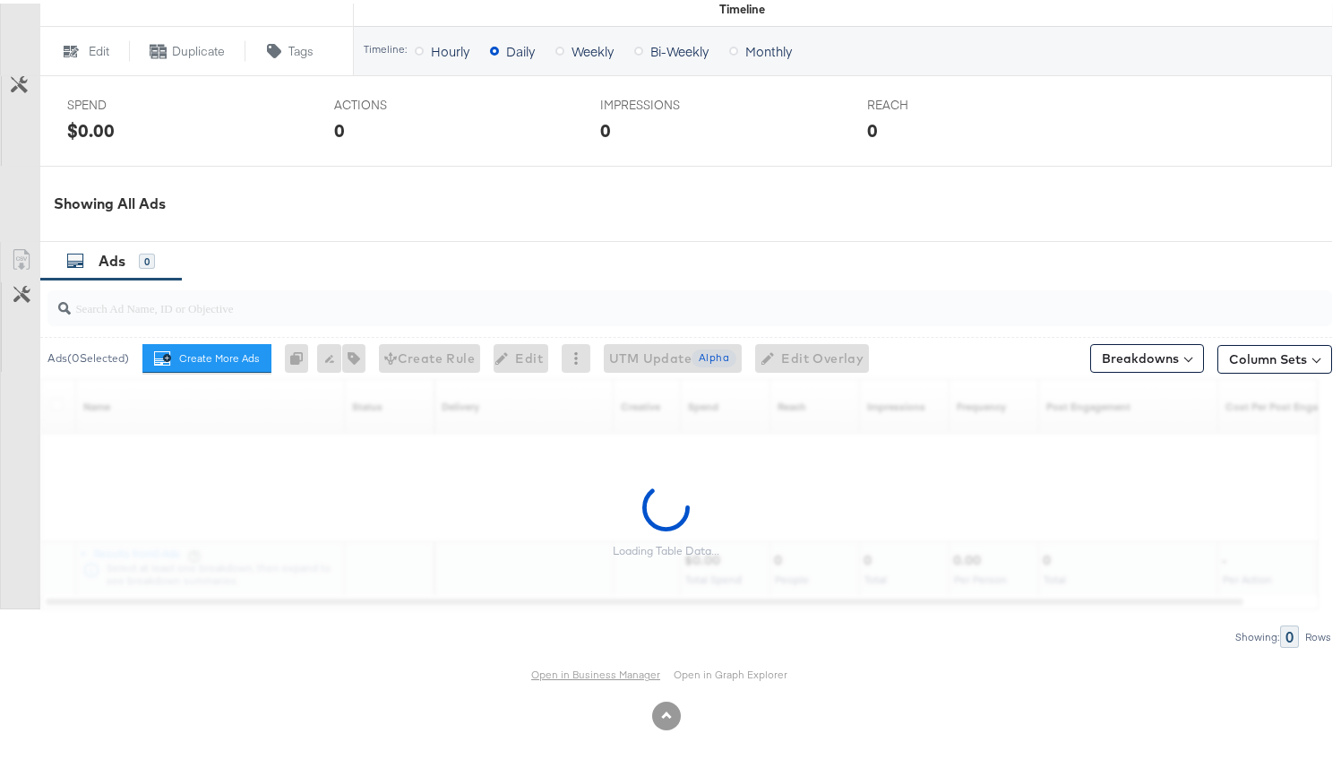
click at [568, 676] on div "Ad Set Cell B_Kargo Creative Bid Description Bid a maximum of $0.00 for Impress…" at bounding box center [666, 81] width 1332 height 1291
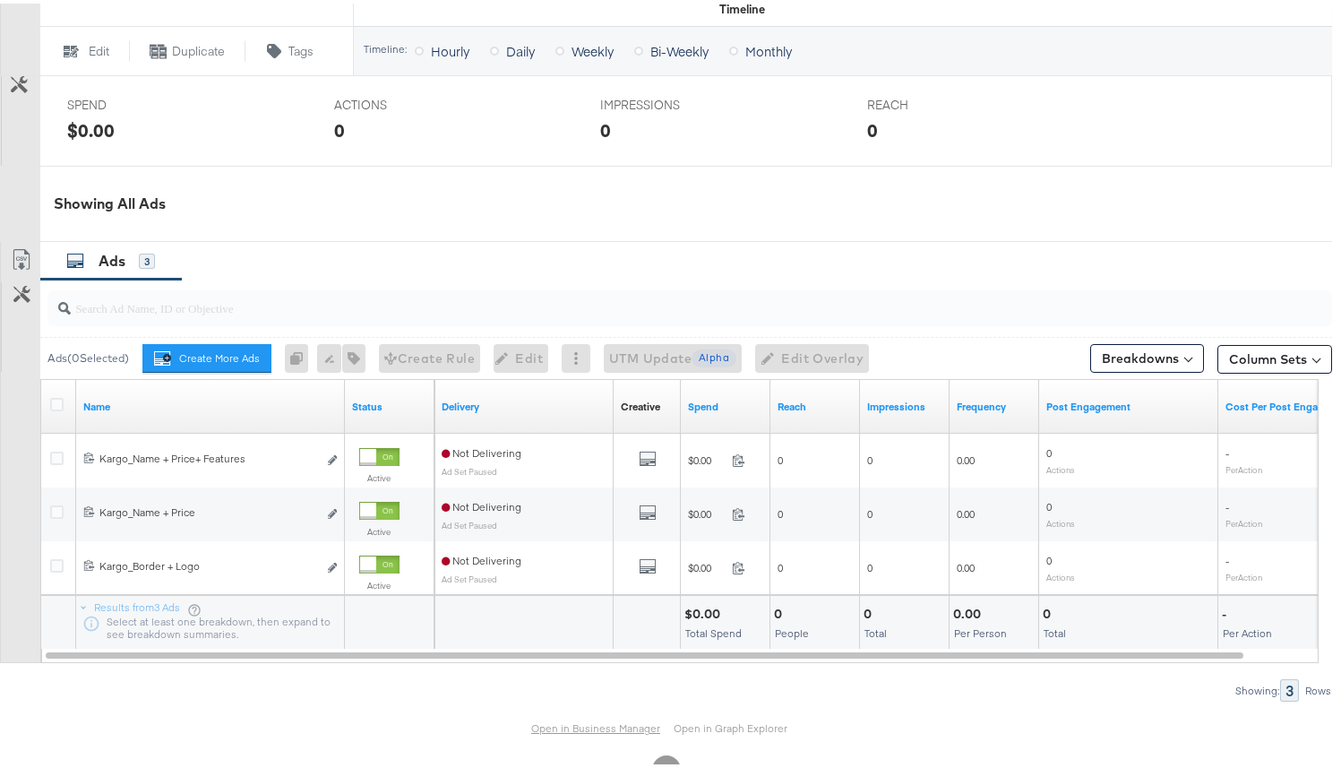
click at [564, 727] on link "Open in Business Manager" at bounding box center [595, 725] width 129 height 14
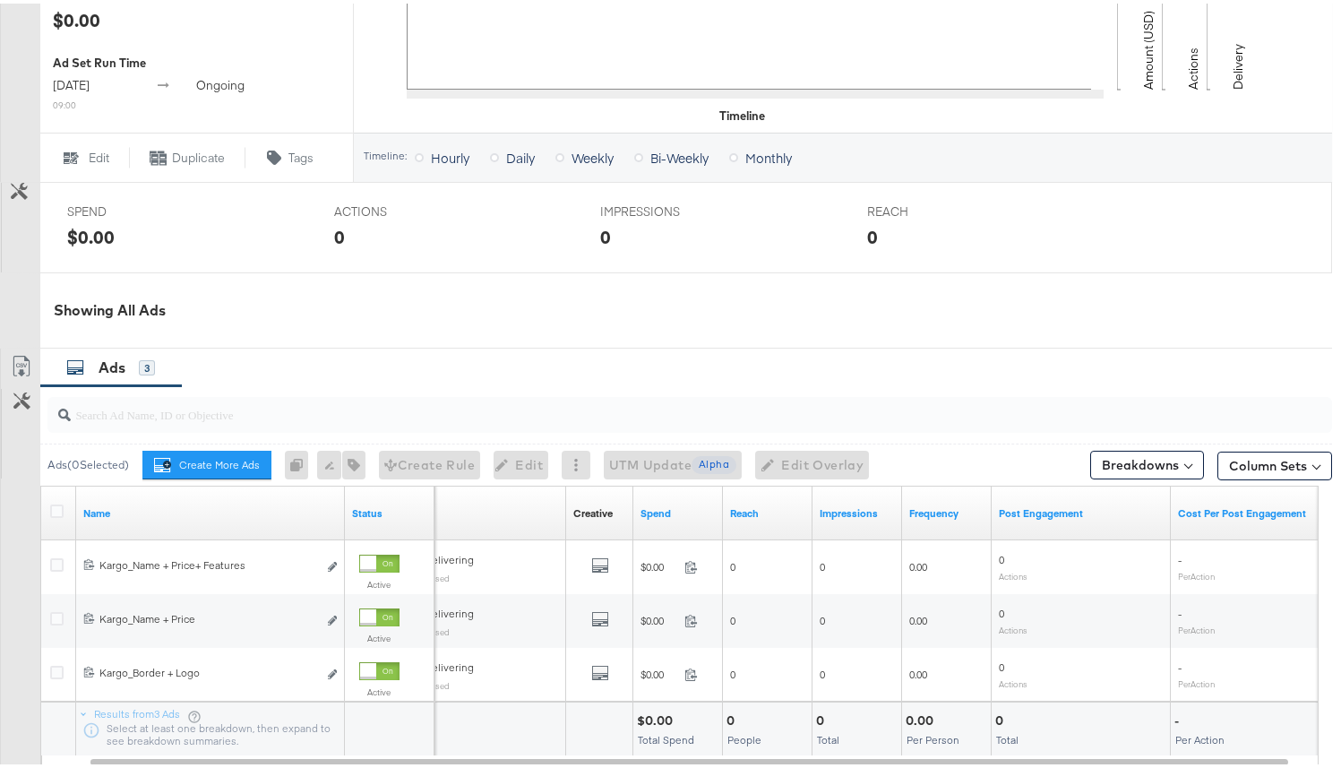
scroll to position [687, 0]
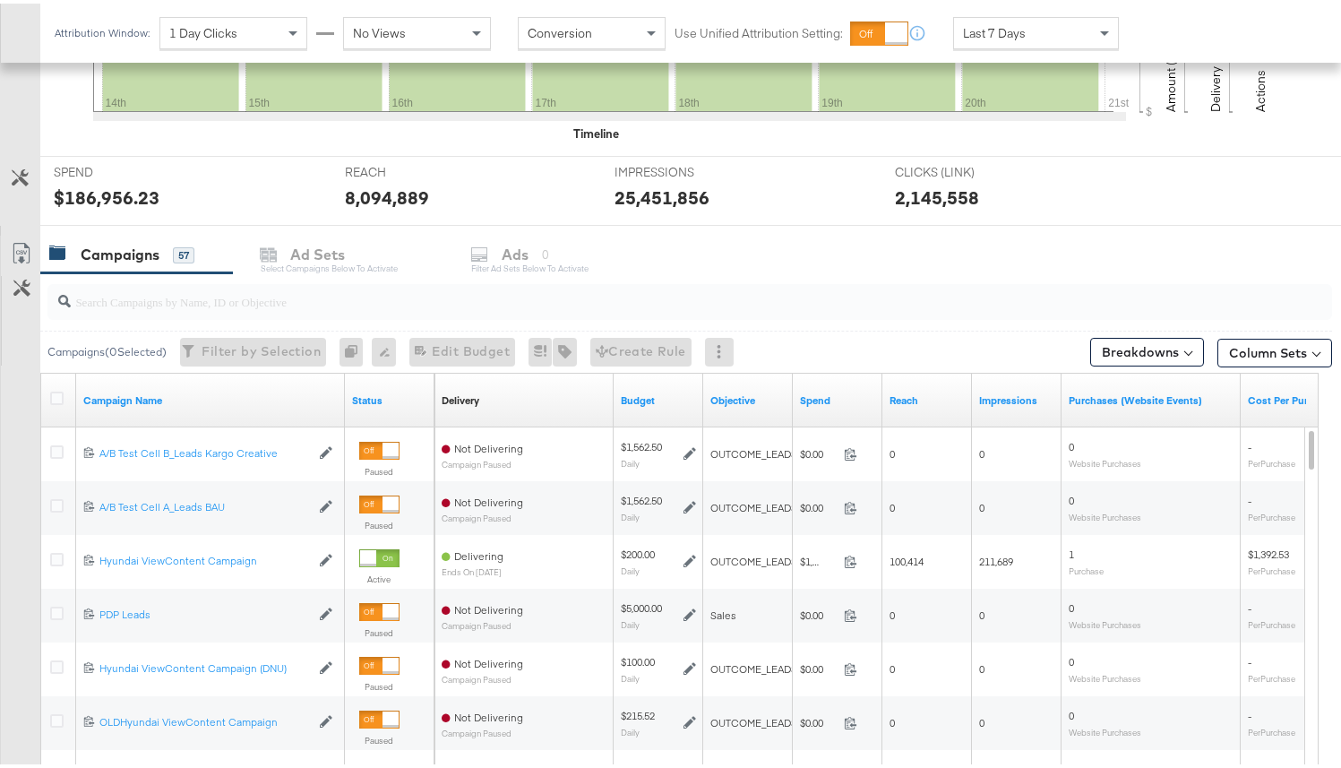
scroll to position [588, 0]
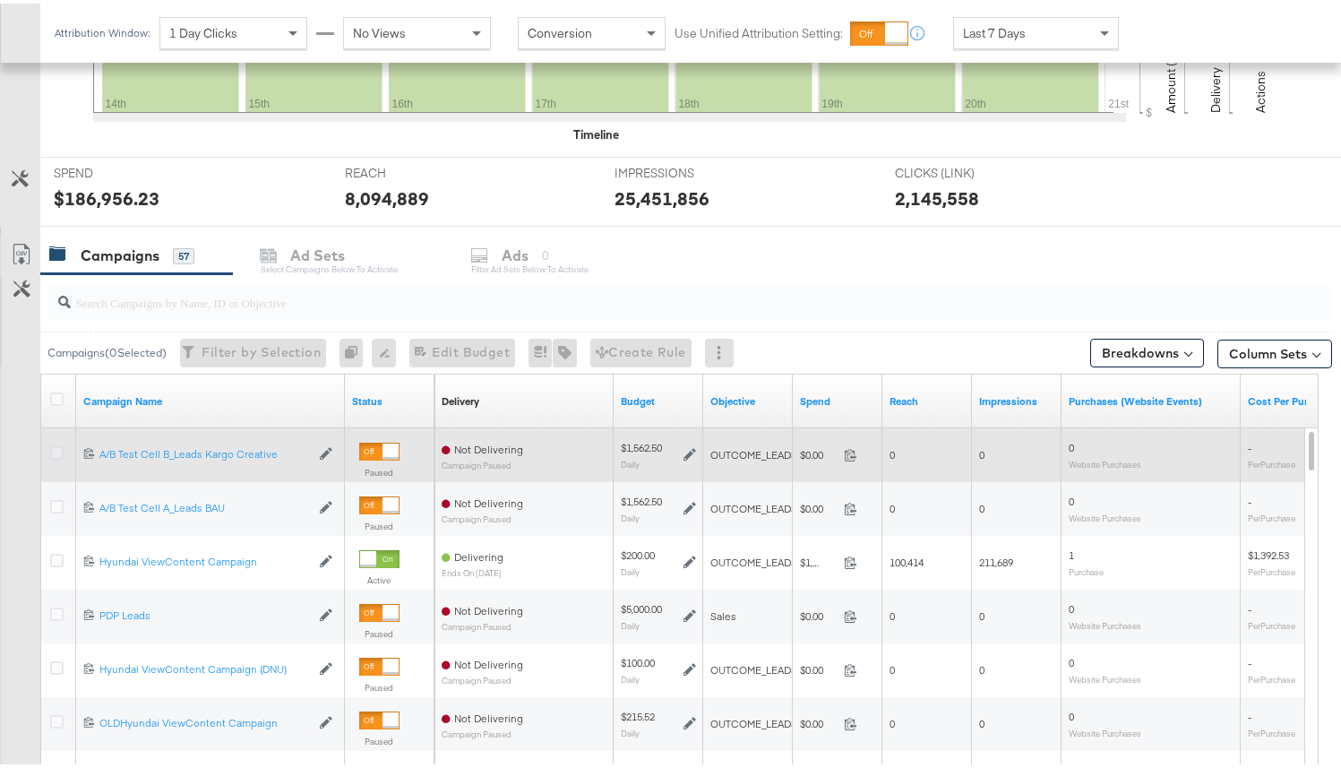
click at [55, 443] on icon at bounding box center [56, 449] width 13 height 13
click at [0, 0] on input "checkbox" at bounding box center [0, 0] width 0 height 0
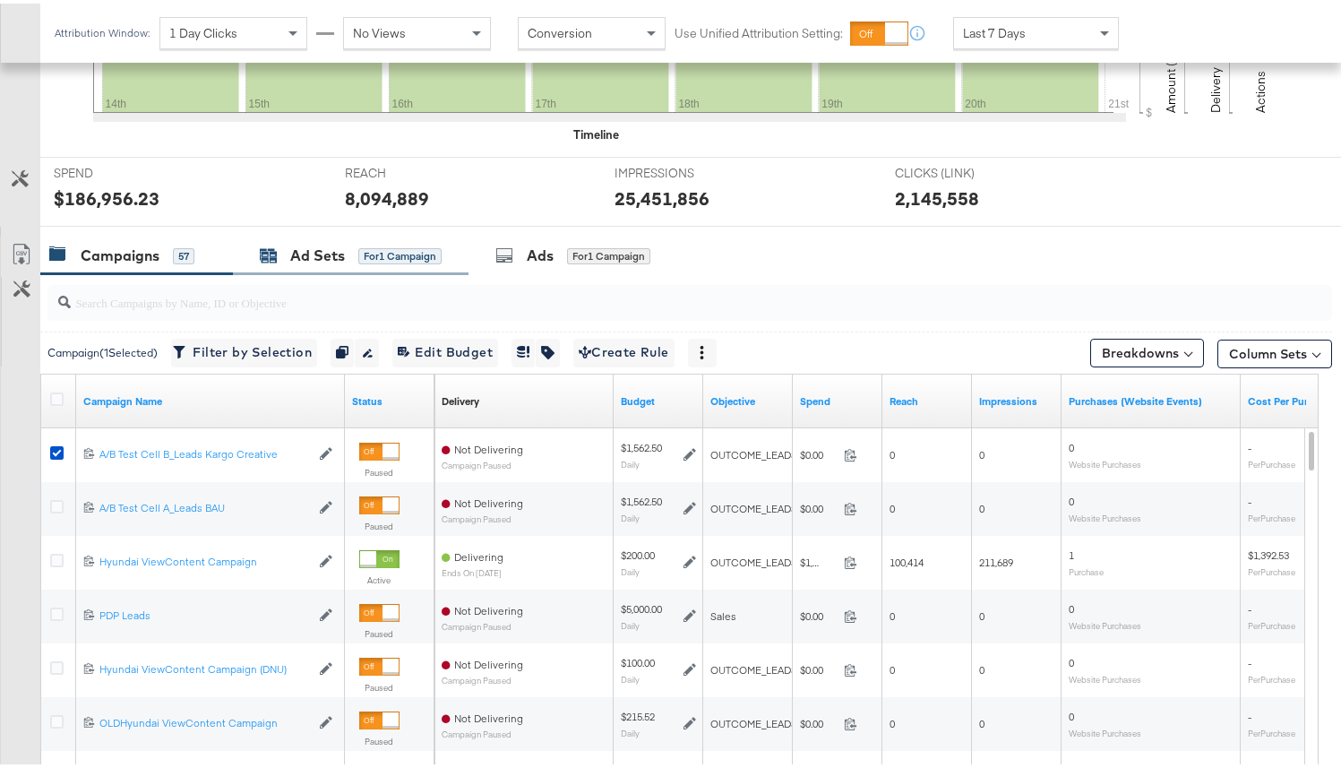
click at [372, 254] on div "for 1 Campaign" at bounding box center [399, 253] width 83 height 16
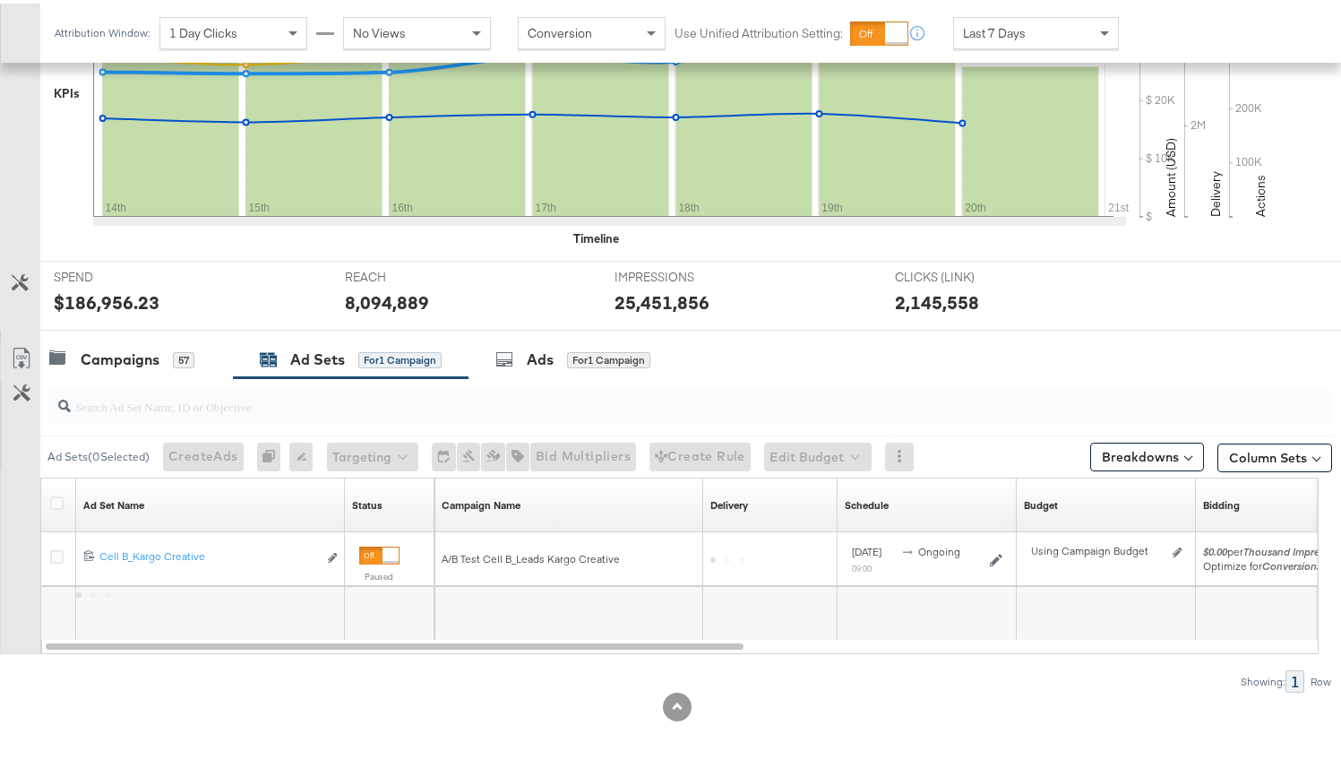
scroll to position [484, 0]
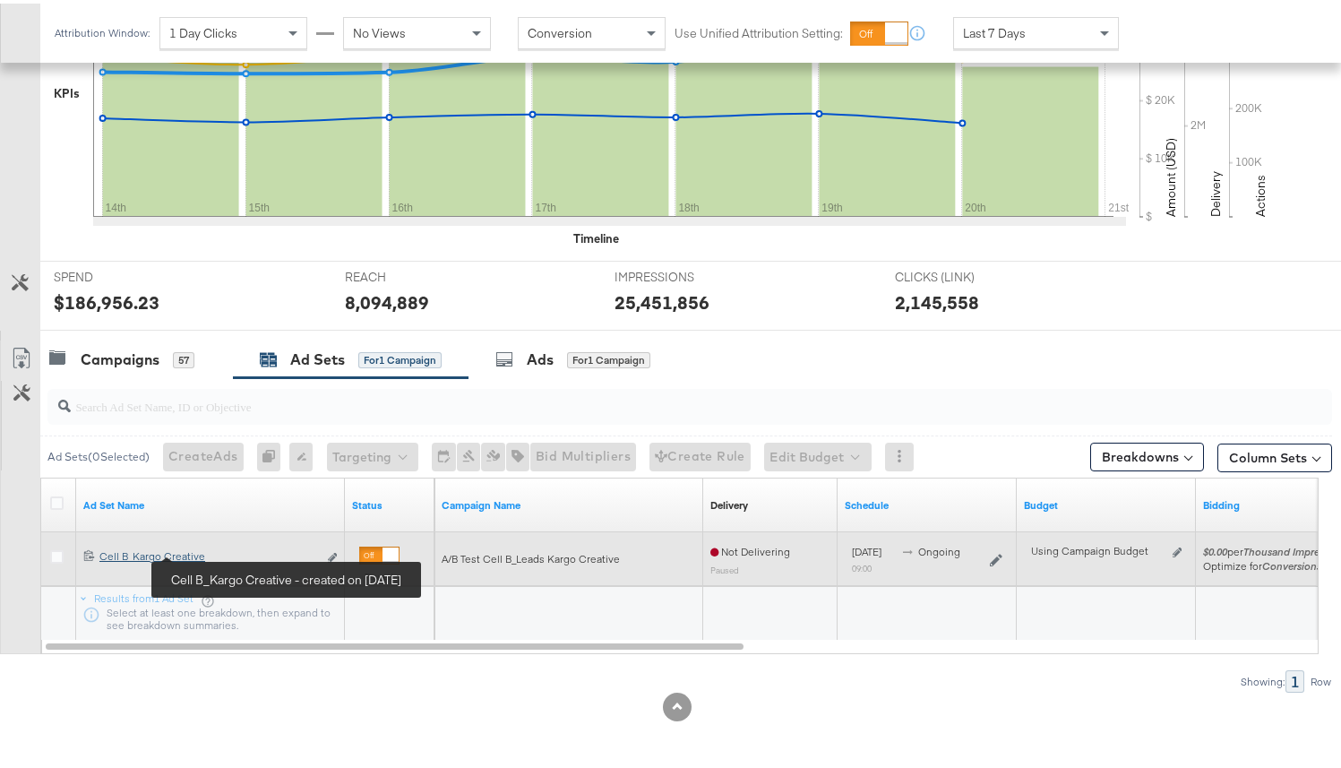
click at [195, 557] on div "Cell B_Kargo Creative Cell B_Kargo Creative" at bounding box center [208, 553] width 218 height 14
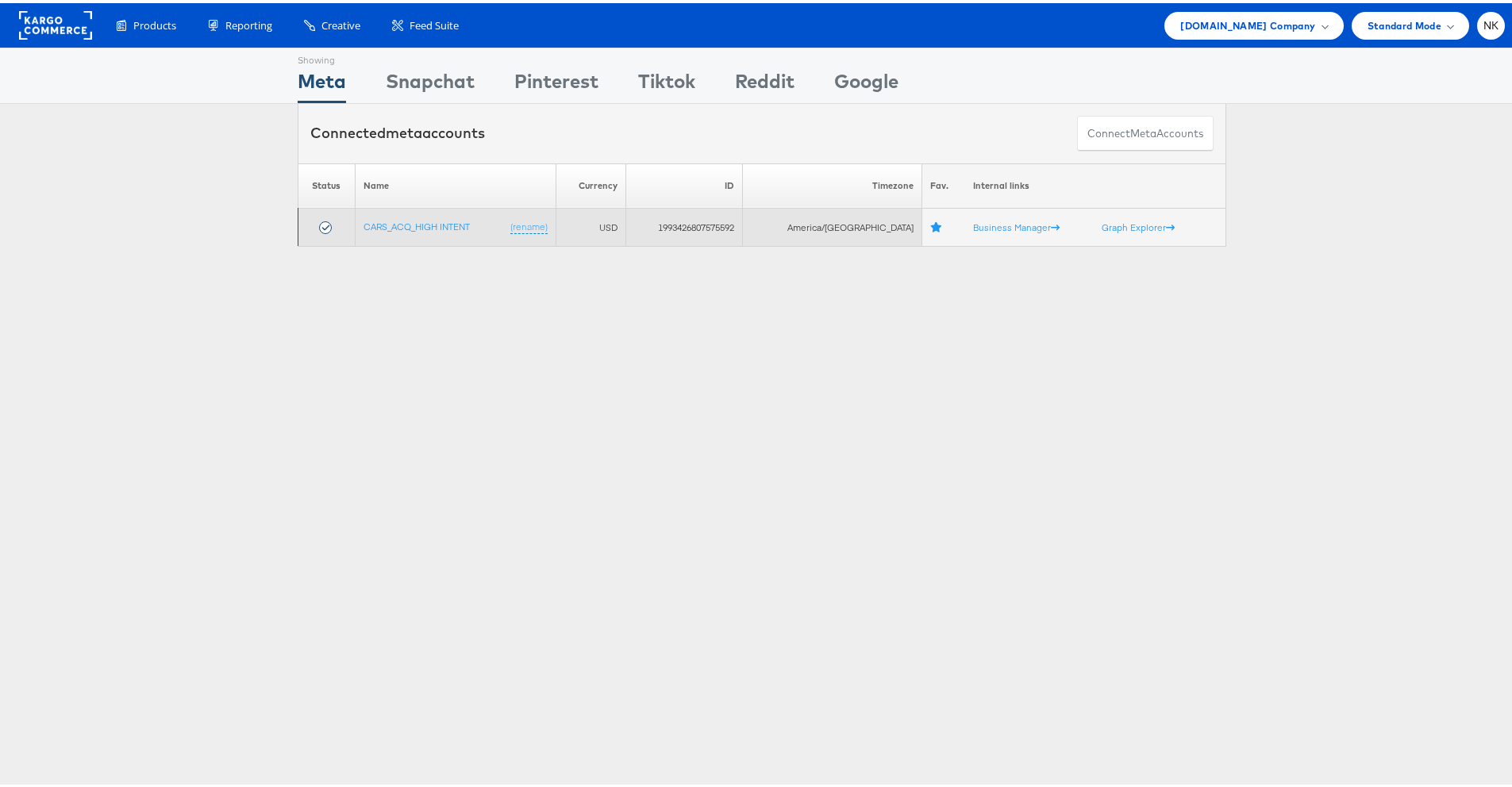
click at [430, 230] on td "CARS_ACQ_HIGH INTENT (rename)" at bounding box center [455, 224] width 202 height 38
click at [428, 225] on link "CARS_ACQ_HIGH INTENT" at bounding box center [416, 222] width 106 height 12
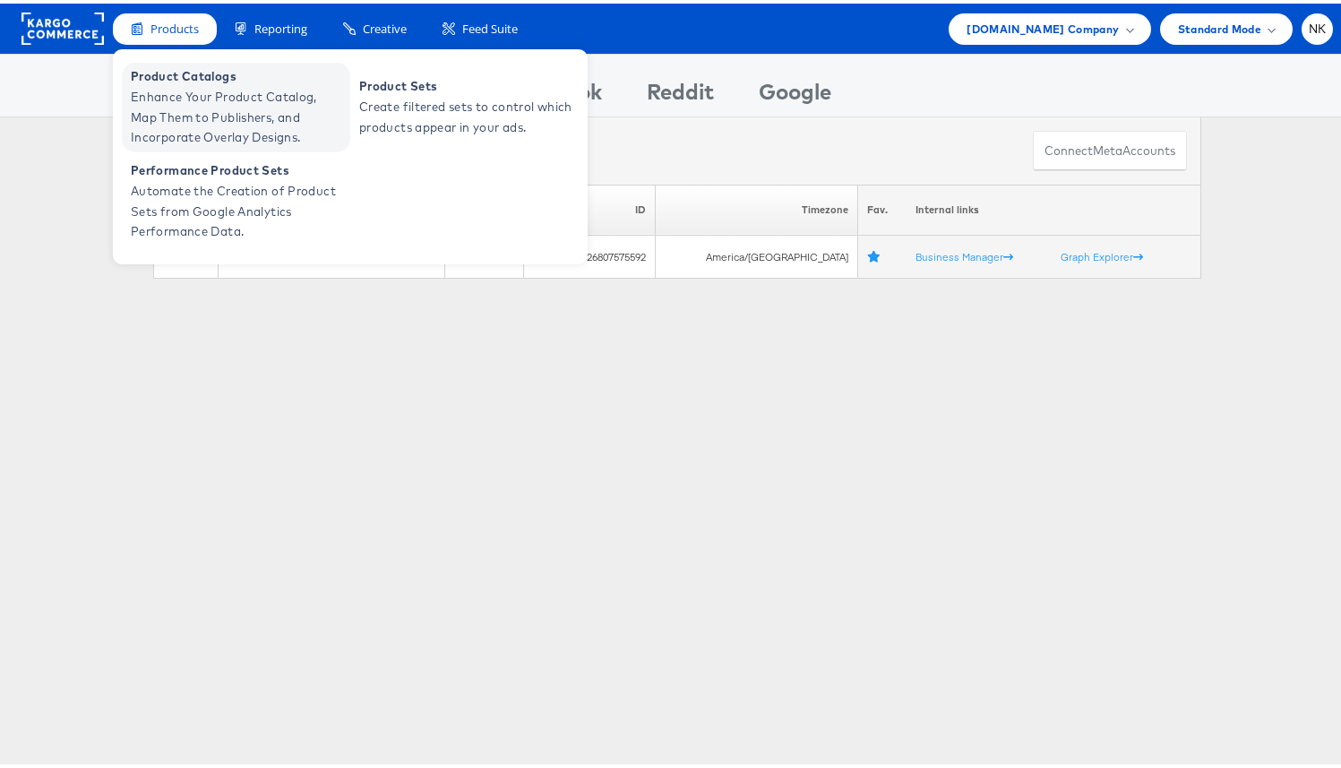
click at [184, 102] on span "Enhance Your Product Catalog, Map Them to Publishers, and Incorporate Overlay D…" at bounding box center [238, 113] width 215 height 61
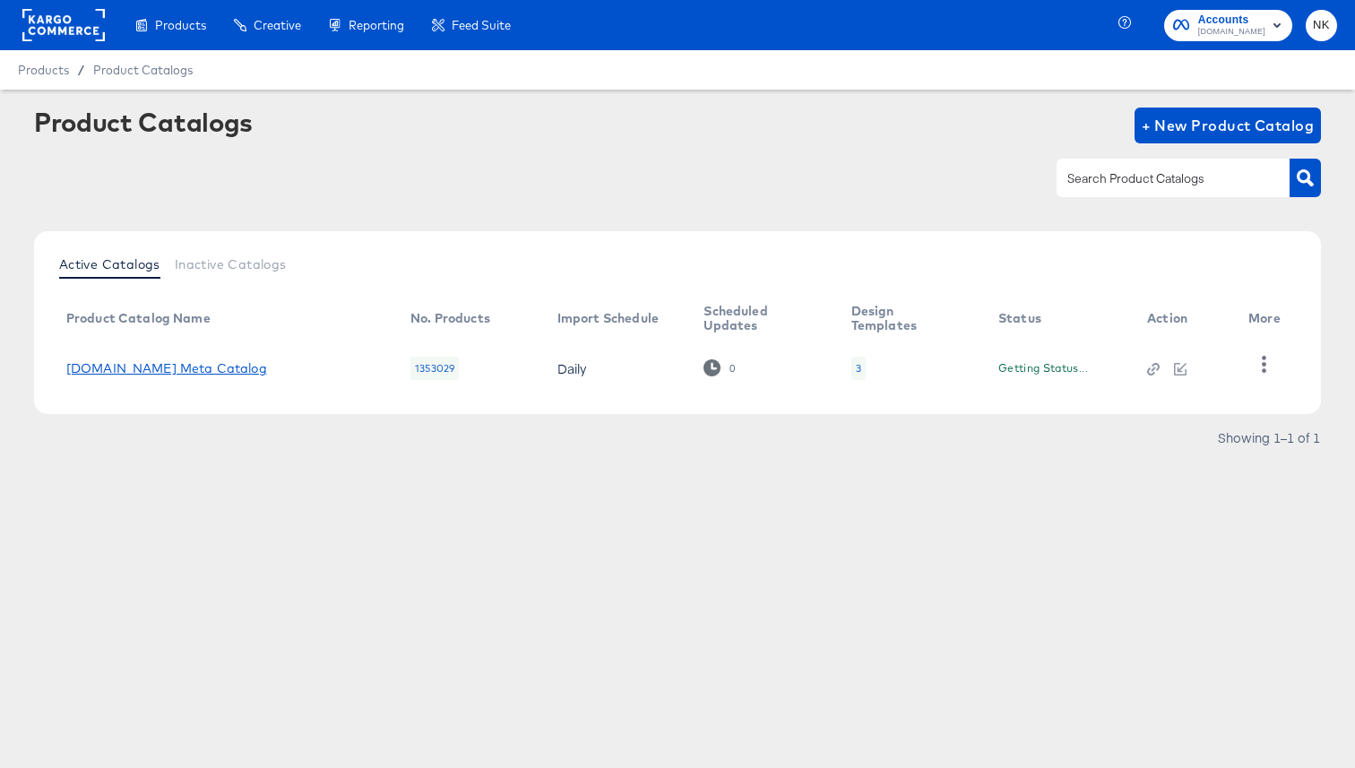
click at [189, 373] on link "[DOMAIN_NAME] Meta Catalog" at bounding box center [166, 368] width 201 height 14
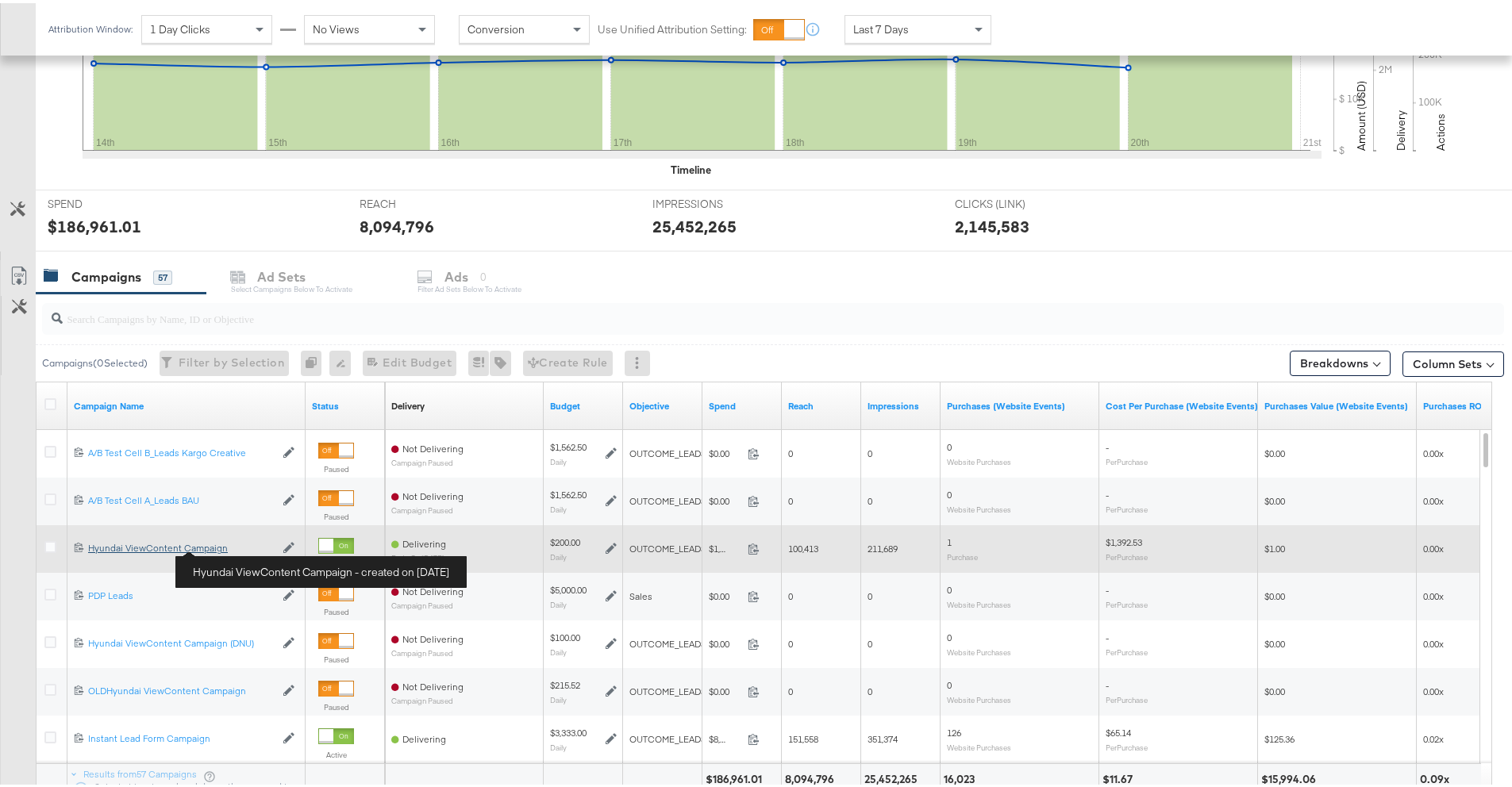
scroll to position [443, 0]
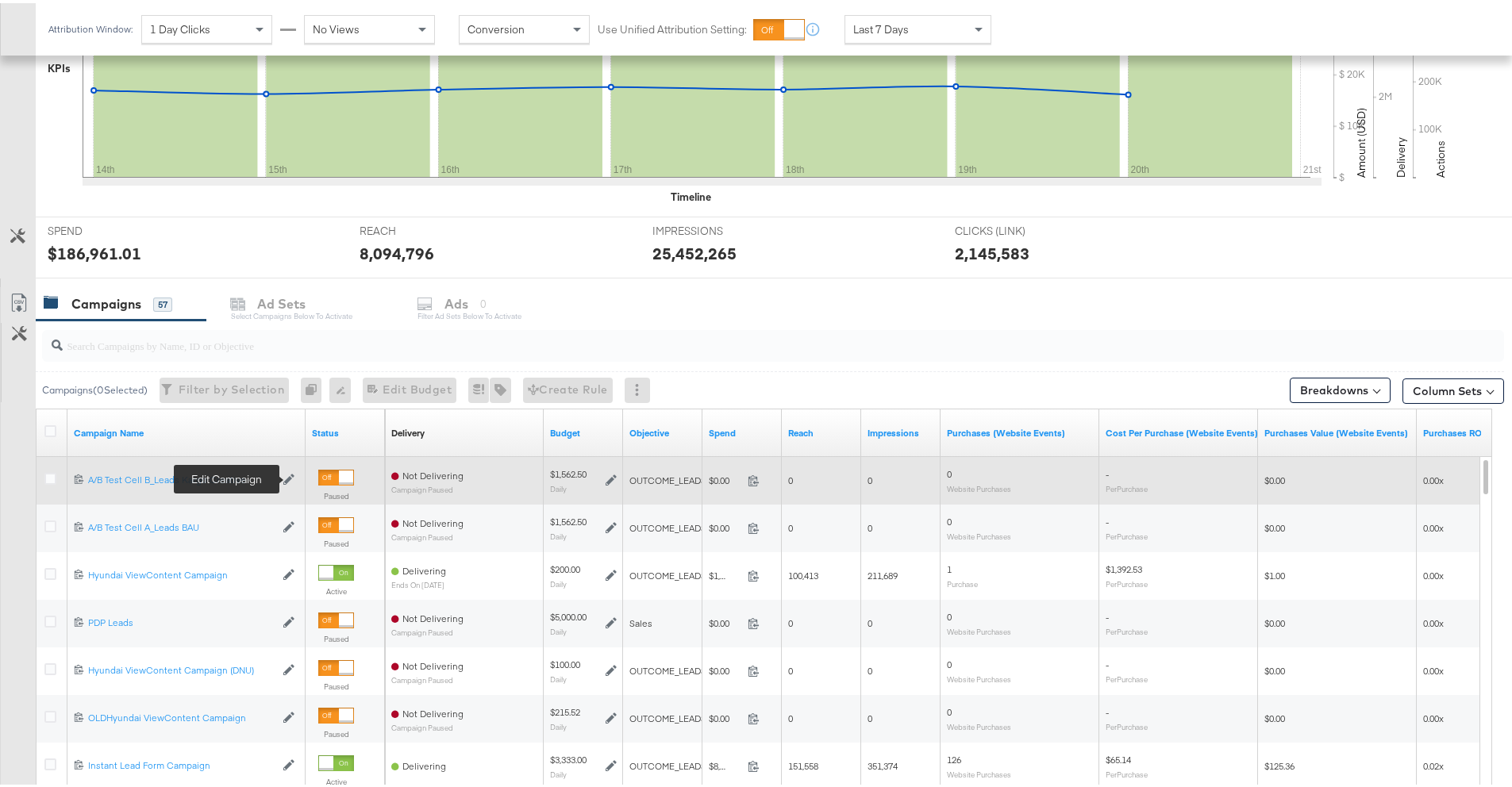
click at [291, 473] on icon at bounding box center [289, 475] width 12 height 12
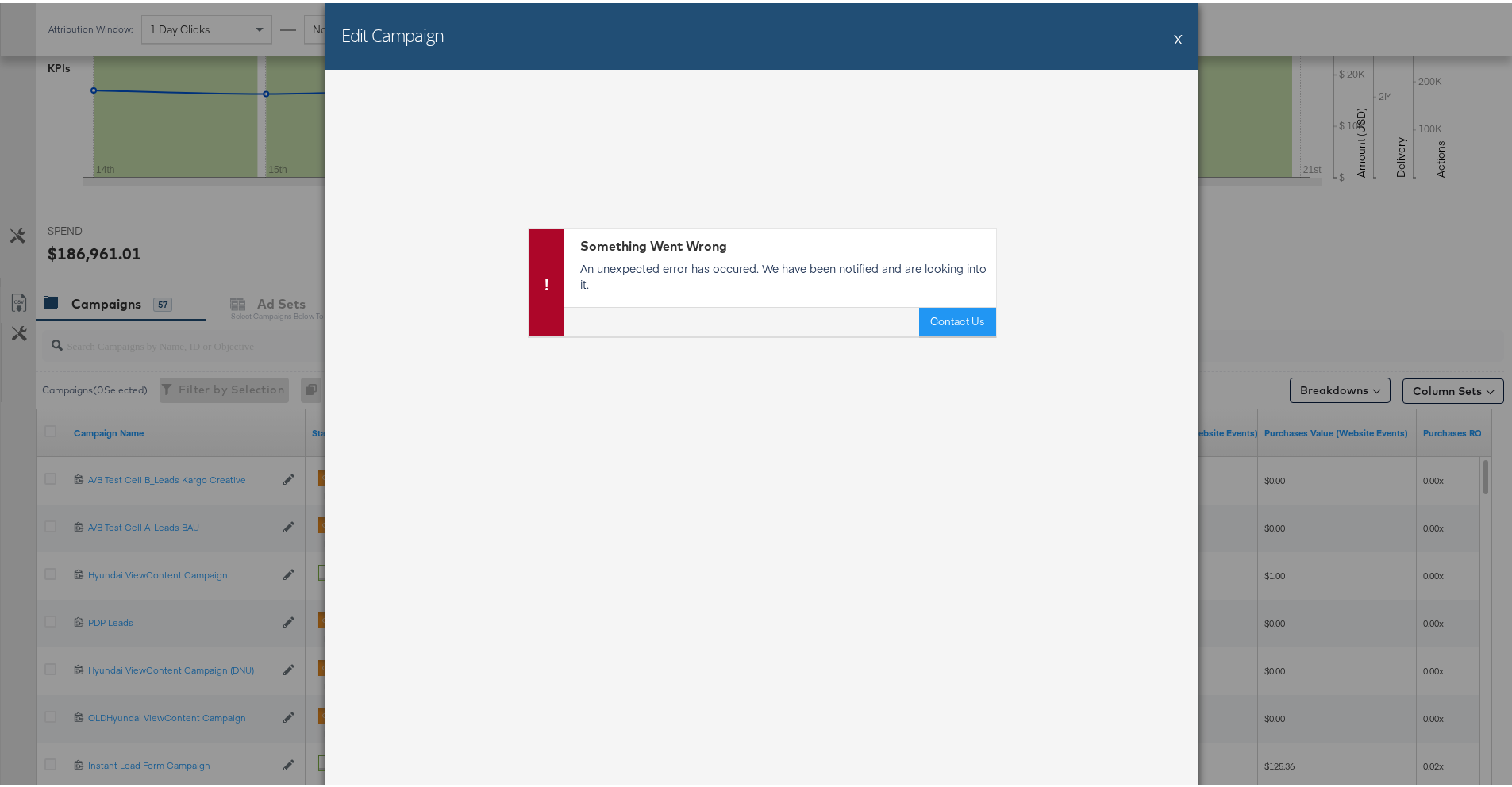
click at [1174, 39] on button "X" at bounding box center [1178, 35] width 9 height 32
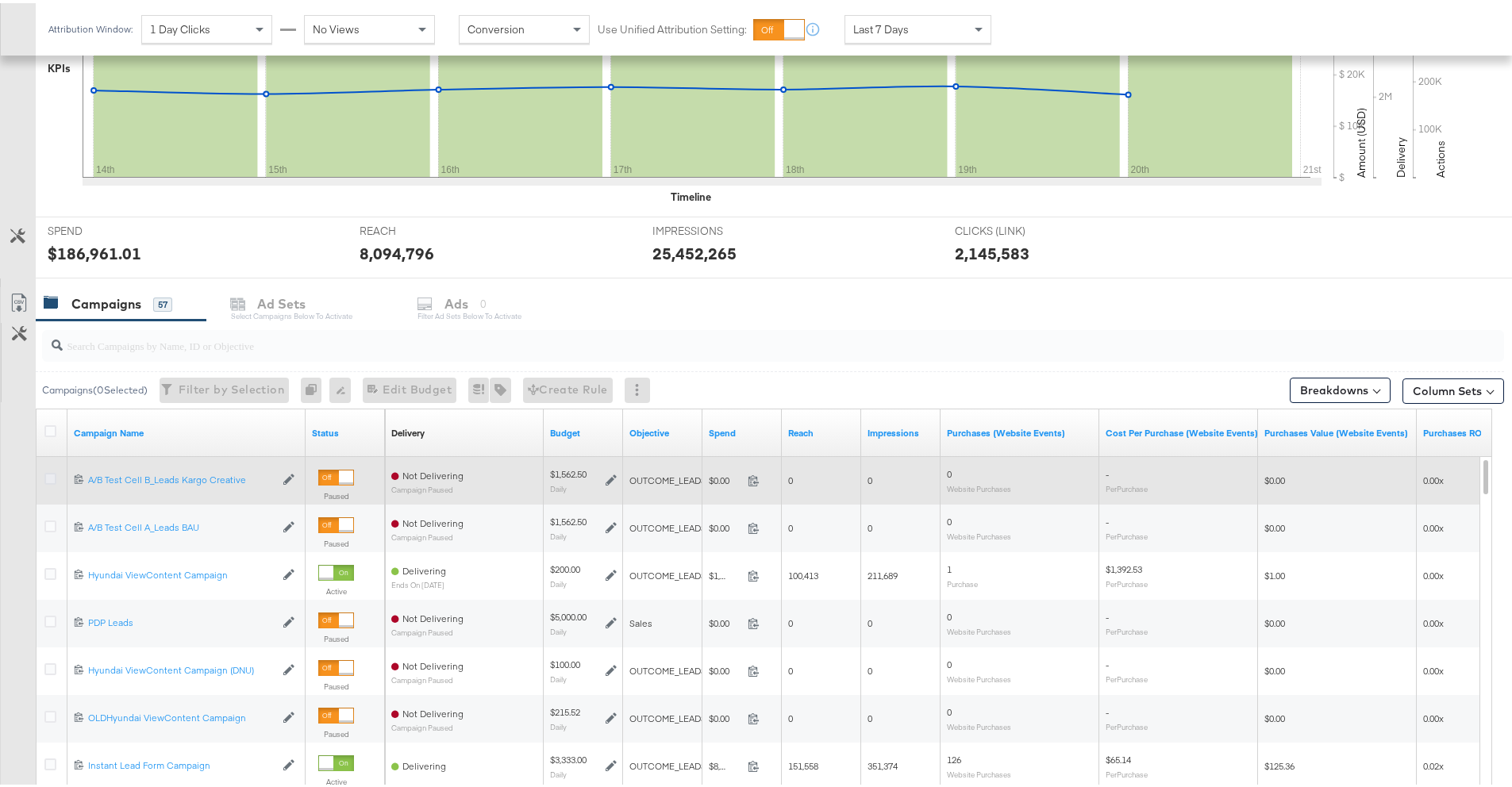
click at [50, 474] on icon at bounding box center [50, 475] width 12 height 12
click at [0, 0] on input "checkbox" at bounding box center [0, 0] width 0 height 0
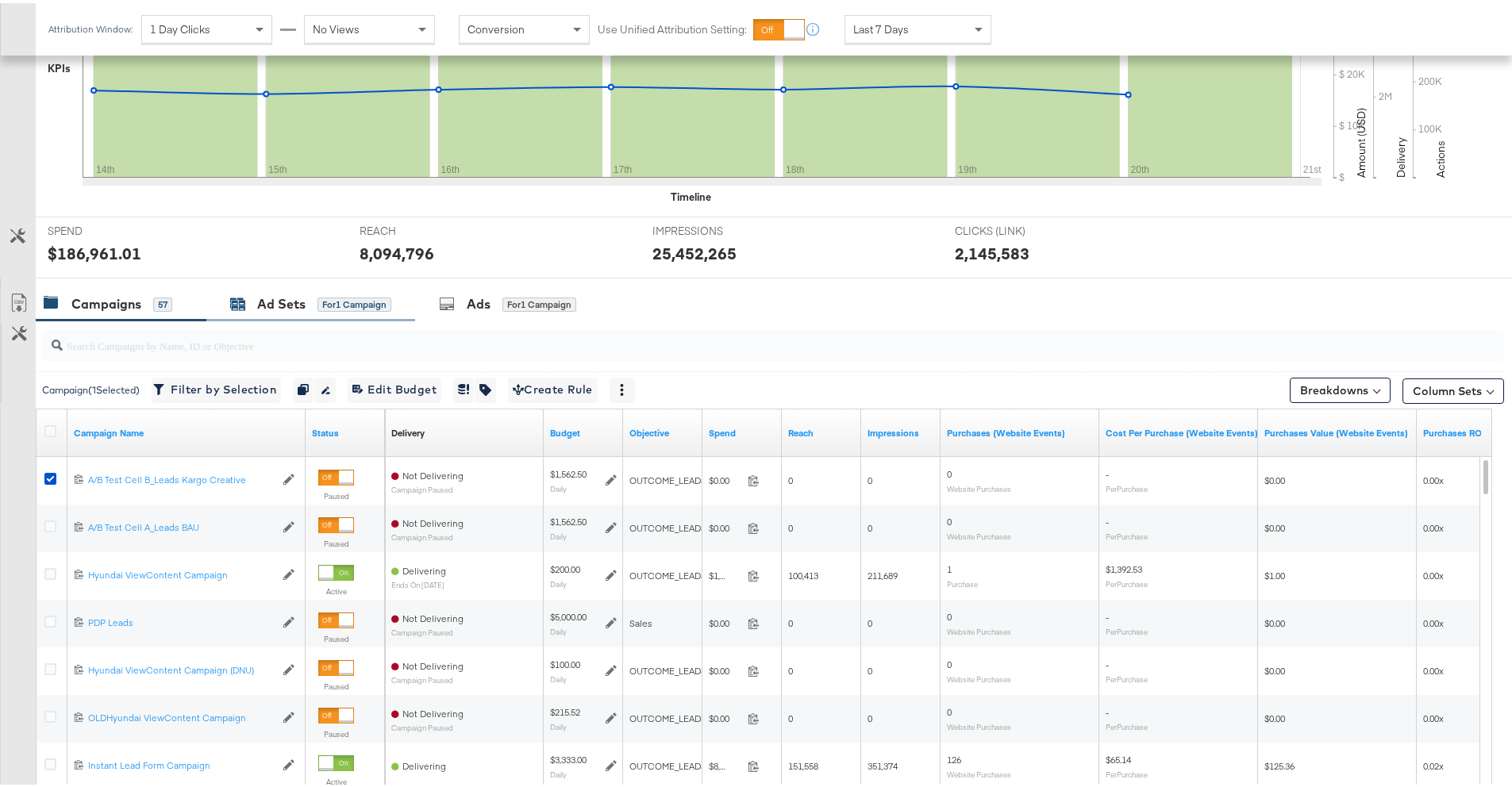
click at [310, 304] on div "Ad Sets for 1 Campaign" at bounding box center [311, 301] width 161 height 19
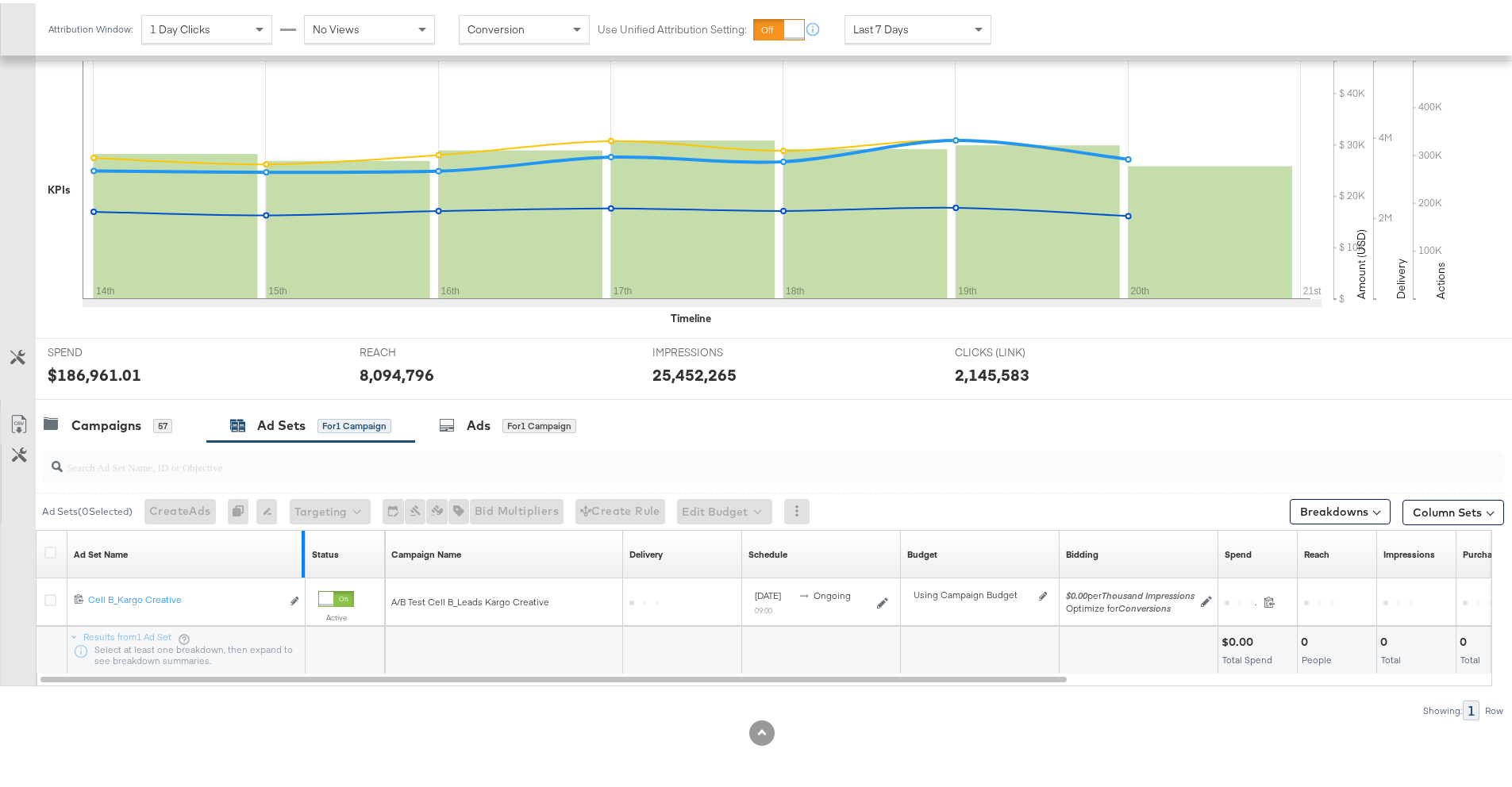
scroll to position [321, 0]
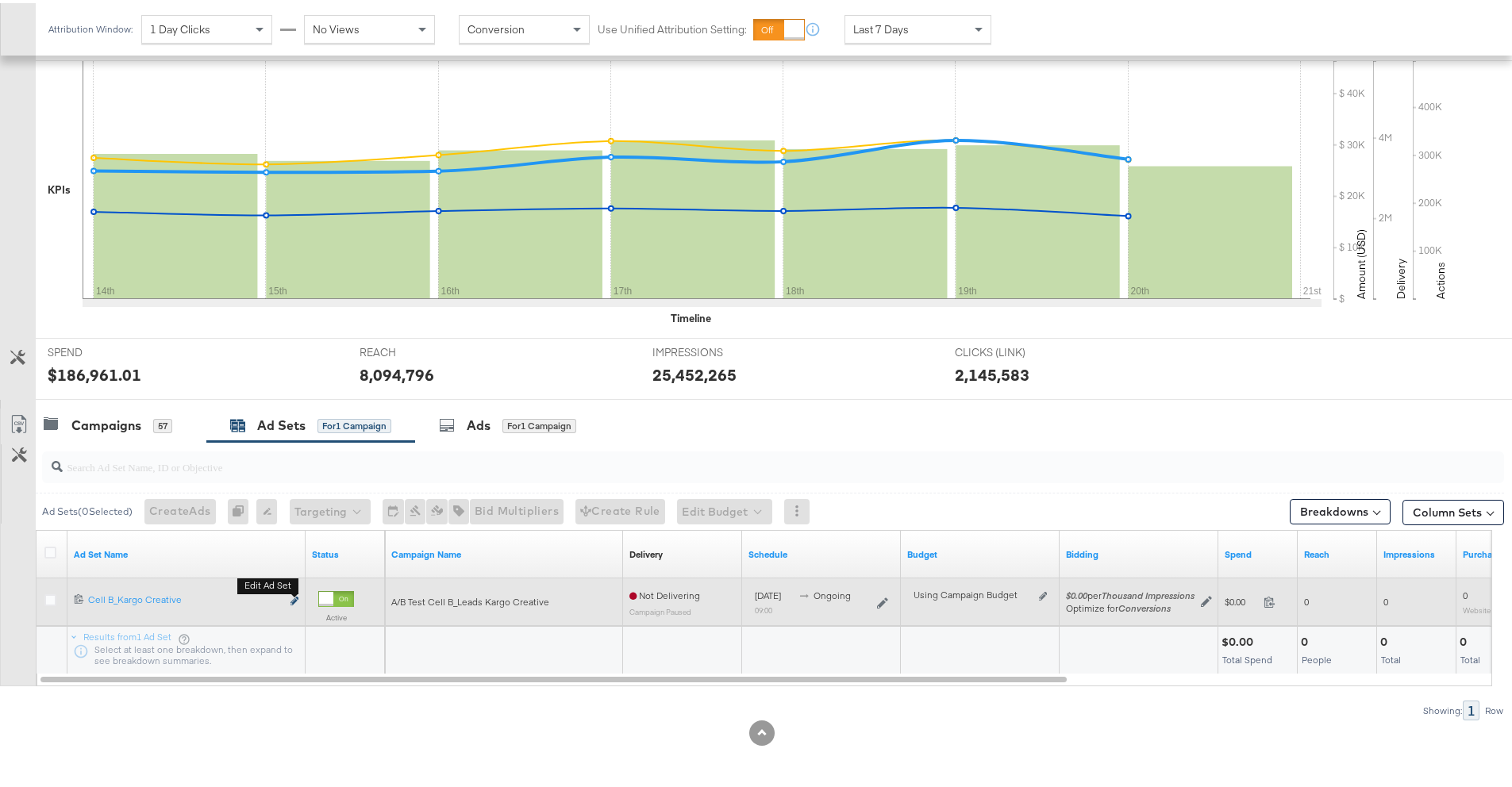
click at [295, 595] on icon "link" at bounding box center [294, 598] width 8 height 9
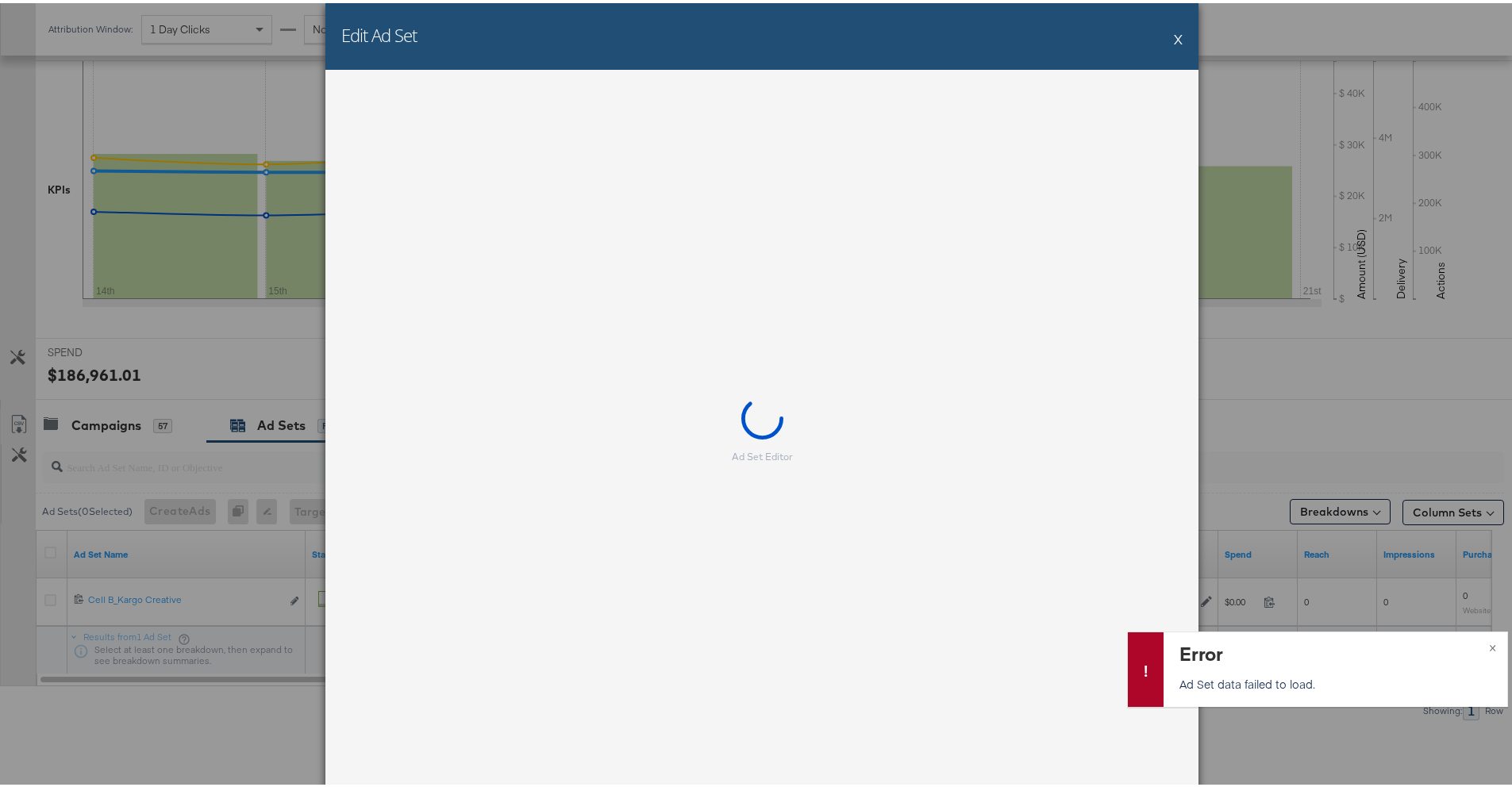
click at [1174, 35] on button "X" at bounding box center [1178, 35] width 9 height 32
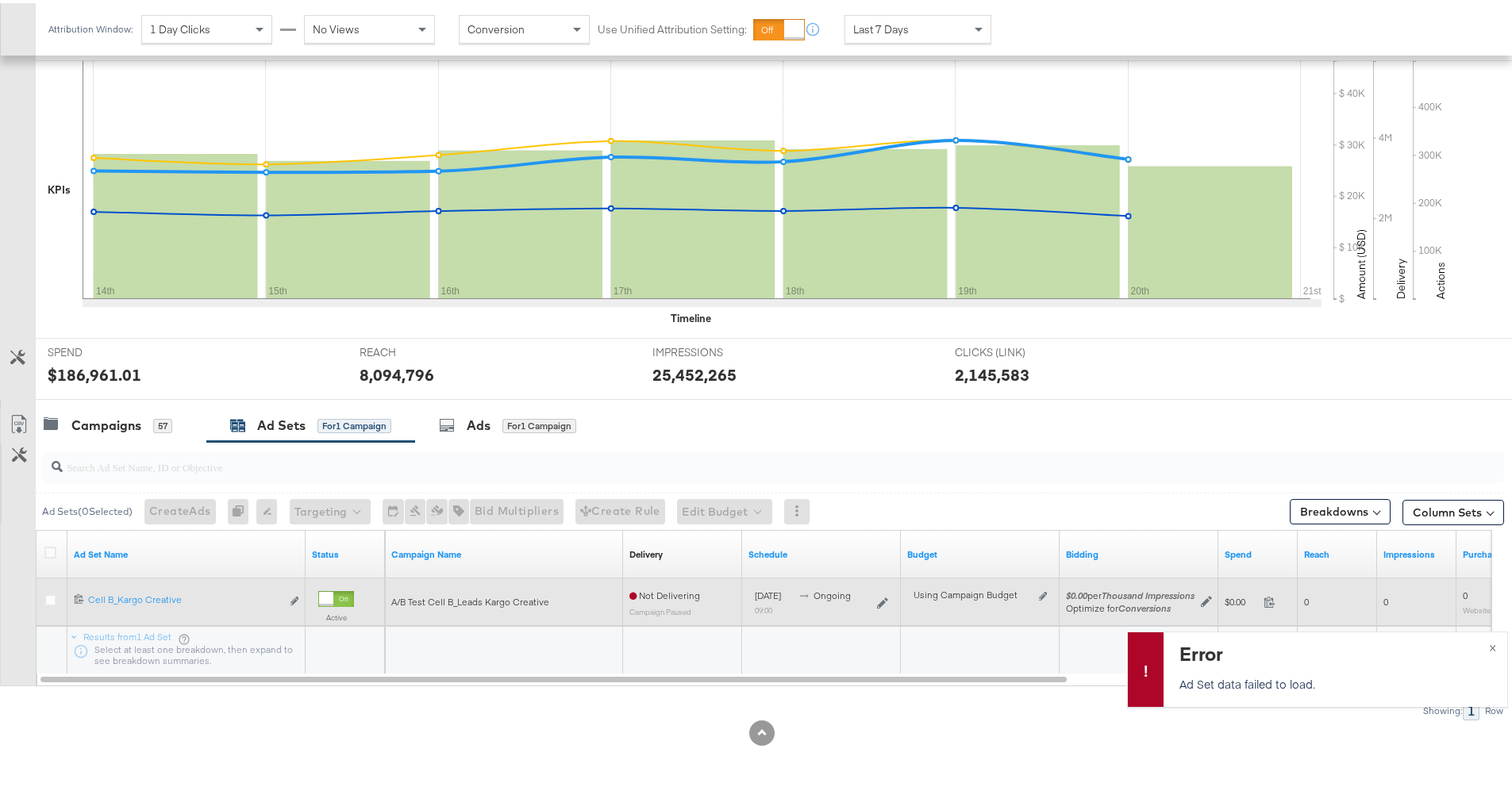
click at [49, 588] on div at bounding box center [52, 598] width 29 height 28
click at [50, 591] on icon at bounding box center [50, 596] width 12 height 12
click at [0, 0] on input "checkbox" at bounding box center [0, 0] width 0 height 0
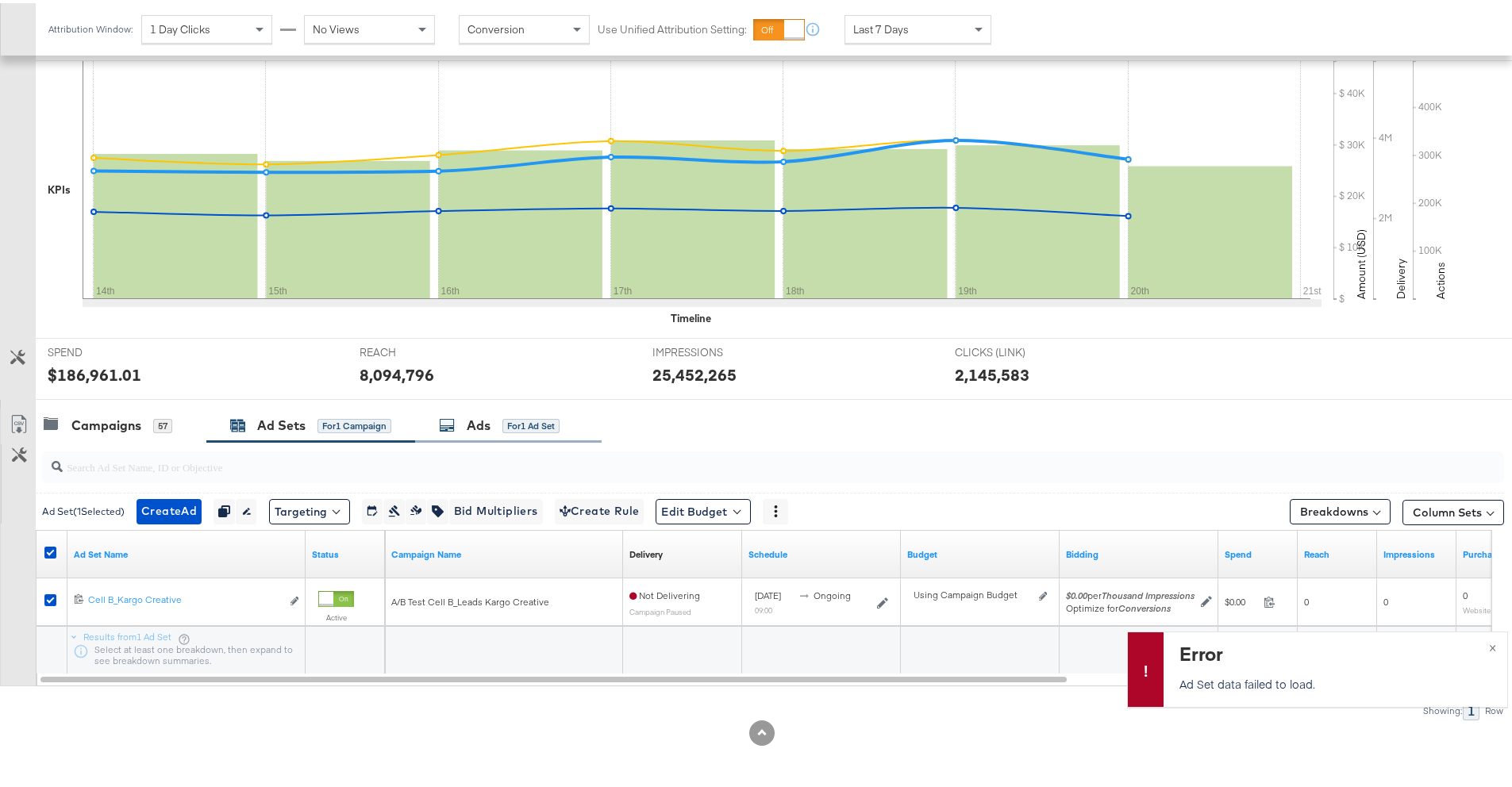
click at [462, 423] on div "Ads for 1 Ad Set" at bounding box center [499, 422] width 120 height 19
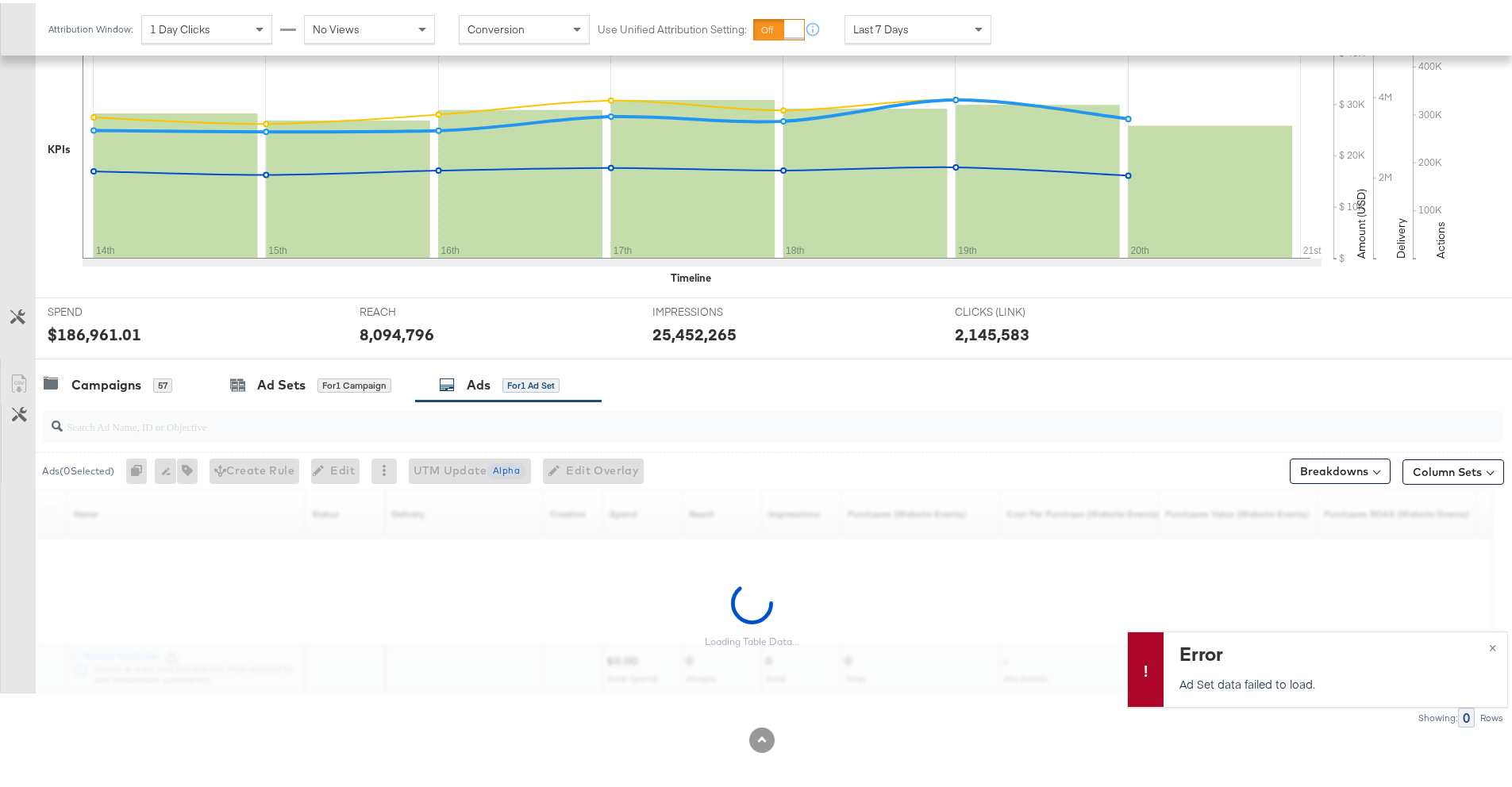
scroll to position [369, 0]
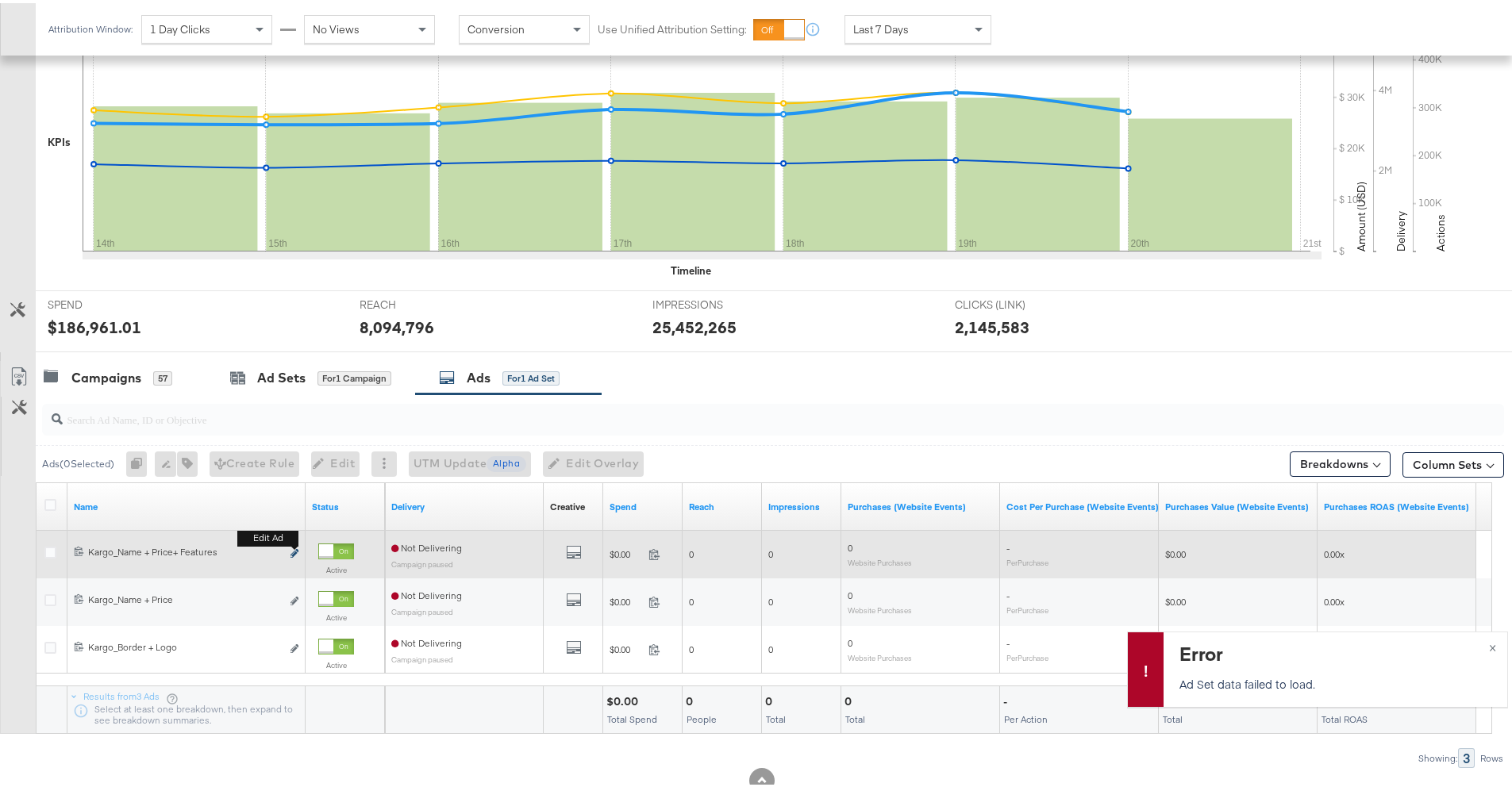
click at [291, 550] on icon "link" at bounding box center [294, 550] width 8 height 9
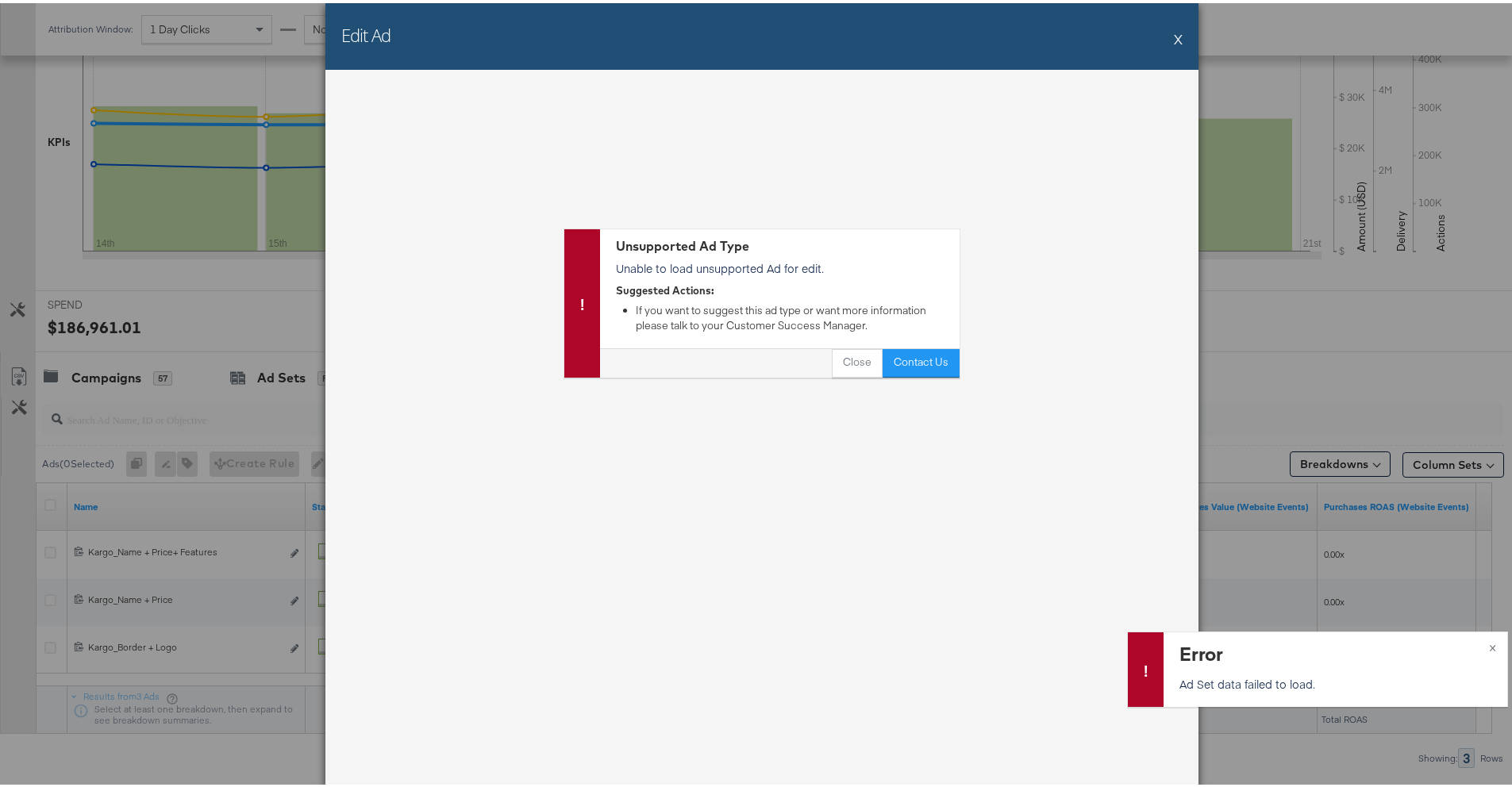
click at [1174, 35] on button "X" at bounding box center [1178, 35] width 9 height 32
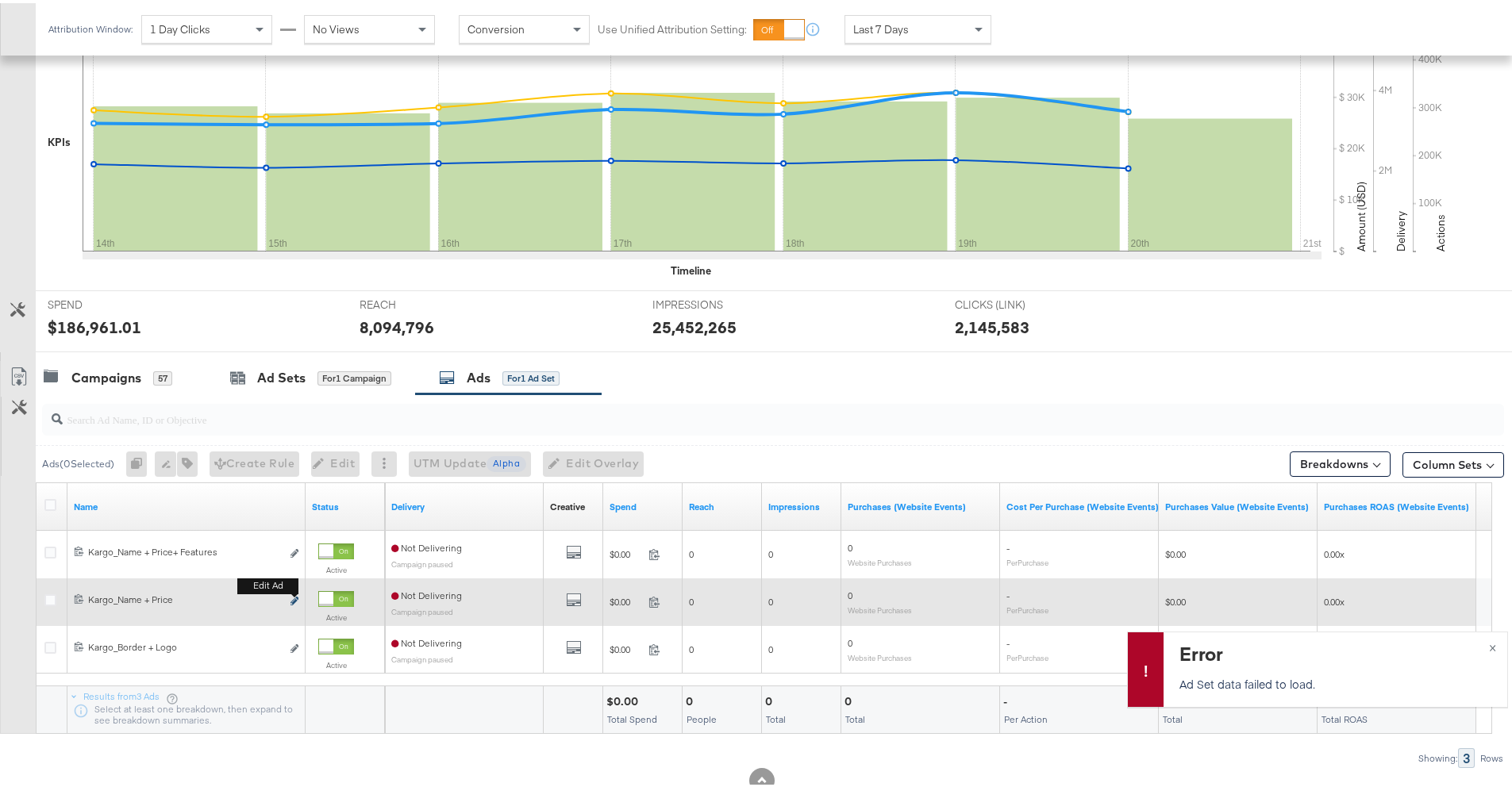
click at [292, 601] on icon "link" at bounding box center [294, 598] width 8 height 9
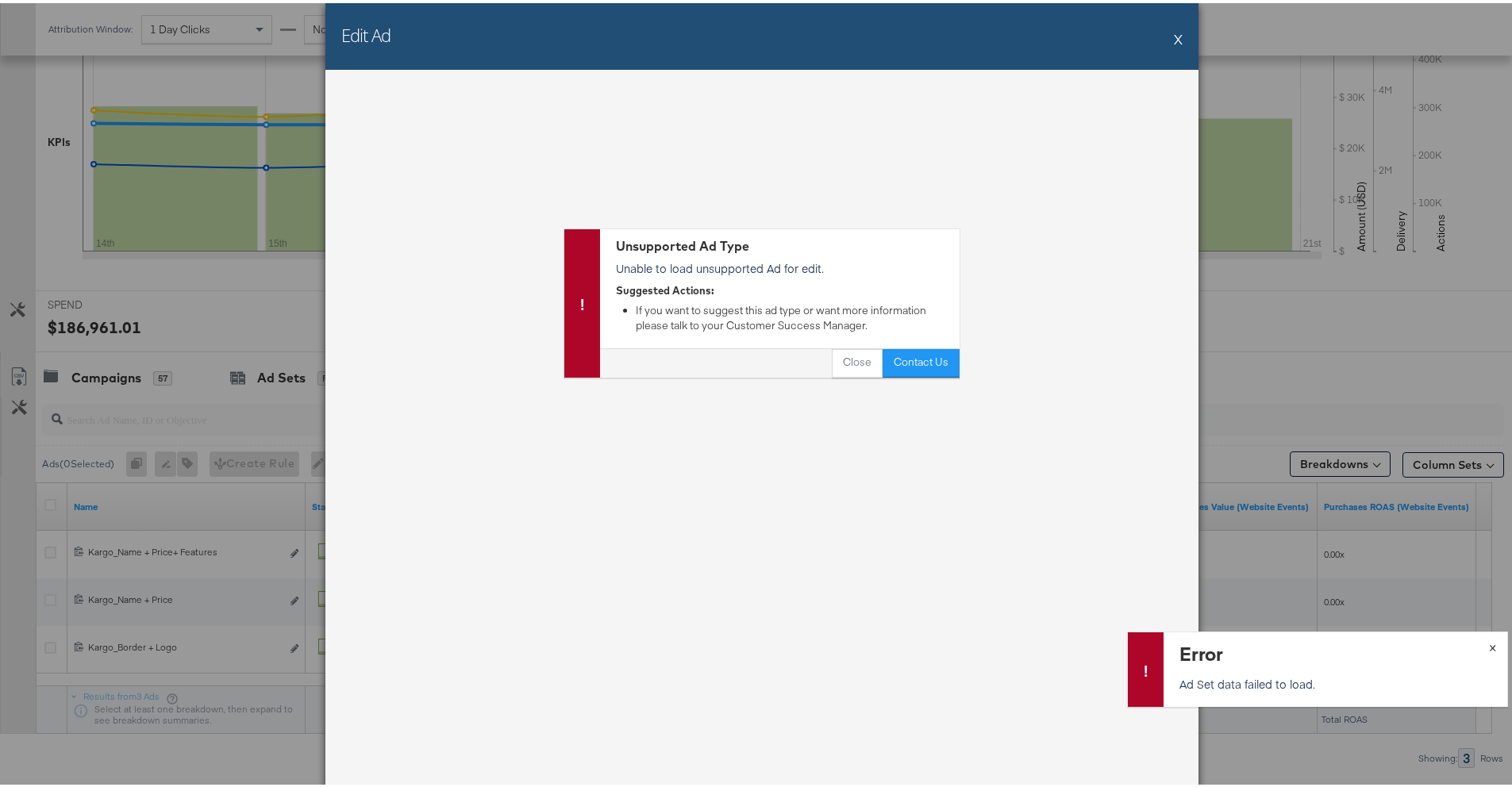
click at [1485, 645] on button "×" at bounding box center [1492, 643] width 29 height 28
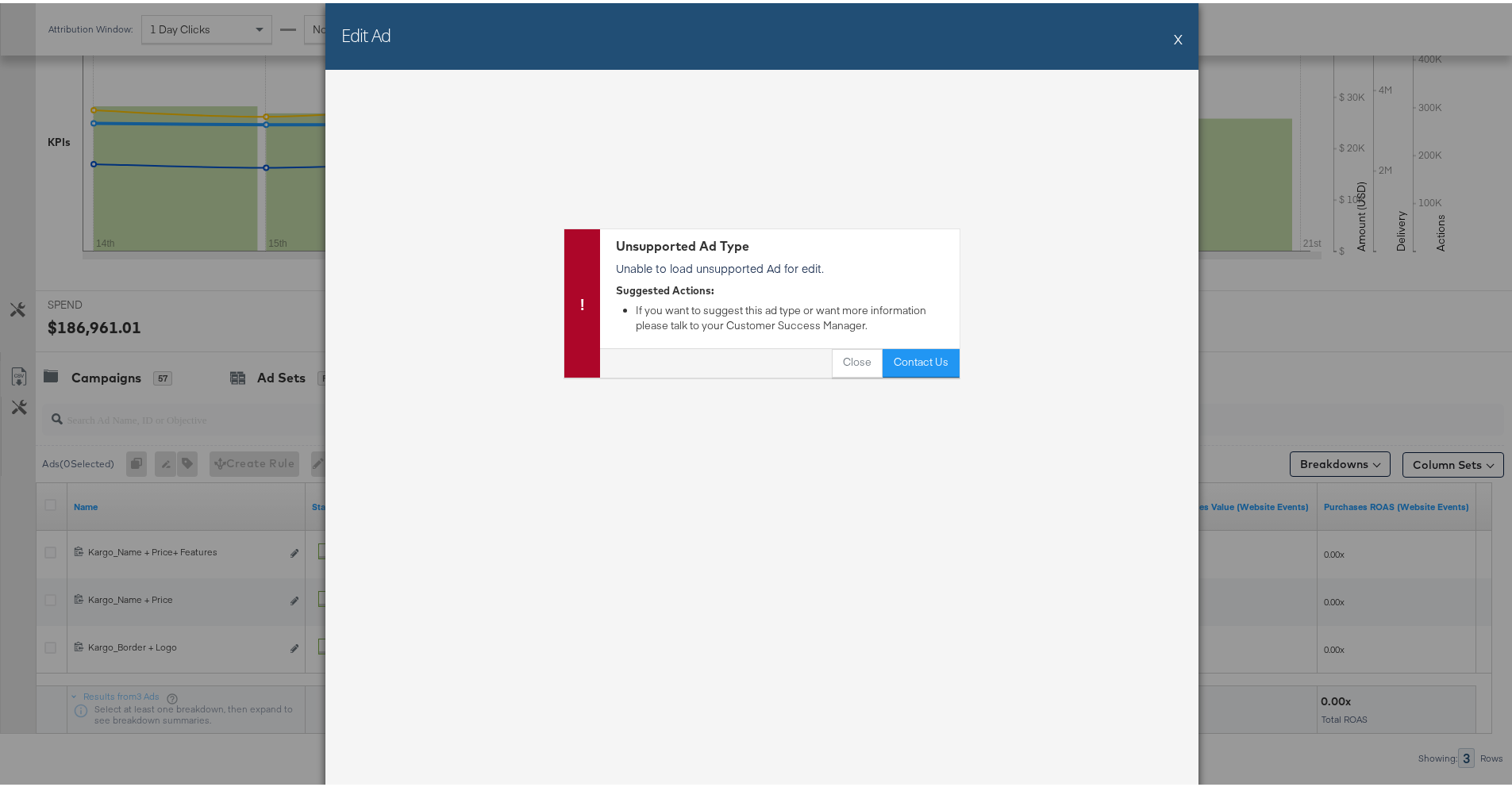
click at [1175, 41] on button "X" at bounding box center [1178, 35] width 9 height 32
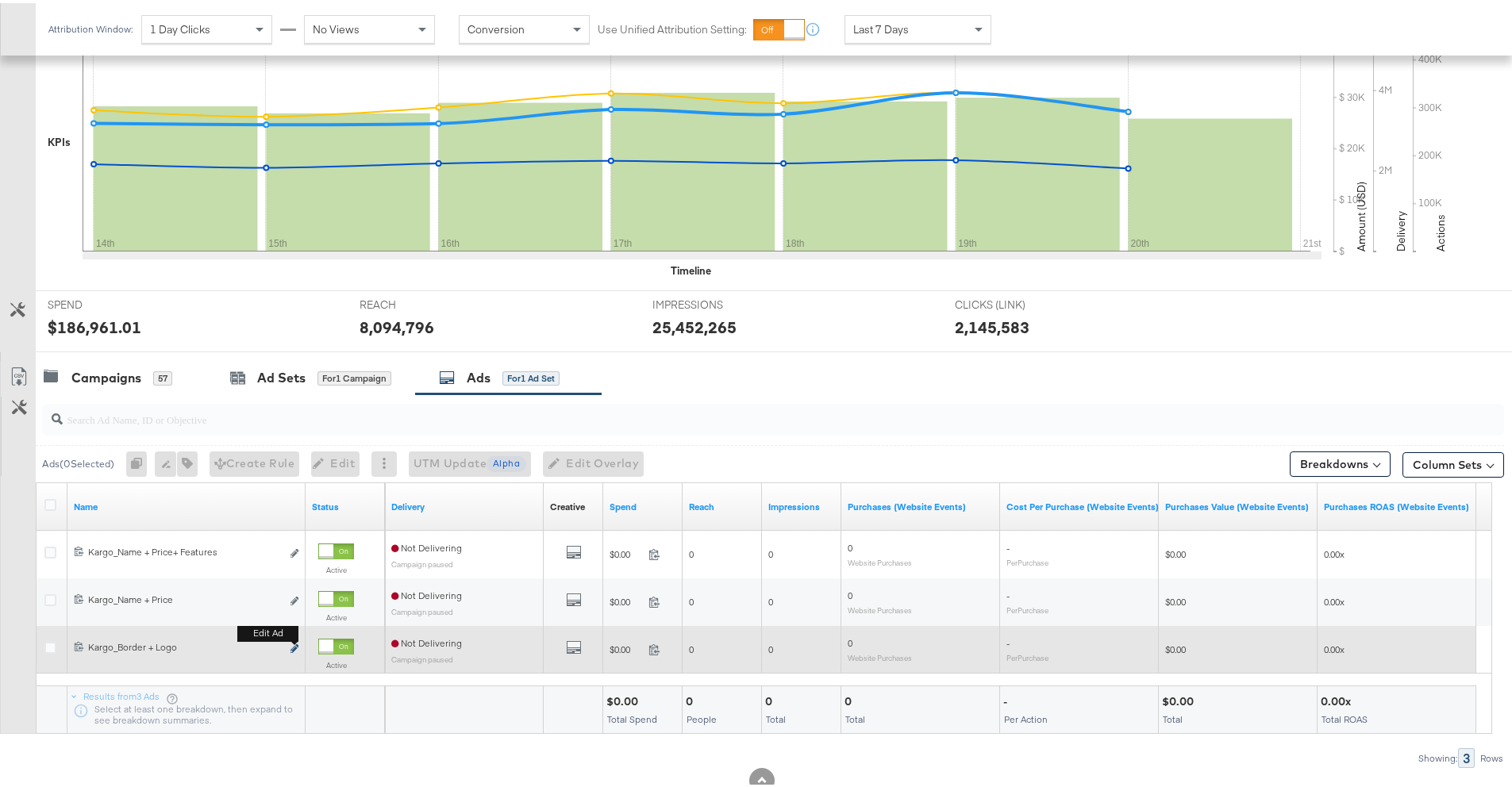
click at [291, 650] on icon "link" at bounding box center [294, 645] width 8 height 9
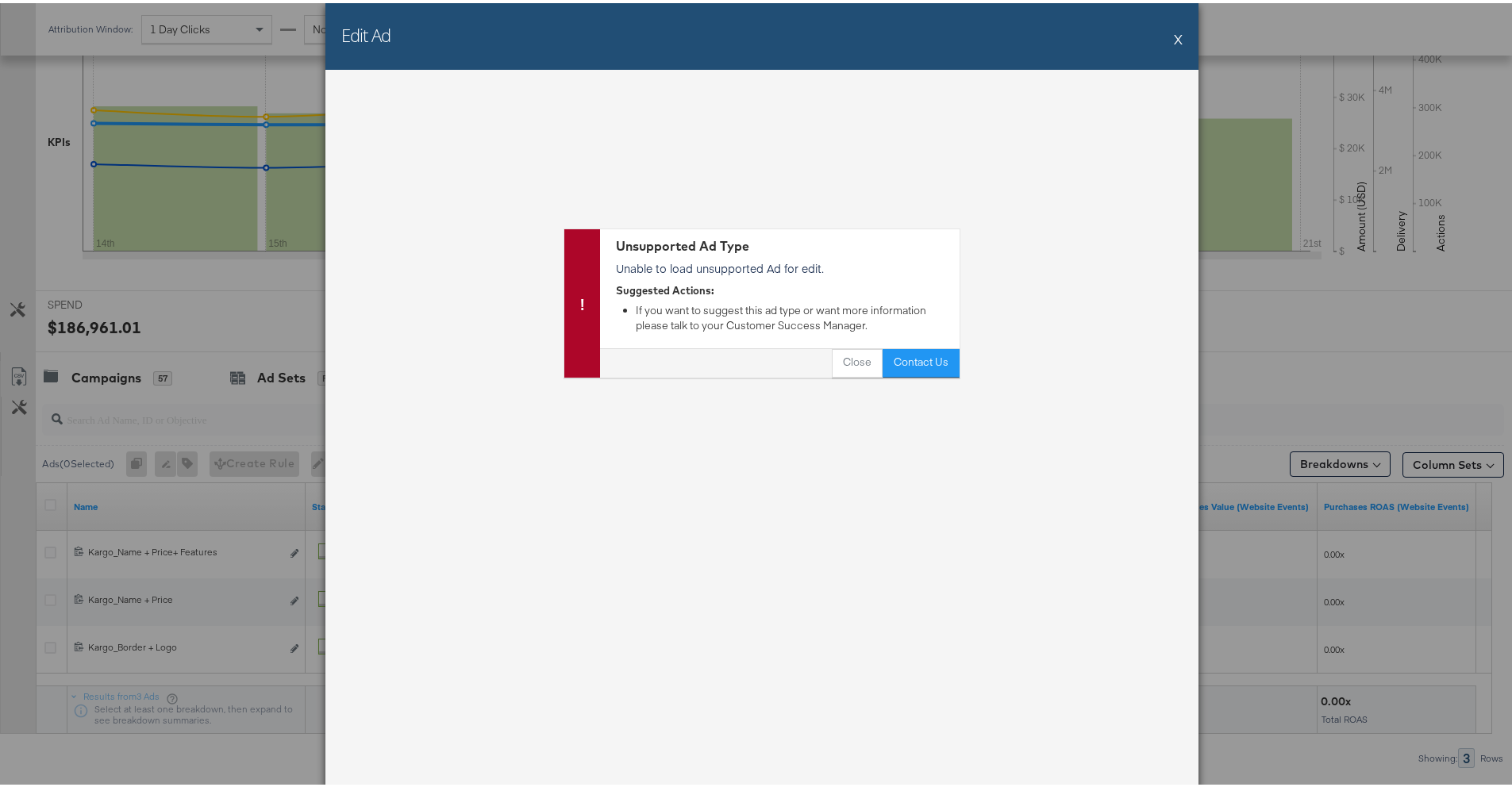
click at [1175, 40] on button "X" at bounding box center [1178, 35] width 9 height 32
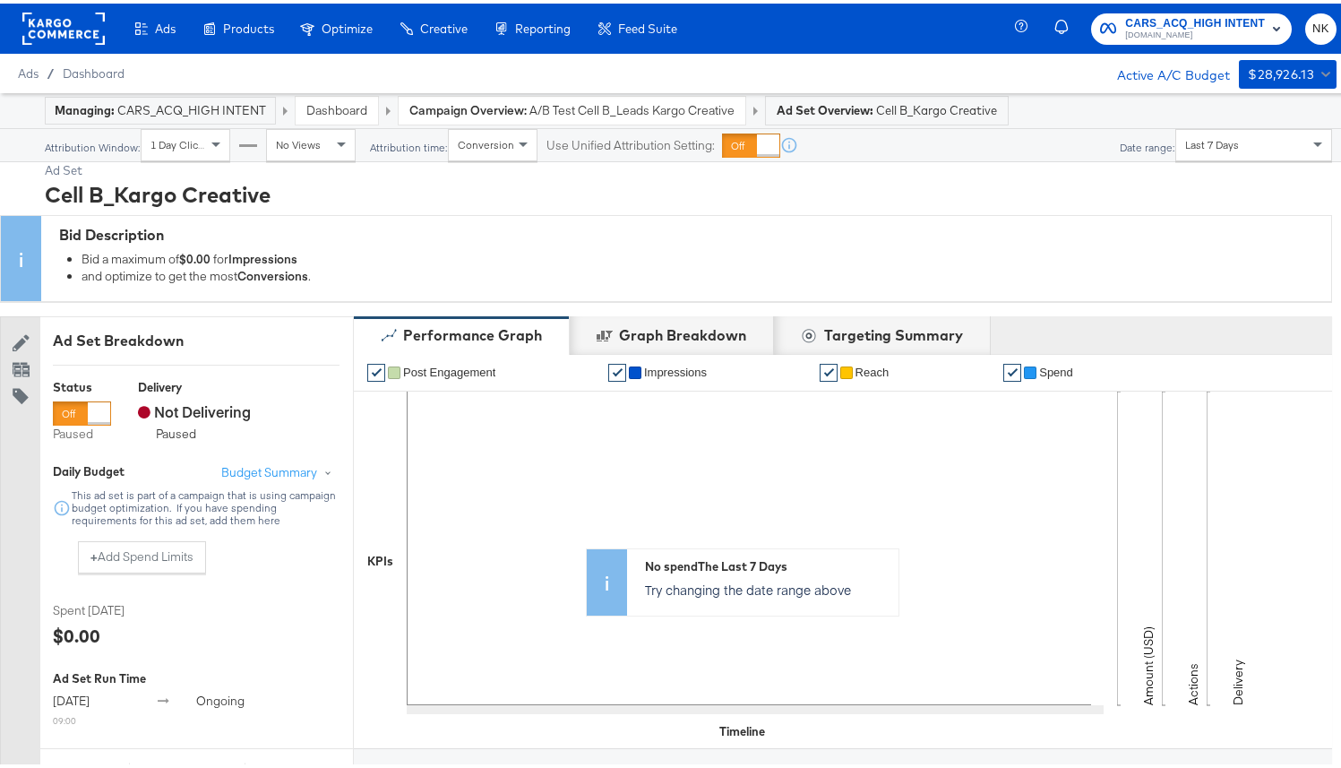
click at [65, 35] on rect at bounding box center [63, 25] width 82 height 32
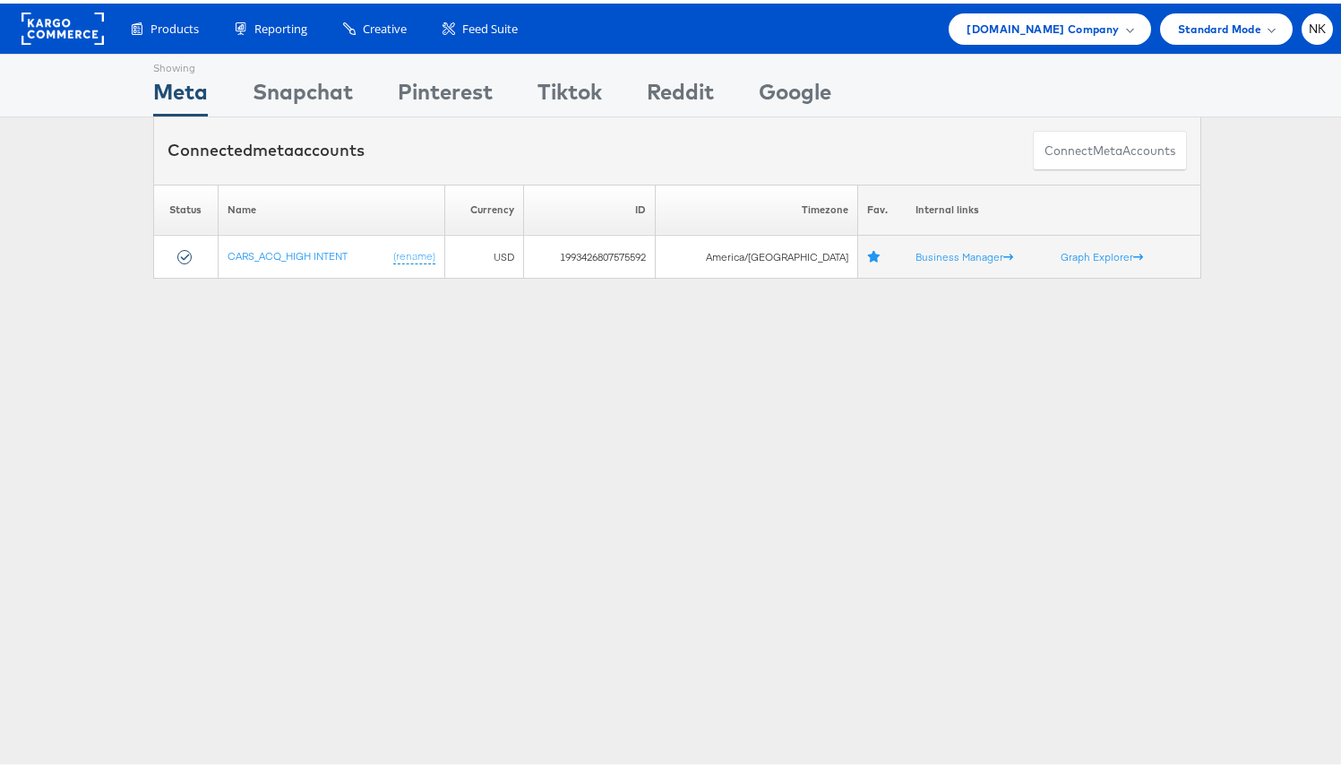
click at [759, 13] on div "Products Product Catalogs Enhance Your Product Catalog, Map Them to Publishers,…" at bounding box center [723, 25] width 1220 height 31
click at [1021, 40] on div "Products Product Catalogs Enhance Your Product Catalog, Map Them to Publishers,…" at bounding box center [677, 25] width 1355 height 50
click at [1087, 26] on span "[DOMAIN_NAME] Company" at bounding box center [1043, 25] width 152 height 19
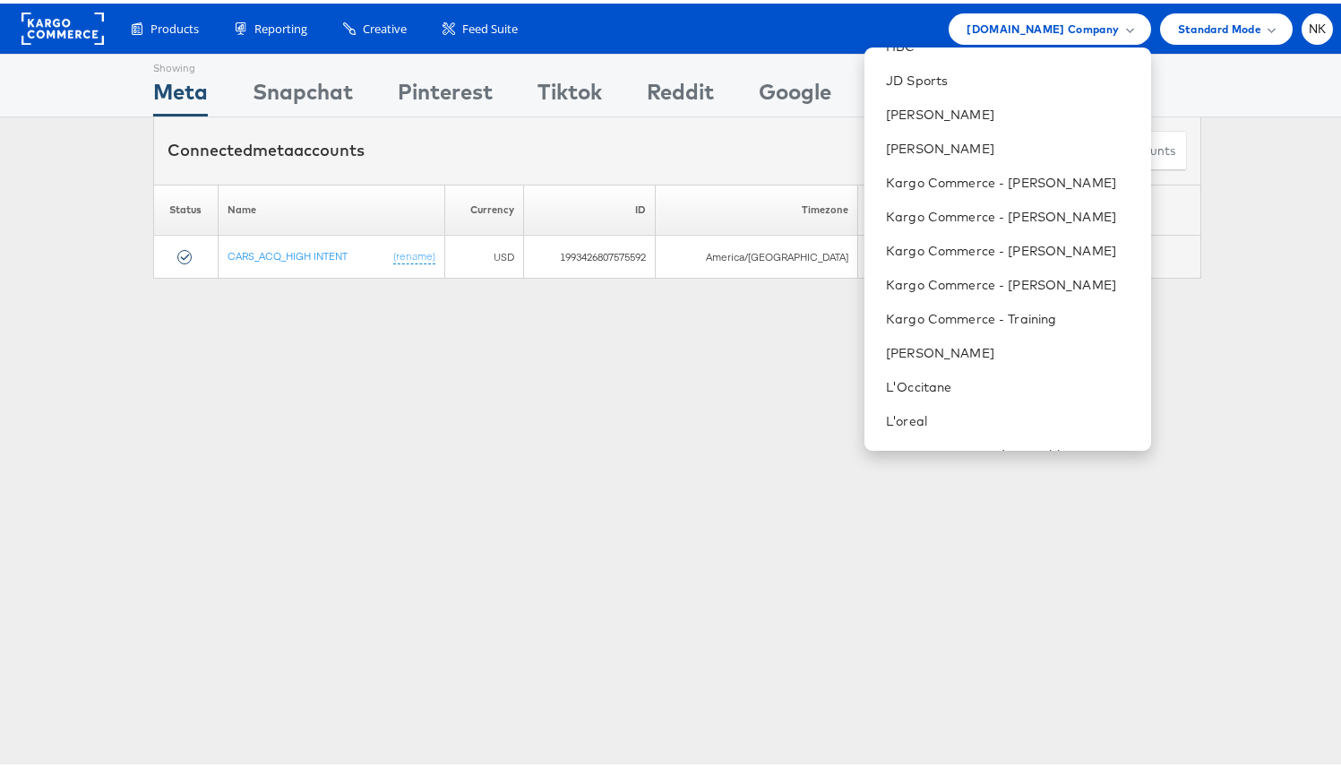
scroll to position [809, 0]
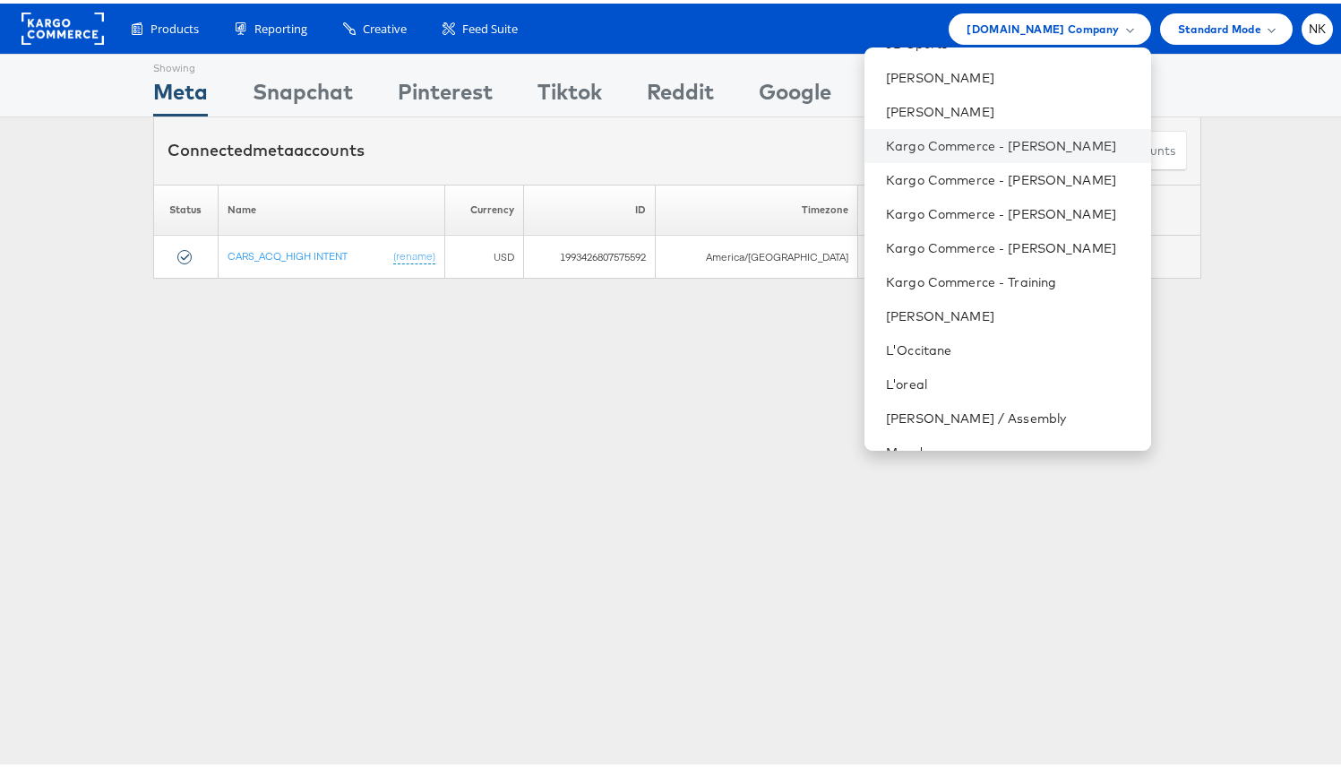
click at [1011, 151] on li "Kargo Commerce - [PERSON_NAME]" at bounding box center [1008, 142] width 286 height 34
click at [972, 144] on link "Kargo Commerce - [PERSON_NAME]" at bounding box center [1011, 142] width 250 height 18
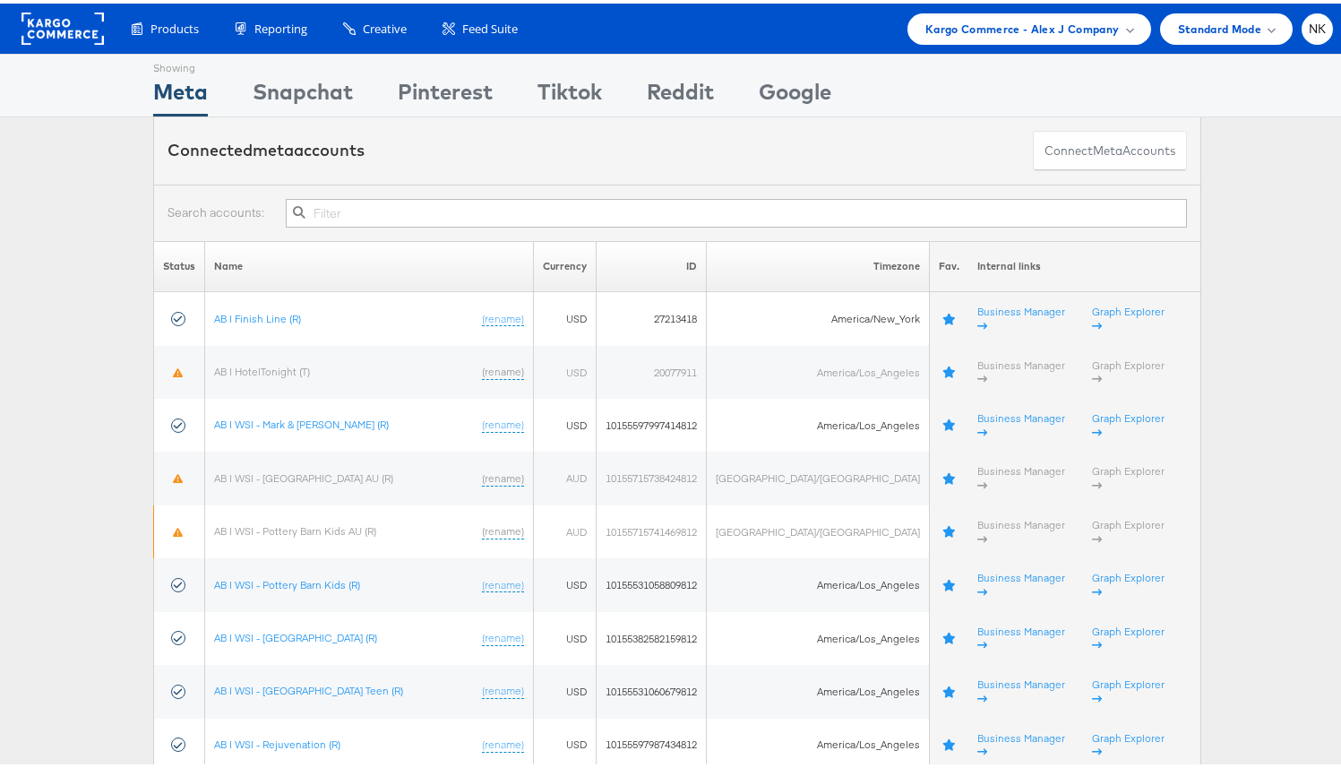
click at [418, 208] on input "text" at bounding box center [736, 209] width 901 height 29
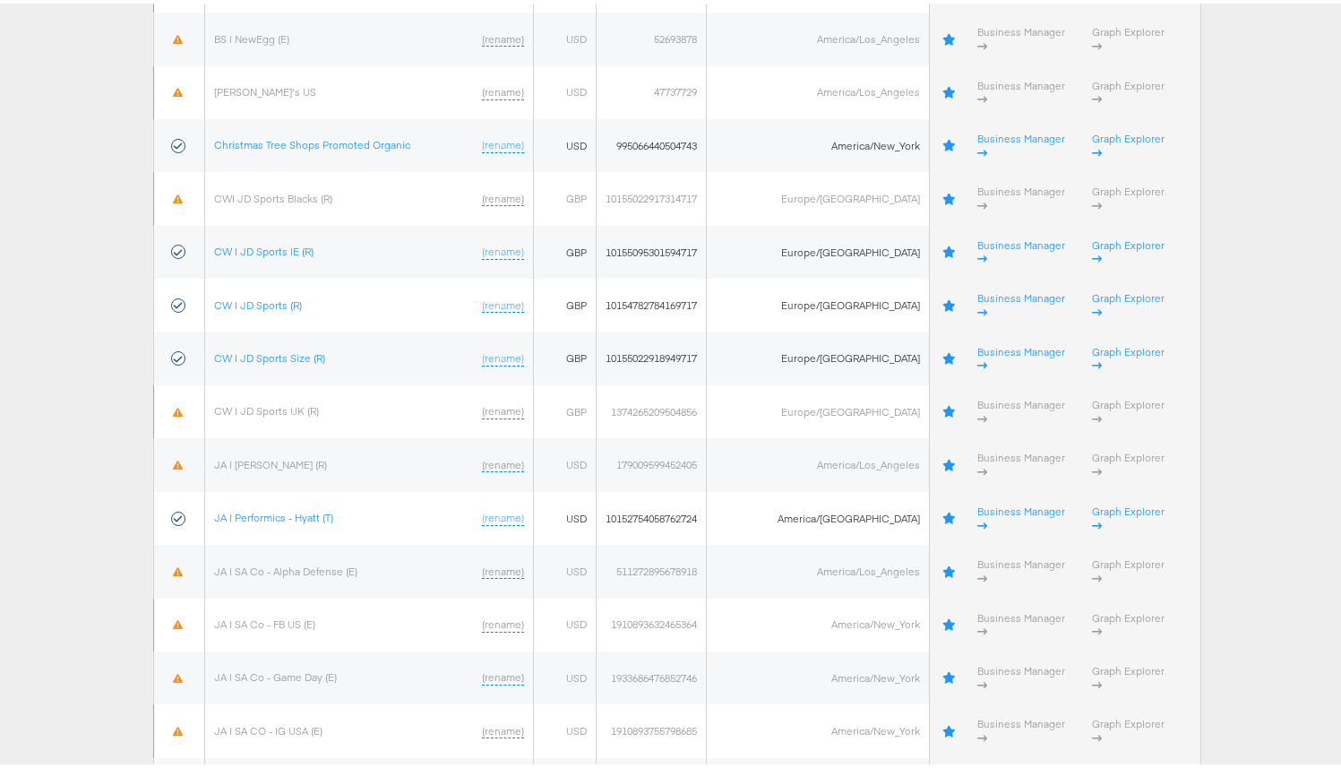
scroll to position [2082, 0]
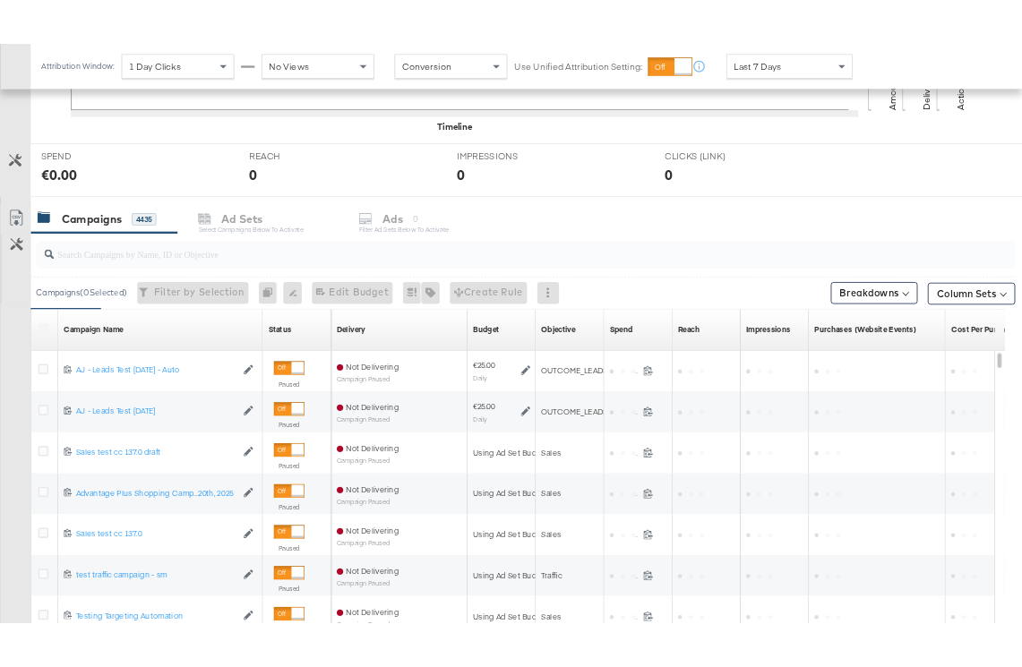
scroll to position [632, 0]
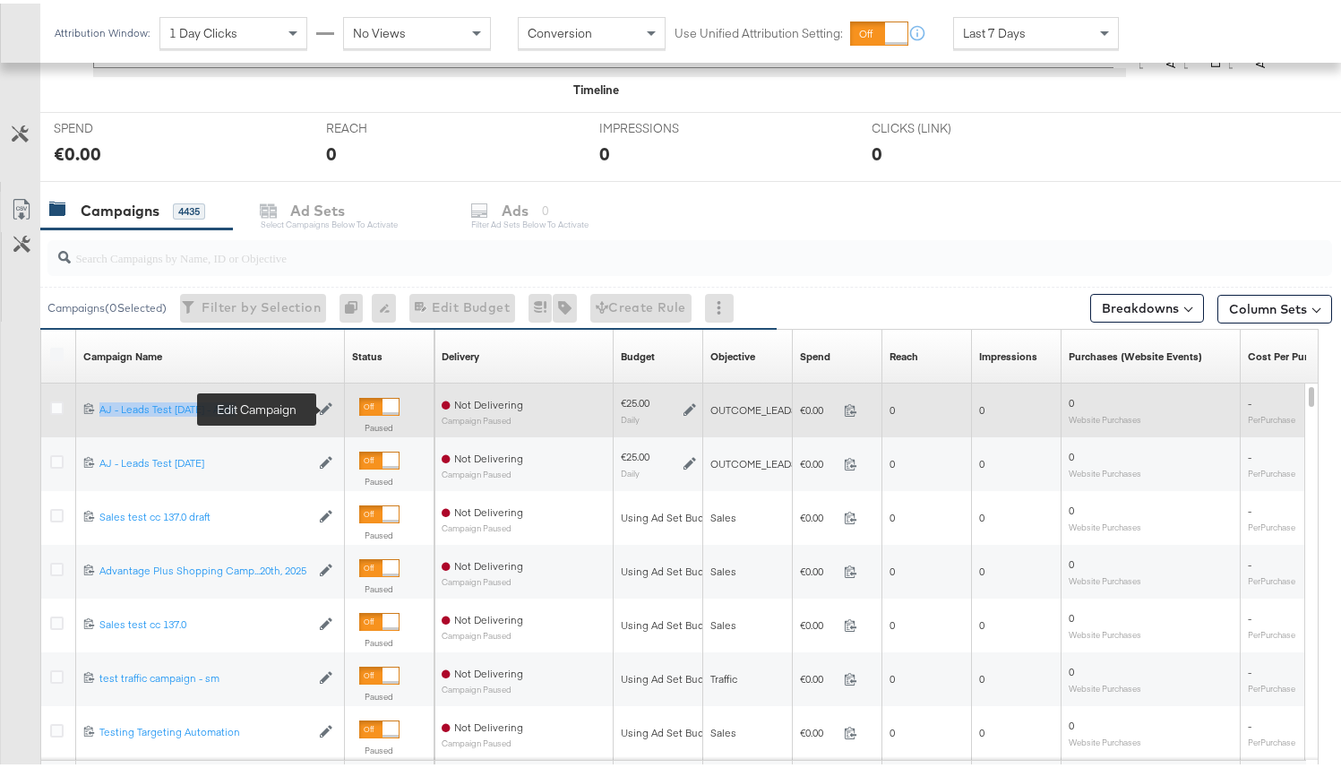
click at [332, 403] on button "Edit Campaign" at bounding box center [329, 405] width 18 height 13
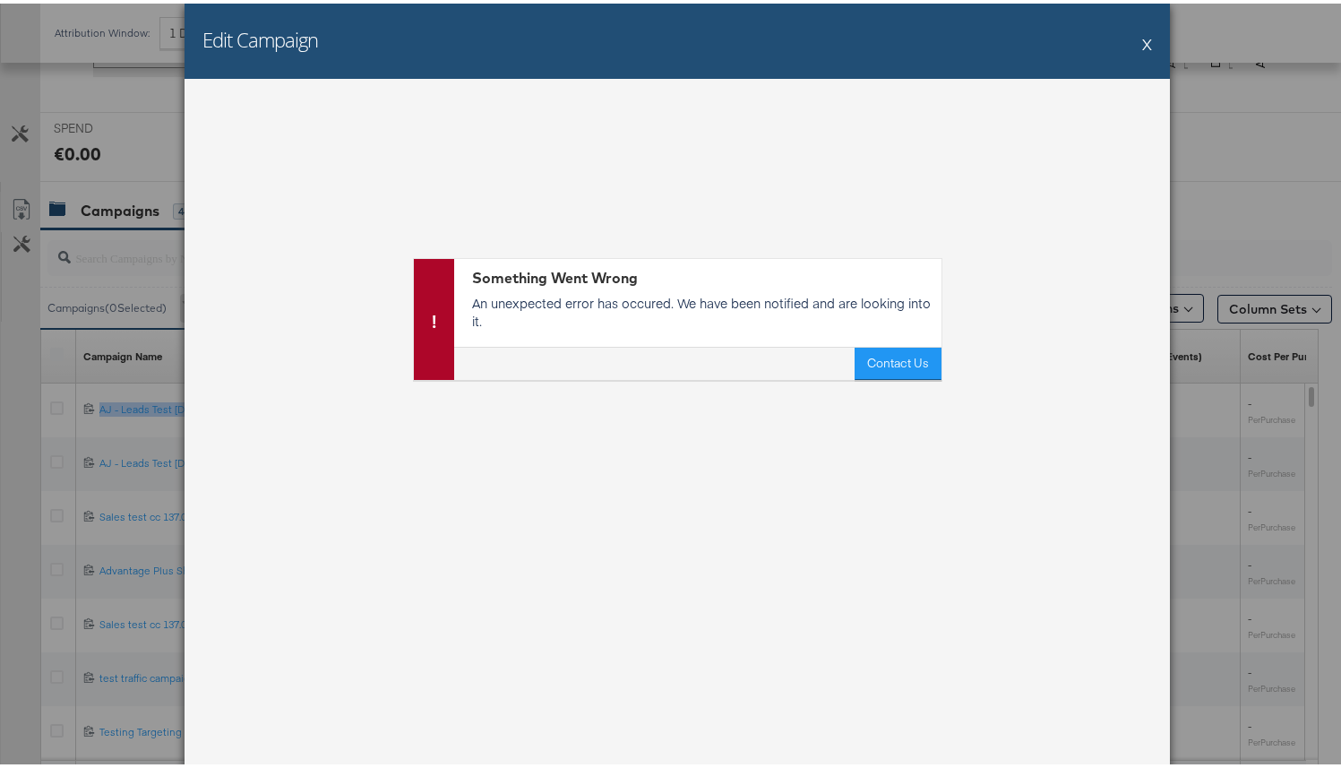
click at [1143, 40] on button "X" at bounding box center [1147, 40] width 10 height 36
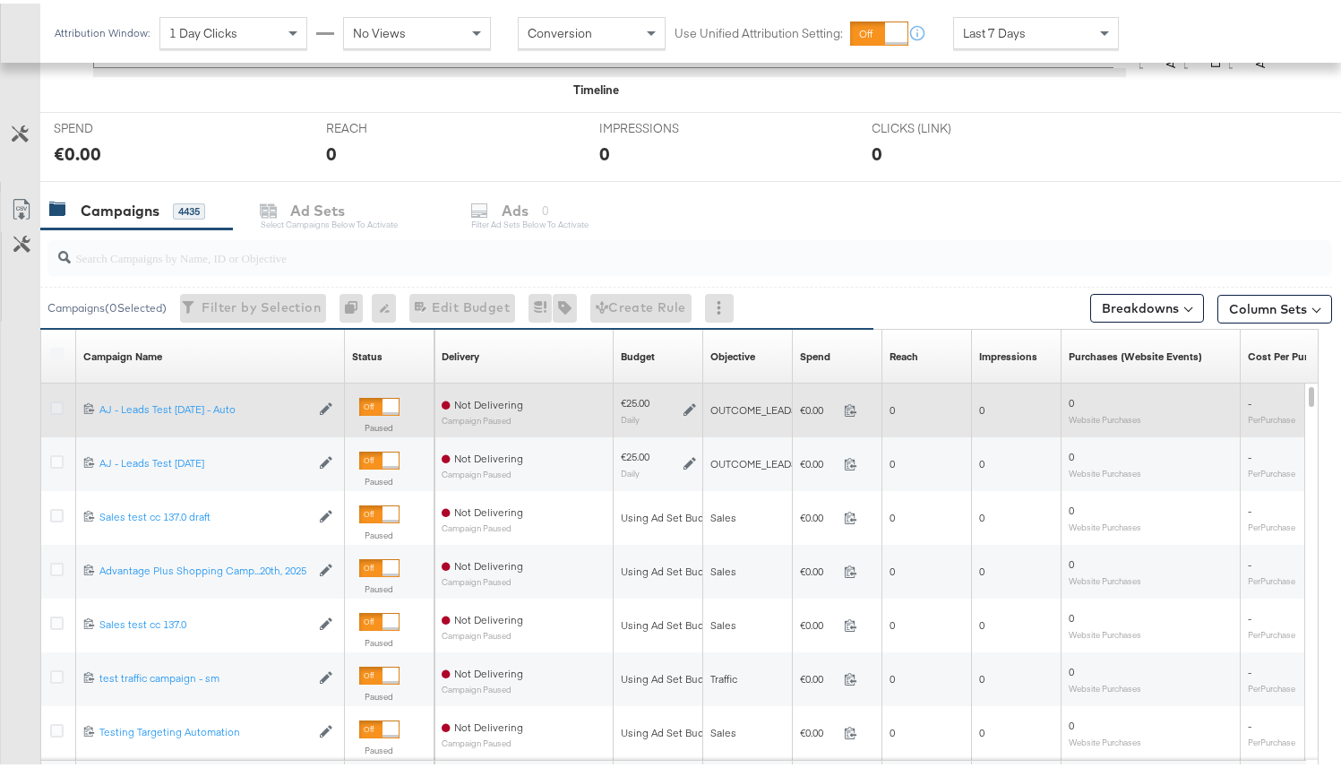
click at [56, 398] on icon at bounding box center [56, 404] width 13 height 13
click at [0, 0] on input "checkbox" at bounding box center [0, 0] width 0 height 0
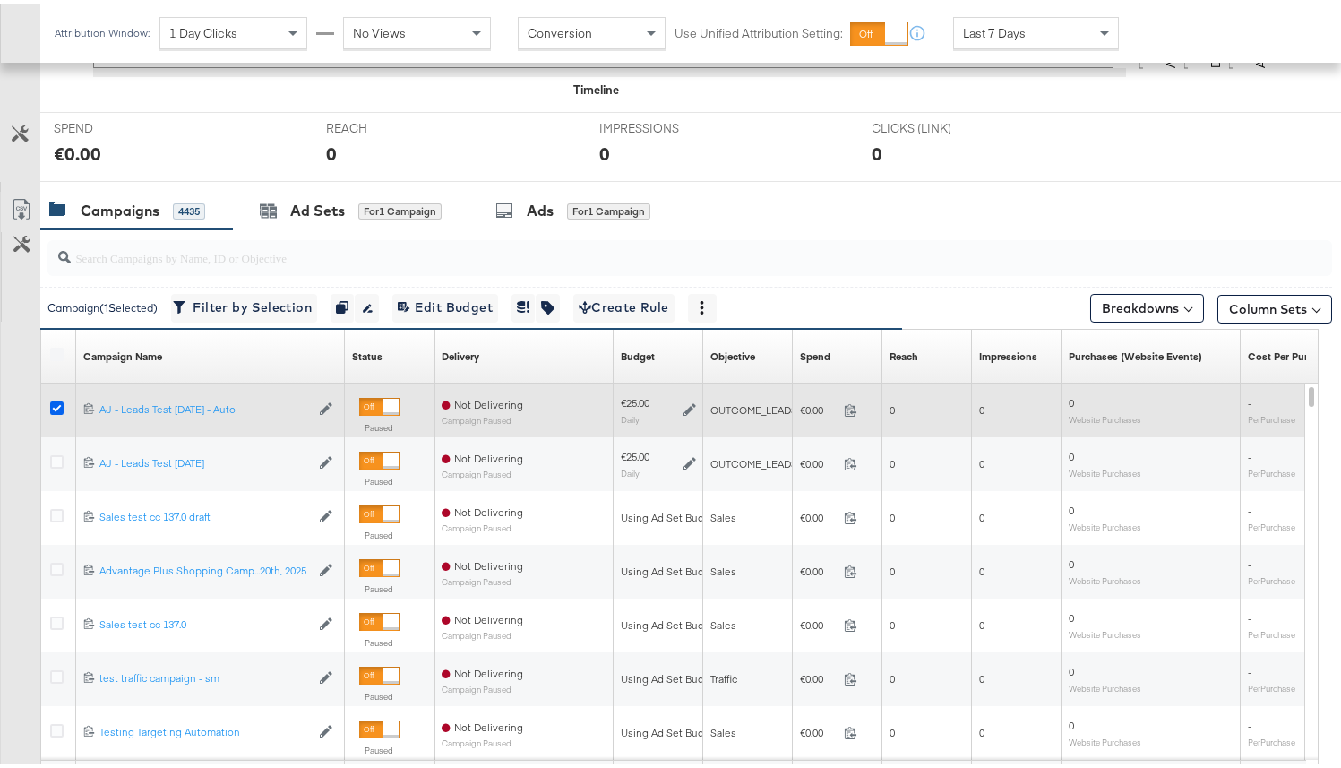
click at [56, 404] on icon at bounding box center [56, 404] width 13 height 13
click at [0, 0] on input "checkbox" at bounding box center [0, 0] width 0 height 0
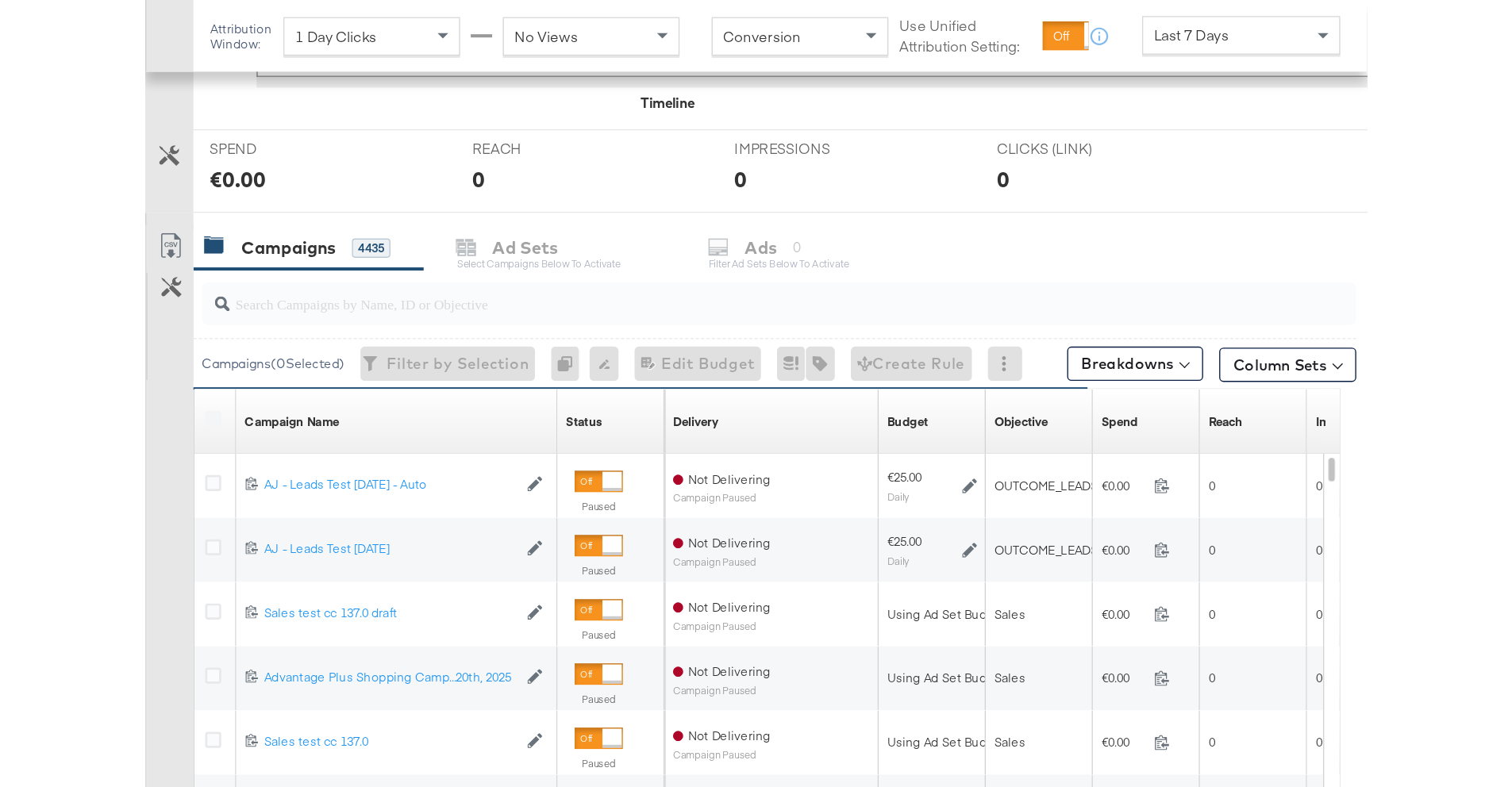
scroll to position [537, 0]
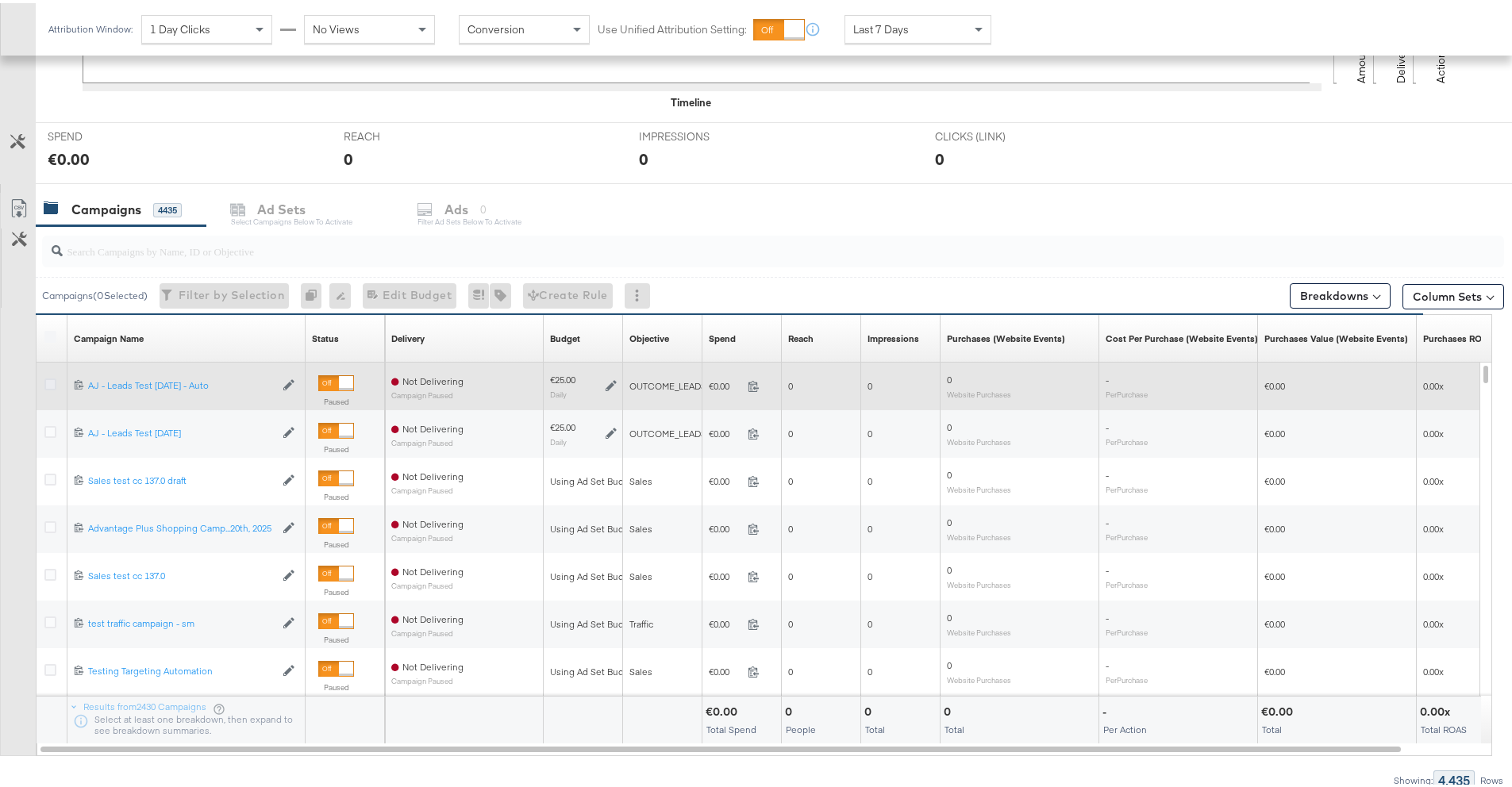
click at [56, 382] on icon at bounding box center [50, 381] width 12 height 12
click at [0, 0] on input "checkbox" at bounding box center [0, 0] width 0 height 0
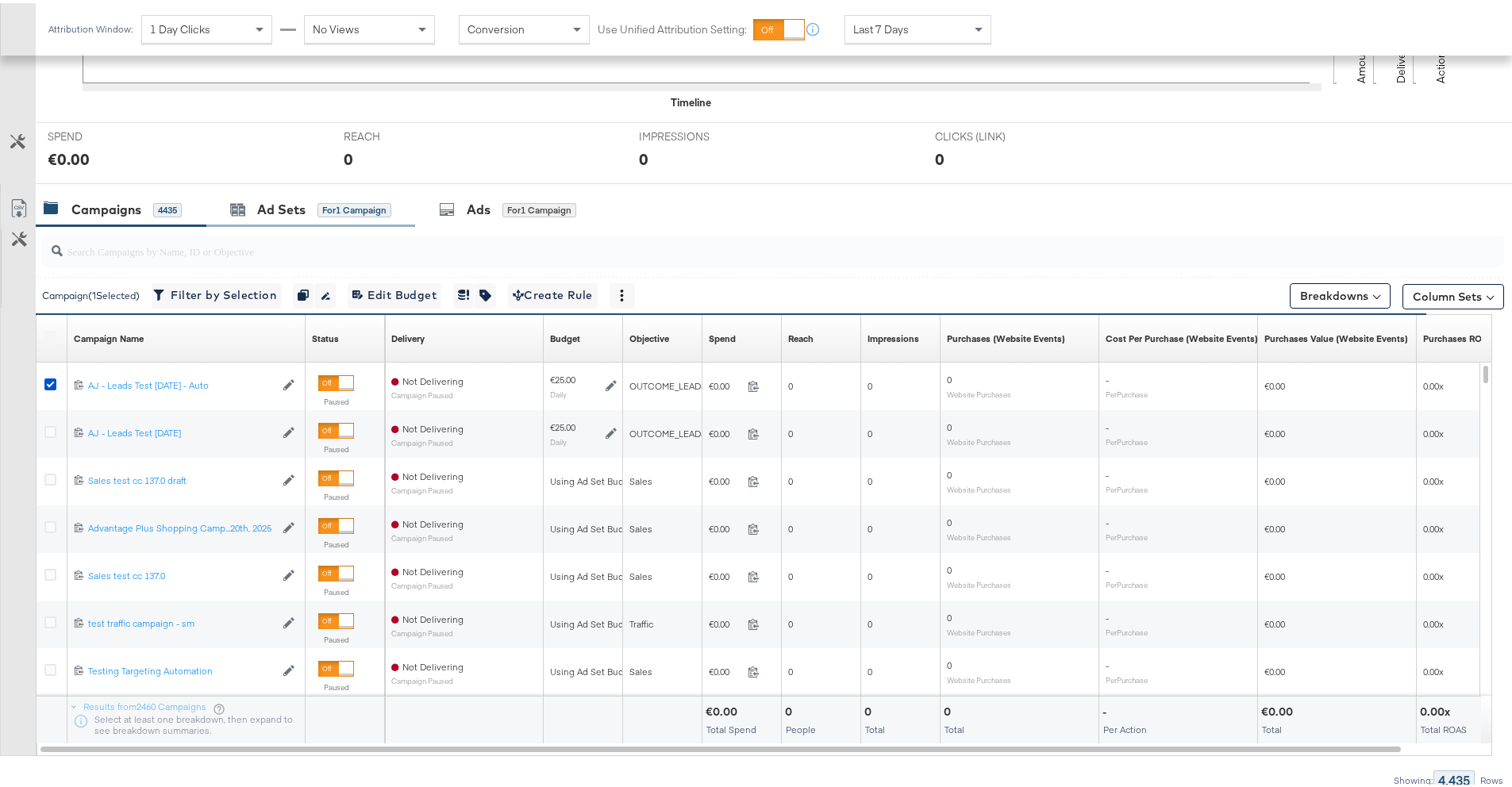
click at [289, 219] on div "Ad Sets for 1 Campaign" at bounding box center [311, 206] width 209 height 35
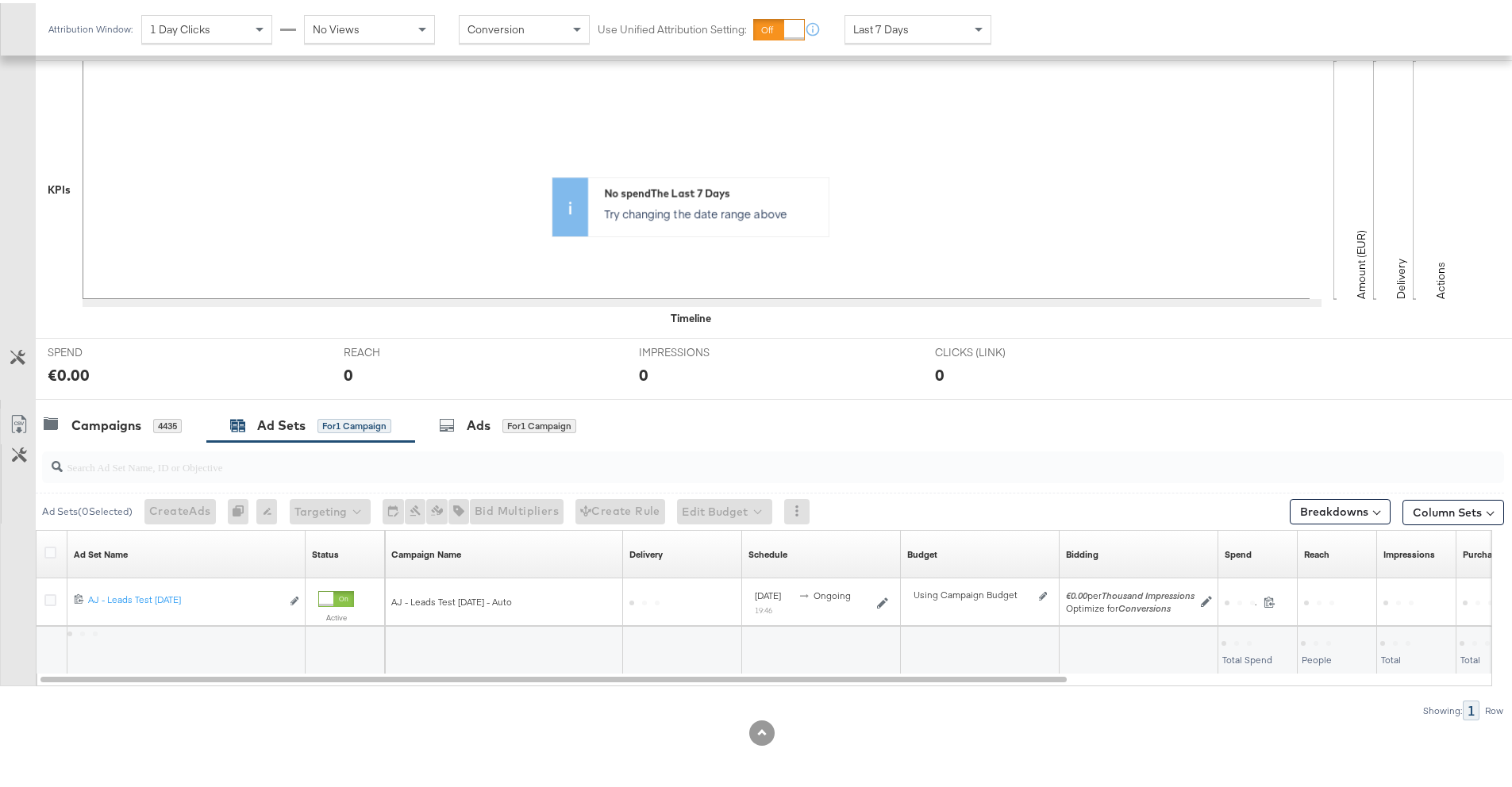
scroll to position [321, 0]
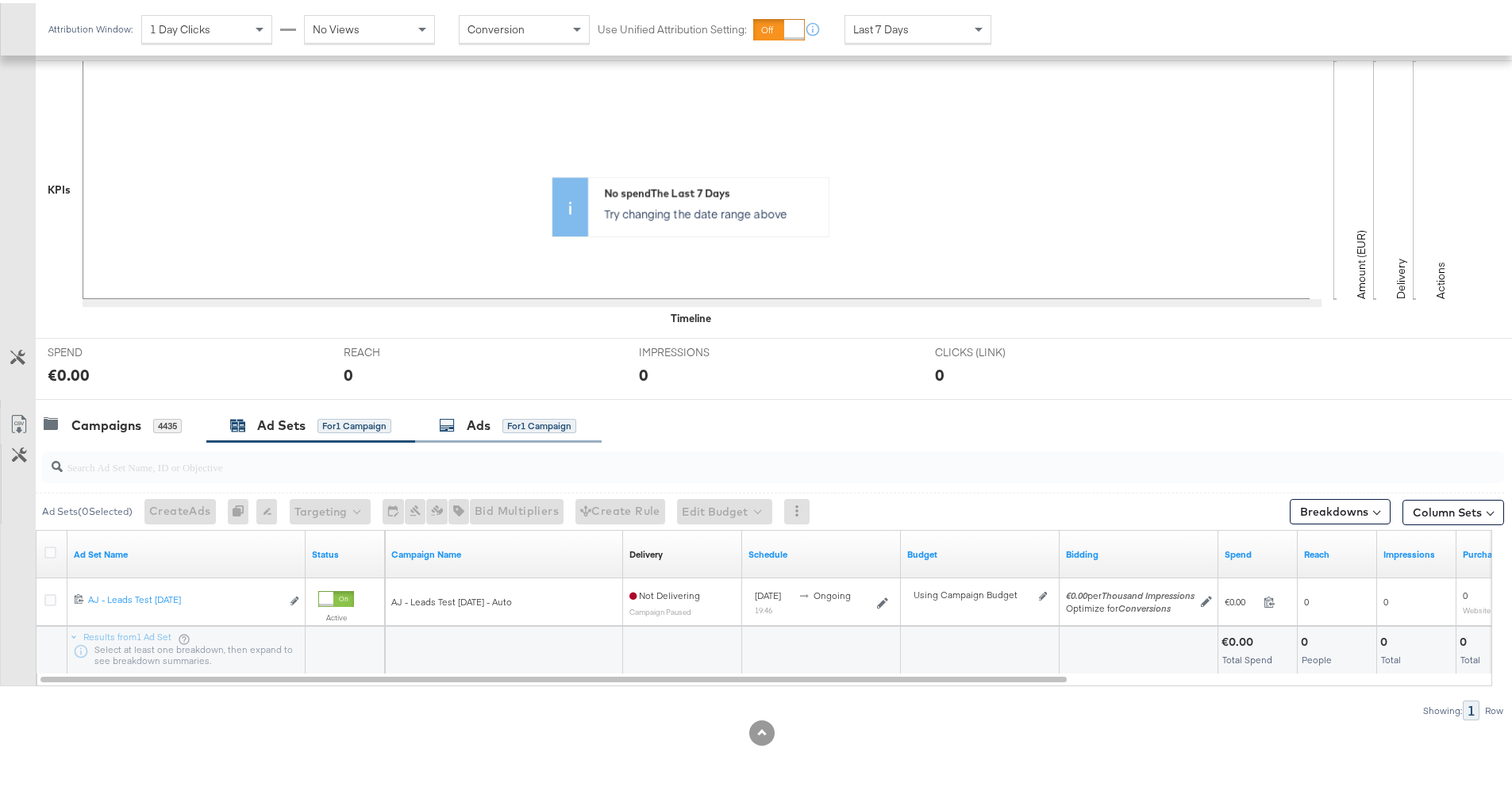
click at [469, 423] on div "Ads" at bounding box center [478, 422] width 24 height 19
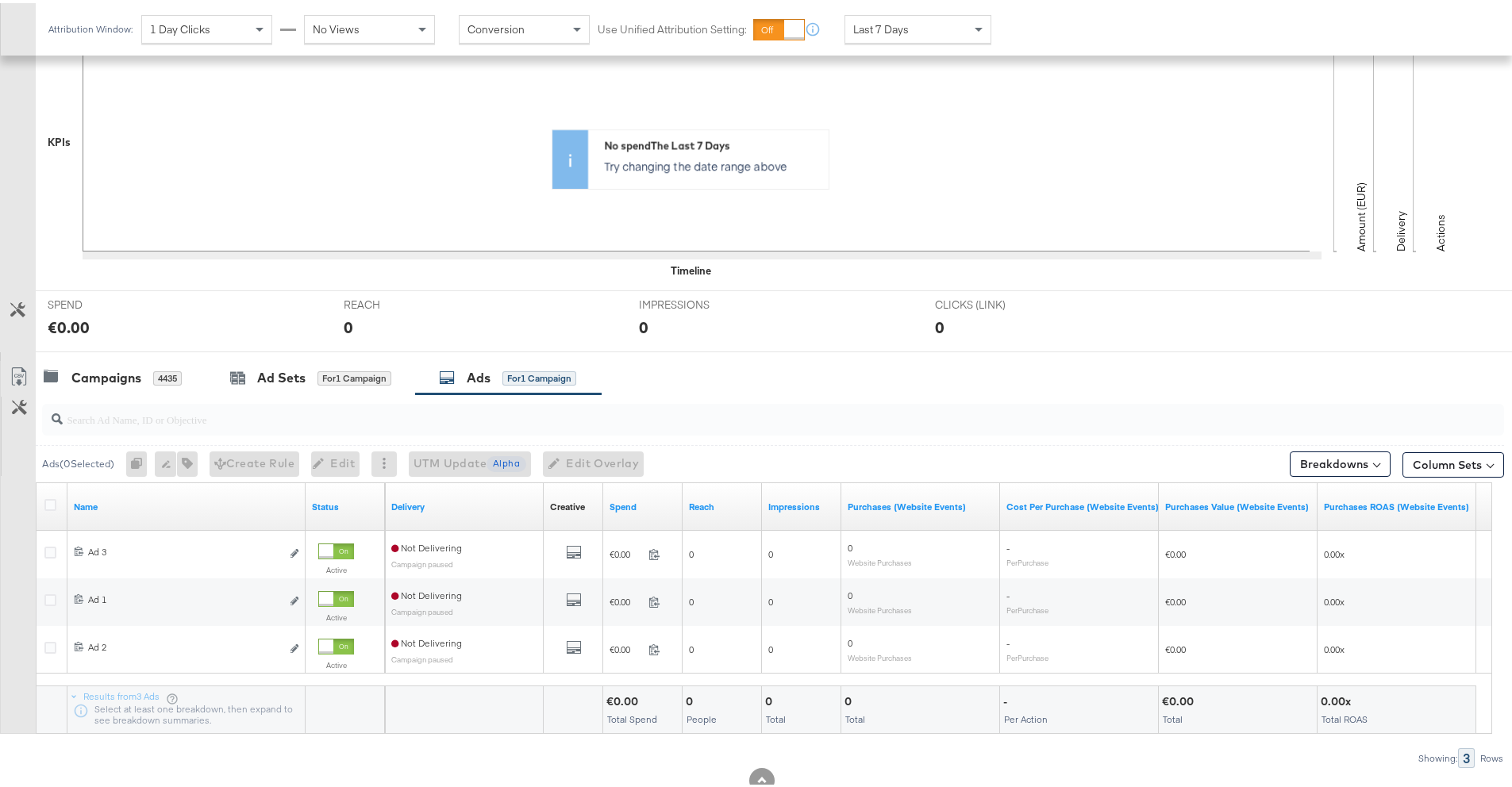
scroll to position [416, 0]
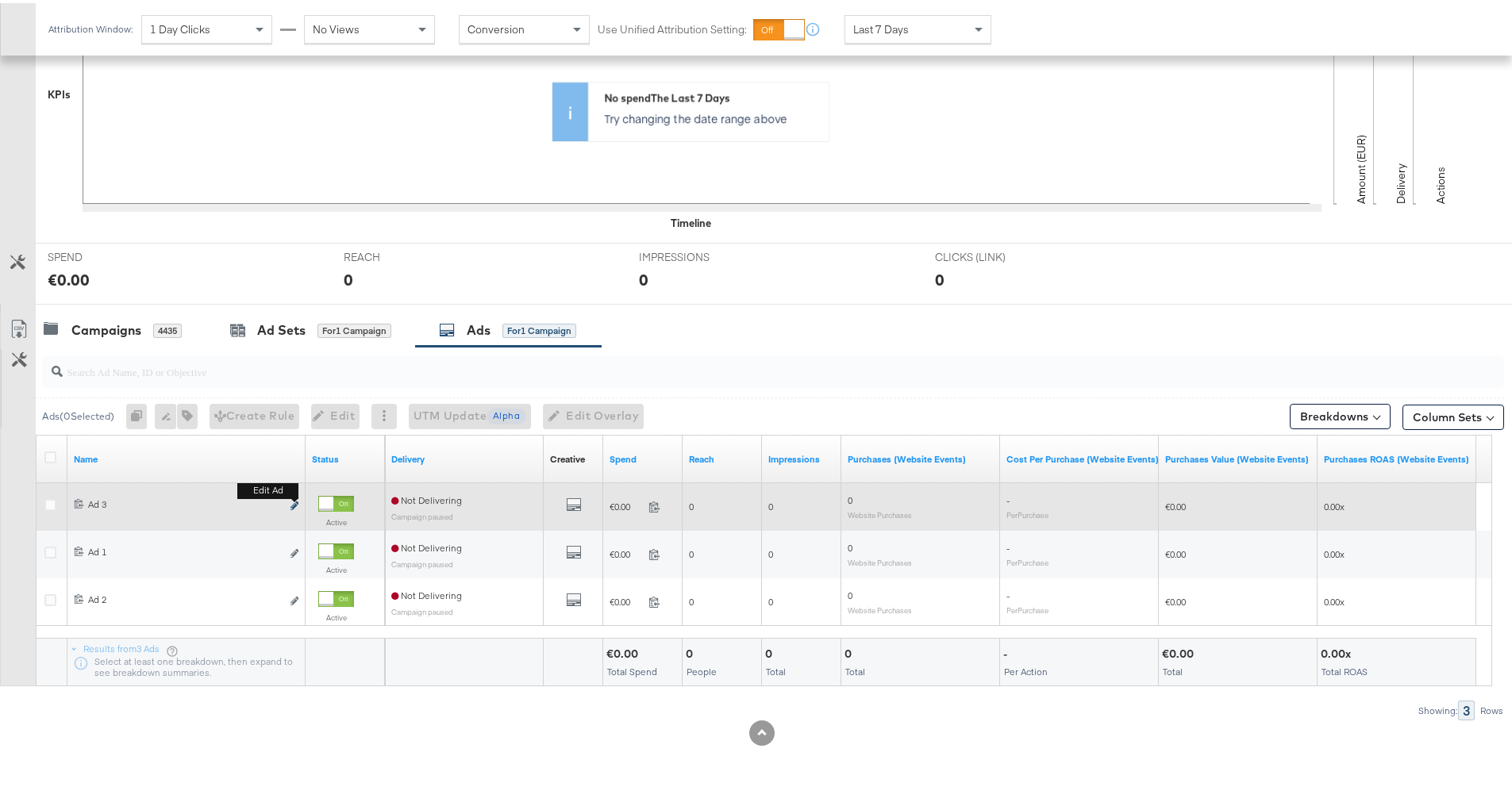
click at [291, 504] on icon "link" at bounding box center [294, 503] width 8 height 9
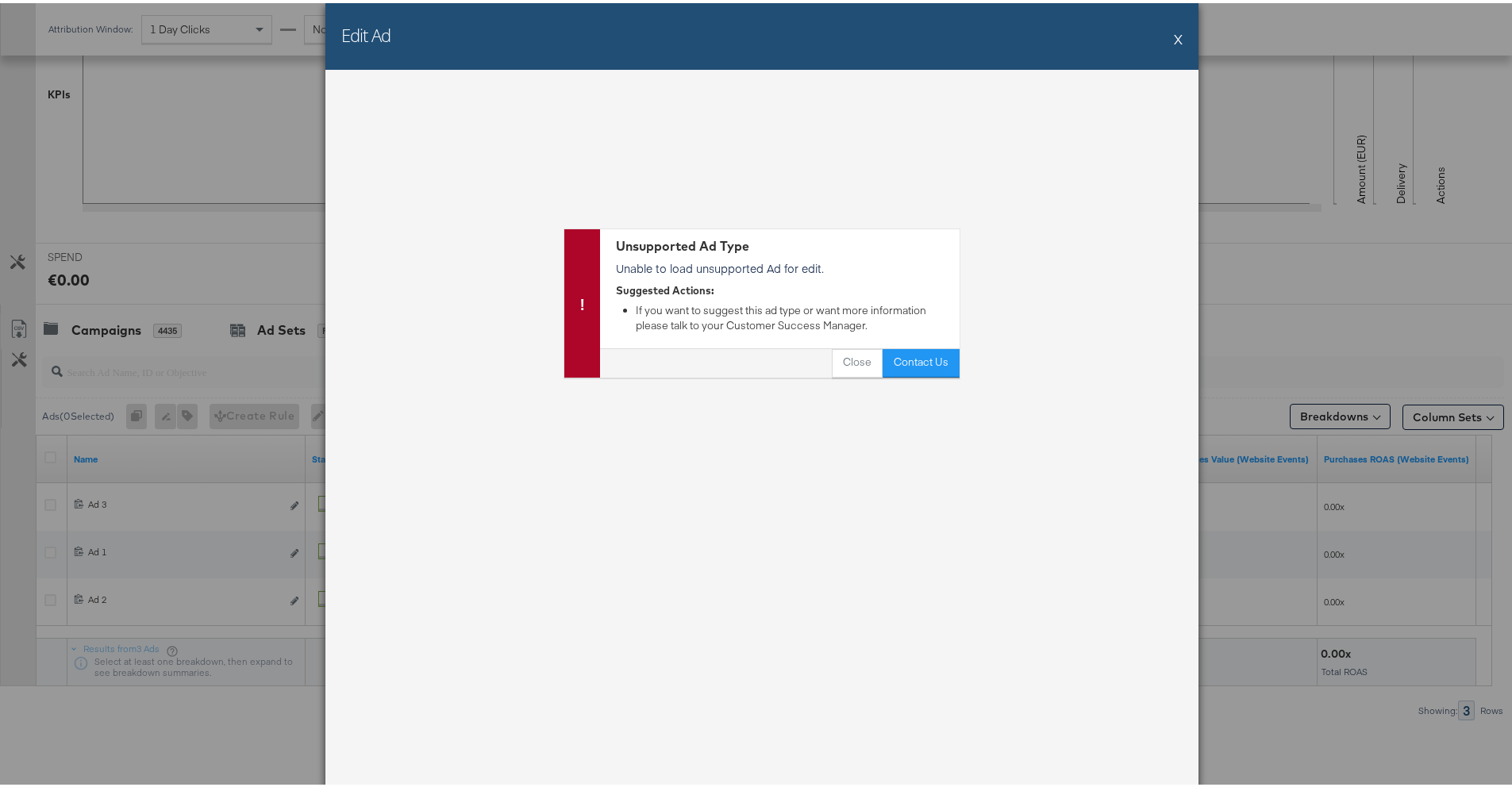
click at [1174, 38] on button "X" at bounding box center [1178, 35] width 9 height 32
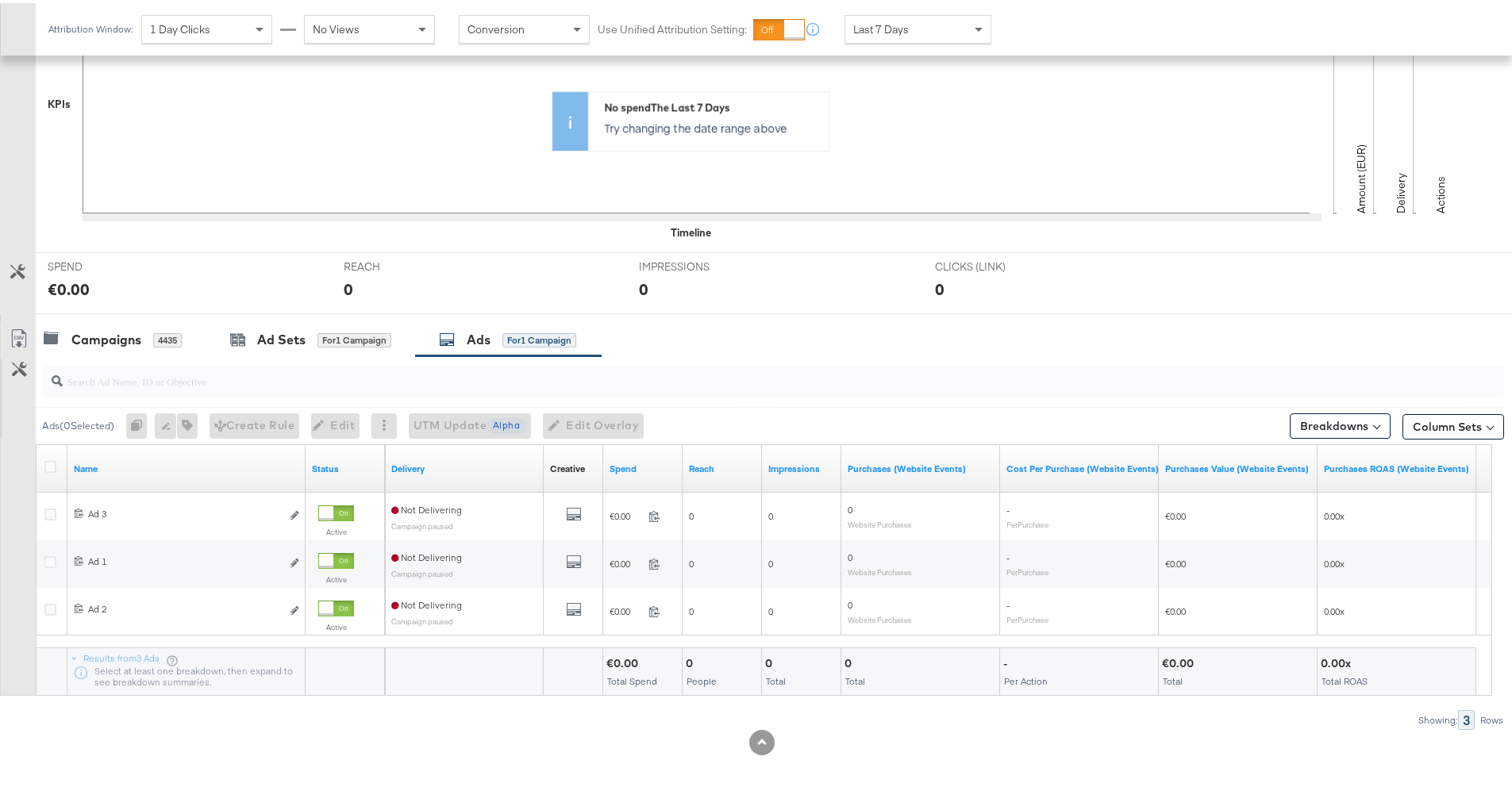
scroll to position [405, 0]
click at [50, 468] on icon at bounding box center [50, 465] width 12 height 12
click at [0, 0] on input "checkbox" at bounding box center [0, 0] width 0 height 0
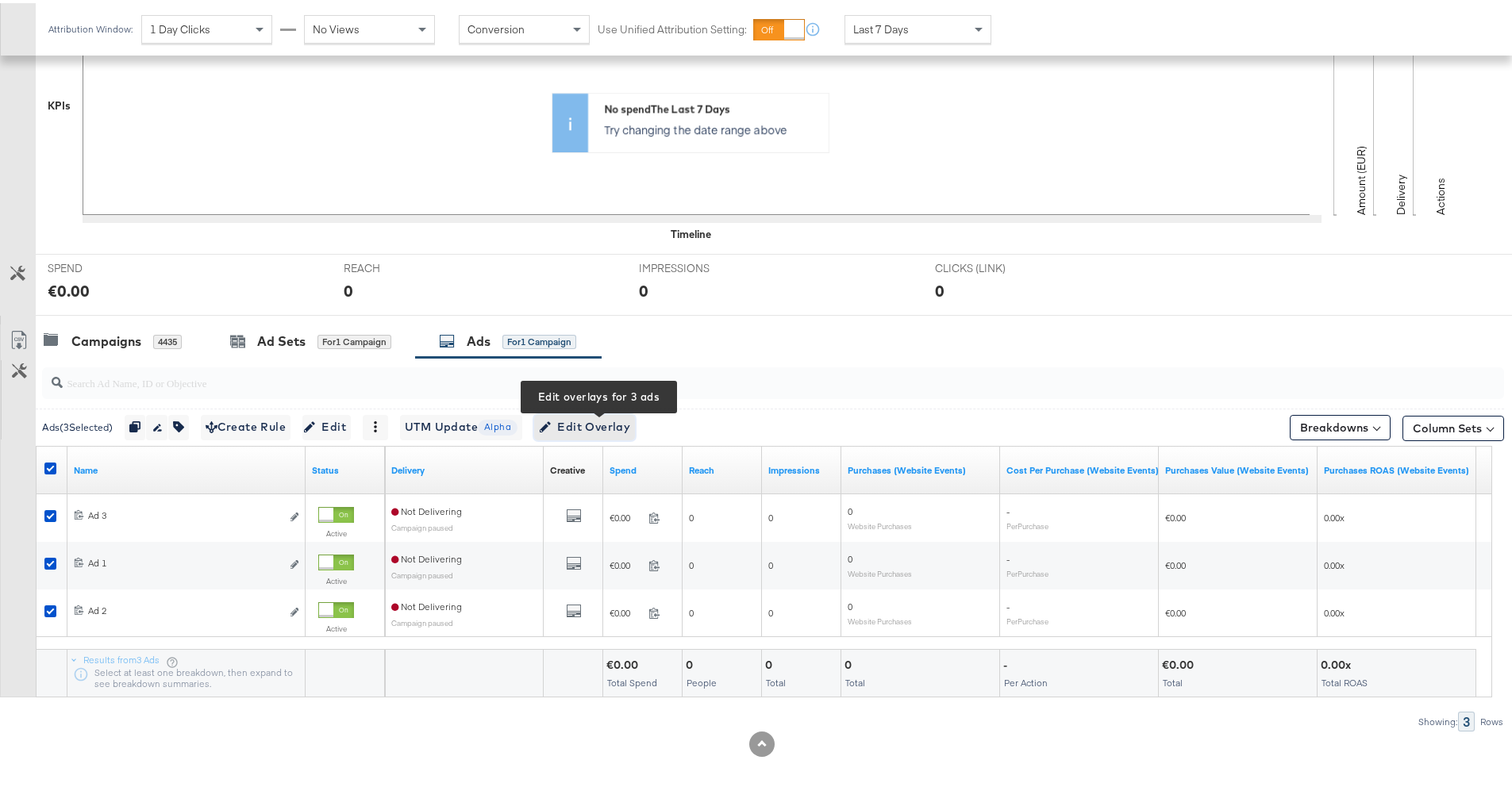
click at [593, 424] on span "Edit Overlay Edit overlays for 3 ads" at bounding box center [584, 424] width 91 height 19
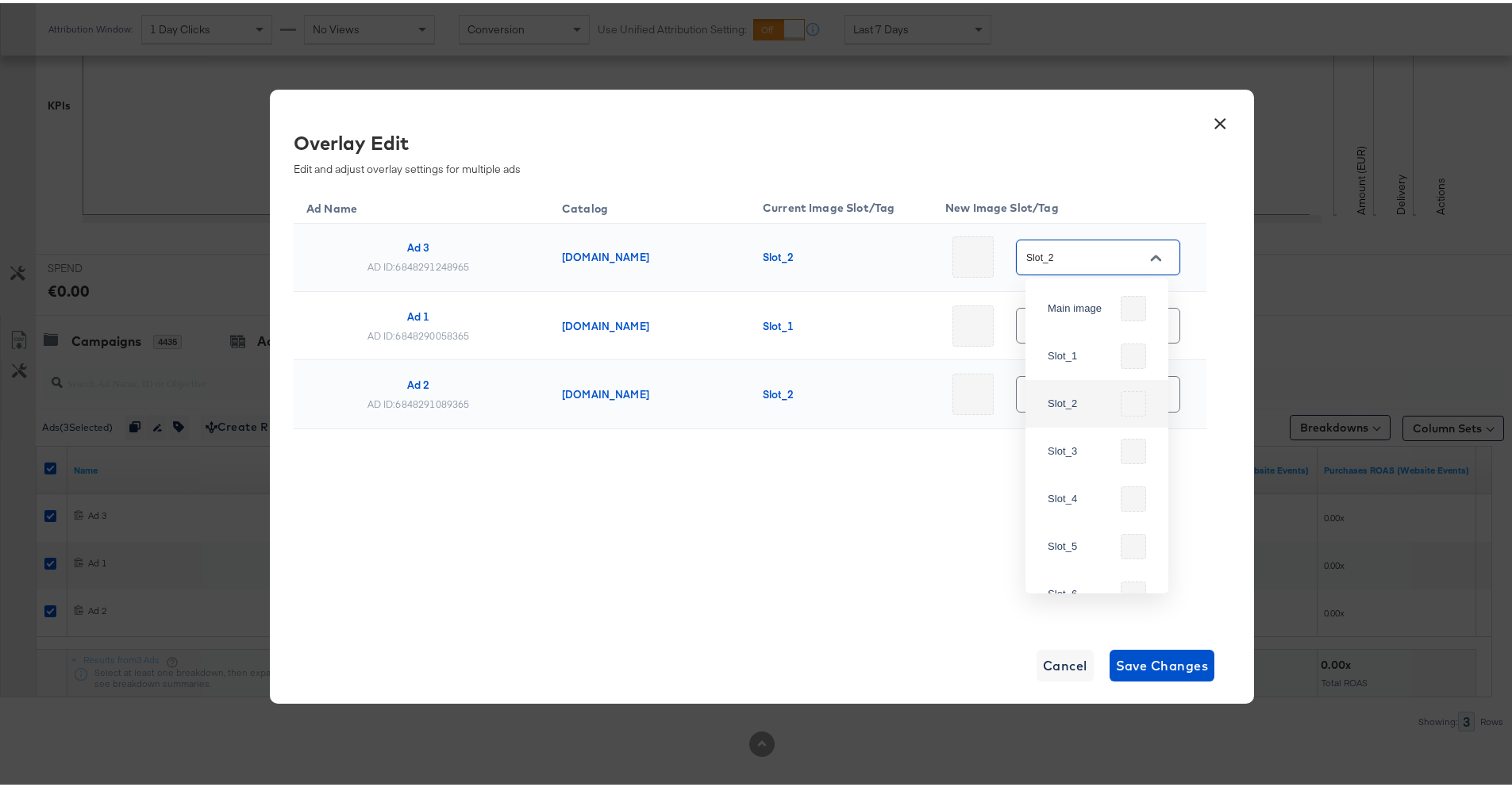
click at [1105, 257] on input "Slot_2" at bounding box center [1086, 255] width 126 height 19
click at [1093, 357] on div "Slot_1" at bounding box center [1081, 353] width 66 height 16
type input "Slot_1"
click at [1101, 329] on input "Slot_1" at bounding box center [1086, 323] width 126 height 19
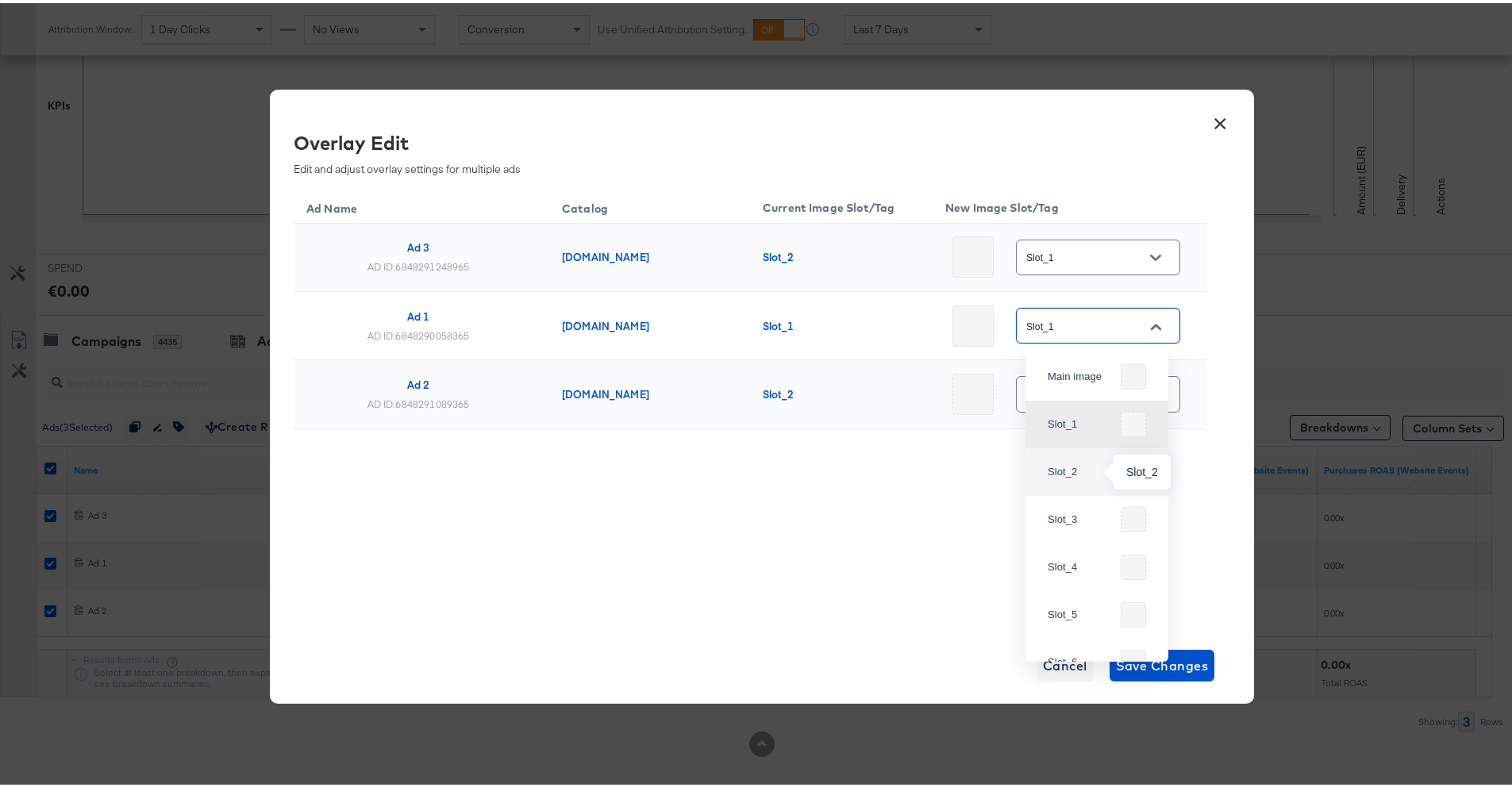
click at [1072, 466] on div "Slot_2" at bounding box center [1081, 469] width 66 height 16
type input "Slot_2"
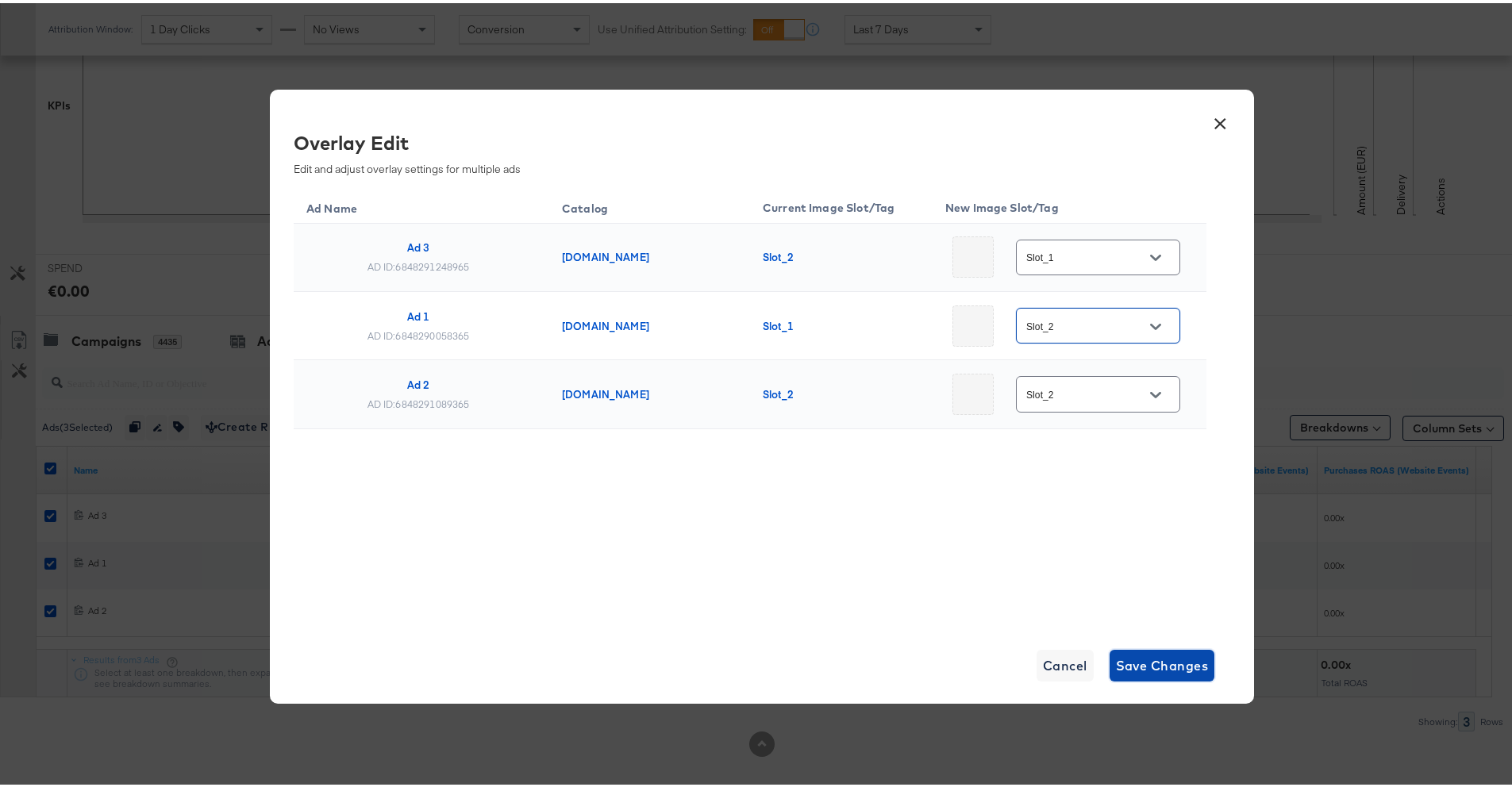
click at [1136, 662] on span "Save Changes" at bounding box center [1162, 662] width 93 height 22
